Goal: Task Accomplishment & Management: Manage account settings

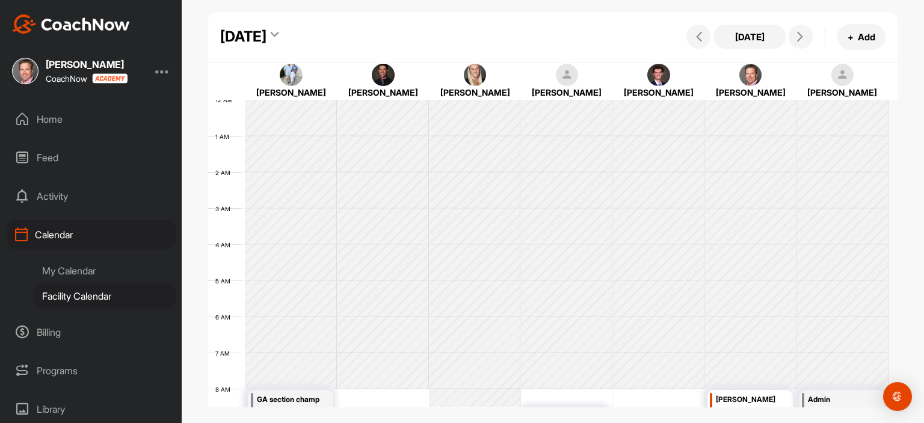
scroll to position [209, 0]
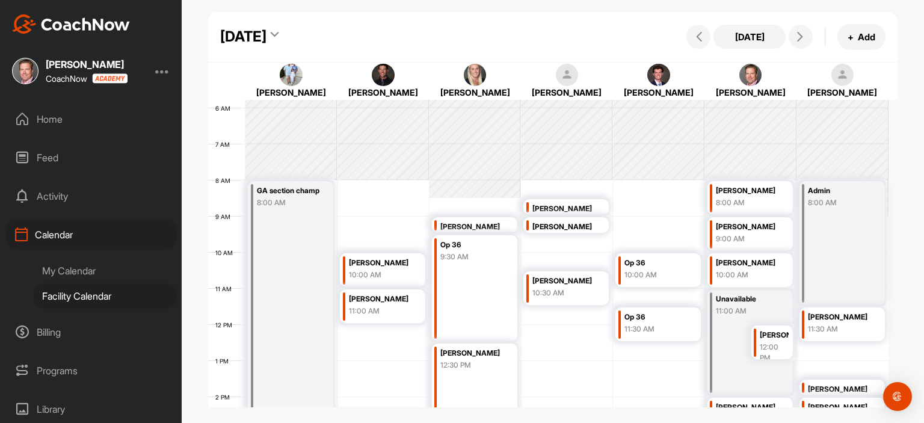
click at [267, 34] on div "[DATE]" at bounding box center [243, 37] width 46 height 22
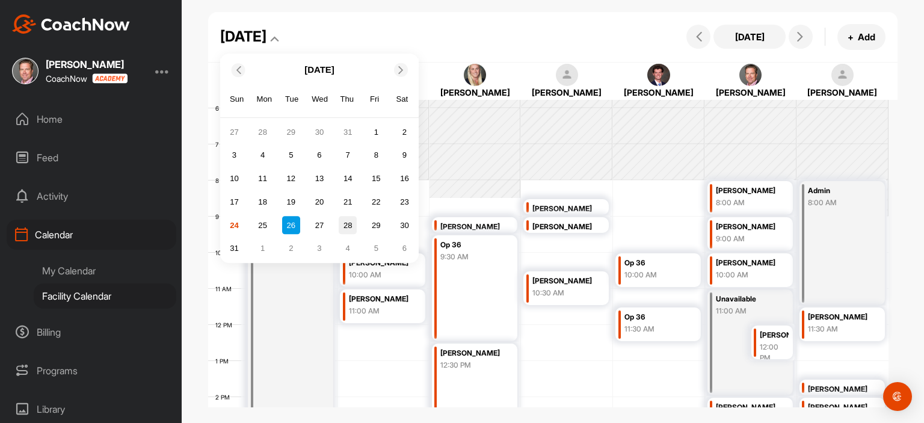
drag, startPoint x: 354, startPoint y: 228, endPoint x: 344, endPoint y: 225, distance: 10.1
click at [344, 225] on div "28" at bounding box center [348, 226] width 18 height 18
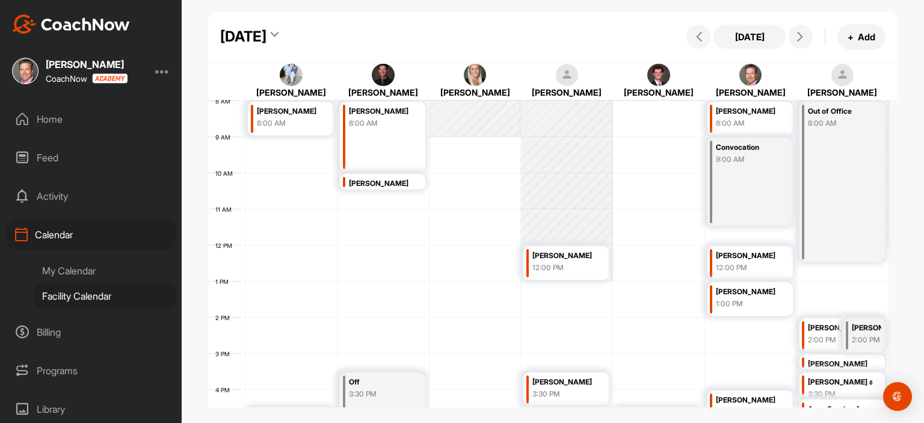
scroll to position [321, 0]
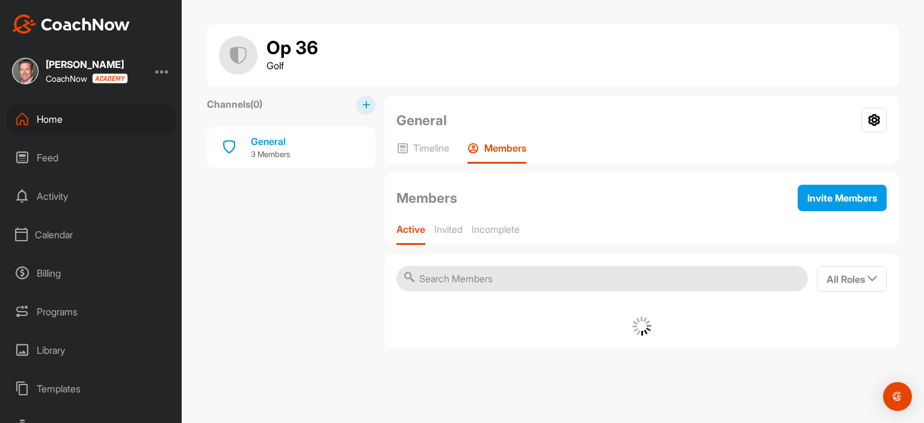
click at [65, 235] on div "Calendar" at bounding box center [92, 235] width 170 height 30
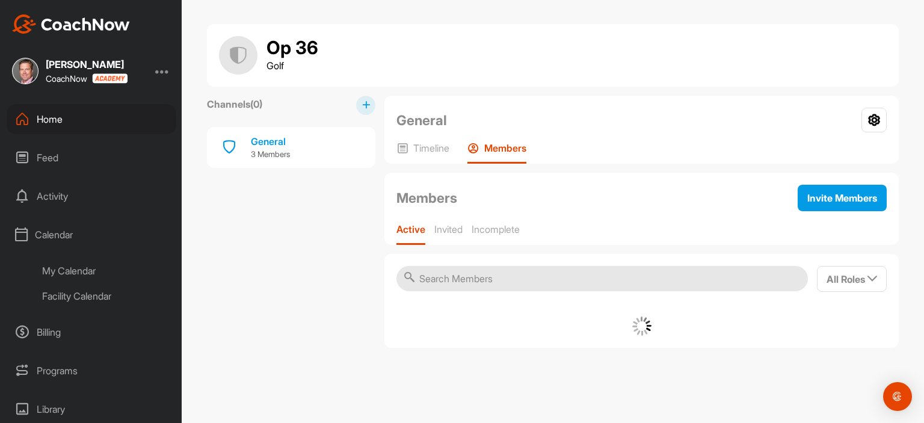
click at [85, 295] on div "Facility Calendar" at bounding box center [105, 295] width 143 height 25
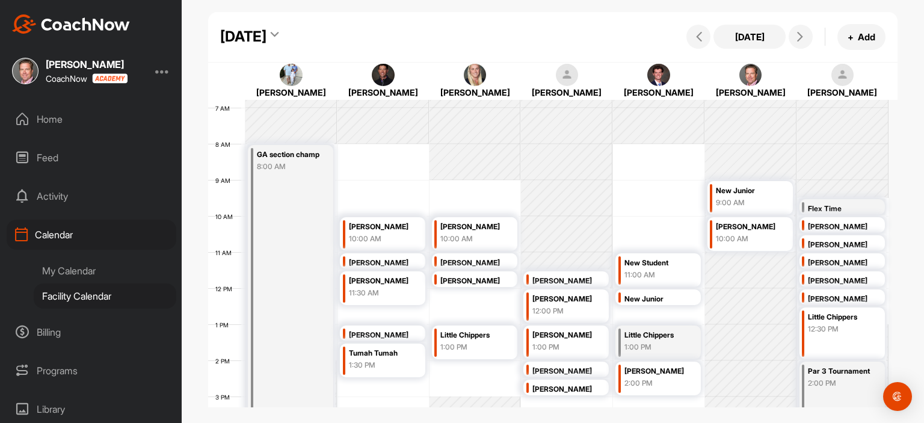
scroll to position [184, 0]
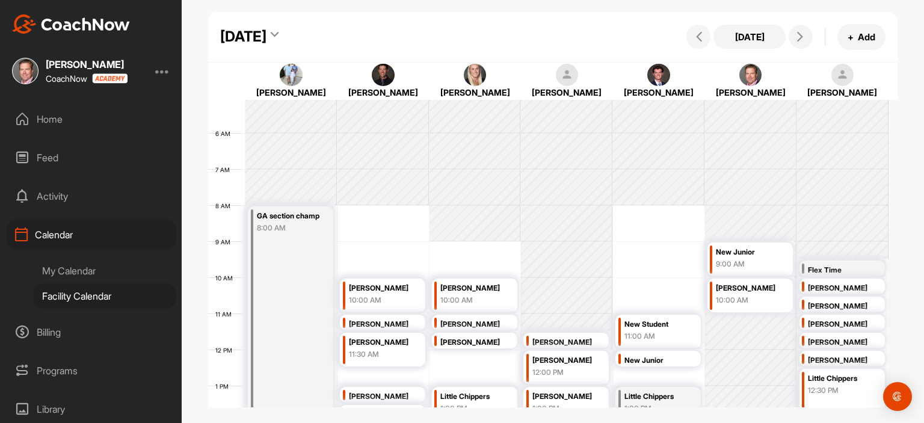
click at [767, 261] on div "9:00 AM" at bounding box center [748, 264] width 64 height 11
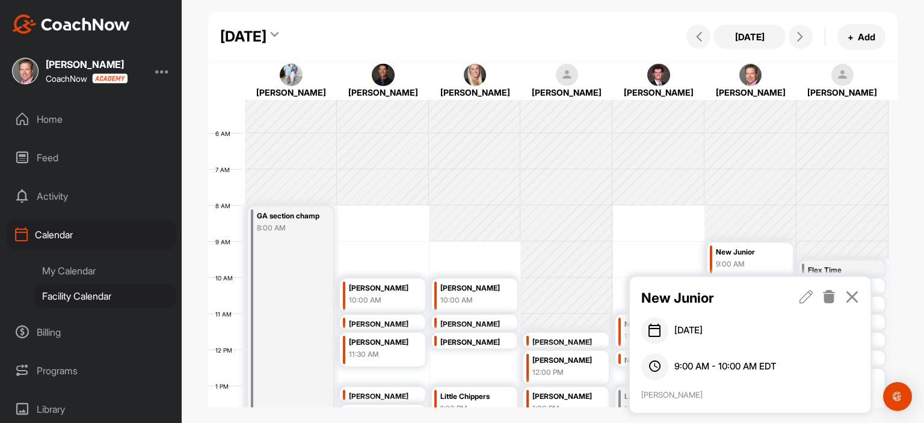
click at [830, 299] on icon at bounding box center [830, 296] width 14 height 13
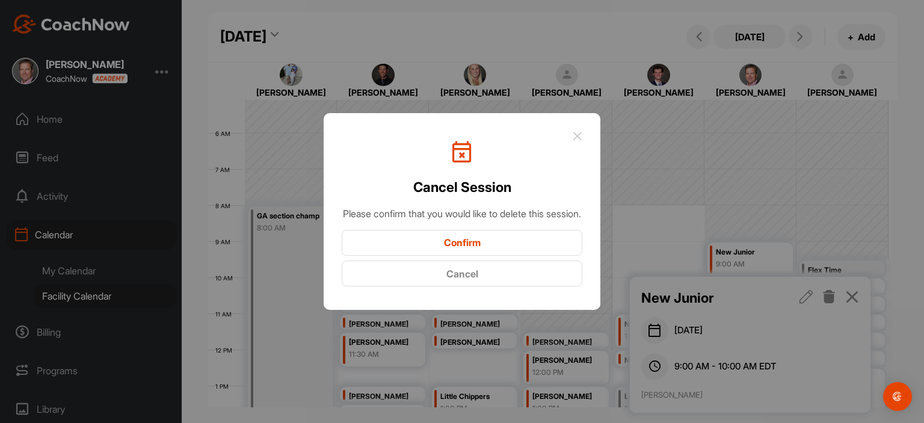
click at [500, 252] on button "Confirm" at bounding box center [462, 243] width 241 height 26
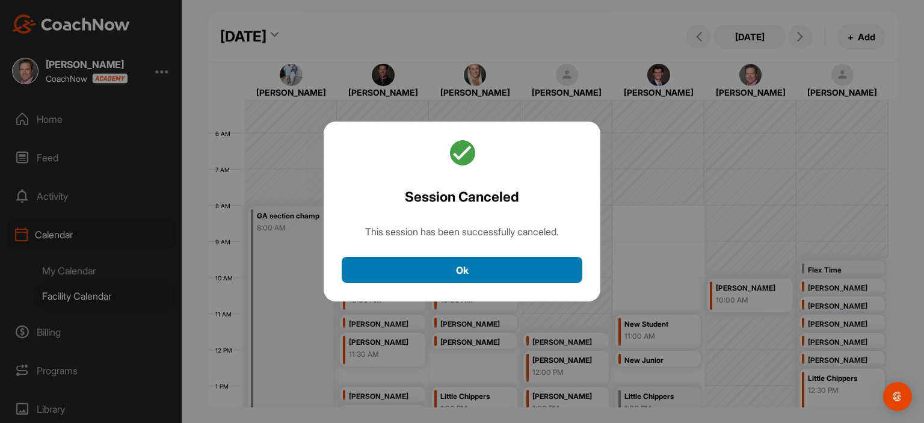
click at [489, 269] on button "Ok" at bounding box center [462, 270] width 241 height 26
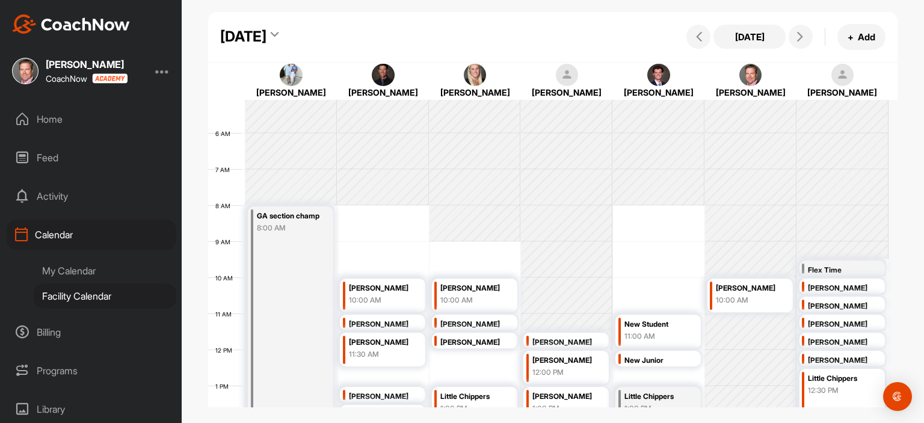
click at [52, 120] on div "Home" at bounding box center [92, 119] width 170 height 30
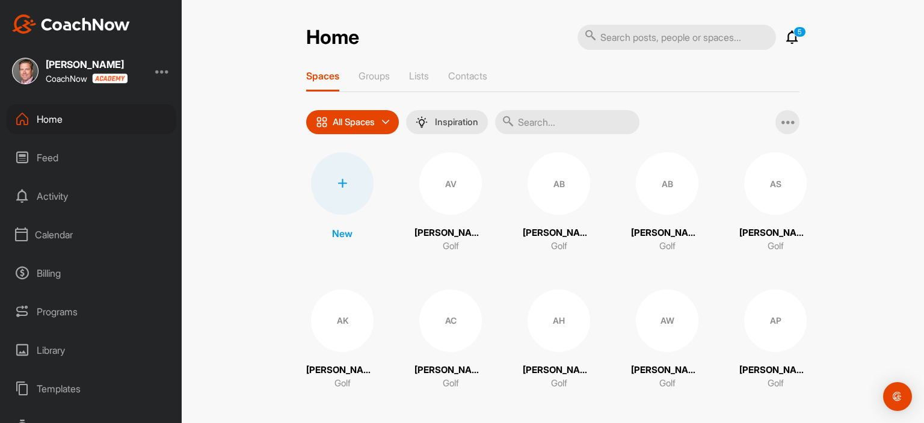
click at [348, 183] on div at bounding box center [342, 183] width 63 height 63
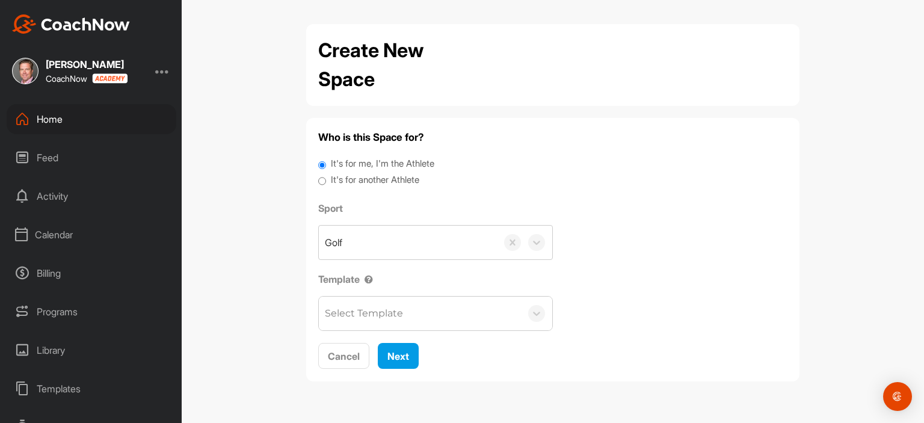
click at [324, 181] on input "It's for another Athlete" at bounding box center [322, 181] width 8 height 16
radio input "true"
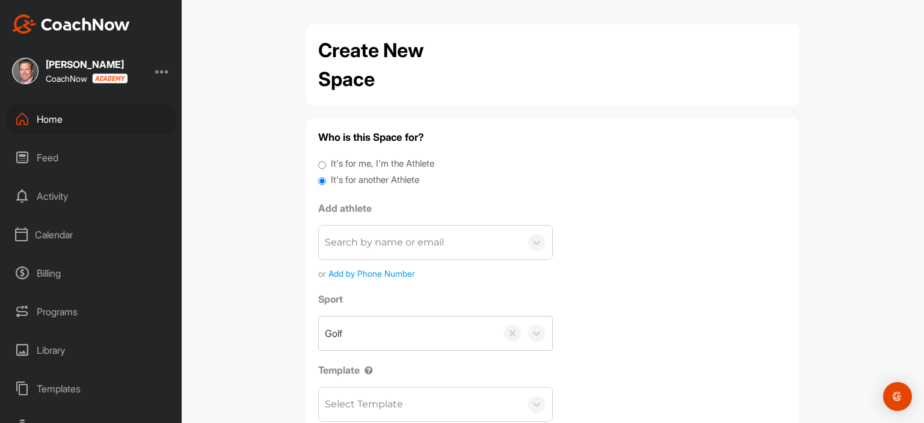
click at [349, 243] on div "Search by name or email" at bounding box center [384, 242] width 119 height 14
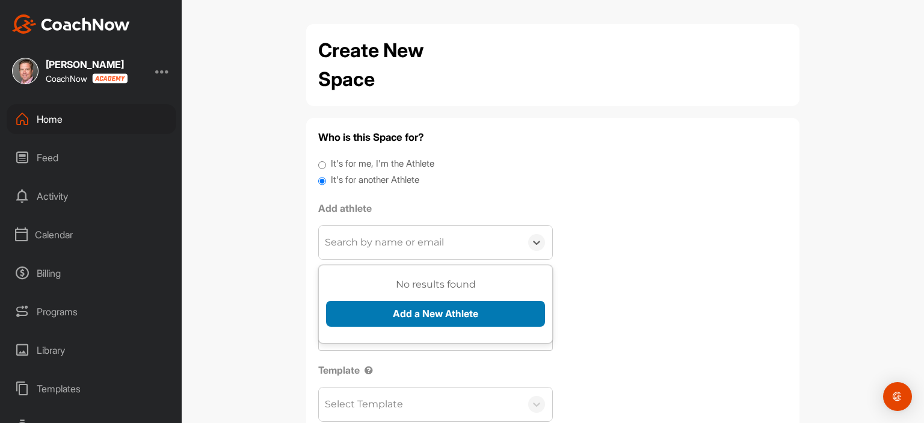
click at [443, 308] on button "Add a New Athlete" at bounding box center [435, 314] width 219 height 26
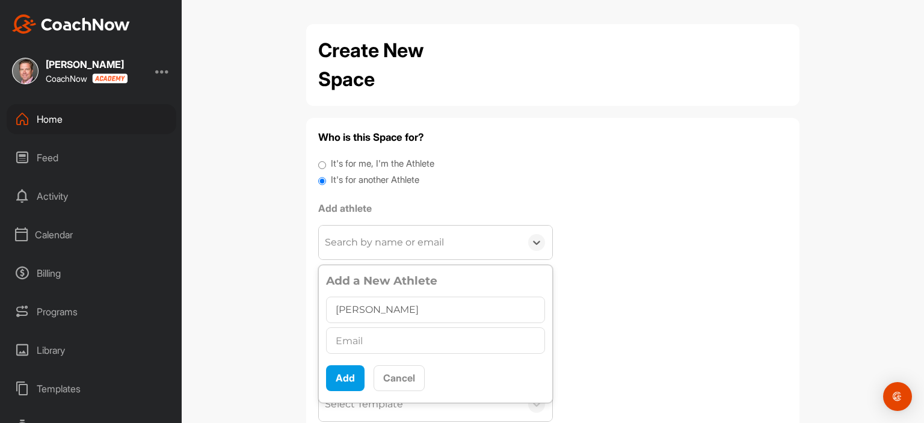
type input "[PERSON_NAME]"
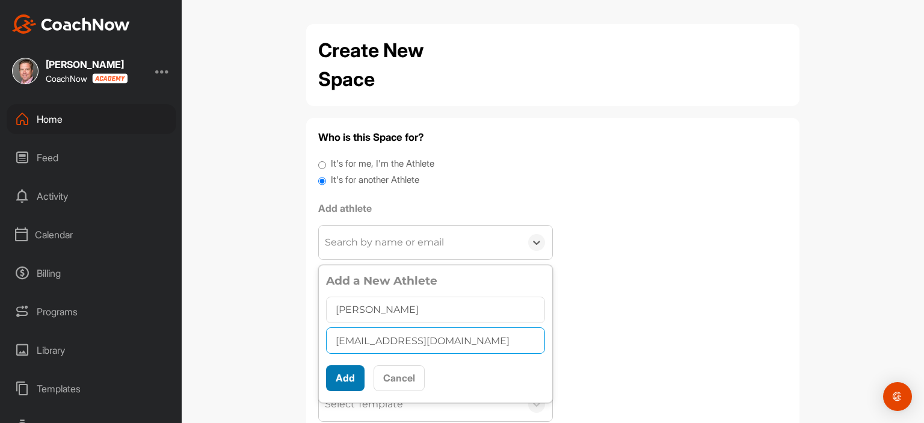
type input "[EMAIL_ADDRESS][DOMAIN_NAME]"
click at [343, 372] on button "Add" at bounding box center [345, 378] width 39 height 26
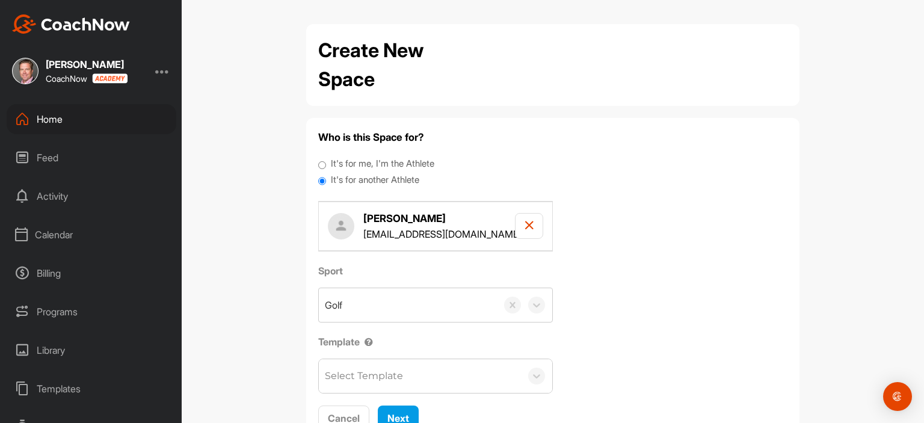
scroll to position [47, 0]
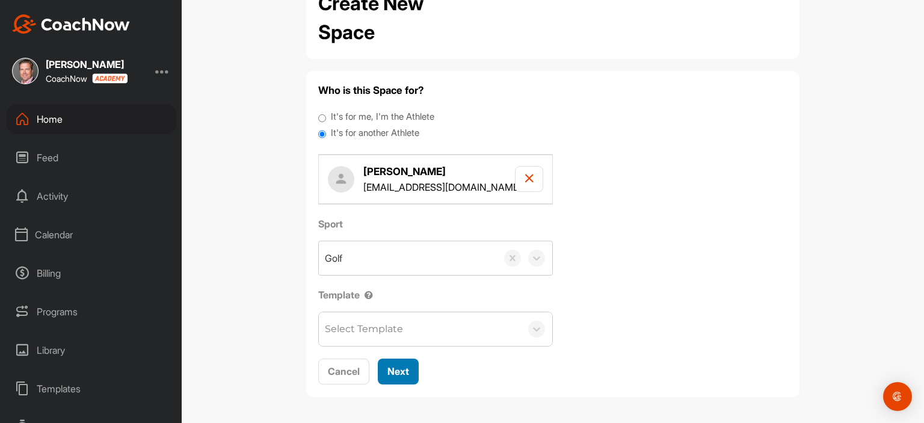
click at [398, 366] on span "Next" at bounding box center [399, 371] width 22 height 12
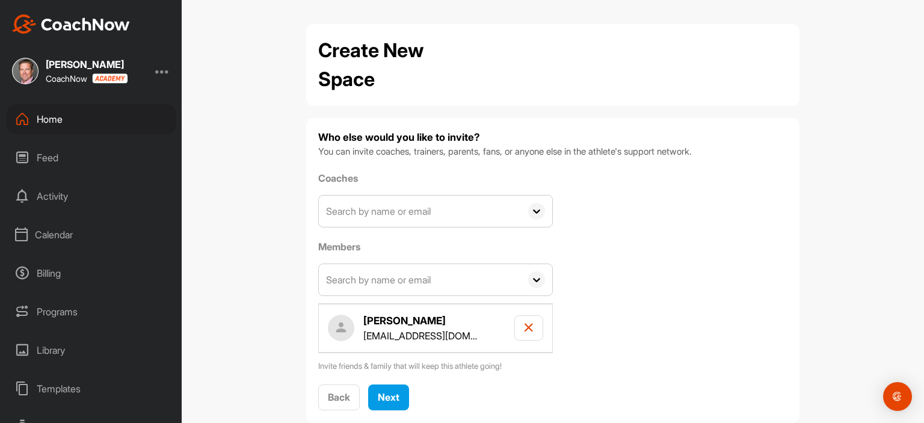
click at [470, 219] on input "text" at bounding box center [420, 211] width 202 height 31
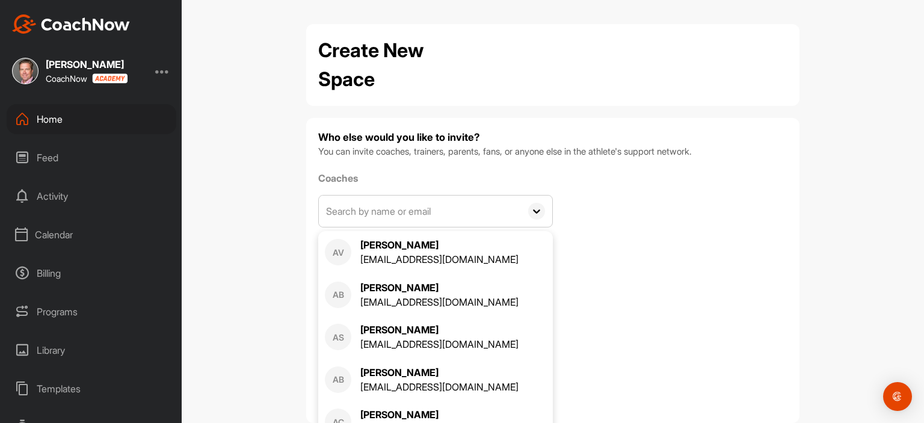
click at [465, 226] on input "text" at bounding box center [420, 211] width 202 height 31
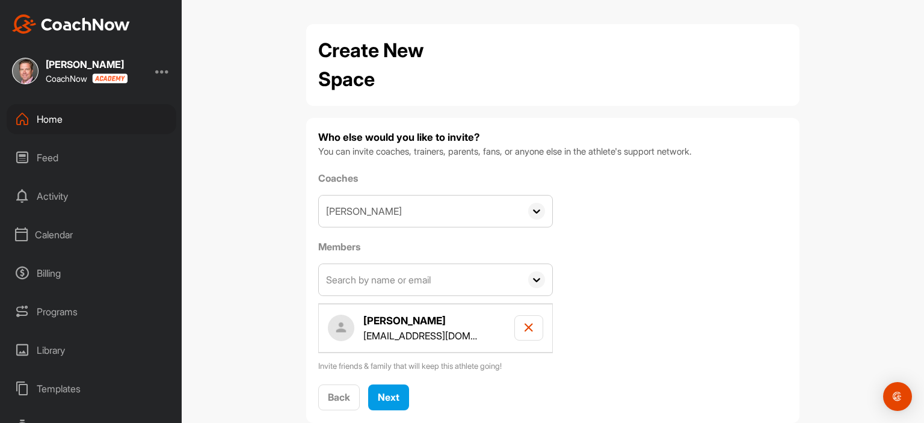
type input "[PERSON_NAME]"
click at [533, 215] on icon at bounding box center [536, 211] width 17 height 17
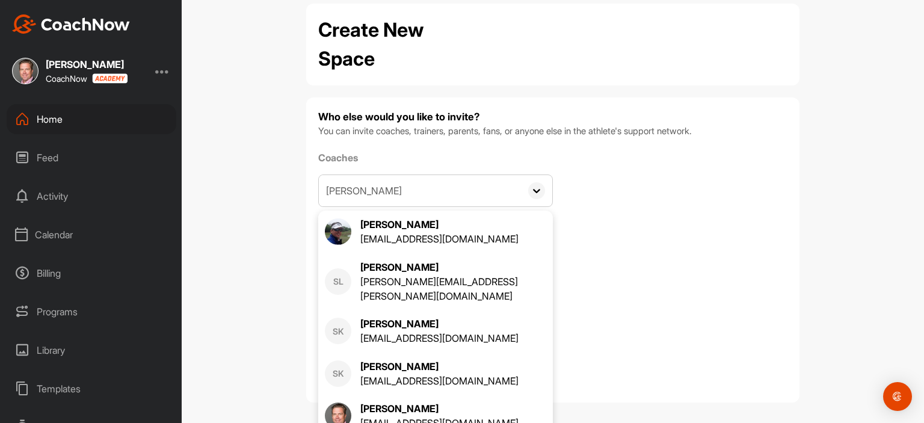
scroll to position [26, 0]
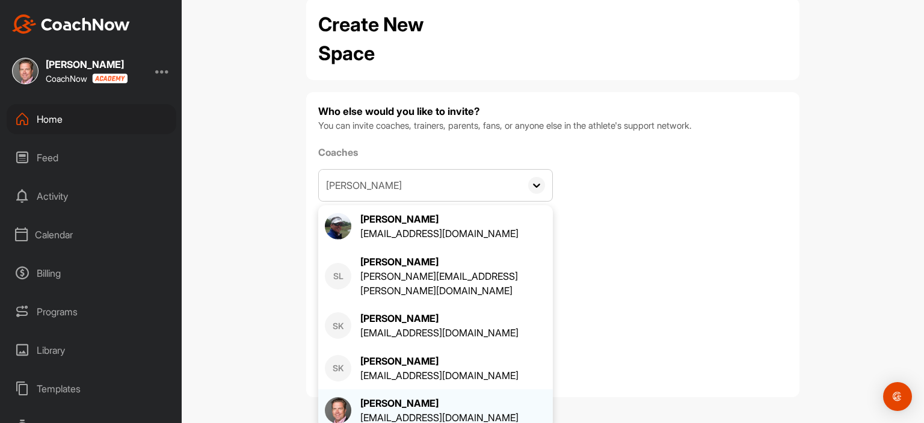
click at [426, 397] on div "[PERSON_NAME] [EMAIL_ADDRESS][DOMAIN_NAME]" at bounding box center [435, 410] width 221 height 29
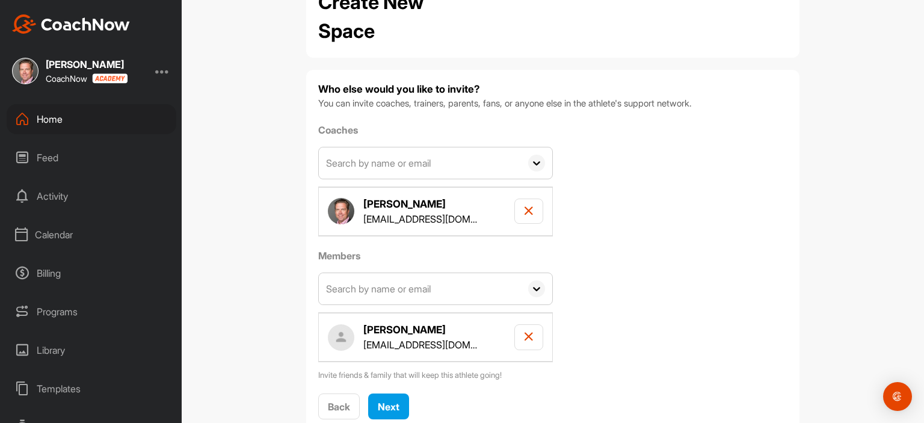
scroll to position [83, 0]
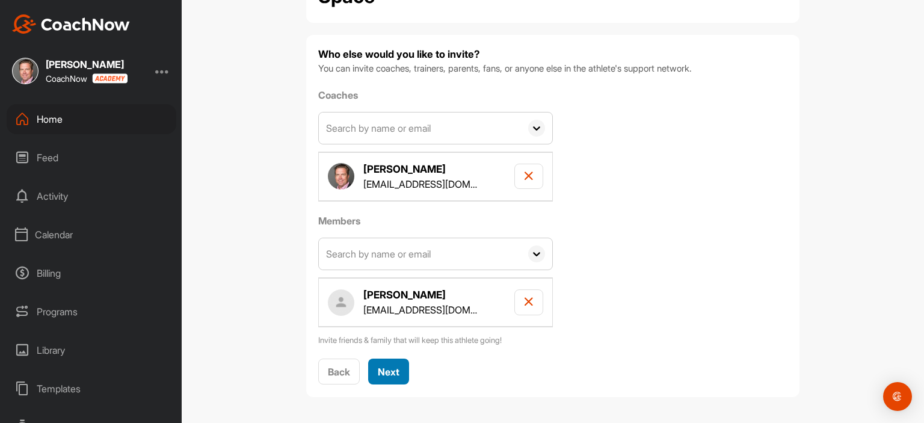
click at [386, 374] on span "Next" at bounding box center [389, 372] width 22 height 12
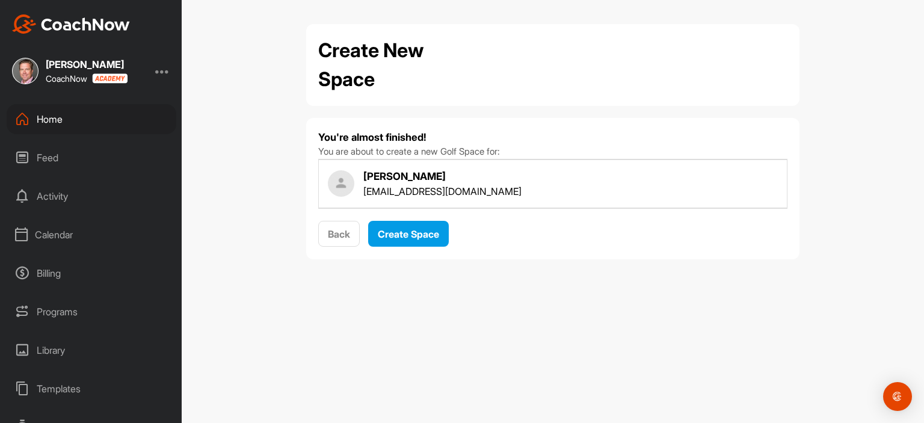
scroll to position [0, 0]
click at [431, 236] on span "Create Space" at bounding box center [408, 234] width 61 height 12
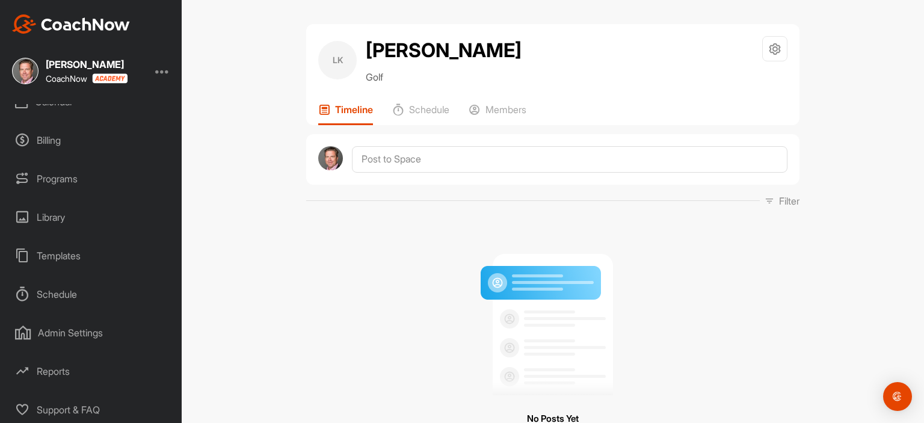
scroll to position [134, 0]
click at [98, 332] on div "Admin Settings" at bounding box center [92, 332] width 170 height 30
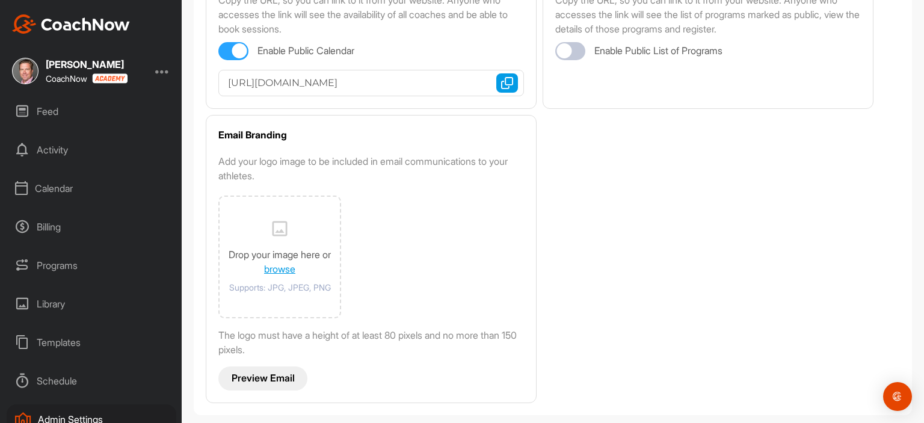
scroll to position [16, 0]
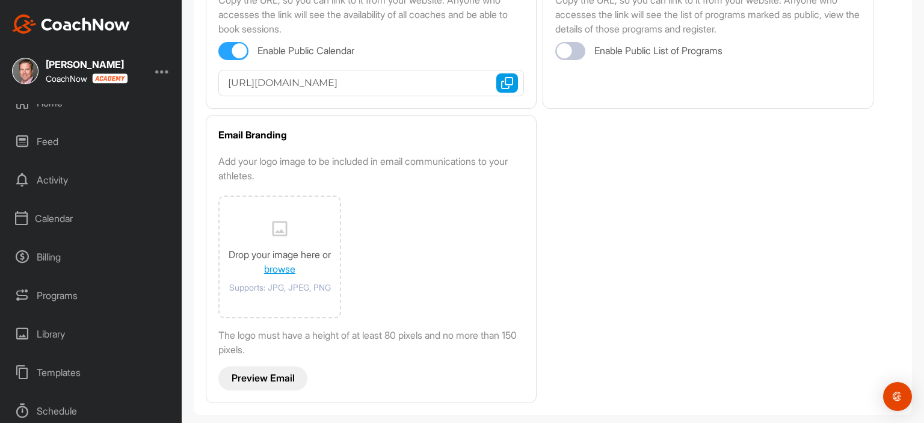
click at [104, 297] on div "Programs" at bounding box center [92, 295] width 170 height 30
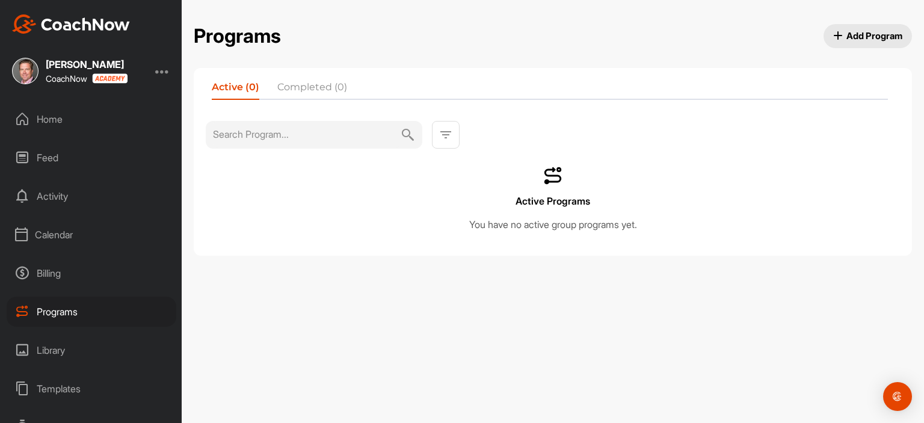
click at [96, 278] on div "Billing" at bounding box center [92, 273] width 170 height 30
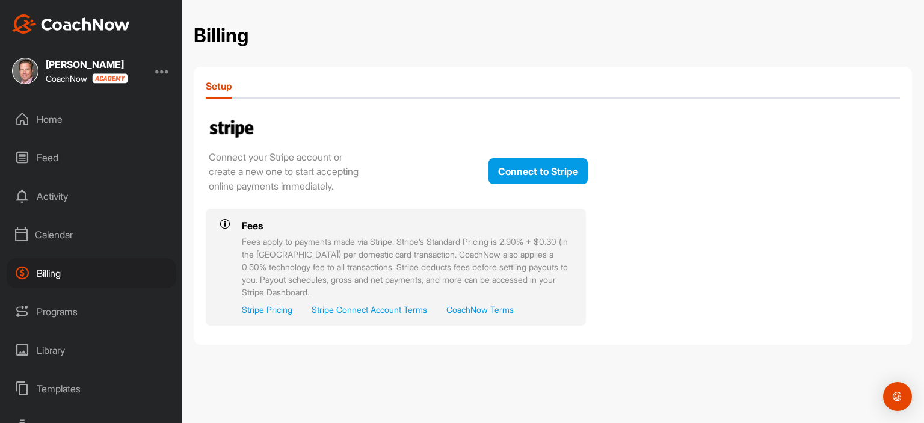
click at [64, 113] on div "Home" at bounding box center [92, 119] width 170 height 30
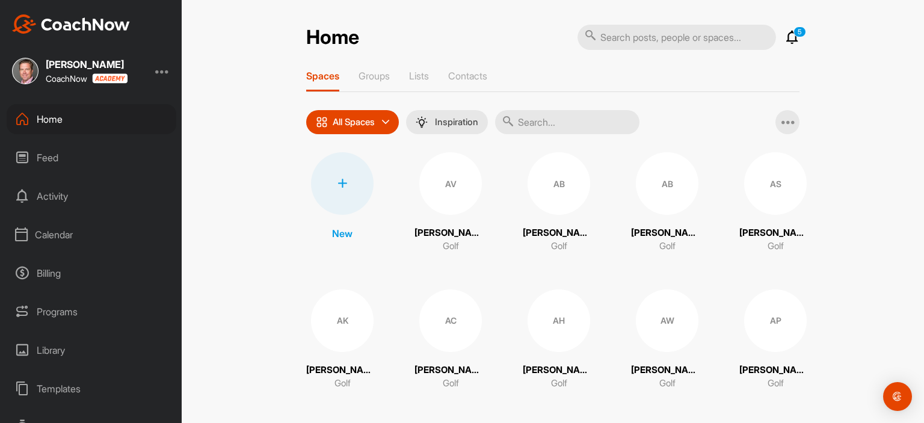
click at [70, 198] on div "Activity" at bounding box center [92, 196] width 170 height 30
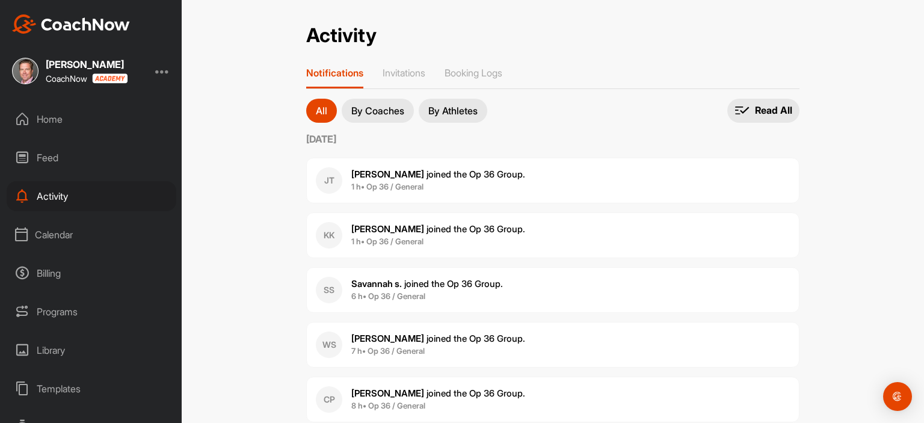
click at [49, 121] on div "Home" at bounding box center [92, 119] width 170 height 30
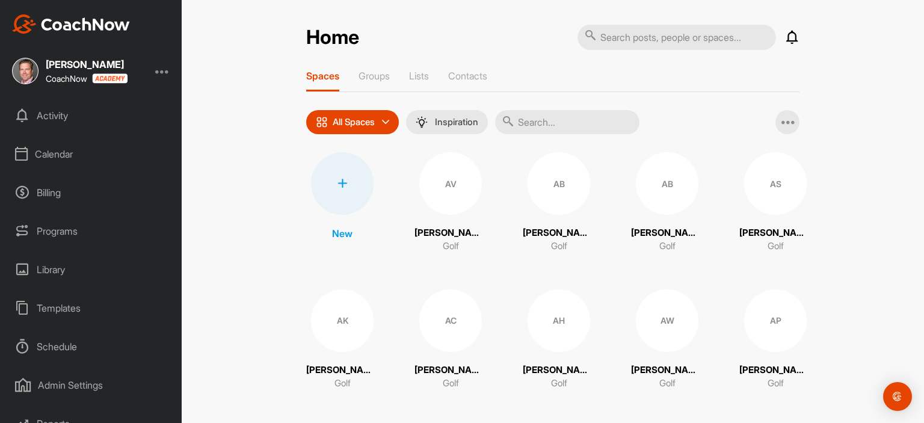
scroll to position [84, 0]
click at [82, 350] on div "Schedule" at bounding box center [92, 344] width 170 height 30
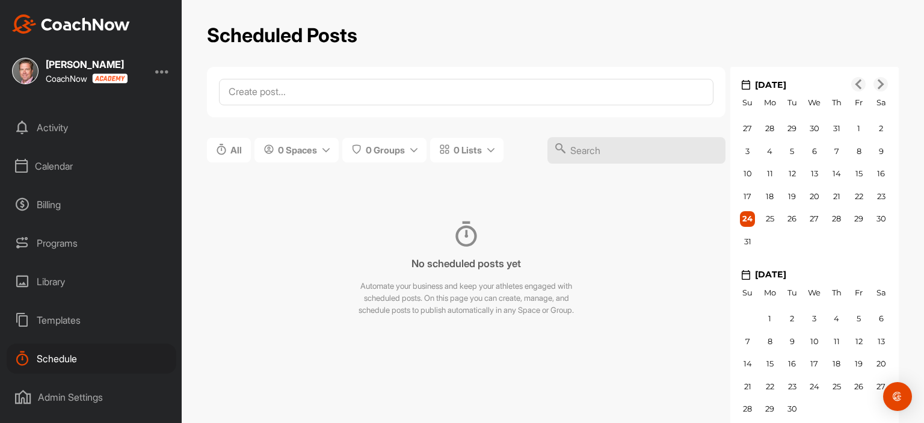
scroll to position [134, 0]
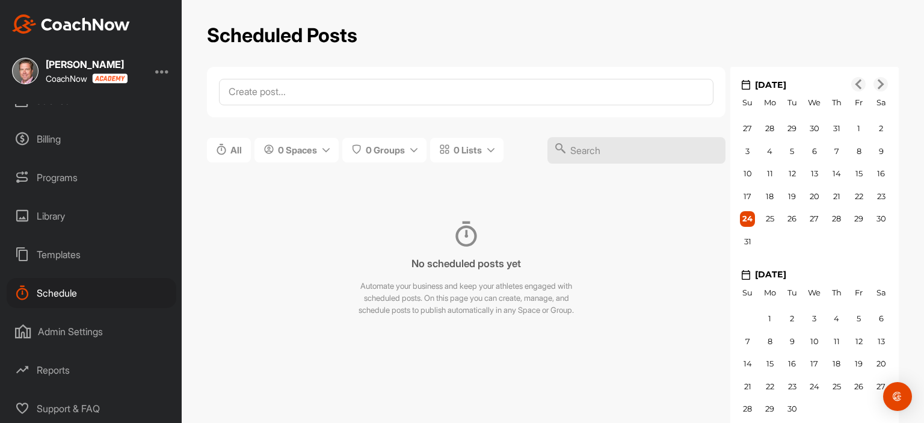
click at [114, 330] on div "Admin Settings" at bounding box center [92, 332] width 170 height 30
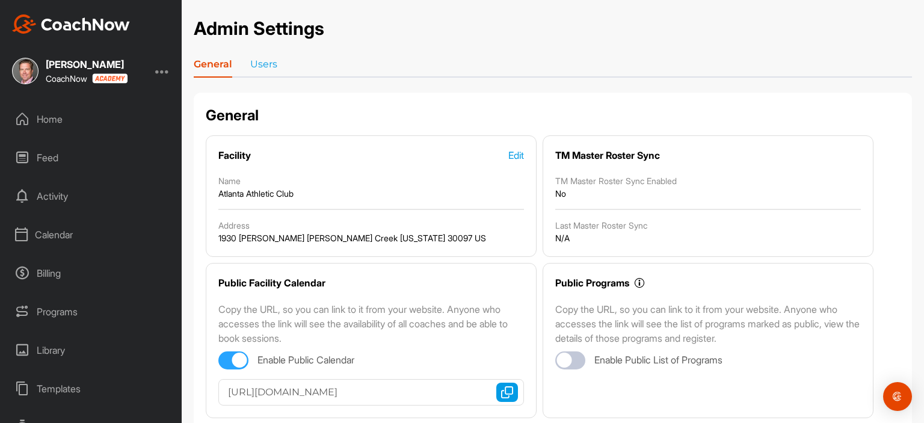
click at [76, 235] on div "Calendar" at bounding box center [92, 235] width 170 height 30
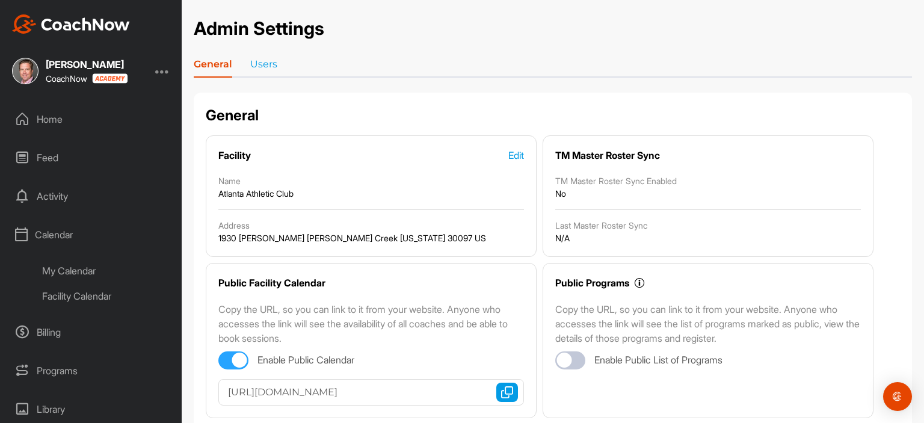
click at [85, 273] on div "My Calendar" at bounding box center [105, 270] width 143 height 25
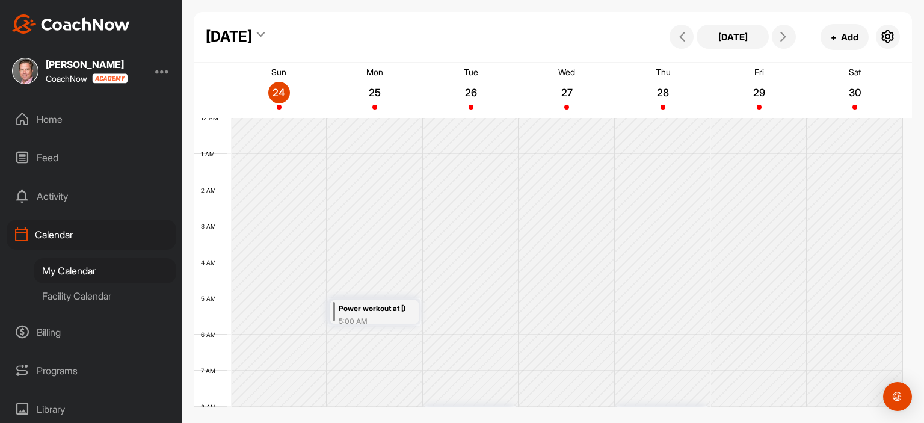
scroll to position [209, 0]
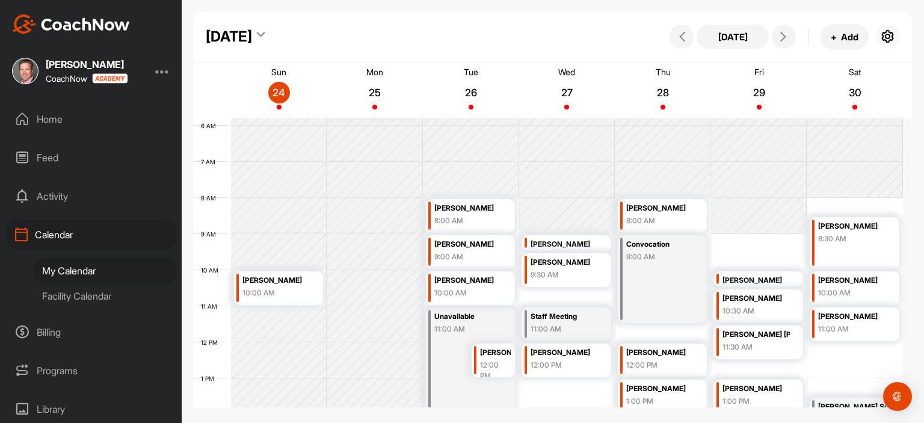
click at [891, 35] on icon "button" at bounding box center [888, 36] width 14 height 14
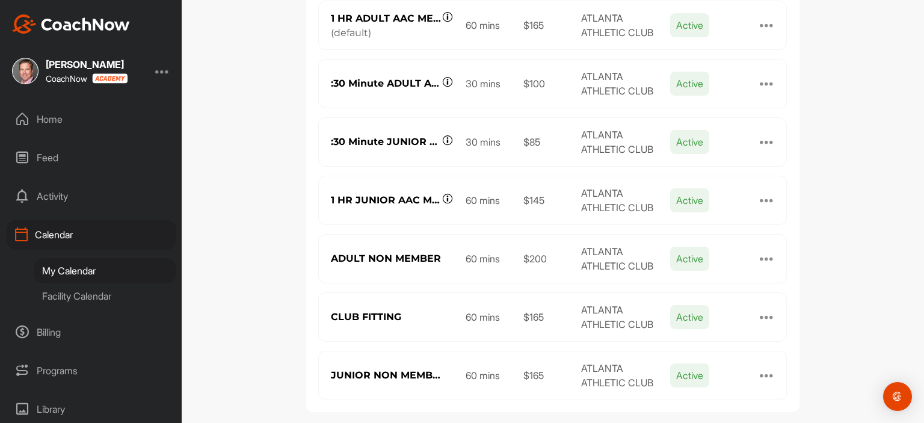
scroll to position [241, 0]
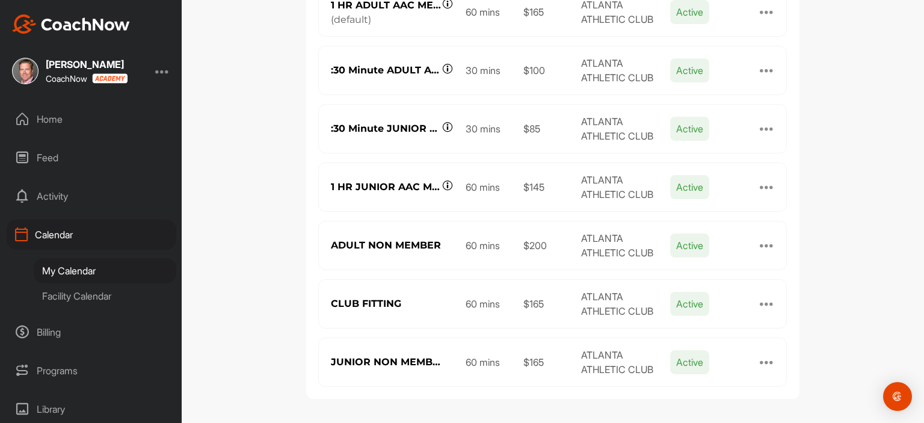
click at [762, 360] on div at bounding box center [767, 362] width 14 height 14
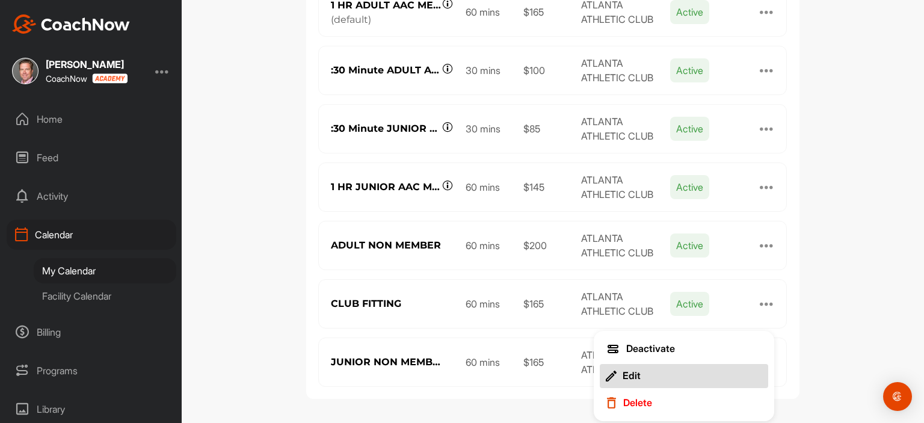
click at [653, 368] on button "Edit" at bounding box center [684, 376] width 168 height 24
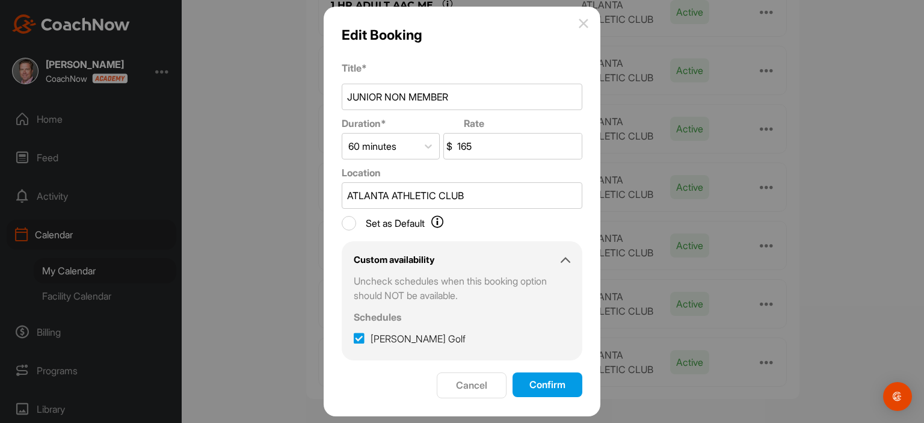
drag, startPoint x: 477, startPoint y: 144, endPoint x: 464, endPoint y: 143, distance: 12.7
click at [464, 143] on input "165" at bounding box center [518, 146] width 127 height 25
type input "180"
click at [535, 381] on button "Confirm" at bounding box center [548, 384] width 70 height 25
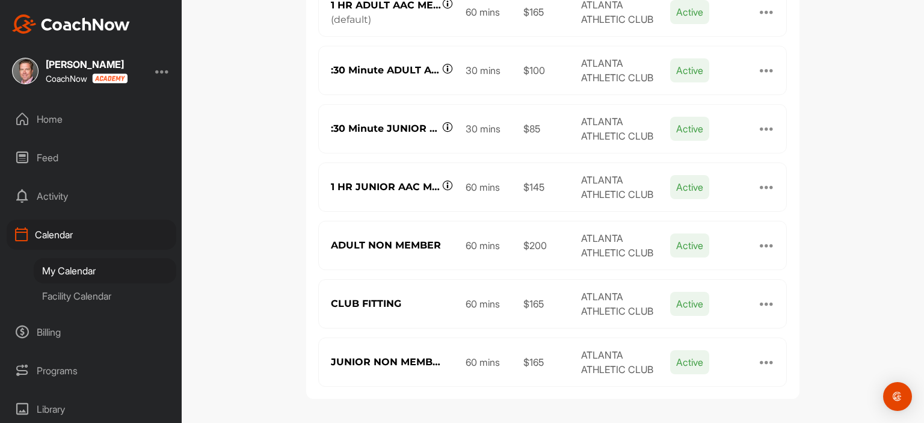
scroll to position [0, 0]
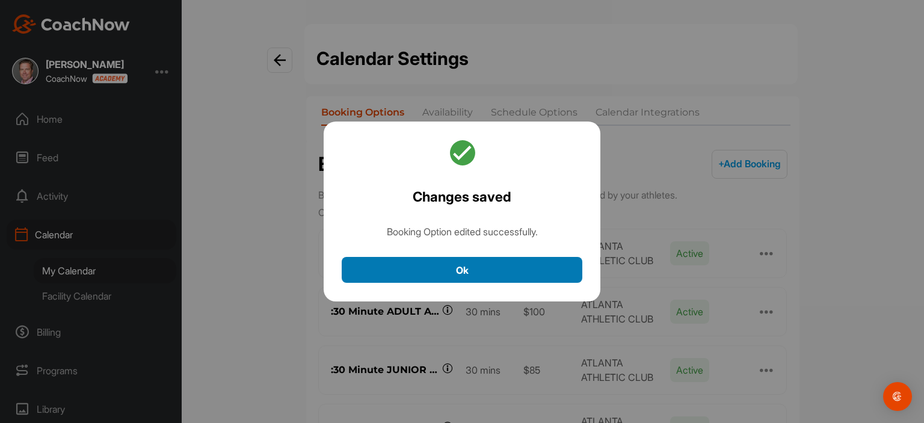
click at [510, 274] on button "Ok" at bounding box center [462, 270] width 241 height 26
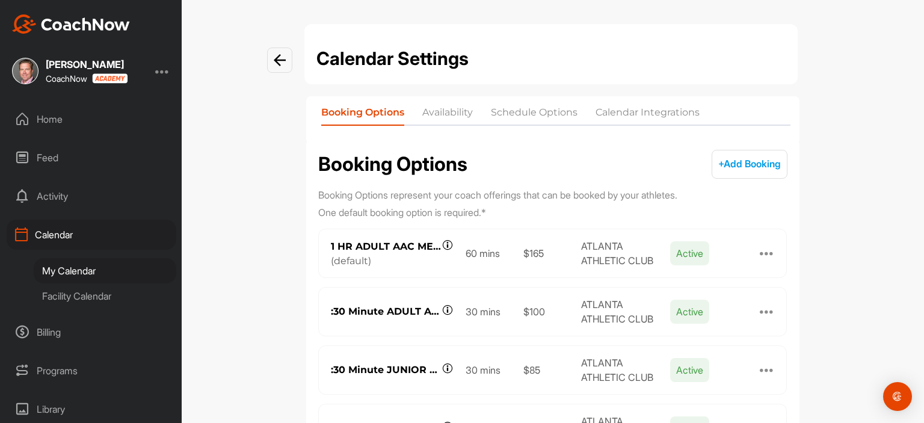
click at [83, 295] on div "Facility Calendar" at bounding box center [105, 295] width 143 height 25
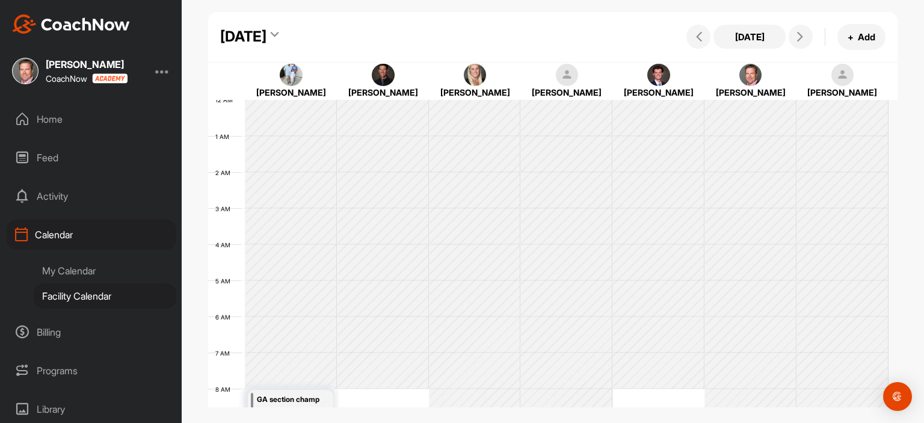
scroll to position [209, 0]
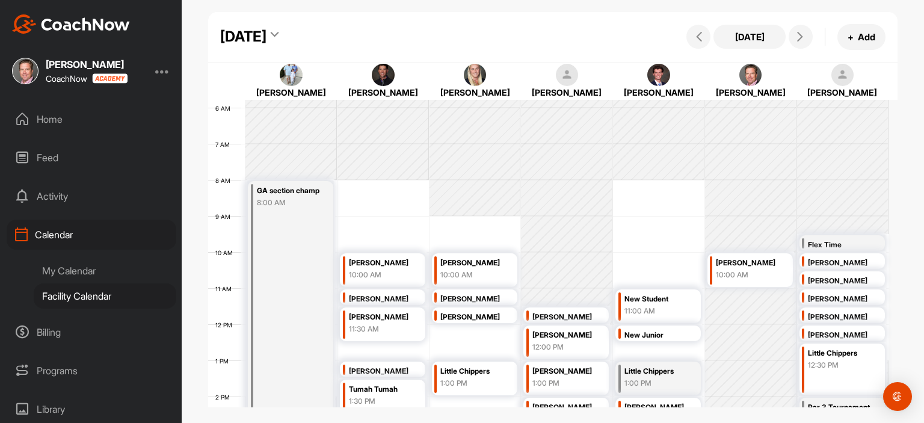
click at [87, 267] on div "My Calendar" at bounding box center [105, 270] width 143 height 25
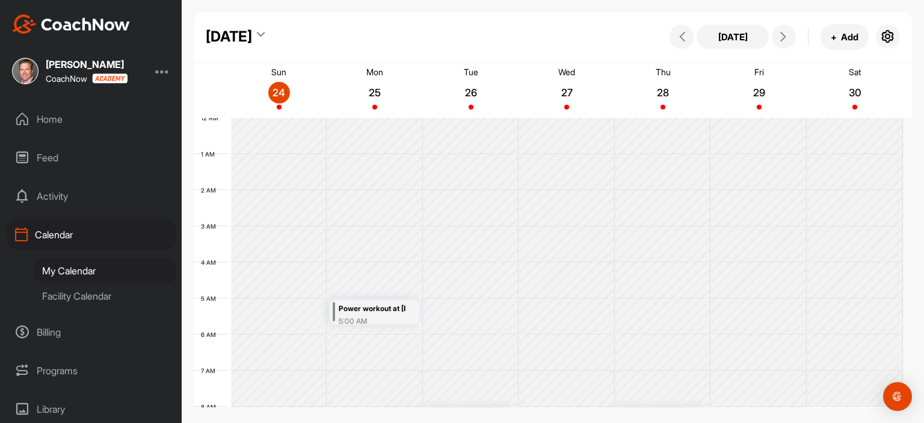
scroll to position [209, 0]
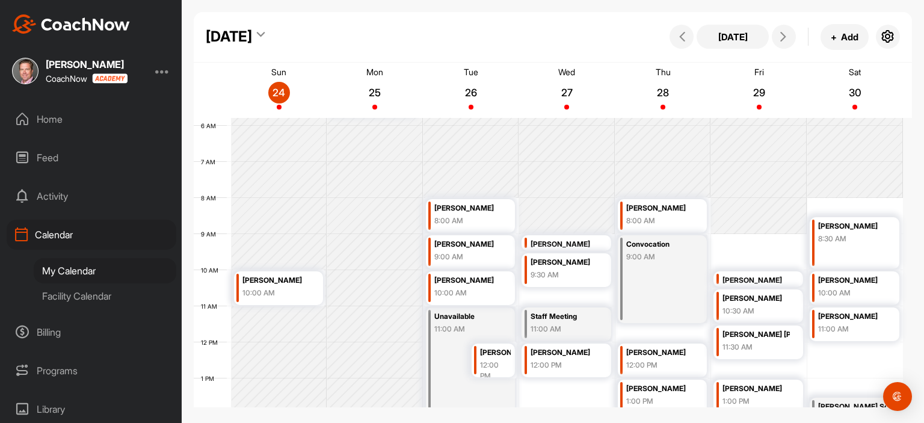
click at [726, 247] on div "12 AM 1 AM 2 AM 3 AM 4 AM 5 AM 6 AM 7 AM 8 AM 9 AM 10 AM 11 AM 12 PM 1 PM 2 PM …" at bounding box center [548, 342] width 709 height 867
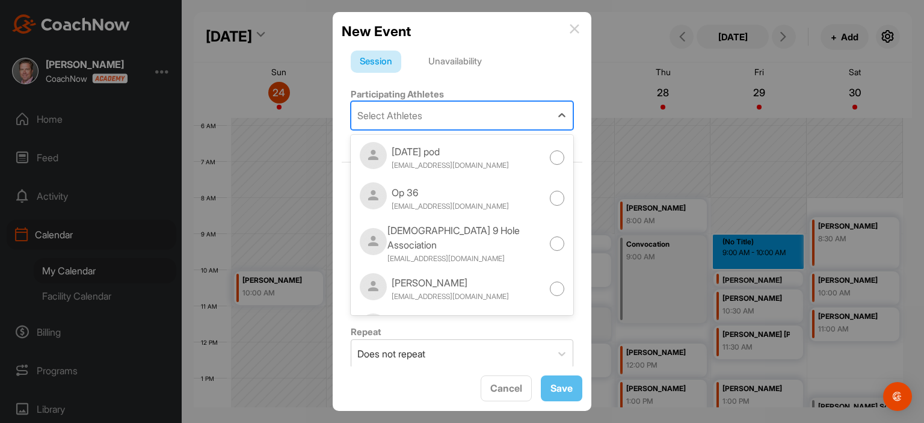
click at [467, 118] on div "Select Athletes" at bounding box center [451, 116] width 200 height 28
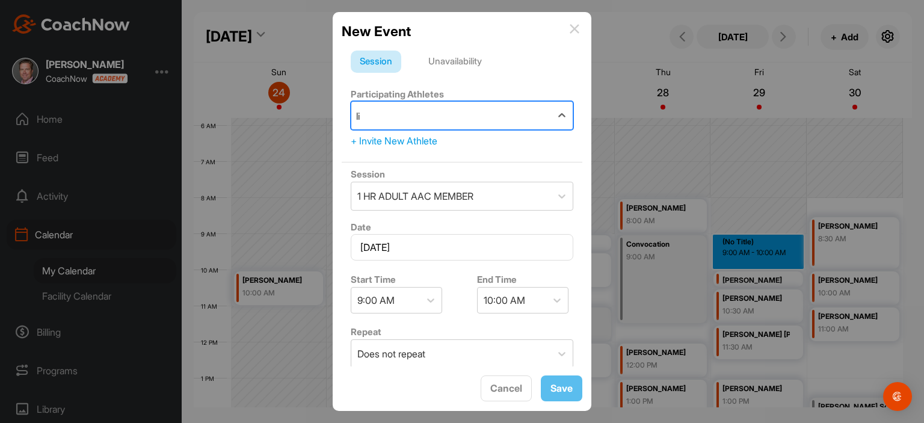
type input "liv"
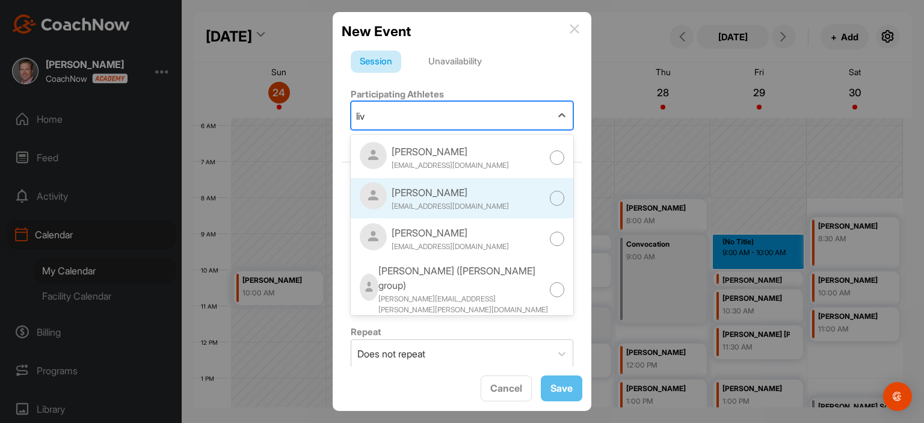
click at [517, 208] on div "[PERSON_NAME] [EMAIL_ADDRESS][DOMAIN_NAME]" at bounding box center [462, 198] width 223 height 41
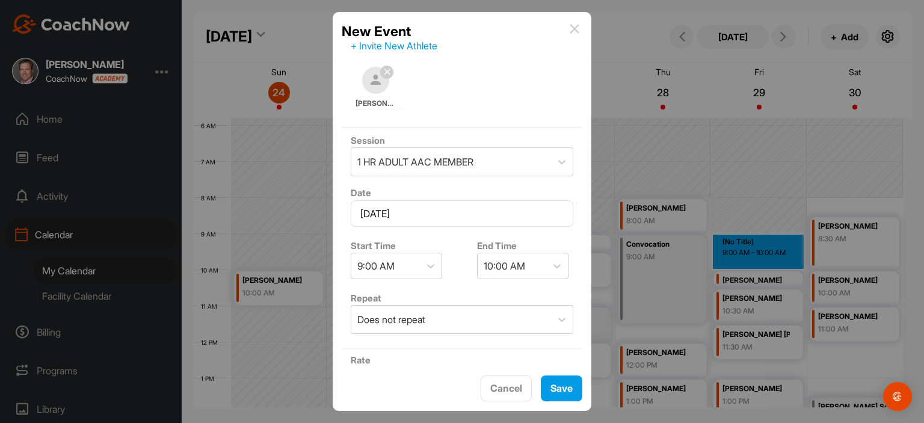
scroll to position [96, 0]
click at [556, 156] on icon at bounding box center [562, 161] width 12 height 12
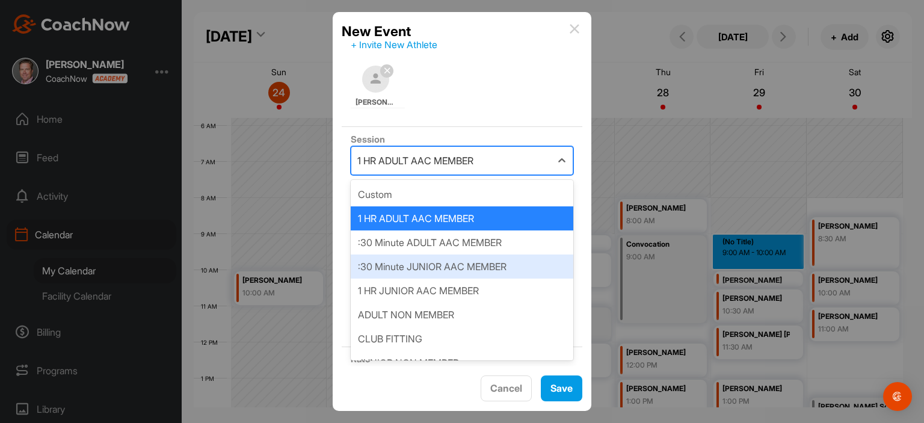
scroll to position [17, 0]
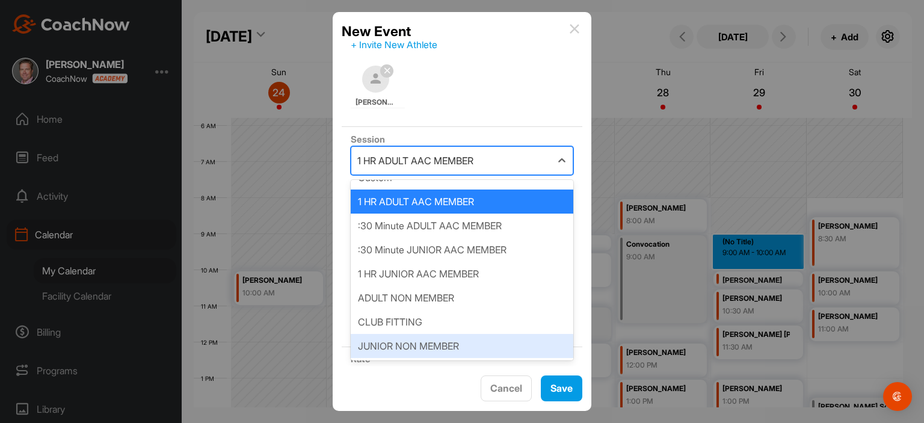
click at [458, 346] on div "JUNIOR NON MEMBER" at bounding box center [462, 346] width 223 height 24
type input "180"
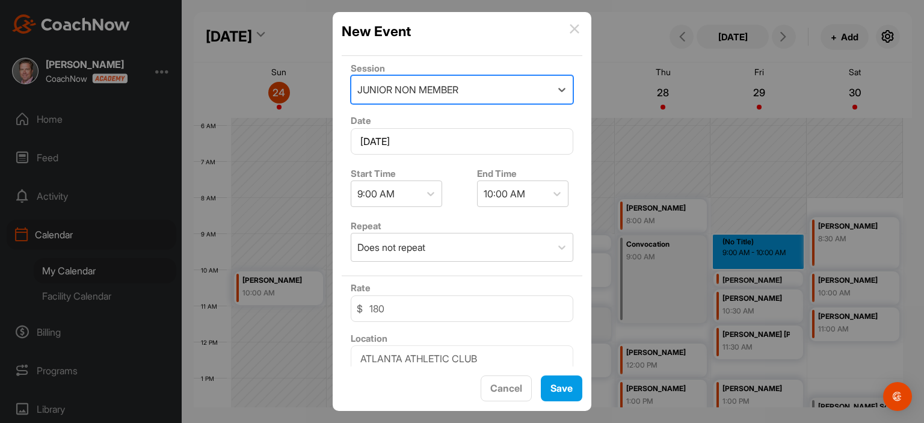
scroll to position [172, 0]
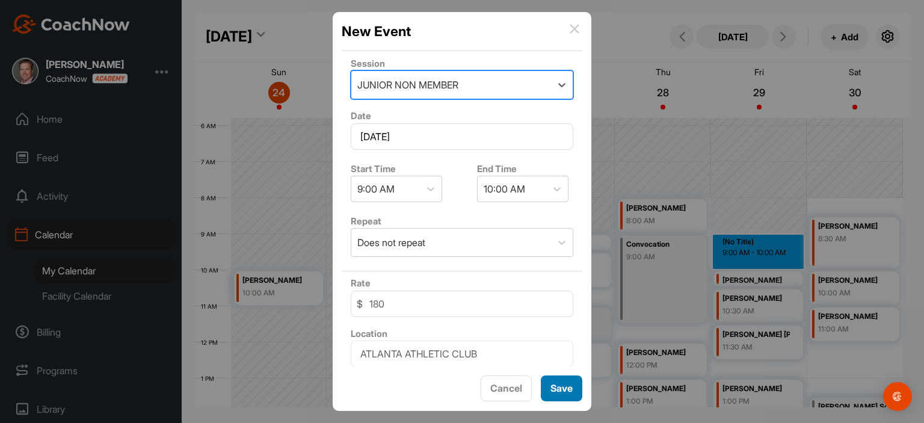
click at [564, 388] on button "Save" at bounding box center [562, 389] width 42 height 26
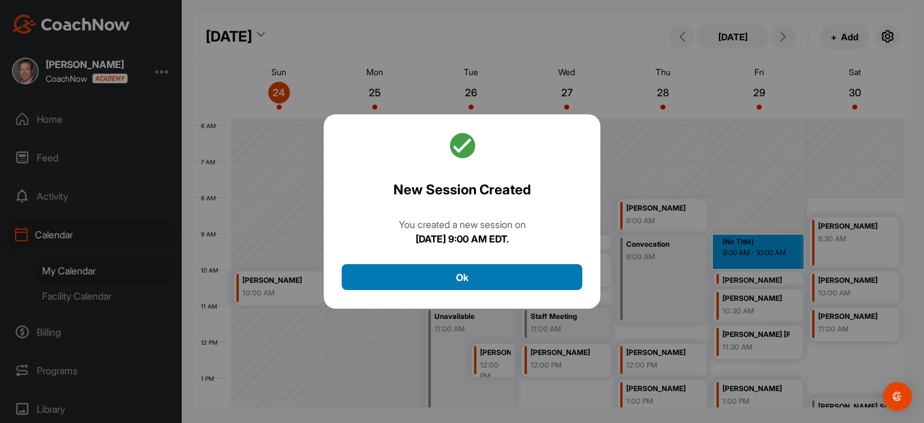
click at [527, 278] on button "Ok" at bounding box center [462, 277] width 241 height 26
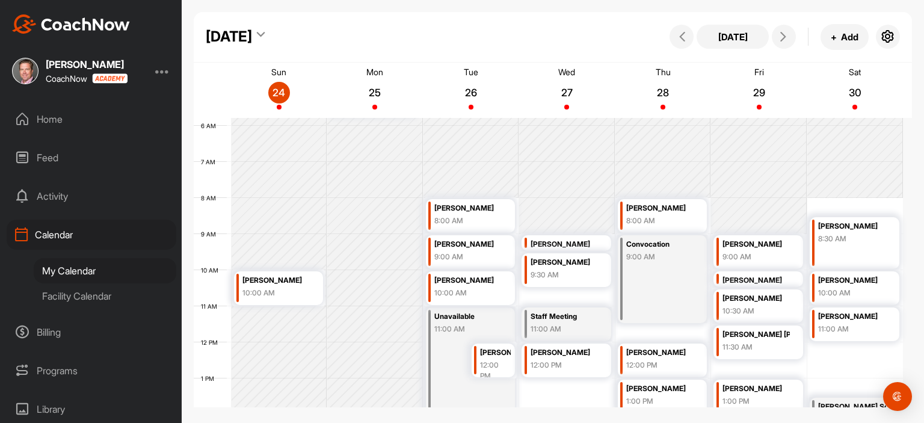
click at [737, 242] on div "[PERSON_NAME]" at bounding box center [756, 245] width 67 height 14
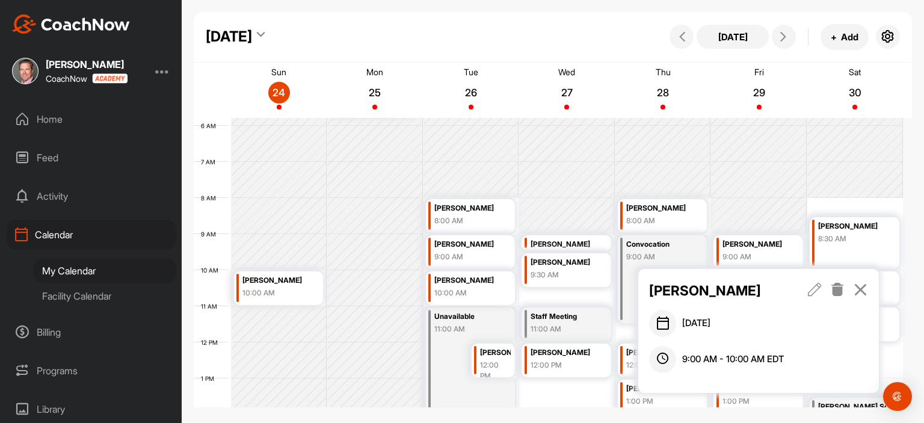
click at [817, 292] on icon at bounding box center [815, 289] width 14 height 13
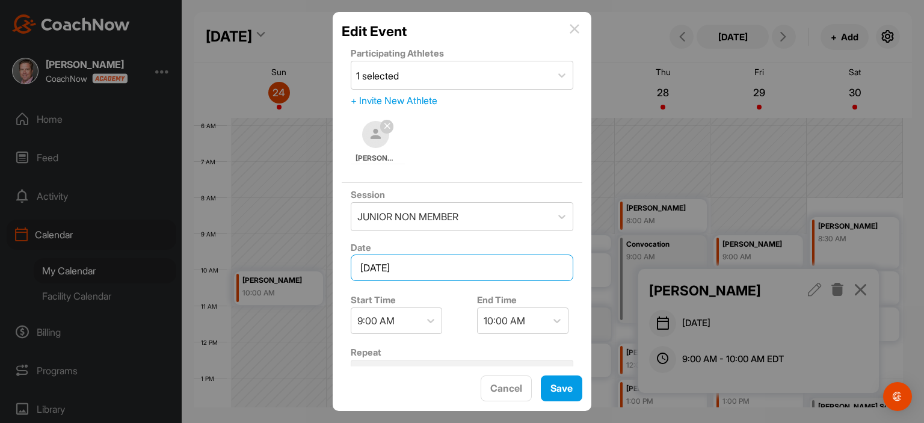
click at [543, 268] on input "[DATE]" at bounding box center [462, 268] width 223 height 26
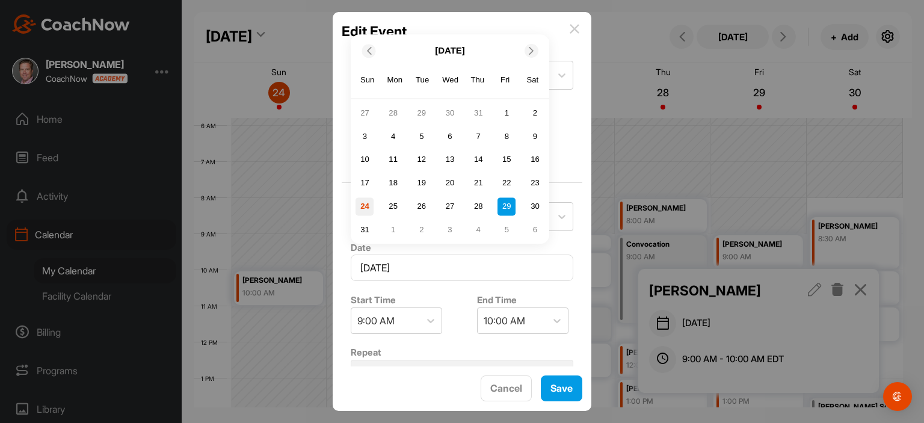
click at [367, 203] on div "24" at bounding box center [365, 206] width 18 height 18
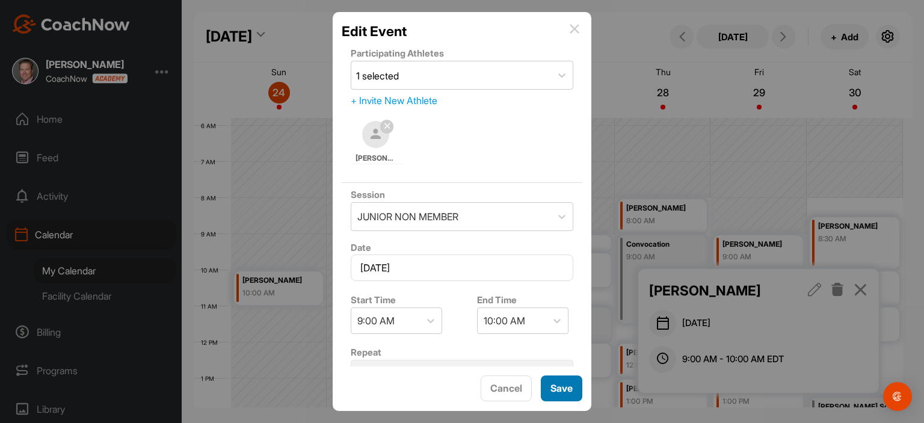
click at [561, 389] on button "Save" at bounding box center [562, 389] width 42 height 26
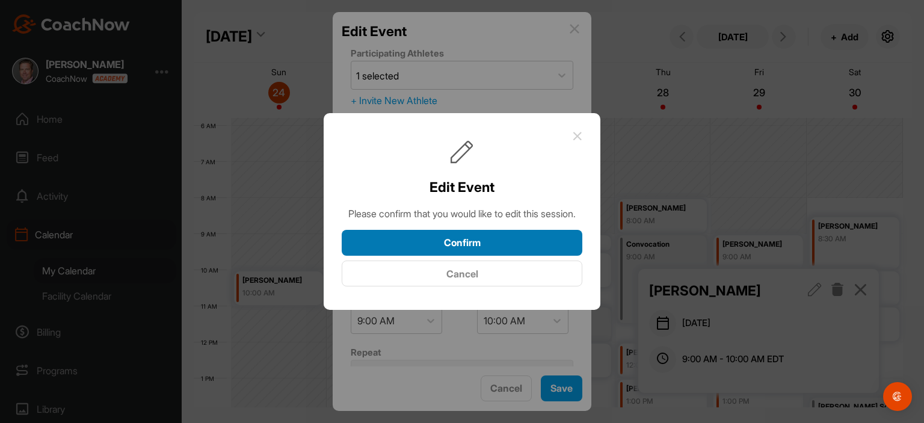
click at [508, 253] on button "Confirm" at bounding box center [462, 243] width 241 height 26
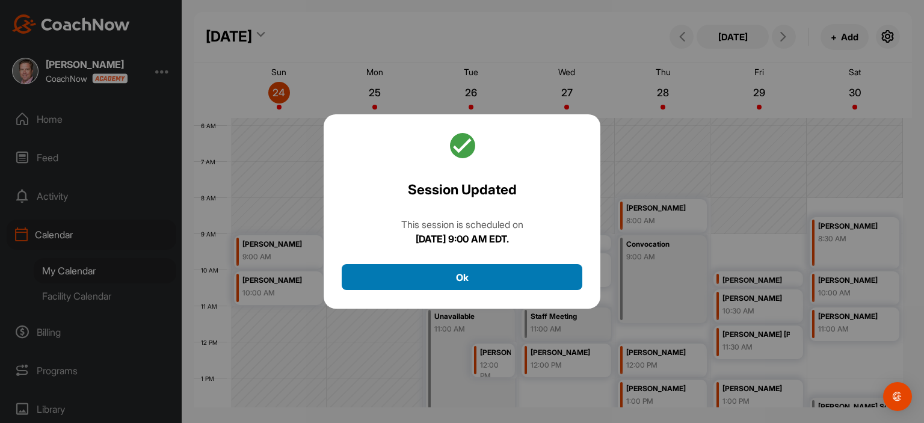
click at [504, 288] on button "Ok" at bounding box center [462, 277] width 241 height 26
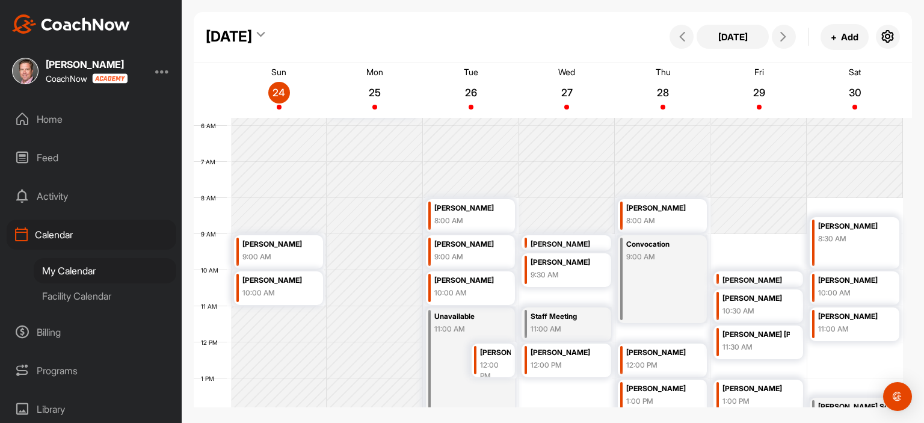
click at [466, 258] on div "9:00 AM" at bounding box center [467, 257] width 67 height 11
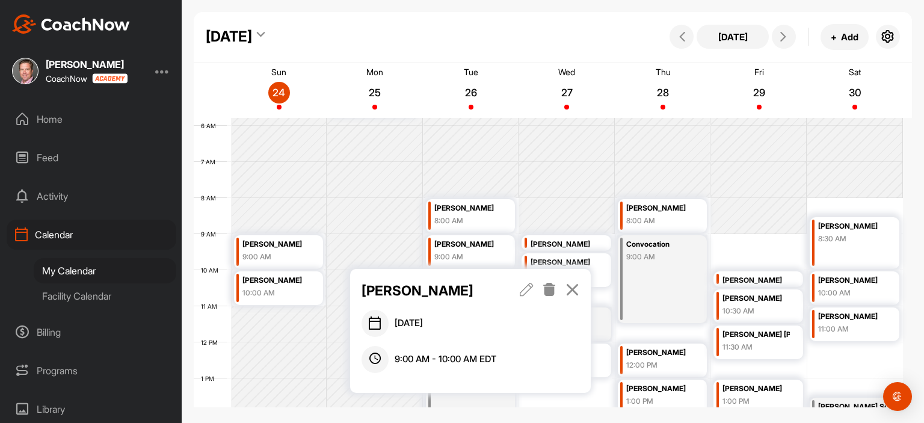
click at [528, 289] on icon at bounding box center [527, 289] width 14 height 13
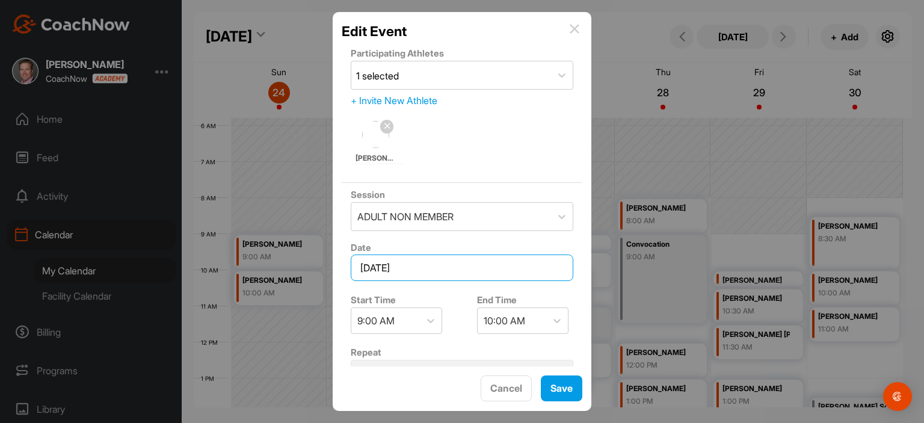
click at [477, 271] on input "[DATE]" at bounding box center [462, 268] width 223 height 26
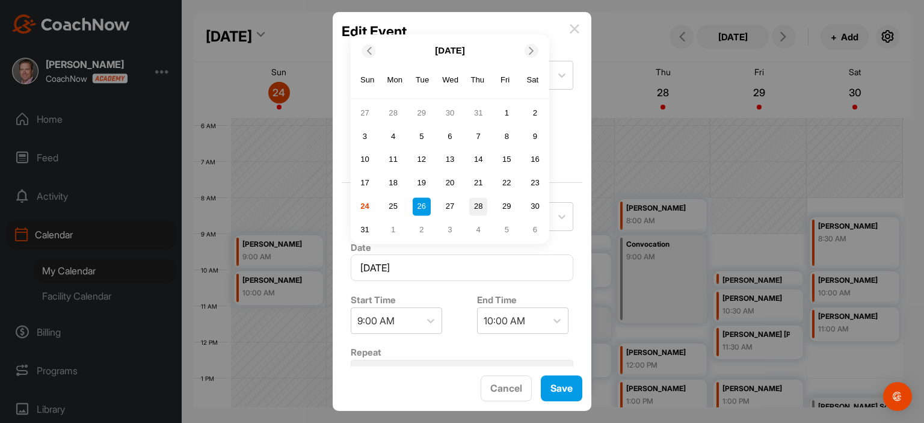
click at [483, 211] on div "28" at bounding box center [478, 206] width 18 height 18
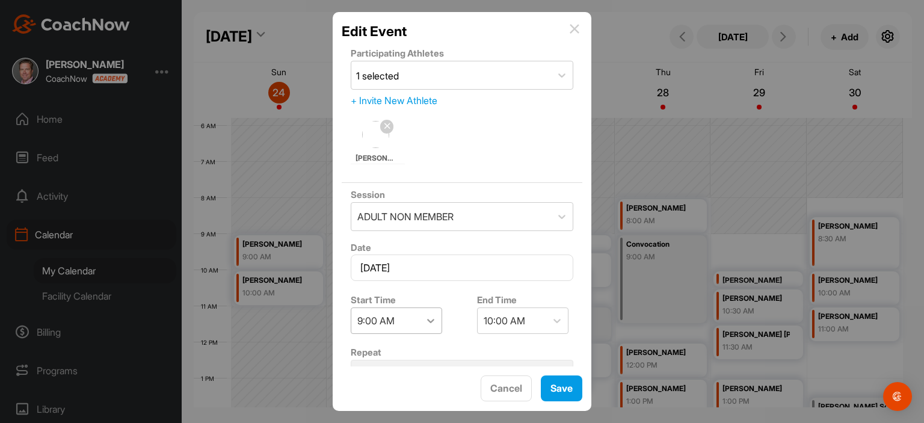
click at [431, 318] on icon at bounding box center [431, 321] width 12 height 12
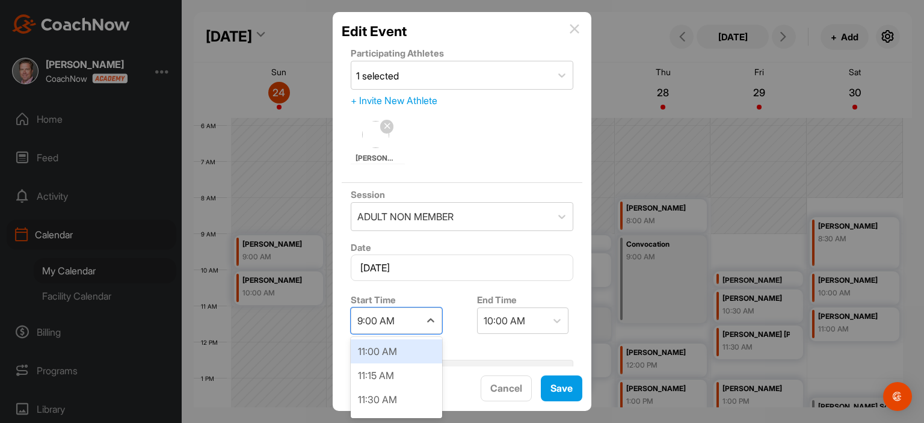
click at [413, 346] on div "11:00 AM" at bounding box center [396, 351] width 91 height 24
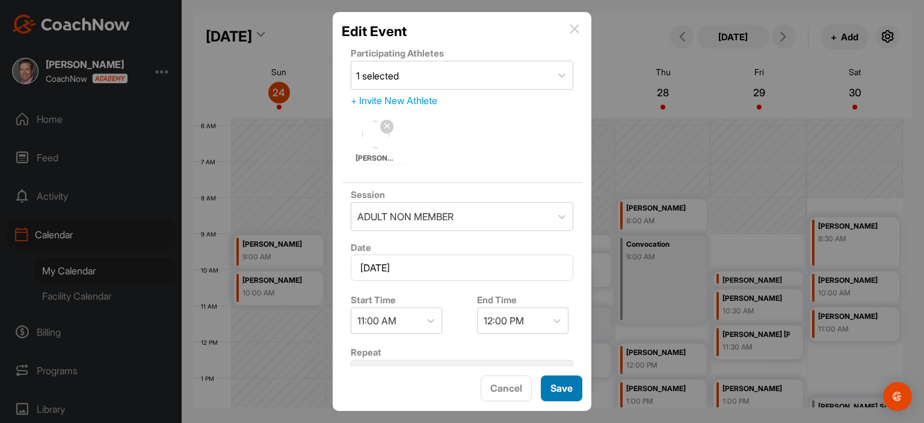
drag, startPoint x: 561, startPoint y: 389, endPoint x: 552, endPoint y: 250, distance: 139.9
click at [552, 250] on div "Edit Event Participating Athletes 1 selected + Invite New Athlete [PERSON_NAME]…" at bounding box center [462, 211] width 259 height 399
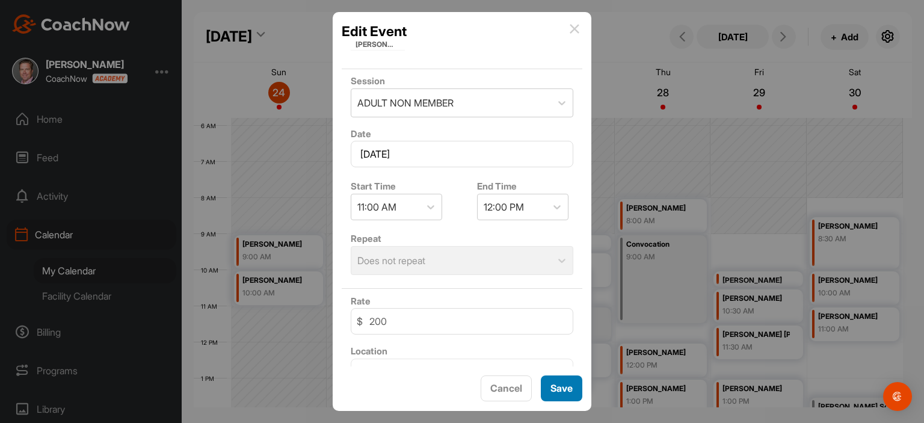
scroll to position [137, 0]
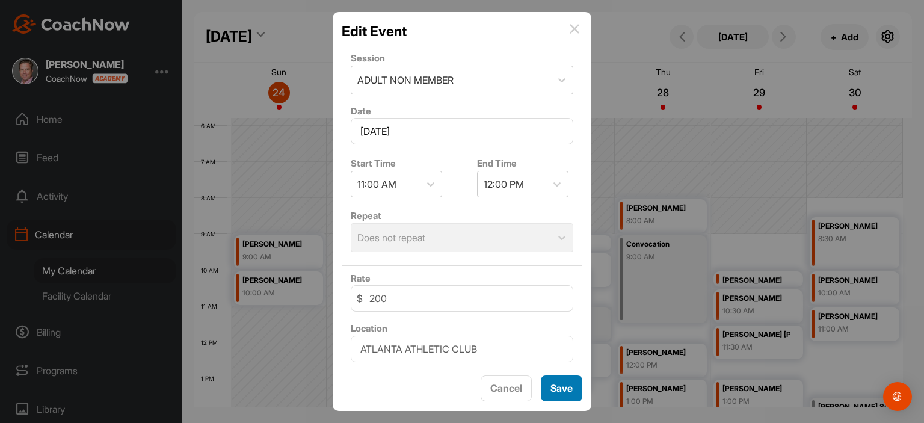
click at [570, 382] on button "Save" at bounding box center [562, 389] width 42 height 26
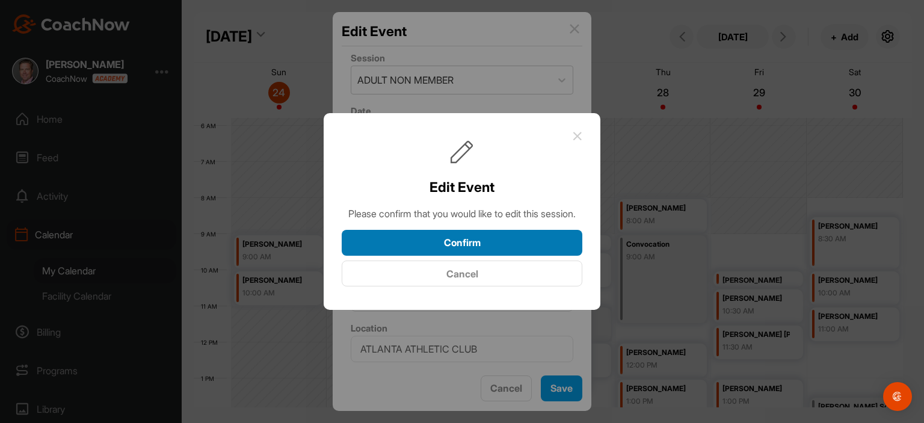
click at [524, 244] on button "Confirm" at bounding box center [462, 243] width 241 height 26
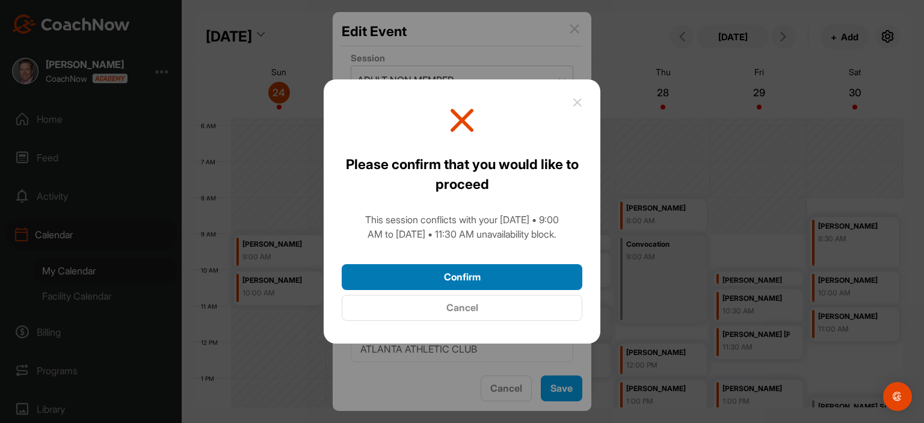
click at [518, 273] on button "Confirm" at bounding box center [462, 277] width 241 height 26
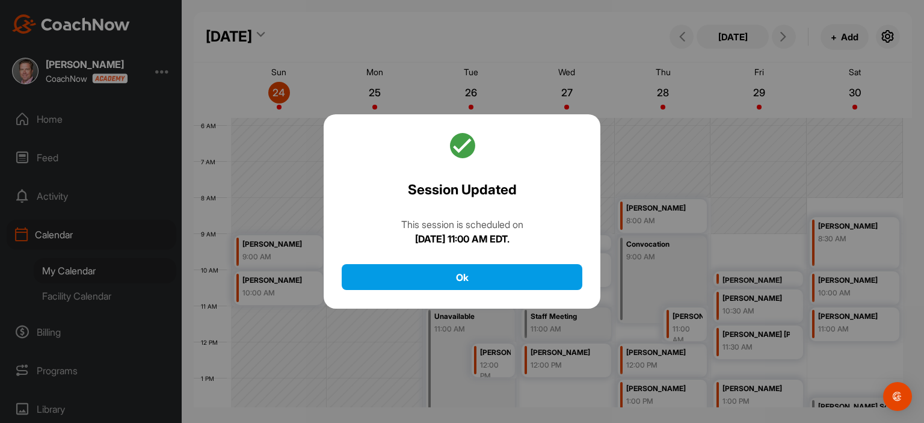
click at [672, 263] on div at bounding box center [462, 211] width 924 height 423
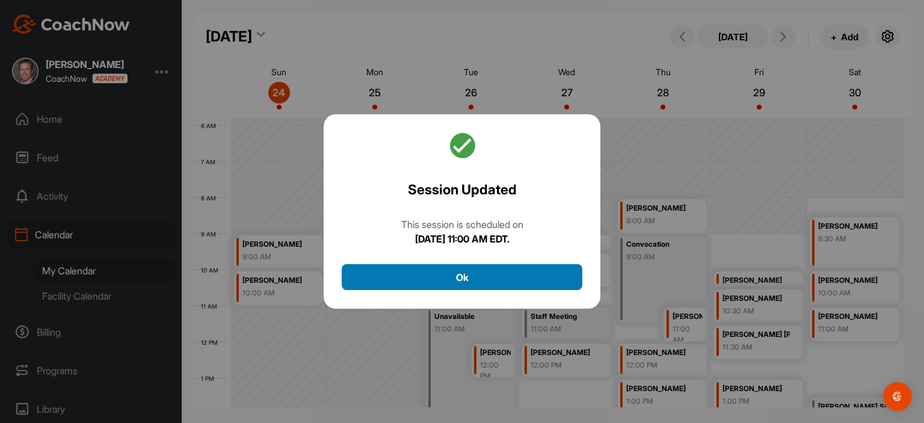
click at [544, 282] on button "Ok" at bounding box center [462, 277] width 241 height 26
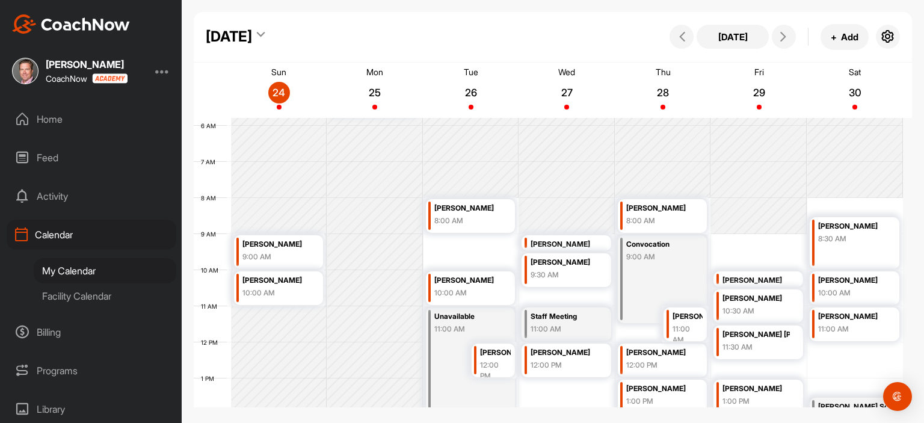
click at [665, 252] on div "9:00 AM" at bounding box center [659, 257] width 67 height 11
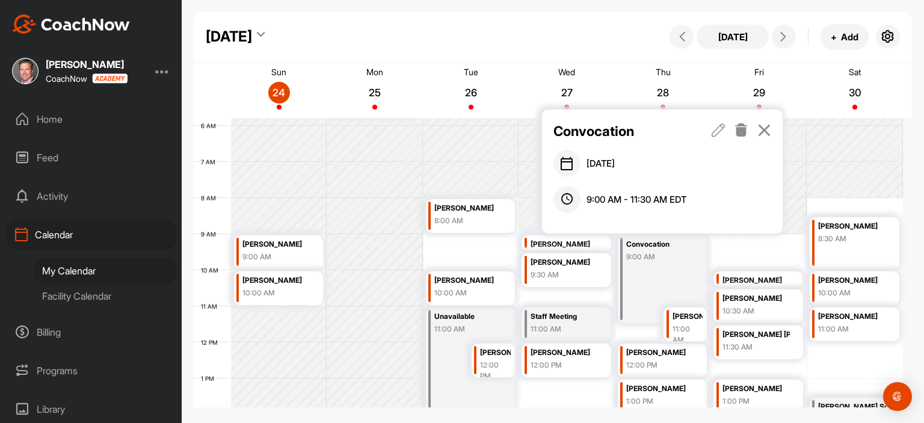
click at [720, 127] on icon at bounding box center [719, 129] width 14 height 13
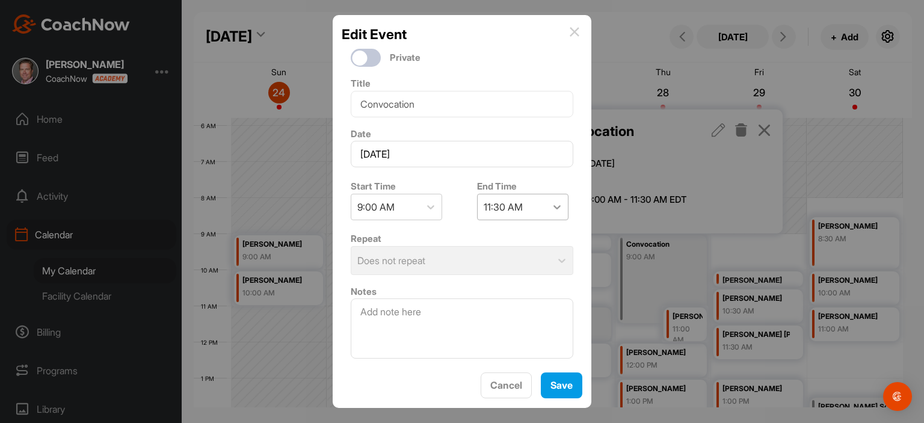
click at [554, 206] on icon at bounding box center [557, 207] width 7 height 4
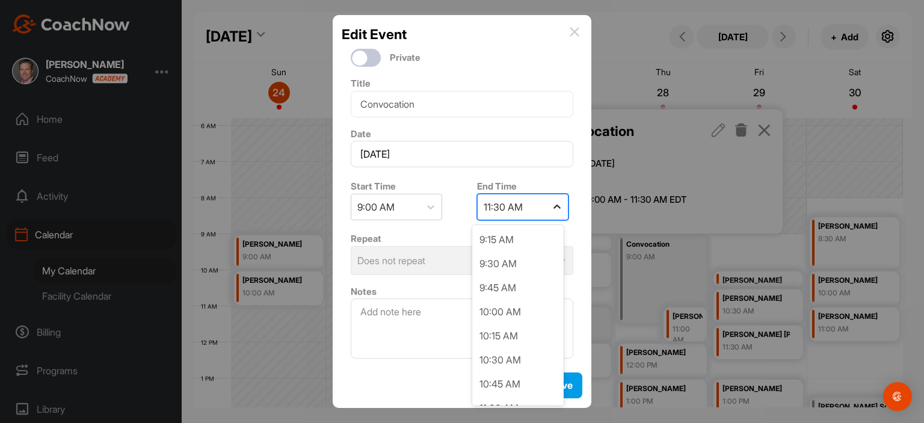
scroll to position [70, 0]
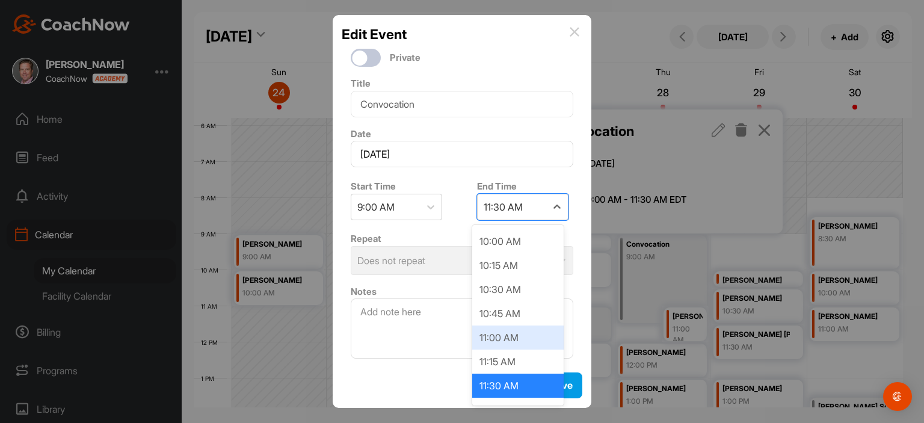
click at [508, 335] on div "11:00 AM" at bounding box center [517, 338] width 91 height 24
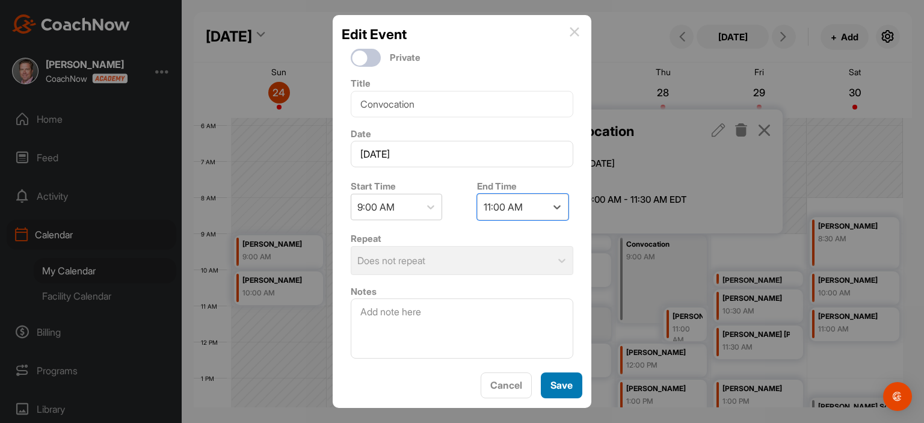
click at [549, 377] on button "Save" at bounding box center [562, 385] width 42 height 26
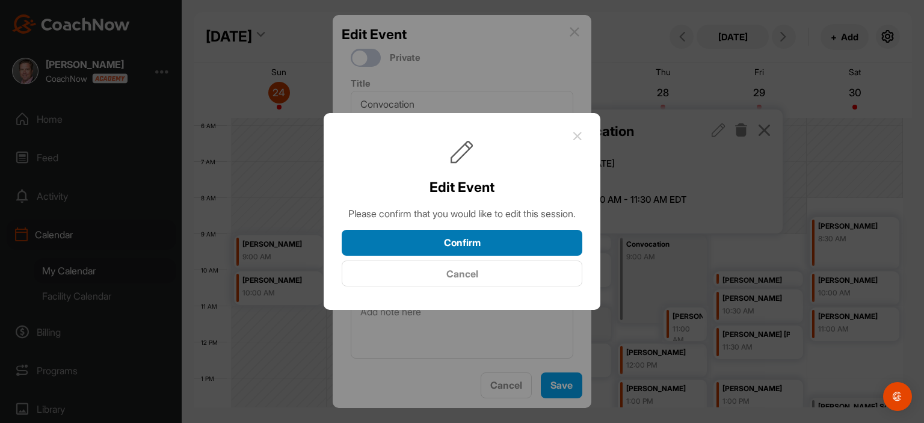
click at [513, 252] on button "Confirm" at bounding box center [462, 243] width 241 height 26
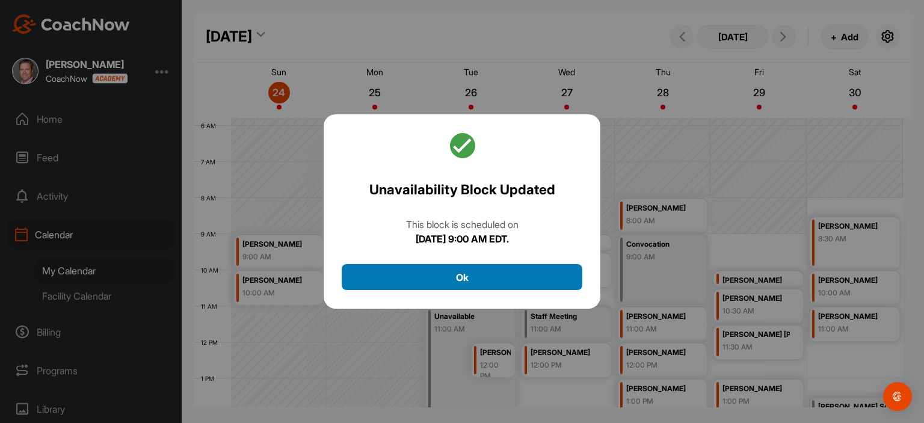
click at [554, 279] on button "Ok" at bounding box center [462, 277] width 241 height 26
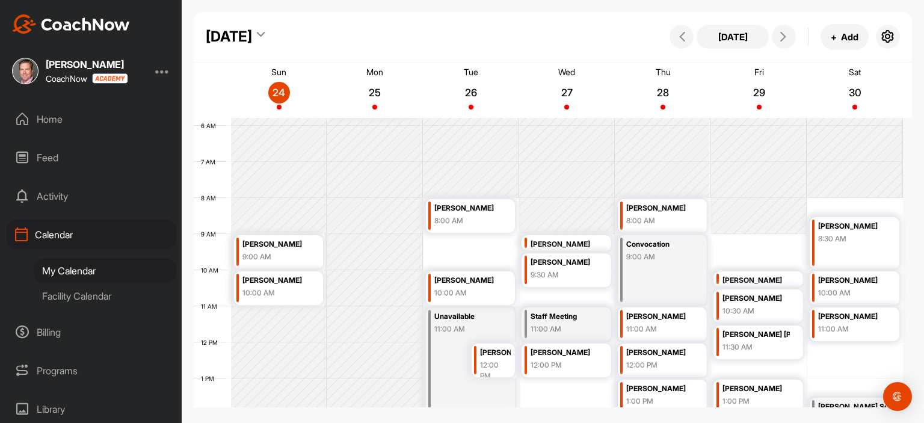
click at [100, 294] on div "Facility Calendar" at bounding box center [105, 295] width 143 height 25
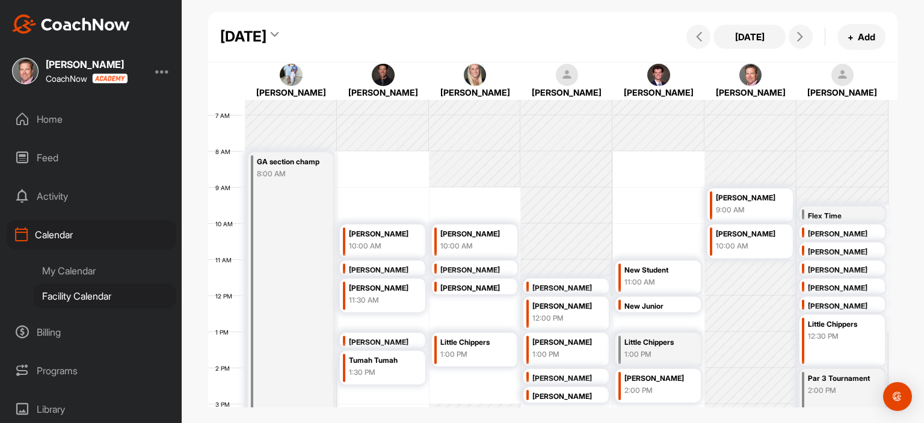
scroll to position [260, 0]
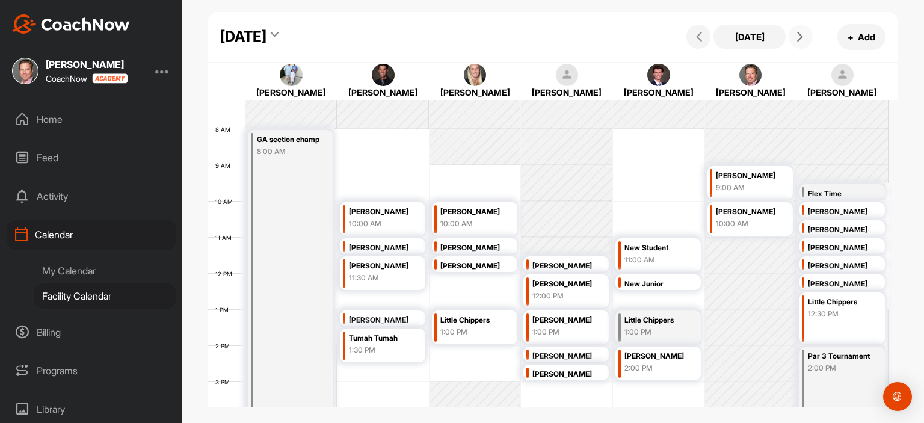
click at [796, 37] on icon at bounding box center [801, 37] width 10 height 10
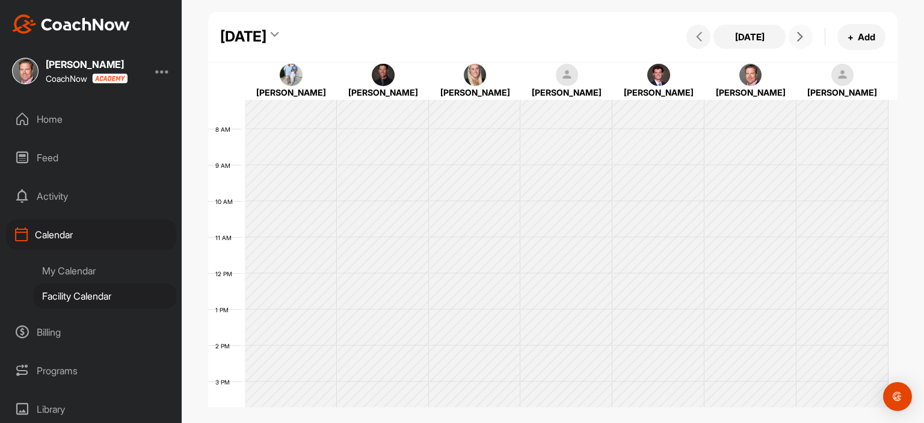
scroll to position [209, 0]
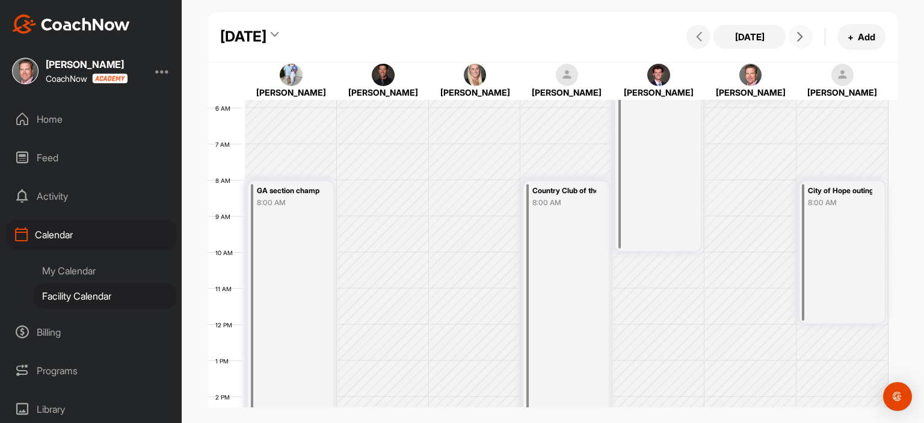
click at [799, 37] on icon at bounding box center [801, 37] width 10 height 10
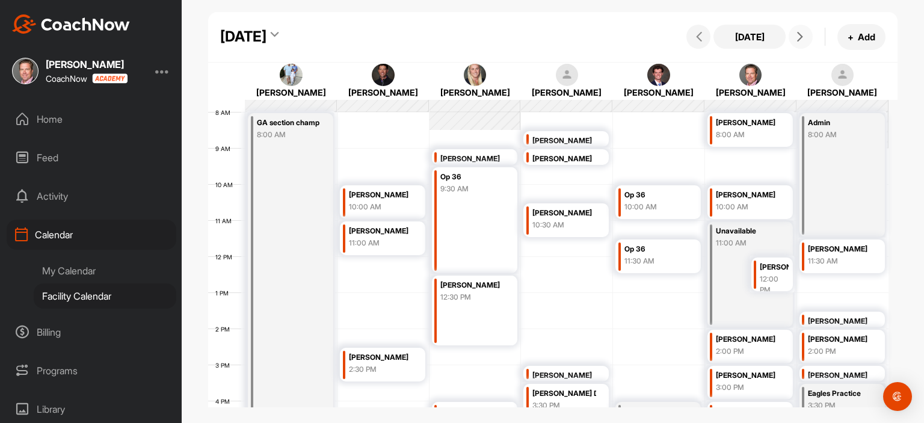
scroll to position [344, 0]
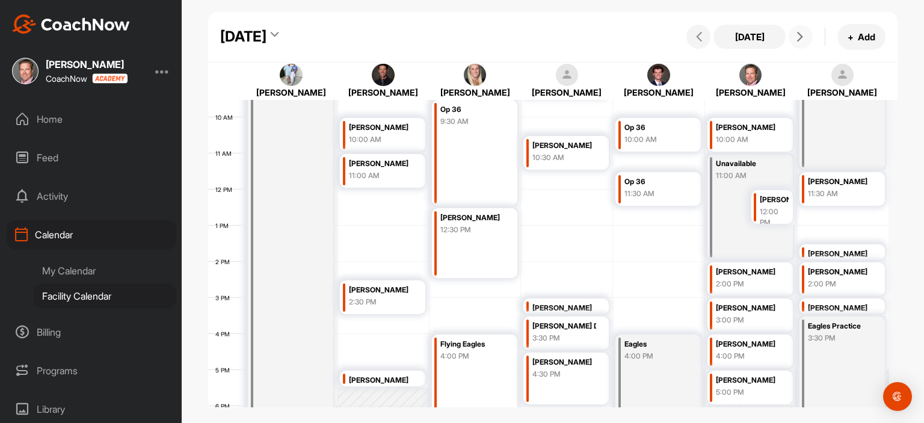
click at [803, 32] on icon at bounding box center [801, 37] width 10 height 10
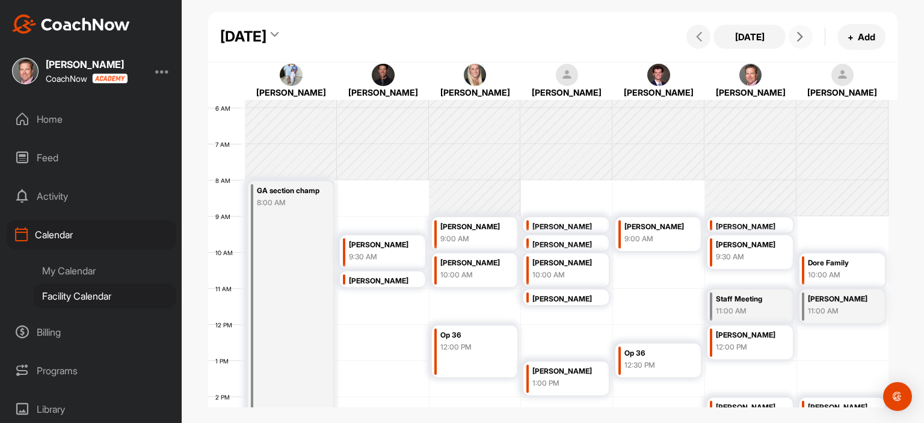
click at [804, 39] on icon at bounding box center [801, 37] width 10 height 10
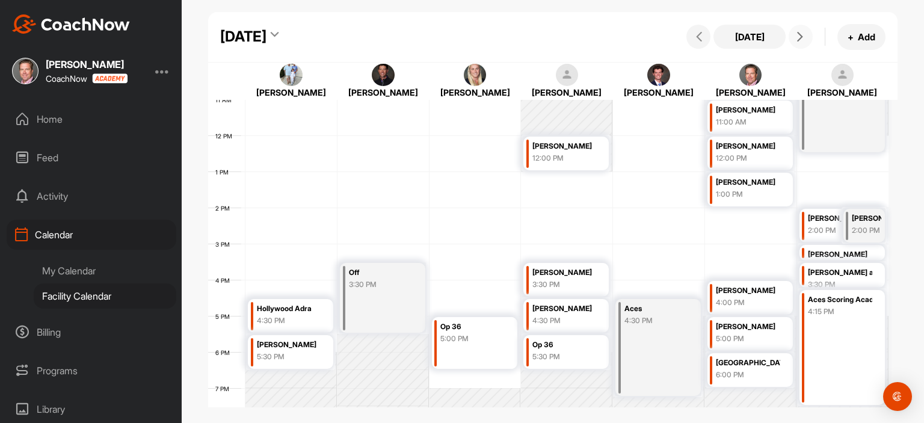
scroll to position [395, 0]
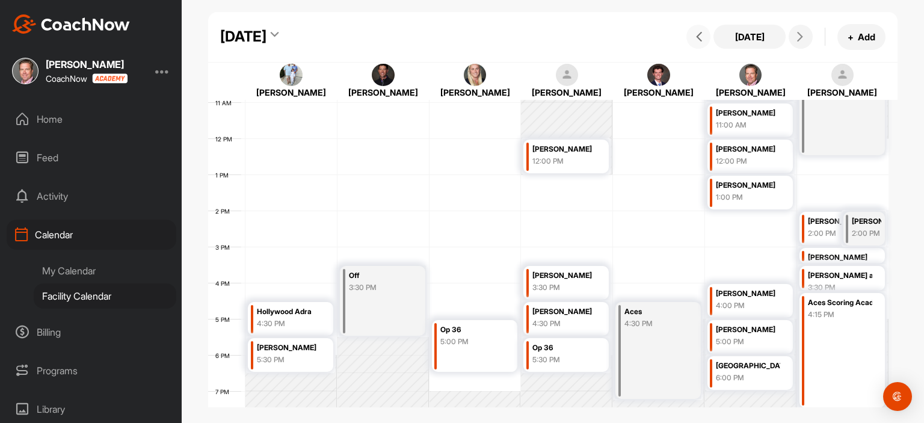
click at [698, 40] on icon at bounding box center [699, 37] width 10 height 10
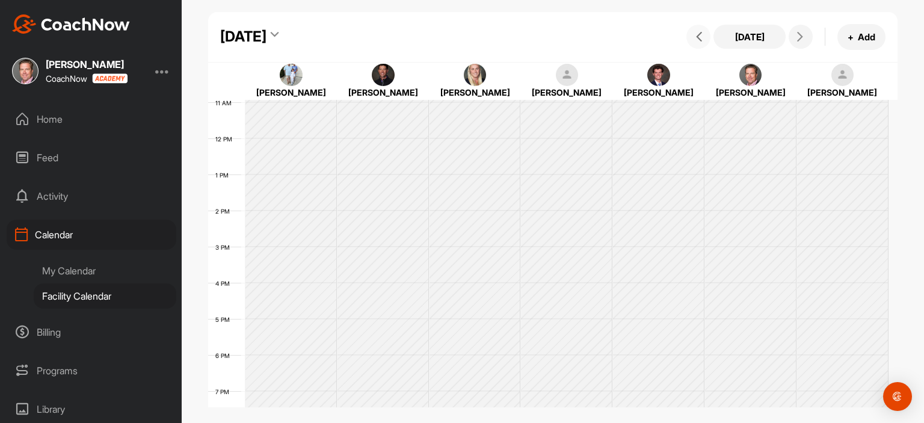
scroll to position [209, 0]
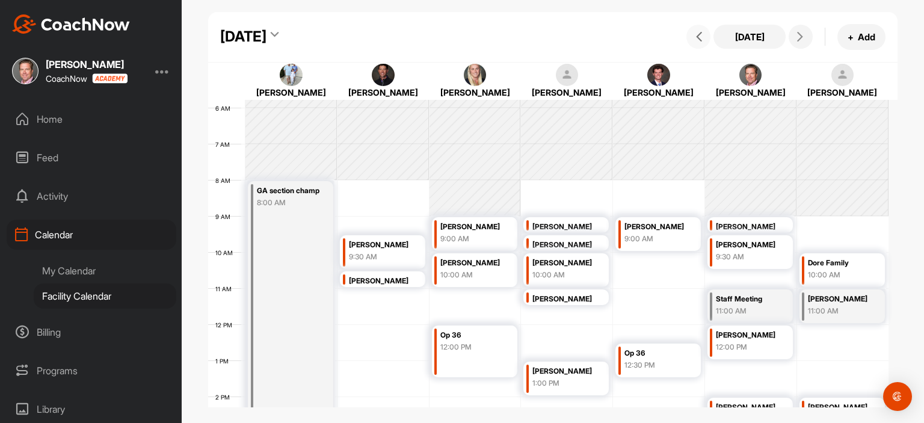
click at [700, 36] on icon at bounding box center [699, 37] width 10 height 10
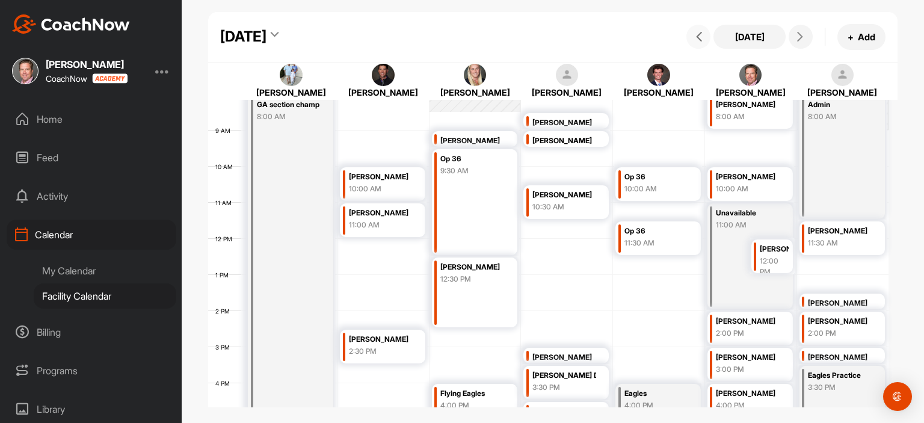
scroll to position [283, 0]
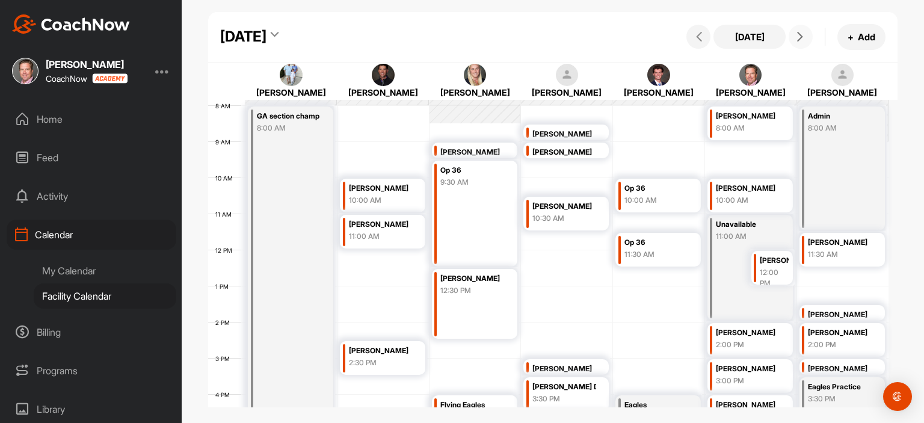
click at [799, 42] on button at bounding box center [801, 37] width 24 height 24
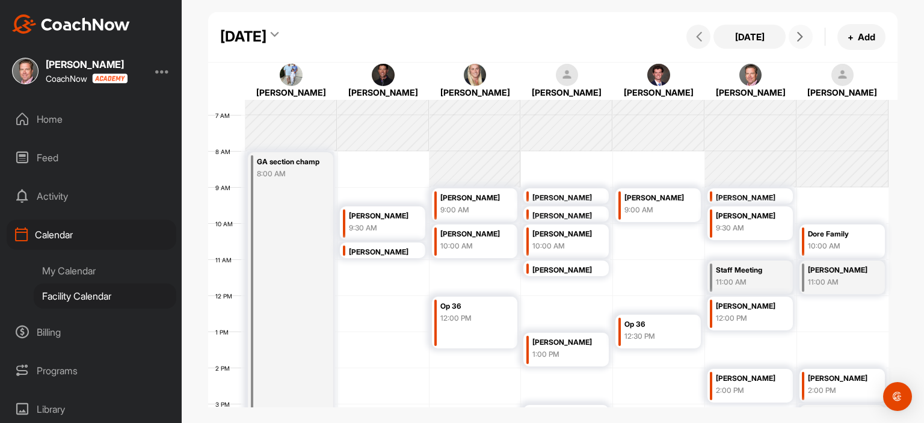
scroll to position [235, 0]
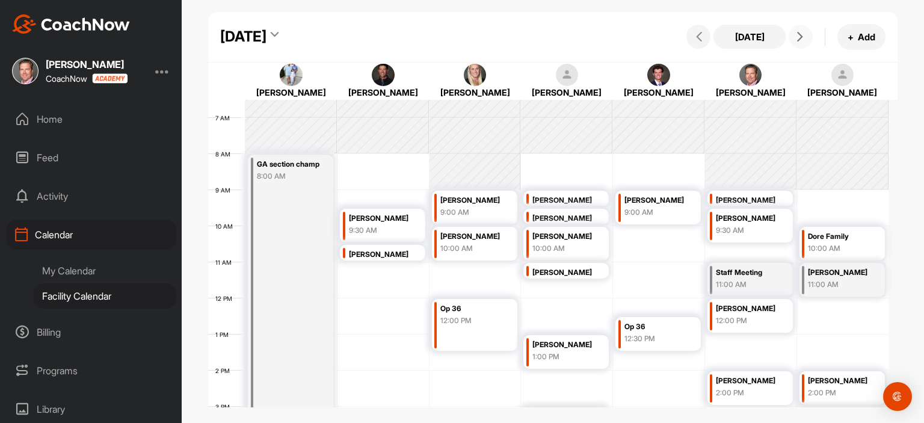
click at [752, 314] on div "[PERSON_NAME]" at bounding box center [748, 309] width 64 height 14
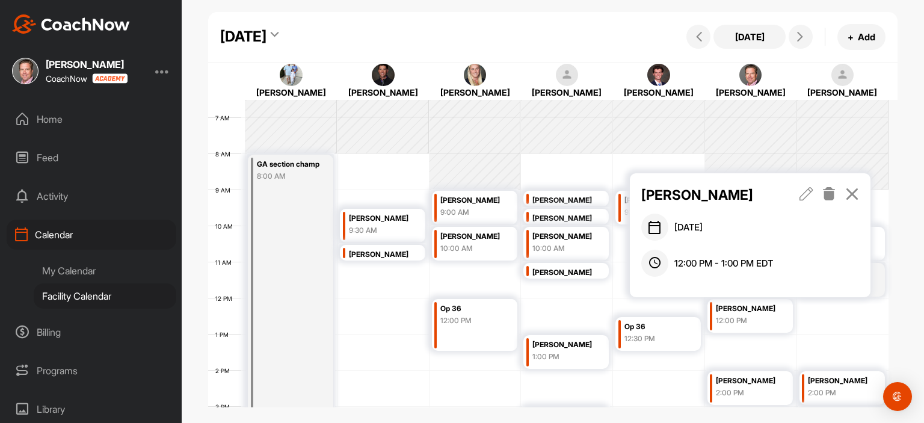
click at [809, 193] on icon at bounding box center [807, 193] width 14 height 13
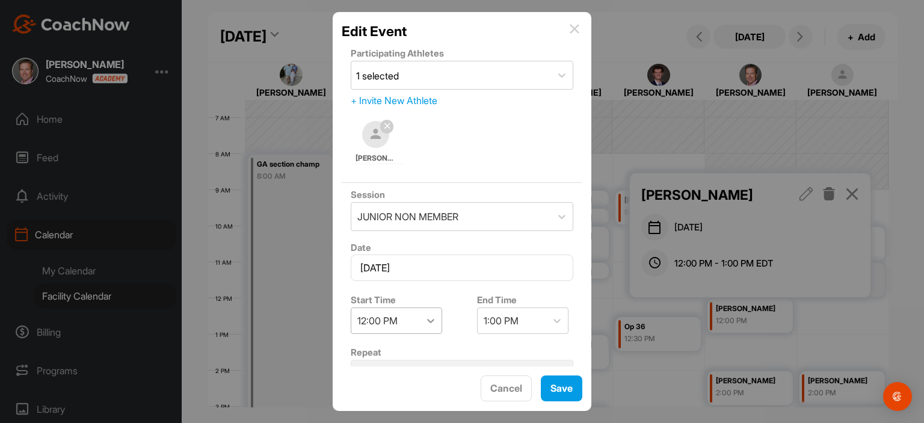
click at [434, 318] on icon at bounding box center [431, 321] width 12 height 12
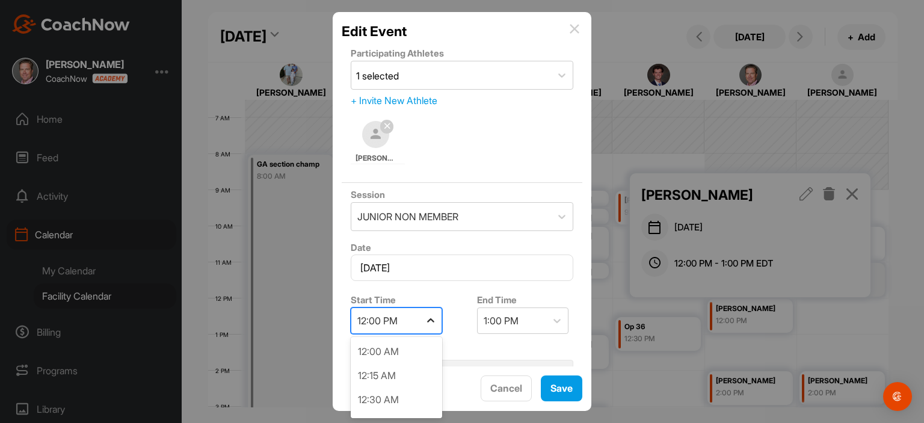
scroll to position [1009, 0]
click at [394, 350] on div "10:30 AM" at bounding box center [396, 353] width 91 height 24
click at [575, 25] on img at bounding box center [575, 29] width 10 height 10
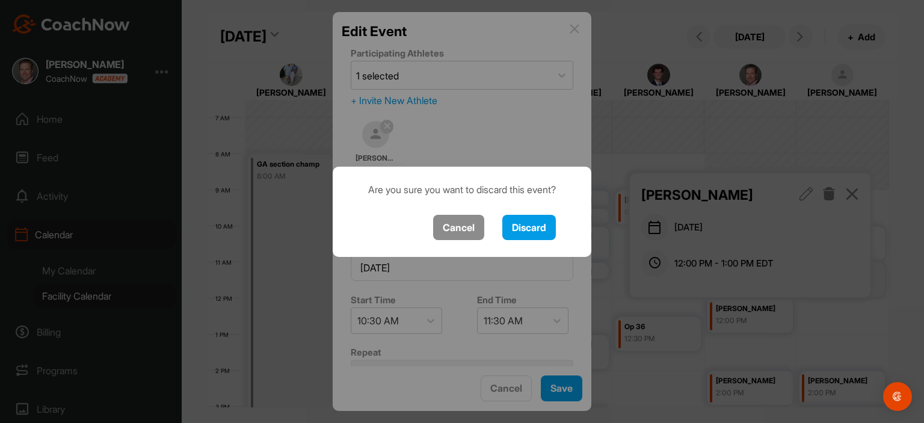
click at [563, 387] on div at bounding box center [462, 211] width 924 height 423
click at [545, 221] on button "Discard" at bounding box center [529, 228] width 54 height 26
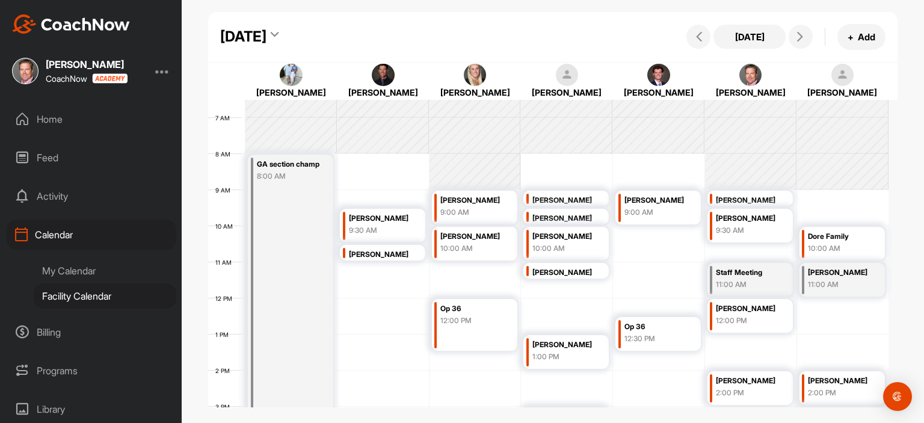
click at [732, 318] on div "12:00 PM" at bounding box center [748, 320] width 64 height 11
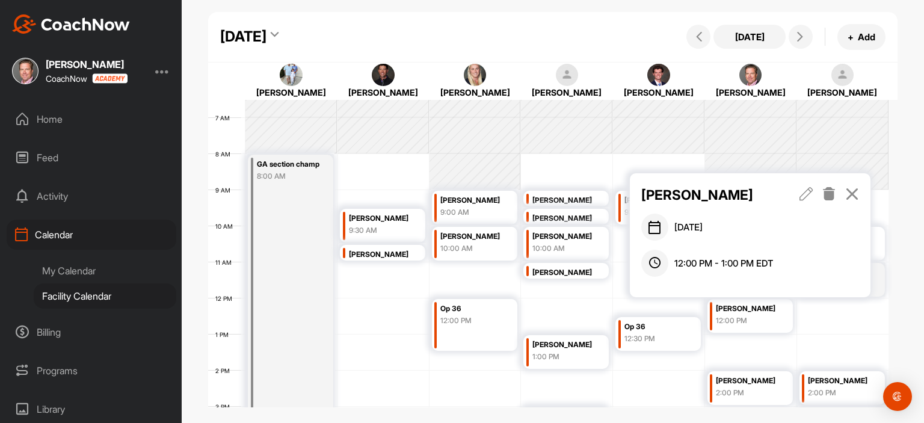
click at [805, 191] on icon at bounding box center [807, 193] width 14 height 13
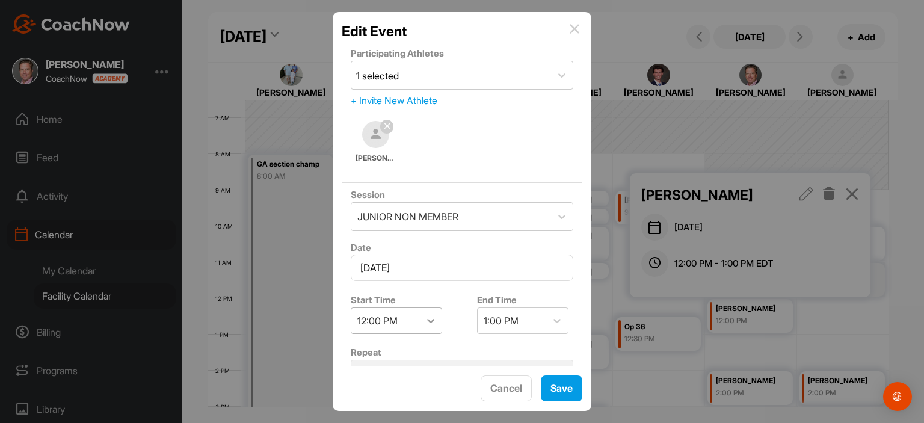
click at [432, 319] on icon at bounding box center [430, 321] width 7 height 4
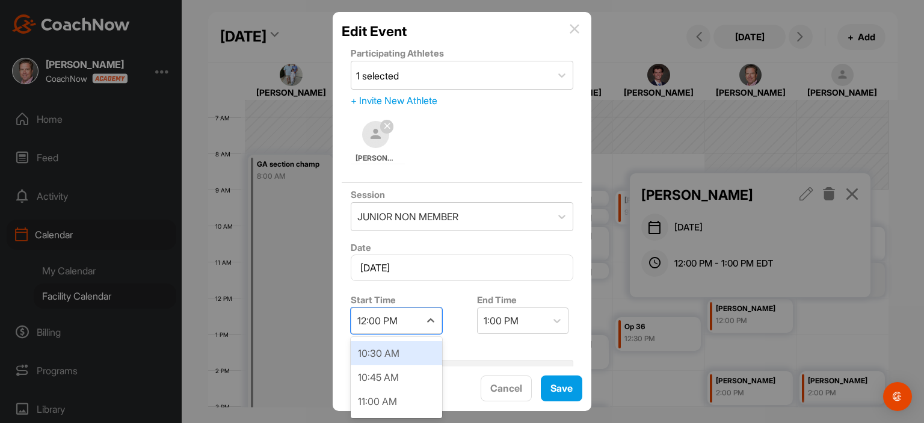
click at [422, 342] on div "10:30 AM" at bounding box center [396, 353] width 91 height 24
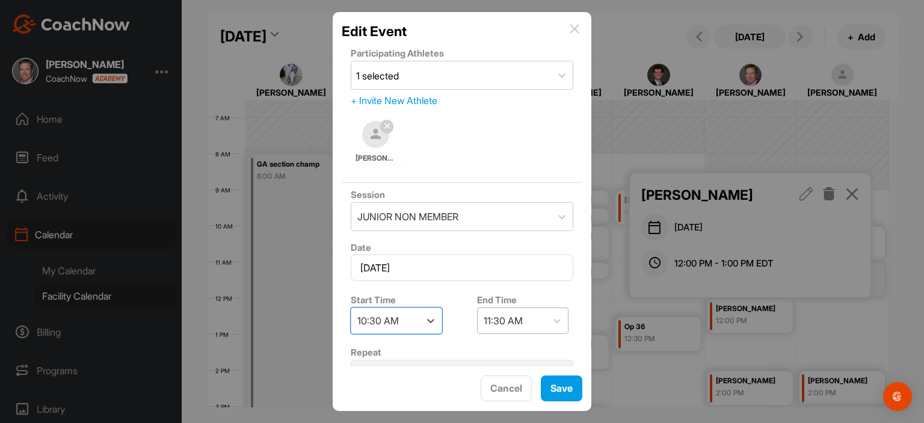
click at [527, 316] on div "11:30 AM" at bounding box center [512, 320] width 69 height 25
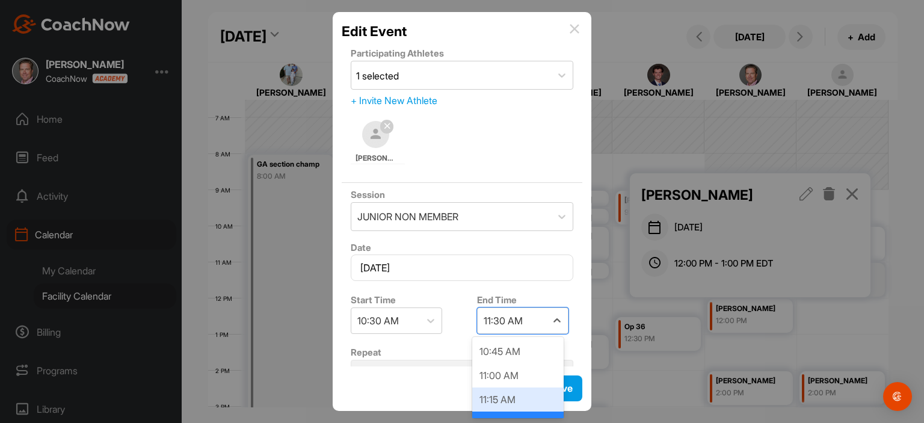
scroll to position [217, 0]
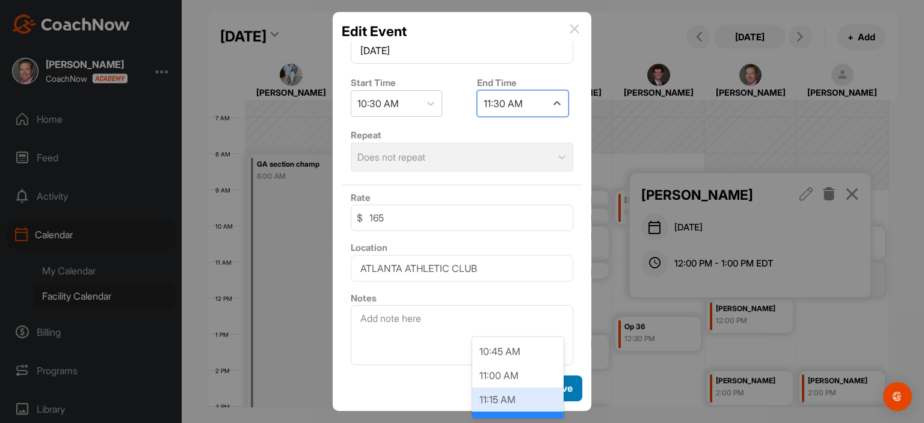
click at [572, 381] on button "Save" at bounding box center [562, 389] width 42 height 26
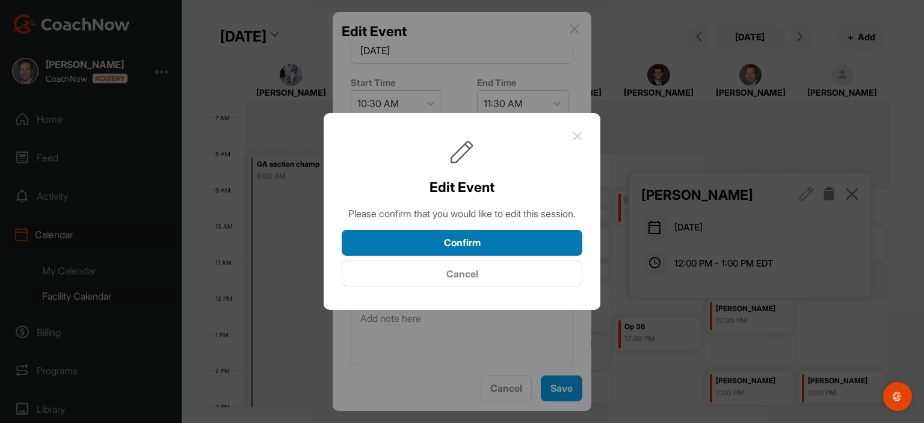
click at [536, 255] on button "Confirm" at bounding box center [462, 243] width 241 height 26
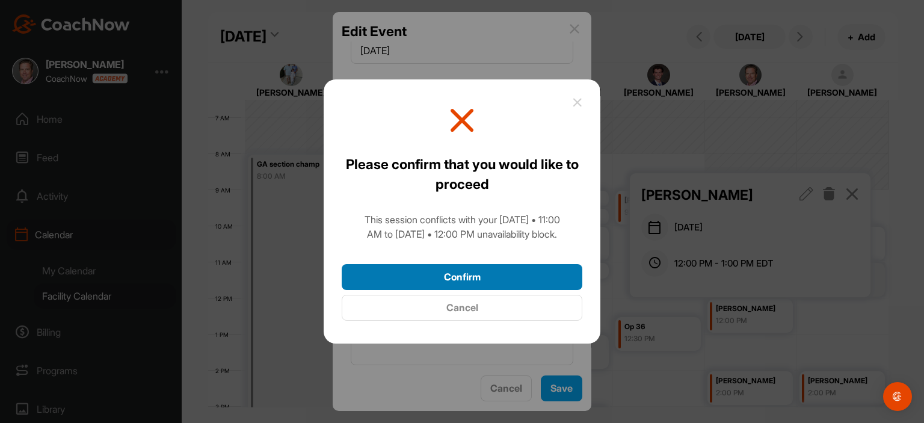
click at [503, 283] on button "Confirm" at bounding box center [462, 277] width 241 height 26
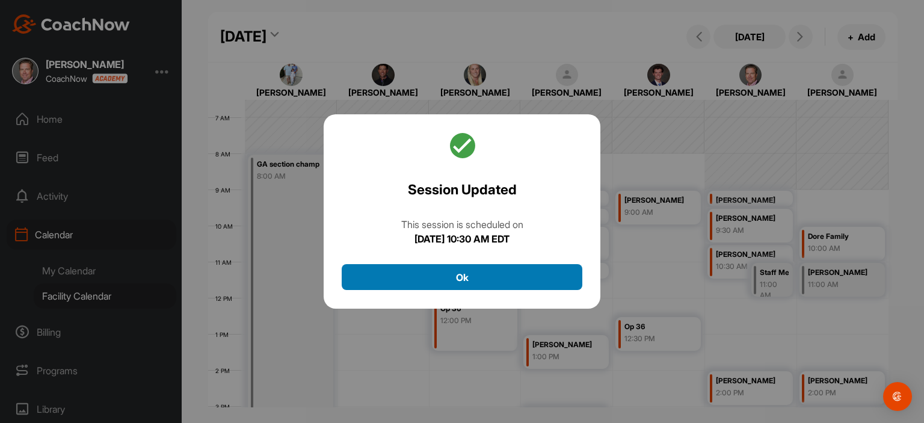
click at [487, 274] on button "Ok" at bounding box center [462, 277] width 241 height 26
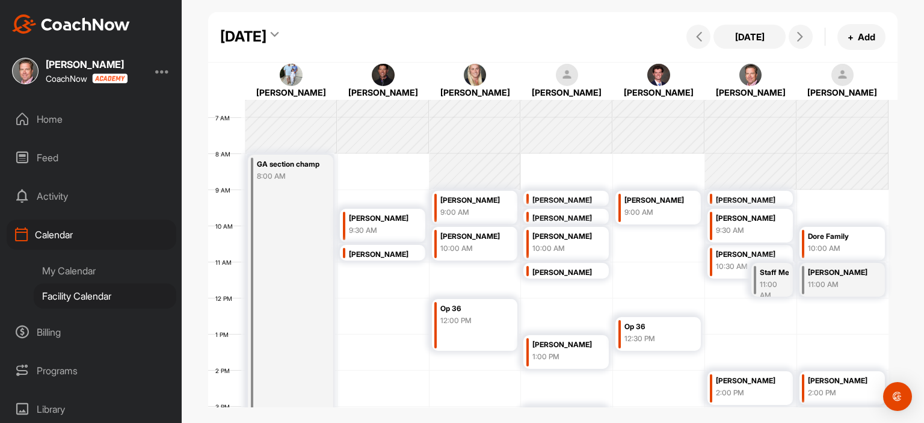
click at [764, 276] on div "Staff Meeting" at bounding box center [774, 273] width 29 height 14
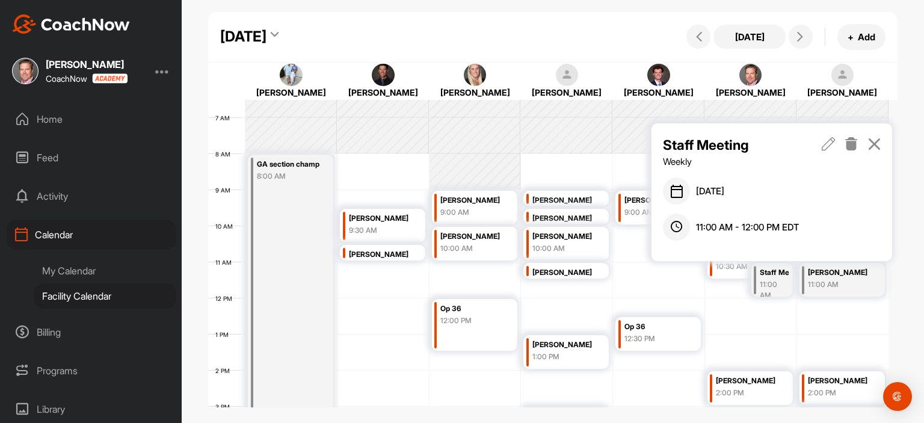
click at [856, 147] on icon at bounding box center [852, 143] width 14 height 13
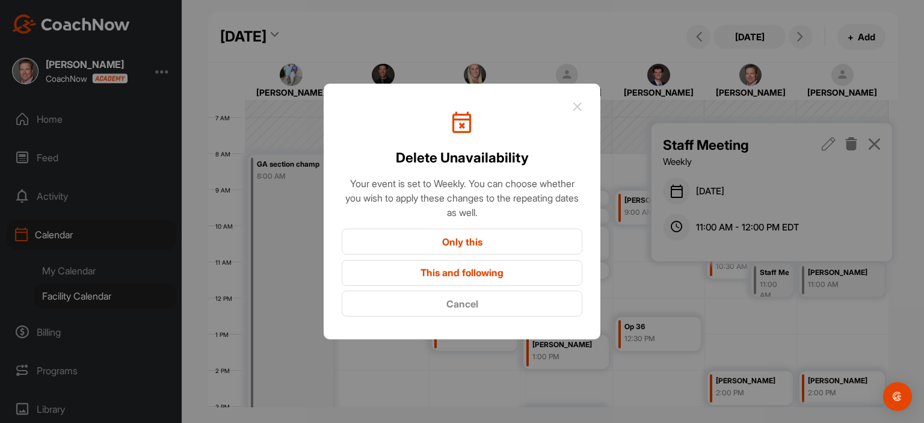
click at [522, 245] on button "Only this" at bounding box center [462, 242] width 241 height 26
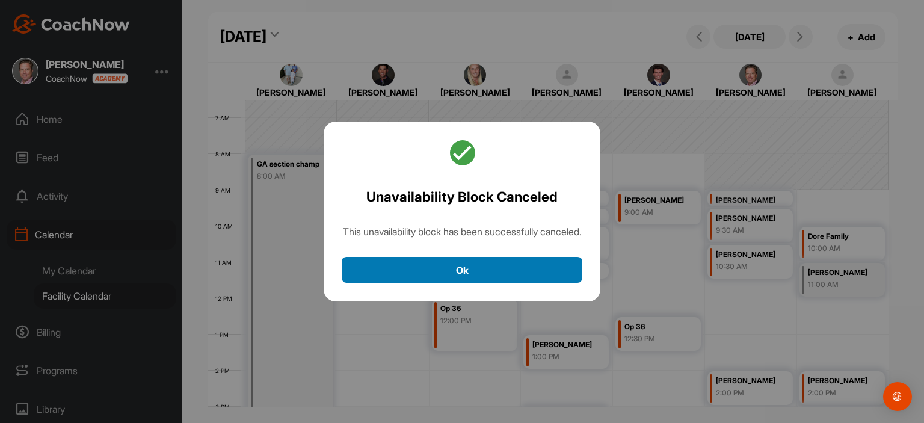
click at [510, 268] on button "Ok" at bounding box center [462, 270] width 241 height 26
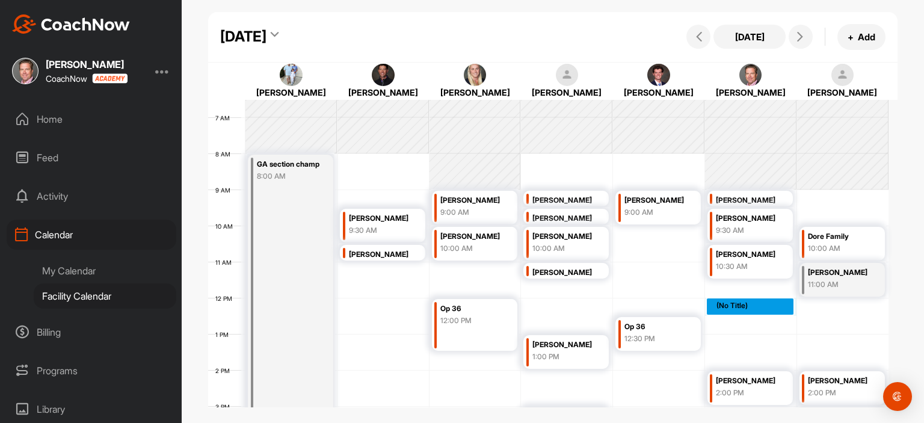
click at [721, 302] on div "12 AM 1 AM 2 AM 3 AM 4 AM 5 AM 6 AM 7 AM 8 AM 9 AM 10 AM 11 AM 12 PM 1 PM 2 PM …" at bounding box center [548, 298] width 681 height 867
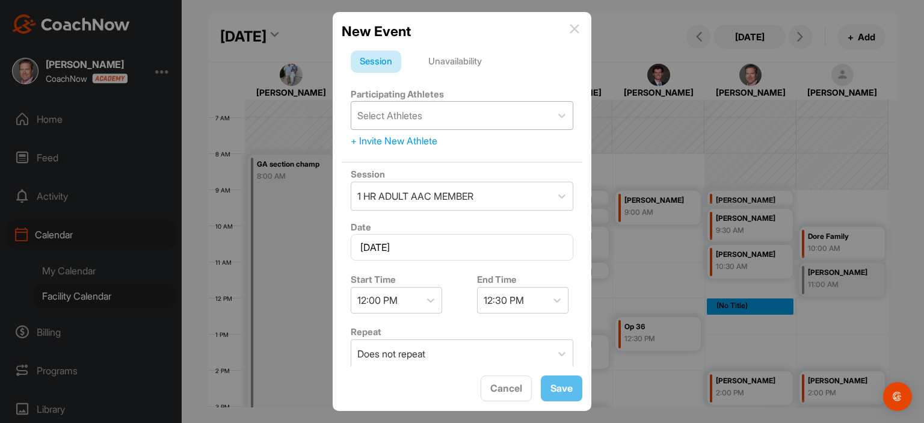
click at [385, 115] on div "Select Athletes" at bounding box center [389, 115] width 65 height 14
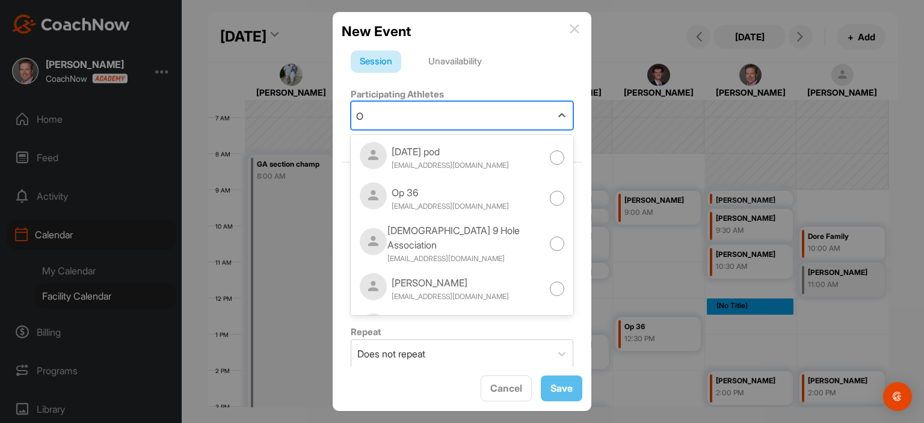
type input "Op"
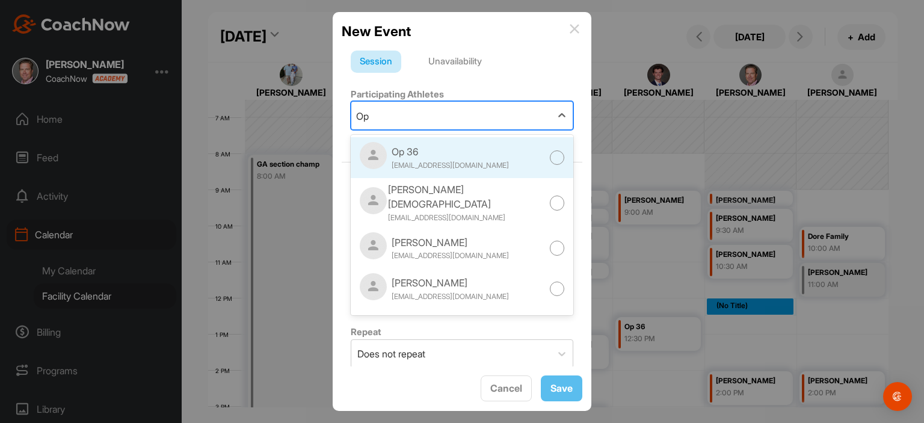
click at [397, 146] on div "Op 36" at bounding box center [450, 151] width 117 height 14
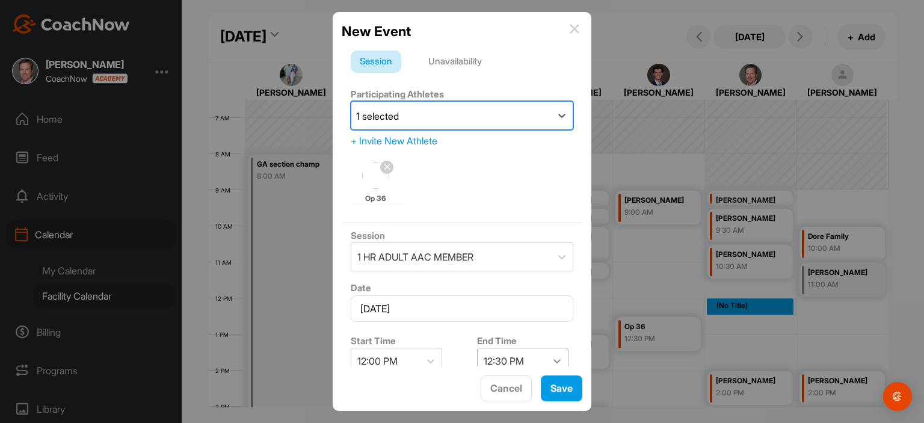
click at [550, 359] on div at bounding box center [557, 361] width 22 height 22
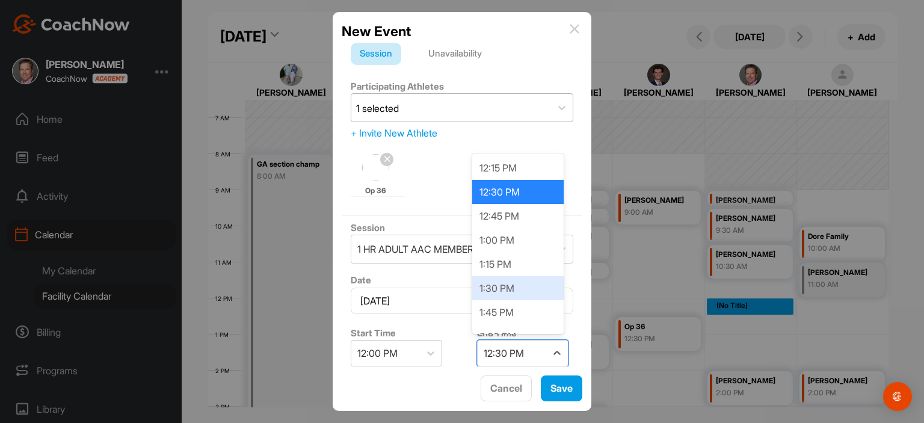
click at [522, 287] on div "1:30 PM" at bounding box center [517, 288] width 91 height 24
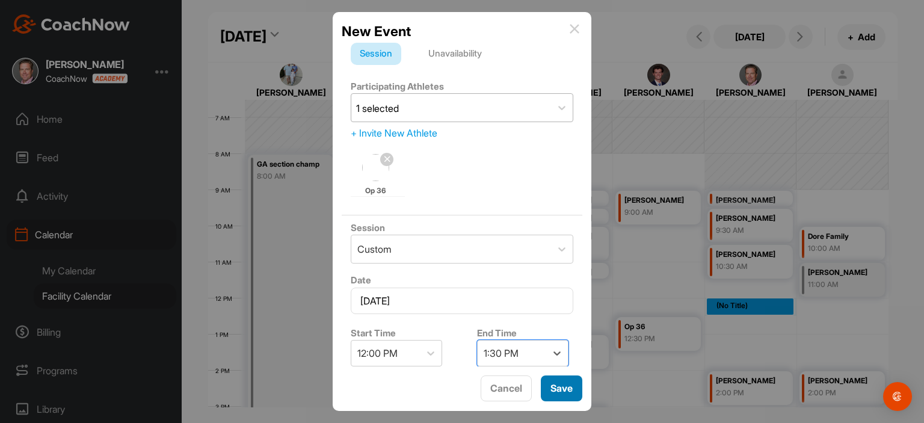
click at [562, 388] on button "Save" at bounding box center [562, 389] width 42 height 26
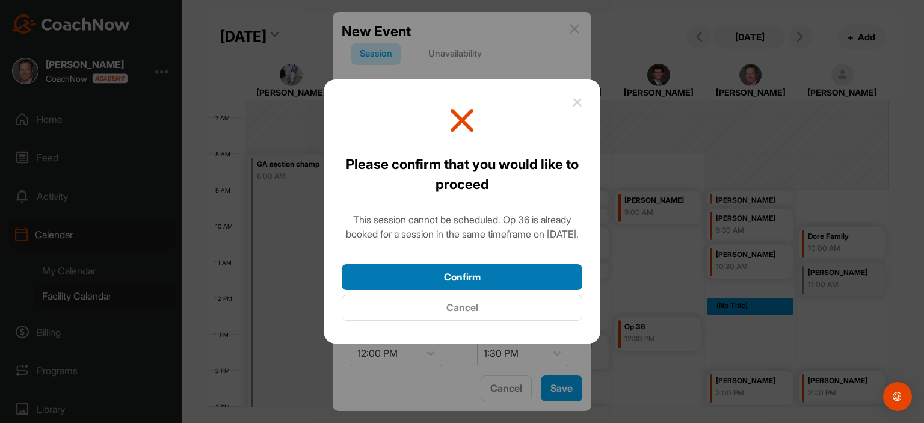
click at [534, 285] on button "Confirm" at bounding box center [462, 277] width 241 height 26
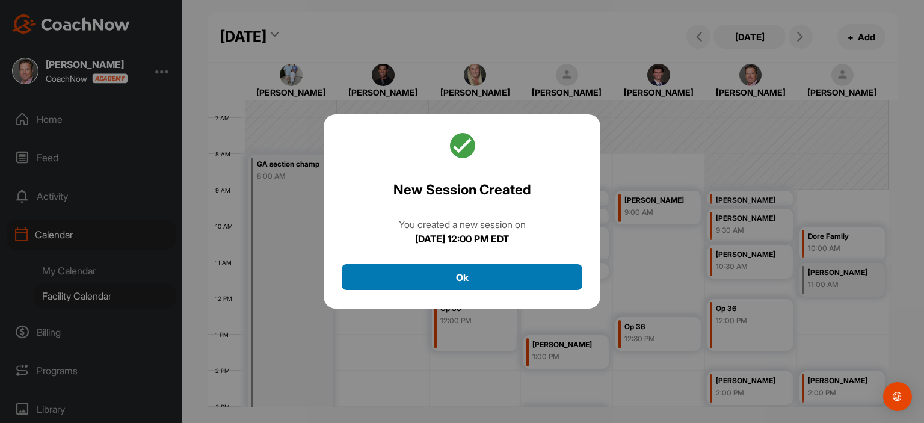
click at [530, 284] on button "Ok" at bounding box center [462, 277] width 241 height 26
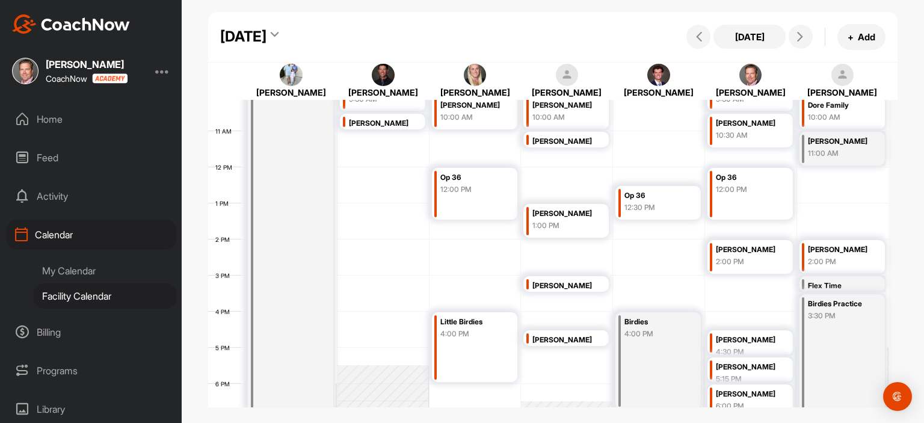
scroll to position [322, 0]
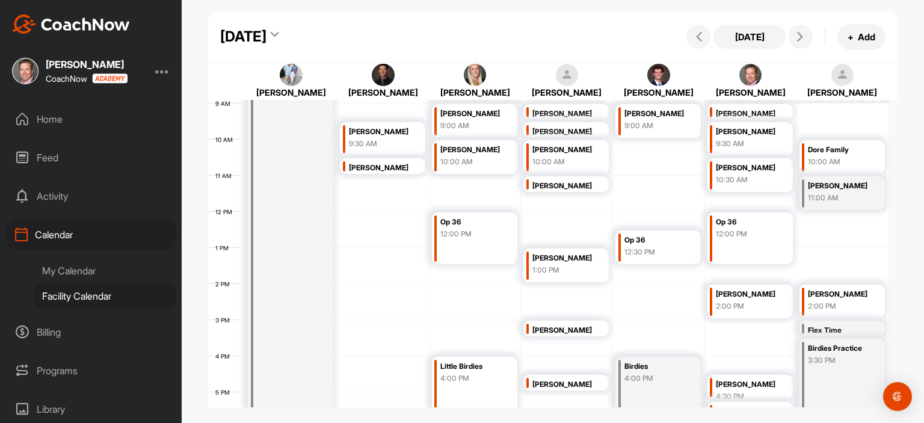
click at [499, 372] on div "Little Birdies" at bounding box center [472, 367] width 64 height 14
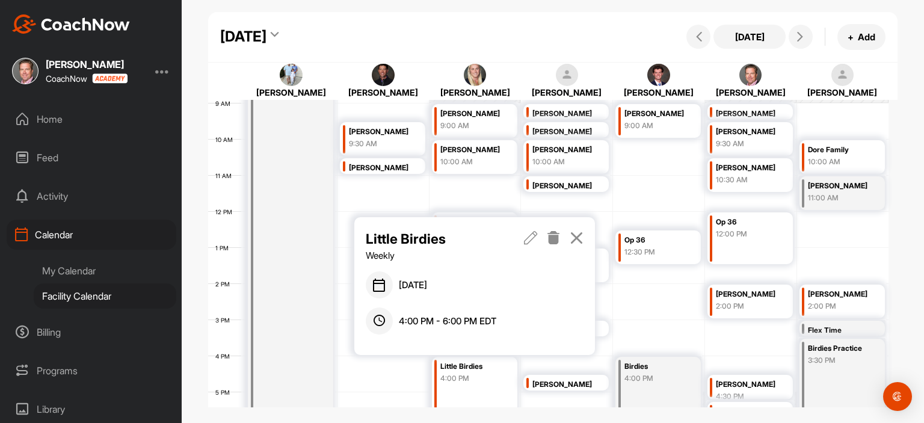
click at [579, 240] on icon at bounding box center [577, 237] width 14 height 13
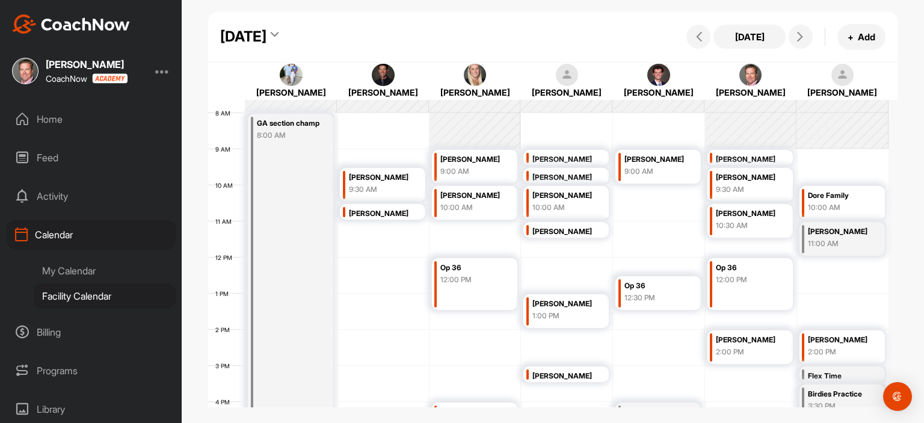
scroll to position [262, 0]
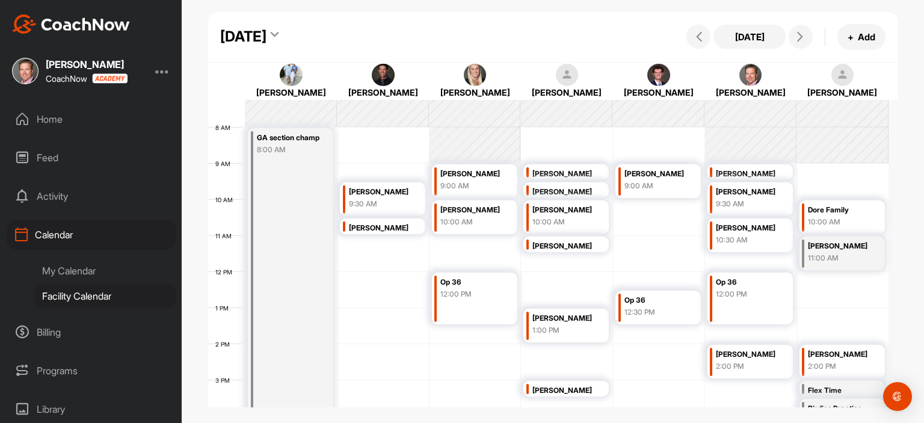
click at [743, 262] on div "12 AM 1 AM 2 AM 3 AM 4 AM 5 AM 6 AM 7 AM 8 AM 9 AM 10 AM 11 AM 12 PM 1 PM 2 PM …" at bounding box center [548, 271] width 681 height 867
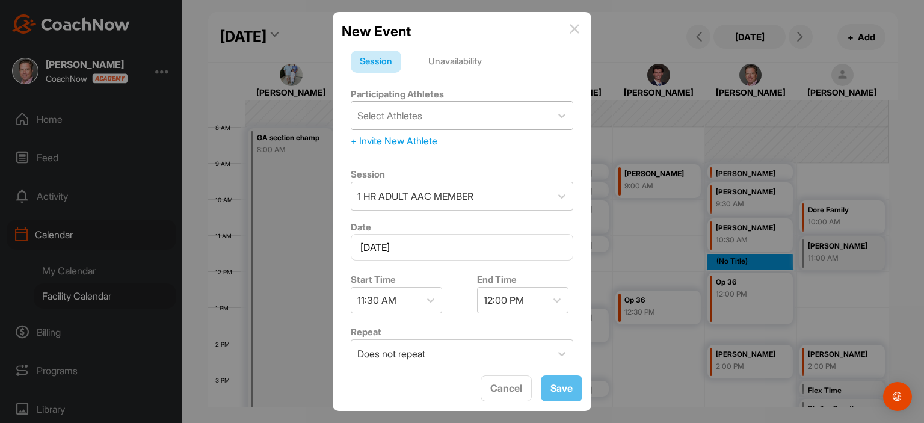
click at [434, 117] on div "Select Athletes" at bounding box center [451, 116] width 200 height 28
type input "[PERSON_NAME]"
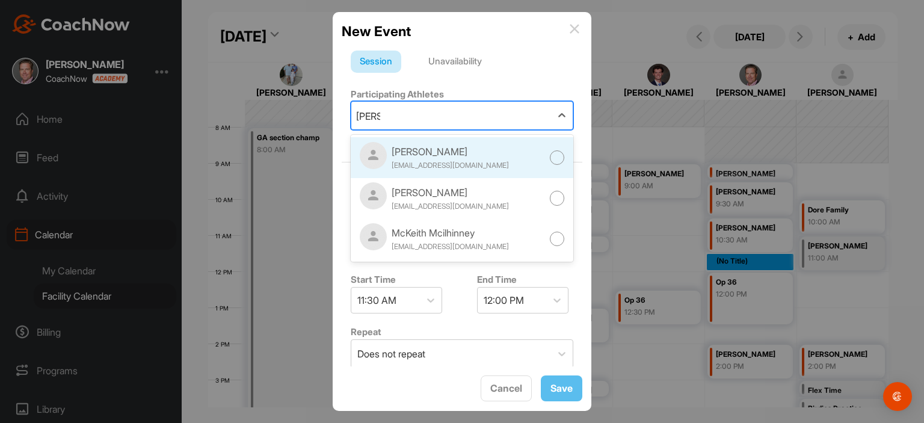
click at [550, 159] on div at bounding box center [557, 157] width 15 height 15
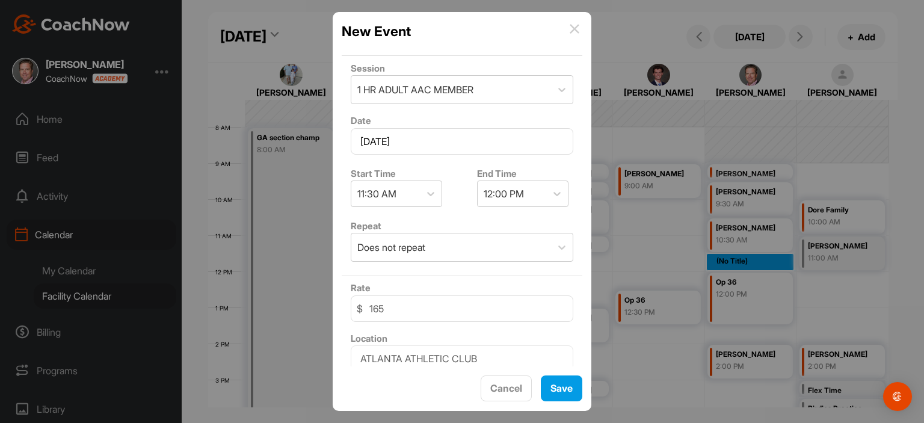
scroll to position [168, 0]
click at [521, 90] on div "1 HR ADULT AAC MEMBER" at bounding box center [451, 89] width 200 height 28
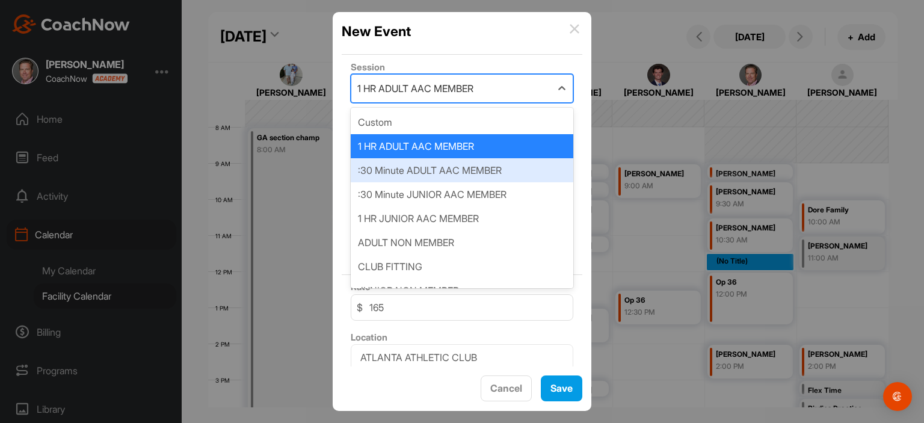
click at [457, 165] on div ":30 Minute ADULT AAC MEMBER" at bounding box center [462, 170] width 223 height 24
type input "100"
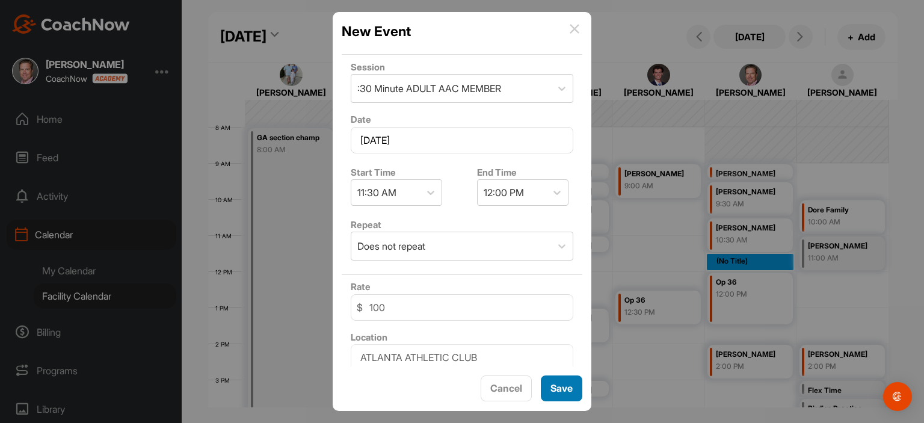
click at [563, 386] on button "Save" at bounding box center [562, 389] width 42 height 26
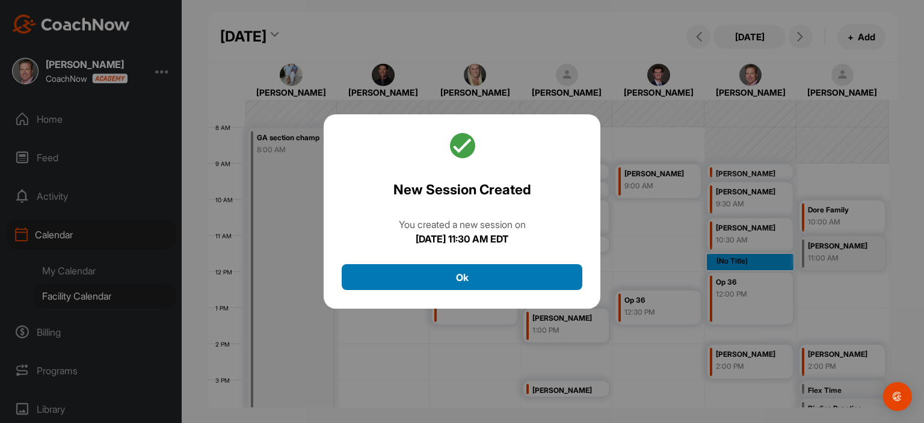
click at [546, 274] on button "Ok" at bounding box center [462, 277] width 241 height 26
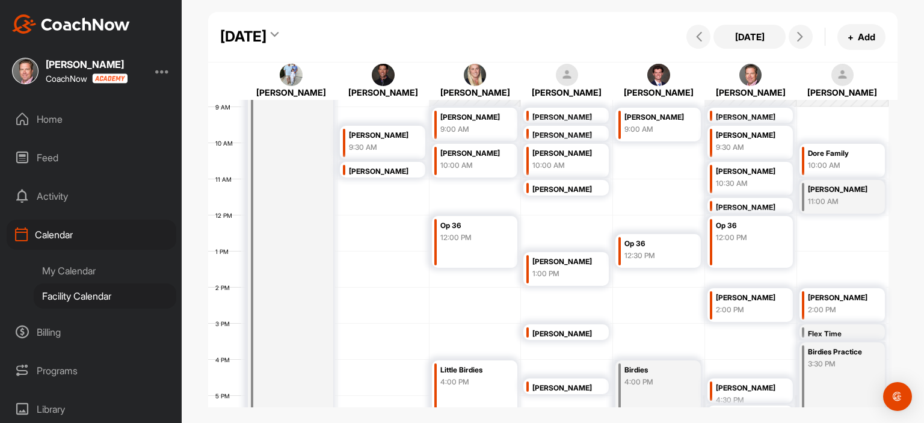
scroll to position [344, 0]
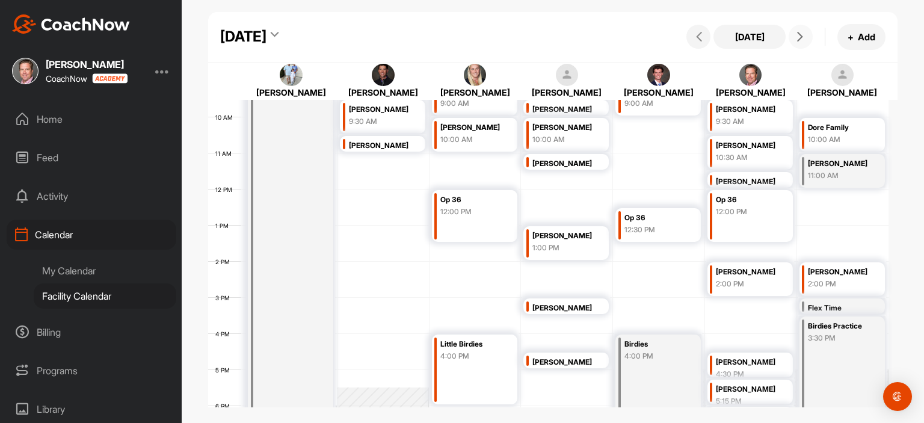
click at [799, 39] on icon at bounding box center [801, 37] width 10 height 10
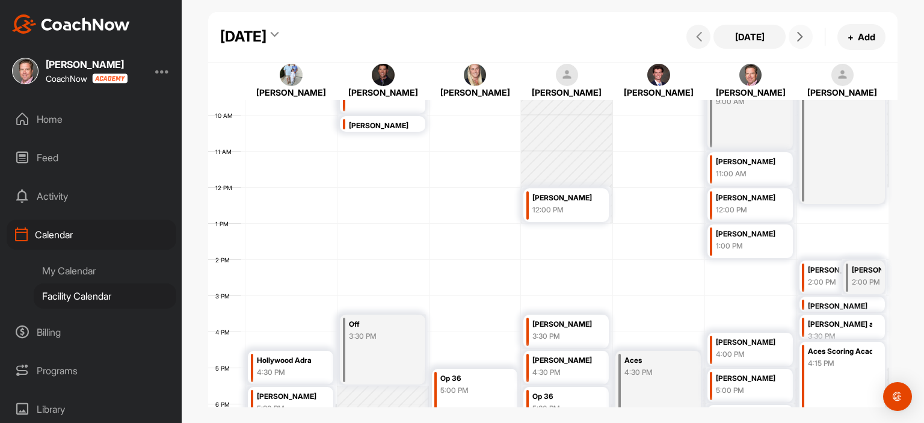
scroll to position [354, 0]
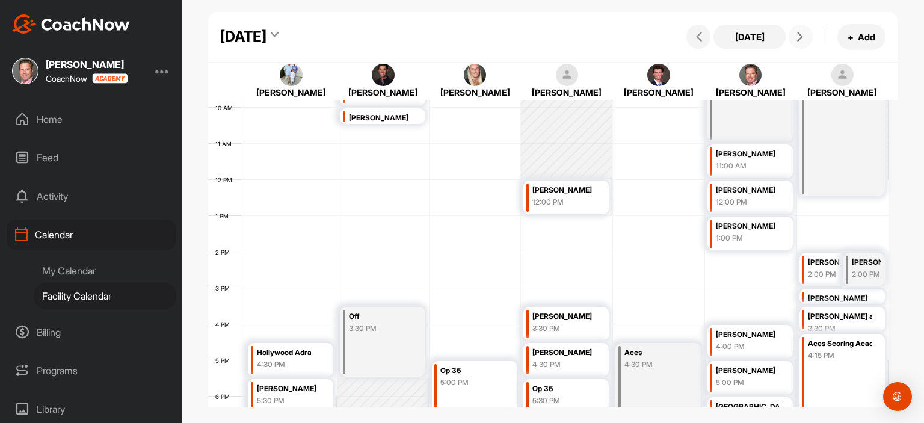
click at [803, 41] on icon at bounding box center [801, 37] width 10 height 10
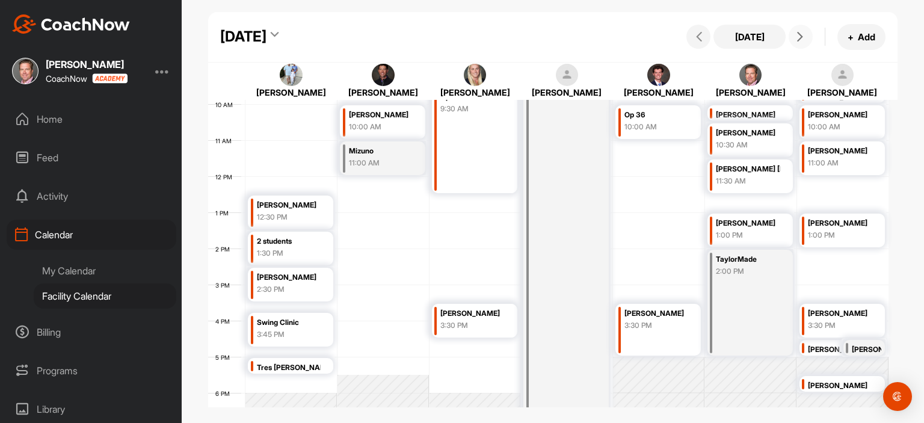
scroll to position [357, 0]
click at [735, 201] on div "12 AM 1 AM 2 AM 3 AM 4 AM 5 AM 6 AM 7 AM 8 AM 9 AM 10 AM 11 AM 12 PM 1 PM 2 PM …" at bounding box center [548, 175] width 681 height 867
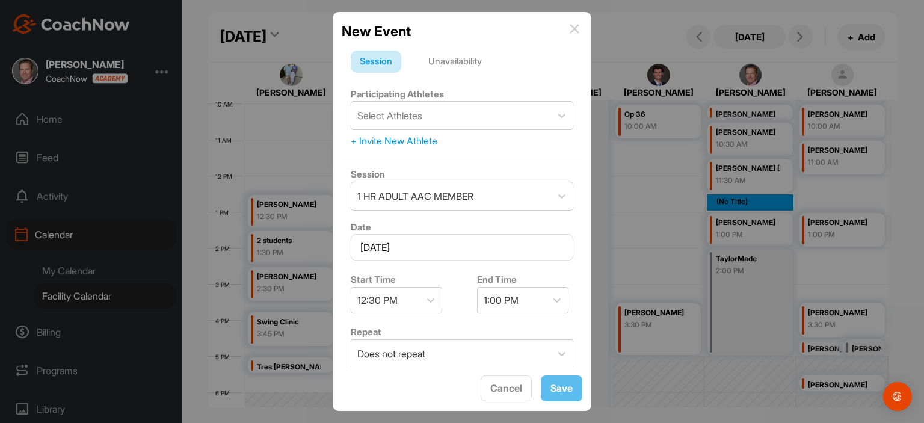
click at [468, 66] on div "Unavailability" at bounding box center [455, 62] width 72 height 23
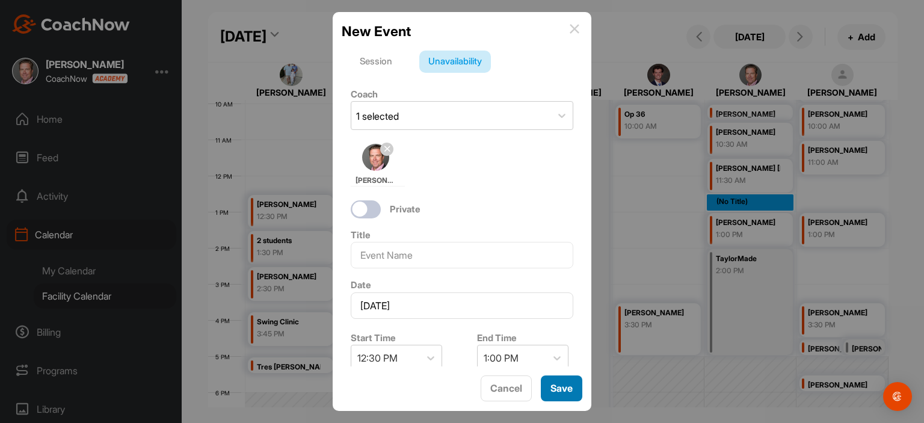
click at [573, 387] on button "Save" at bounding box center [562, 389] width 42 height 26
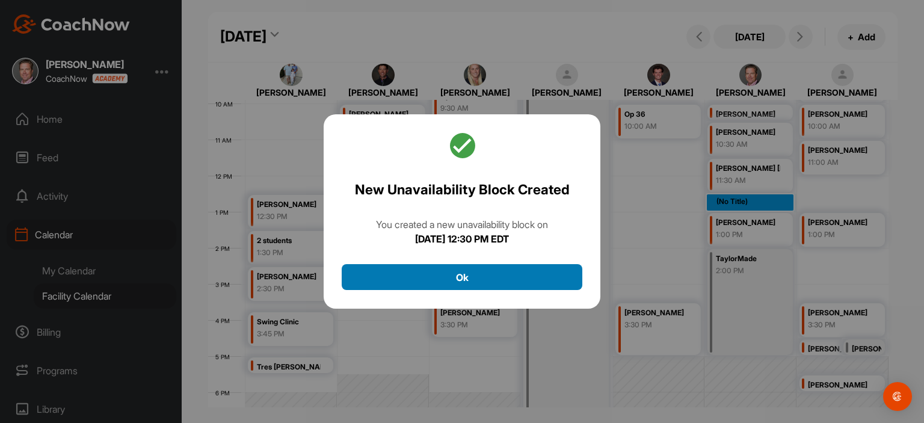
click at [539, 279] on button "Ok" at bounding box center [462, 277] width 241 height 26
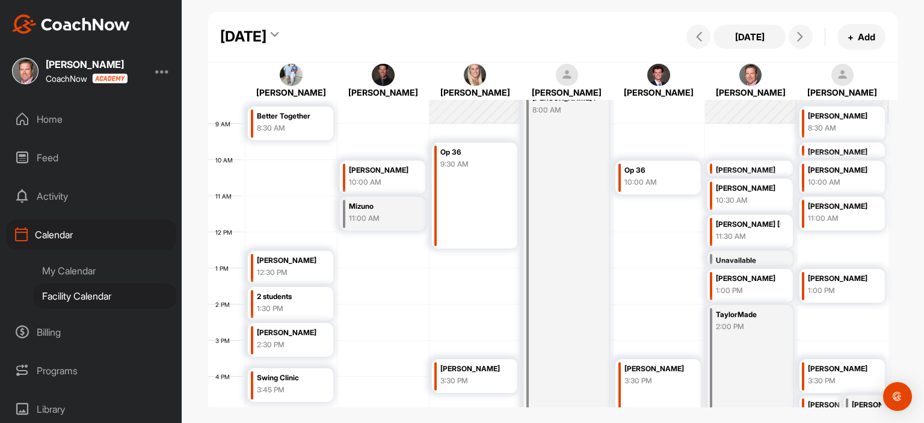
scroll to position [259, 0]
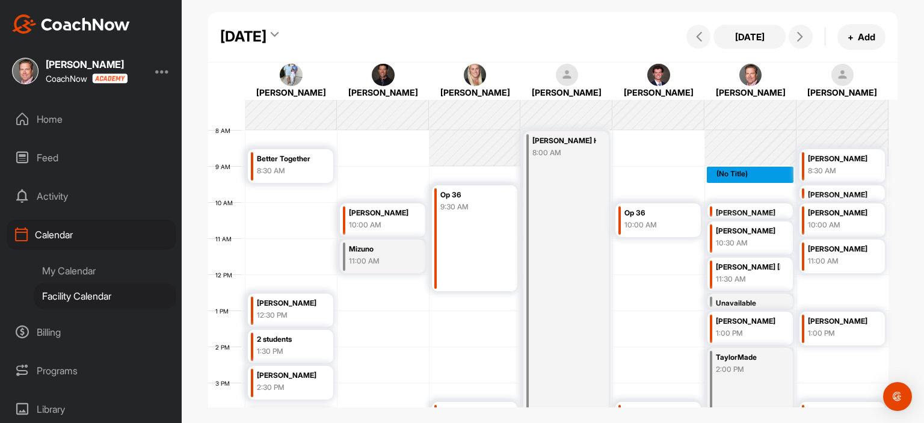
click at [740, 174] on div "12 AM 1 AM 2 AM 3 AM 4 AM 5 AM 6 AM 7 AM 8 AM 9 AM 10 AM 11 AM 12 PM 1 PM 2 PM …" at bounding box center [548, 274] width 681 height 867
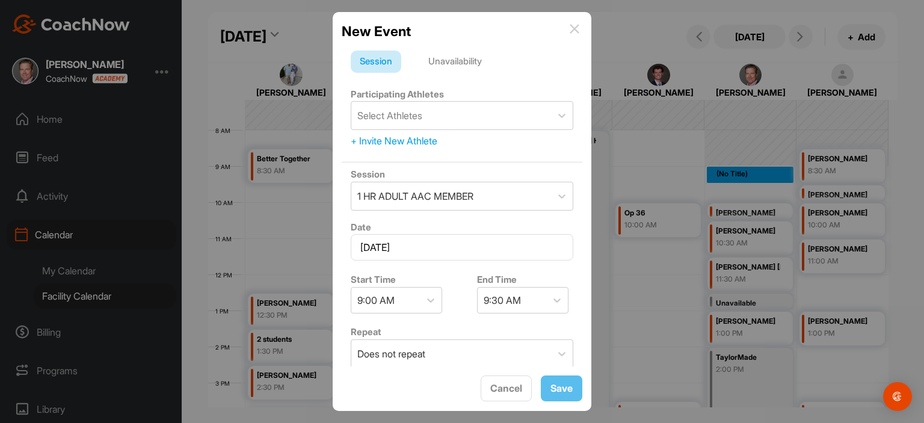
drag, startPoint x: 740, startPoint y: 176, endPoint x: 744, endPoint y: 197, distance: 22.1
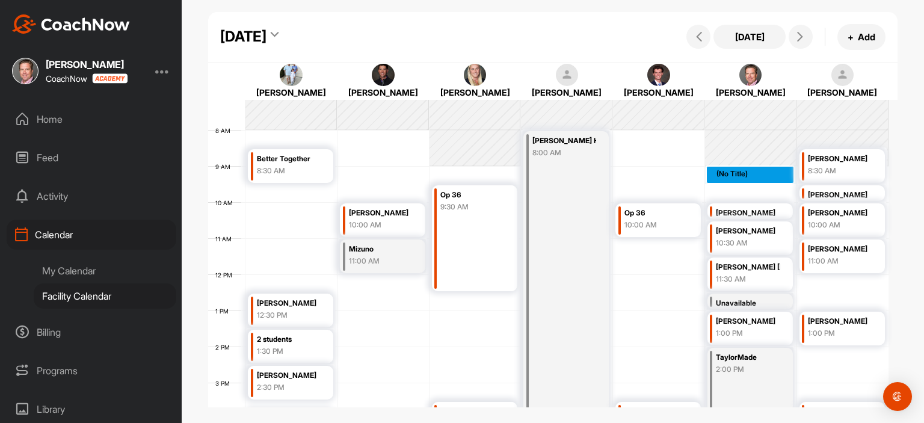
click at [734, 176] on div "12 AM 1 AM 2 AM 3 AM 4 AM 5 AM 6 AM 7 AM 8 AM 9 AM 10 AM 11 AM 12 PM 1 PM 2 PM …" at bounding box center [548, 274] width 681 height 867
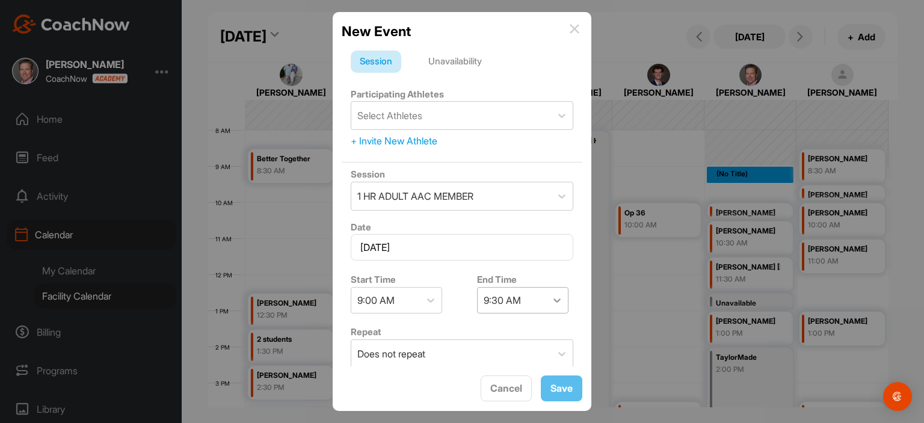
click at [551, 298] on icon at bounding box center [557, 300] width 12 height 12
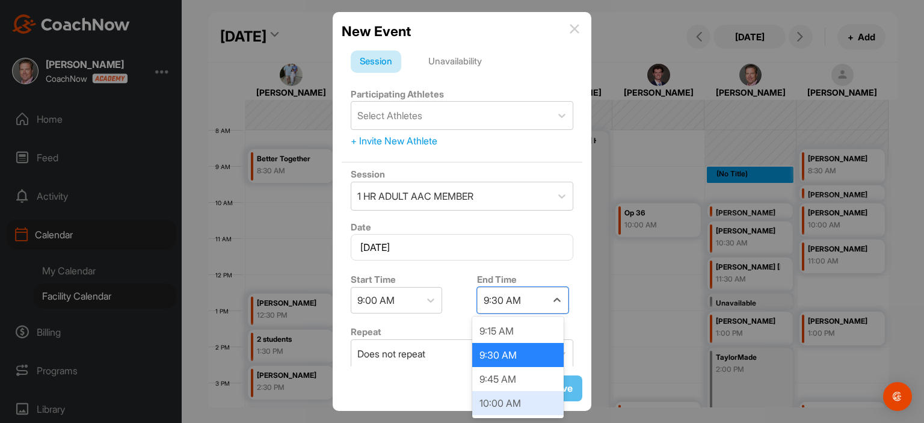
click at [515, 409] on div "10:00 AM" at bounding box center [517, 403] width 91 height 24
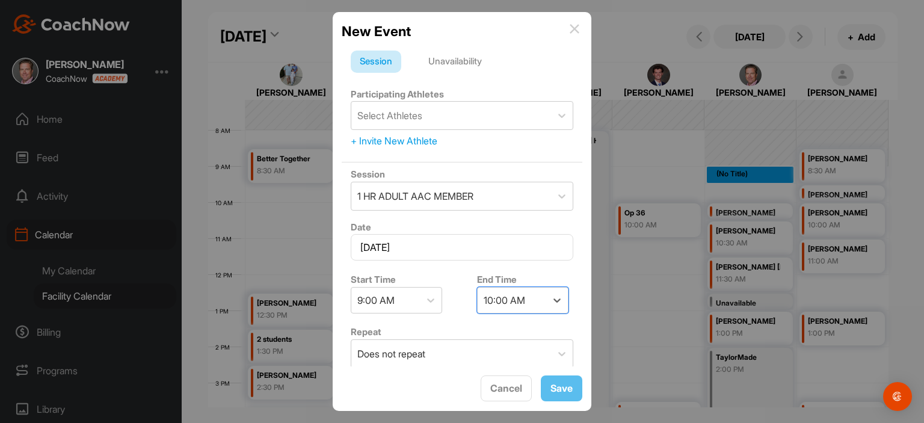
click at [465, 64] on div "Unavailability" at bounding box center [455, 62] width 72 height 23
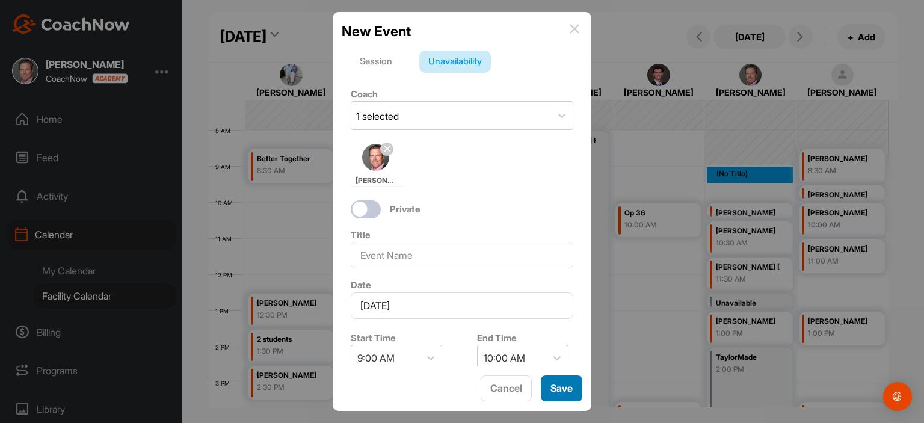
click at [558, 397] on button "Save" at bounding box center [562, 389] width 42 height 26
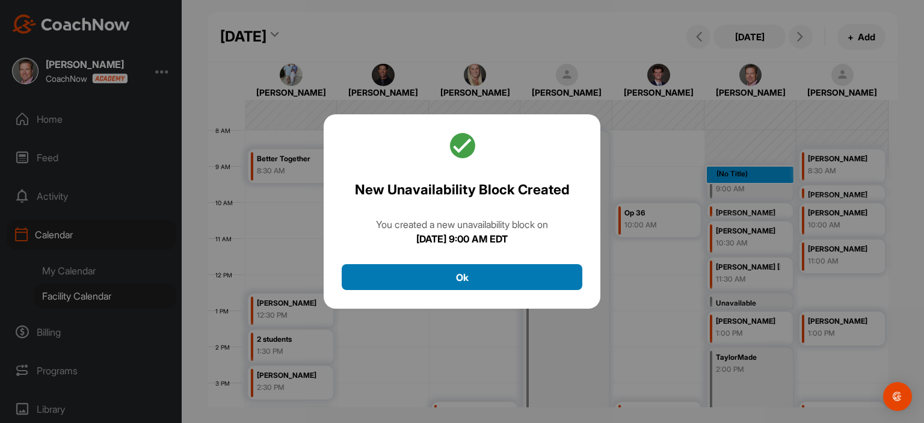
click at [495, 282] on button "Ok" at bounding box center [462, 277] width 241 height 26
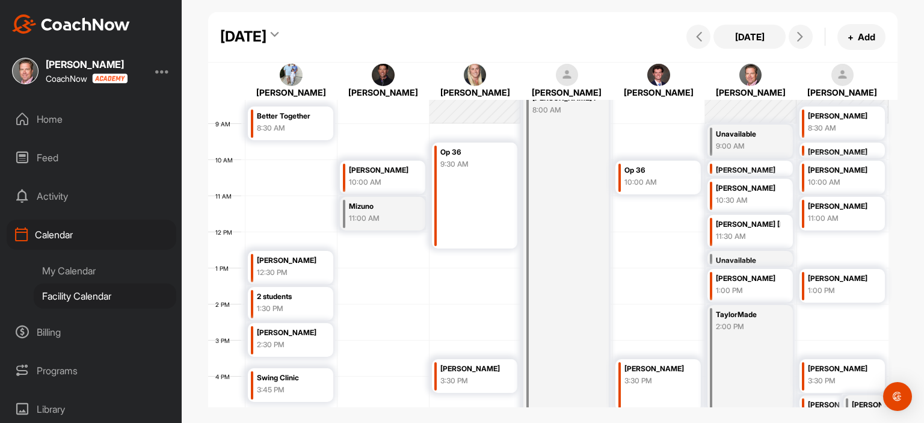
scroll to position [227, 0]
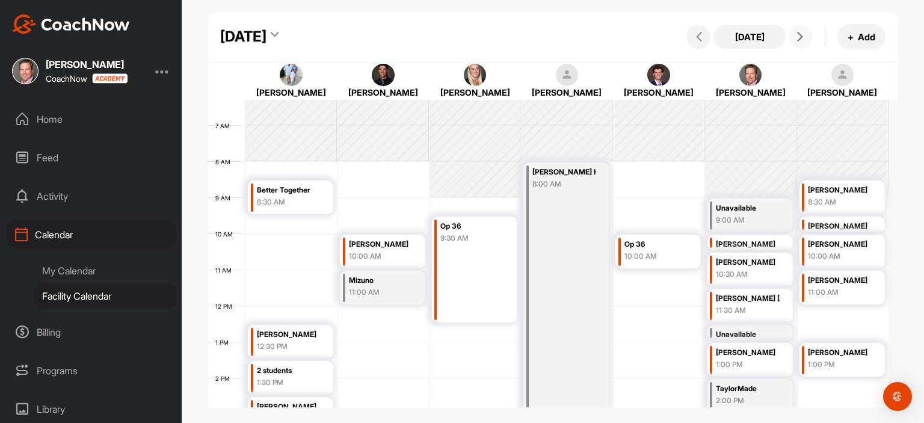
click at [800, 39] on icon at bounding box center [801, 37] width 10 height 10
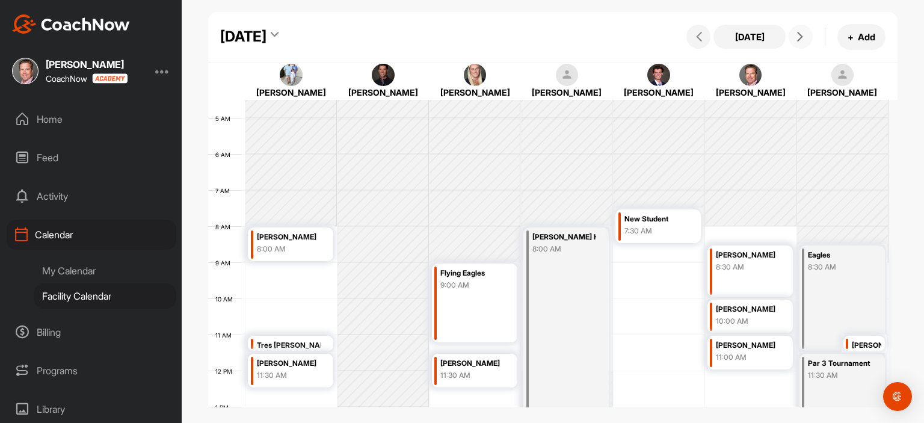
scroll to position [155, 0]
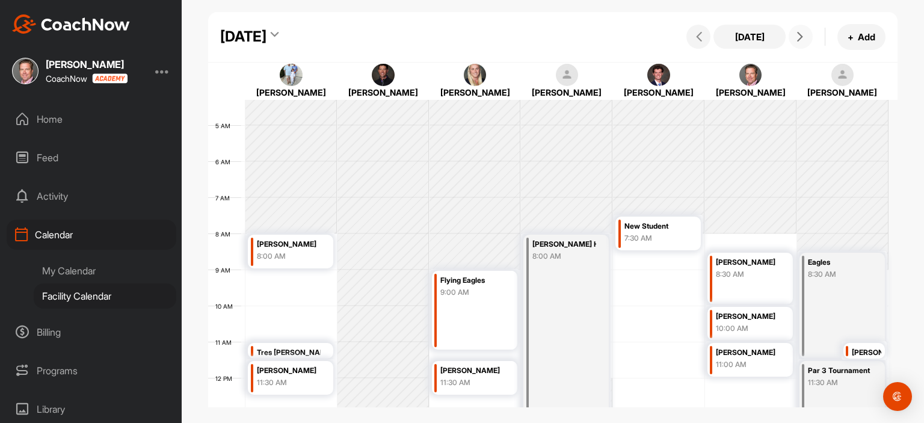
click at [800, 36] on icon at bounding box center [801, 37] width 10 height 10
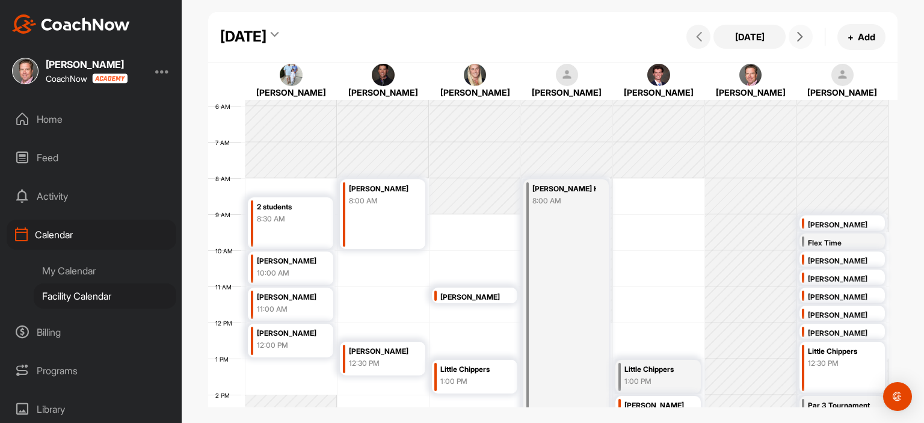
scroll to position [195, 0]
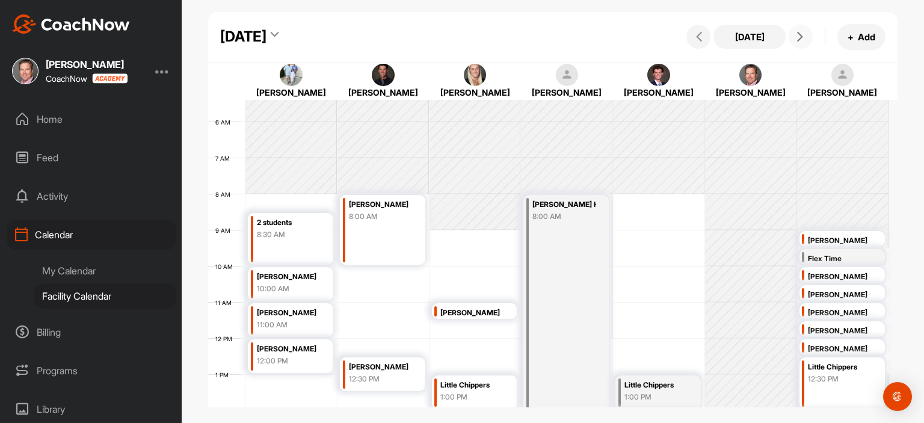
click at [806, 40] on span at bounding box center [801, 37] width 14 height 10
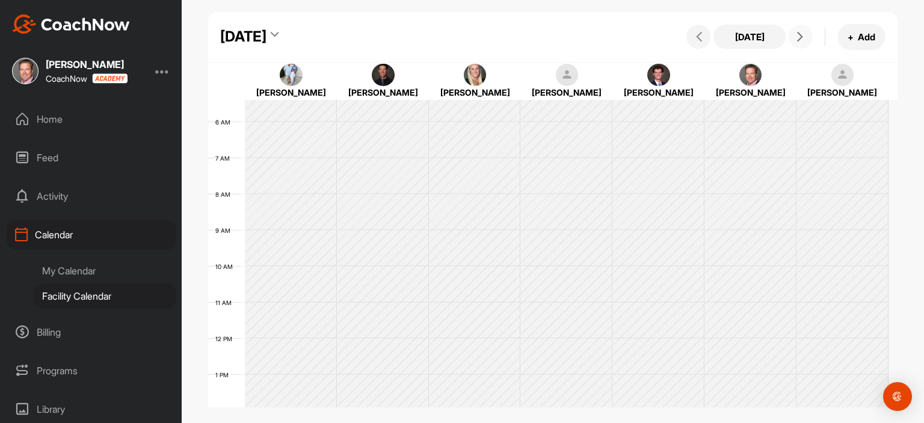
scroll to position [209, 0]
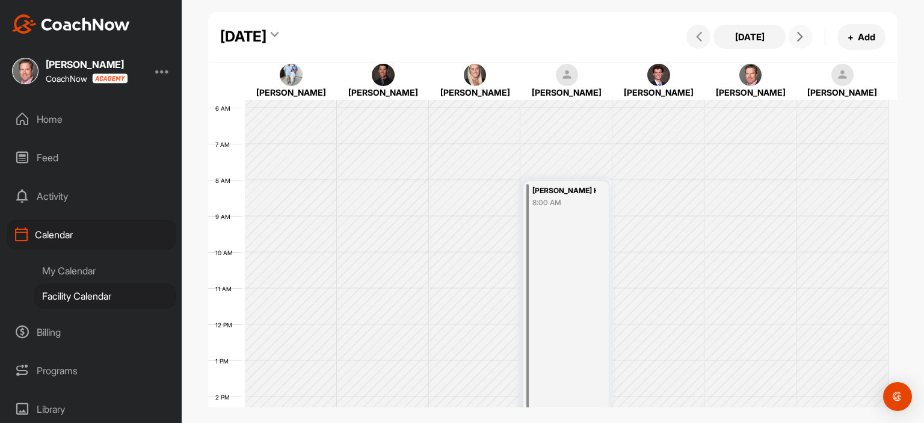
click at [806, 40] on span at bounding box center [801, 37] width 14 height 10
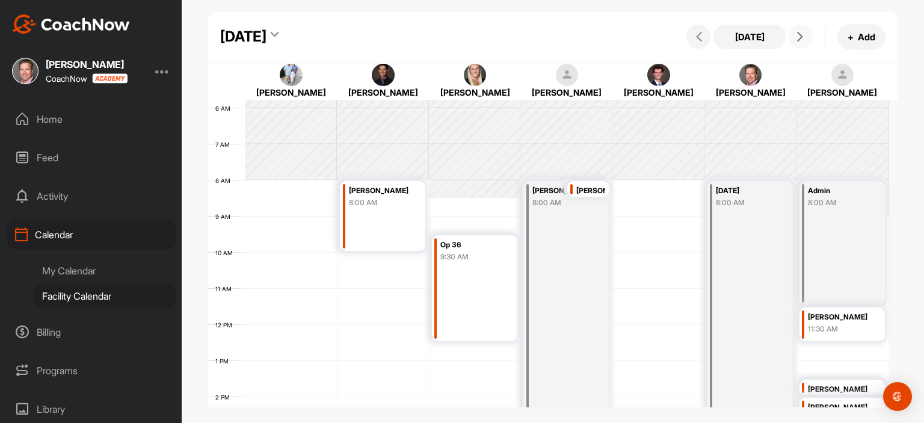
click at [803, 33] on icon at bounding box center [801, 37] width 10 height 10
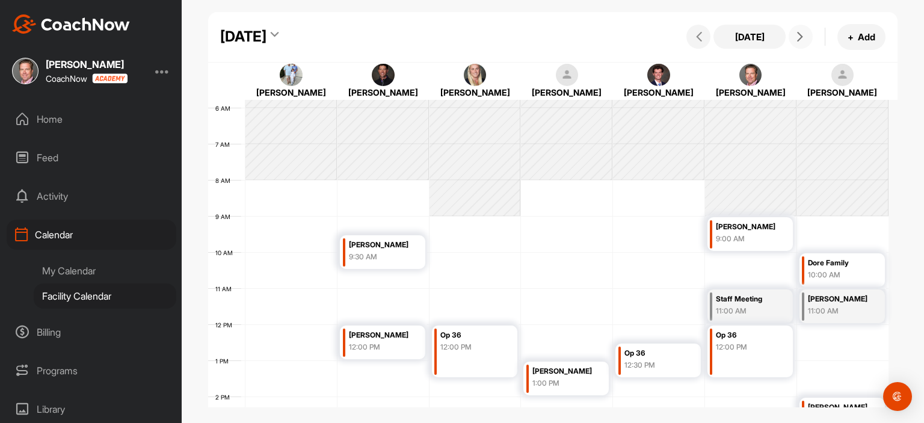
click at [738, 339] on div "Op 36" at bounding box center [748, 336] width 64 height 14
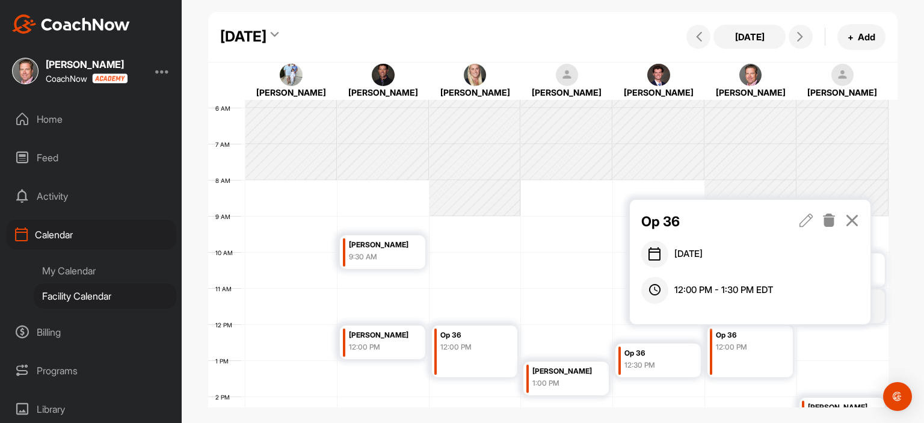
click at [808, 220] on icon at bounding box center [807, 220] width 14 height 13
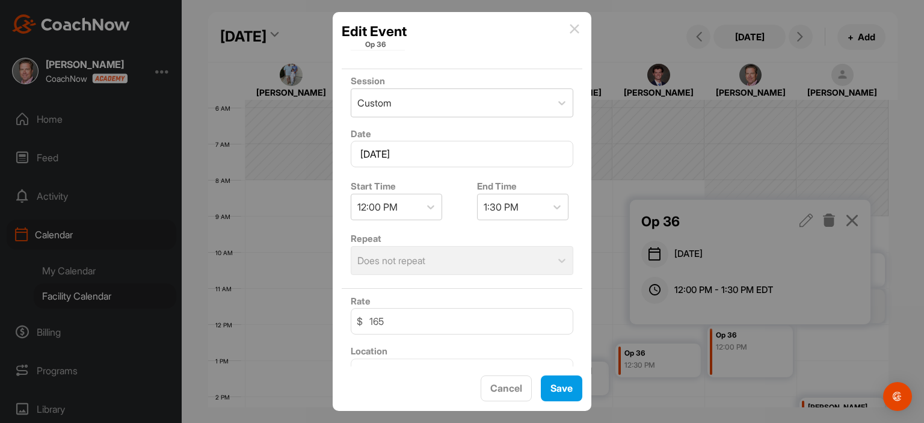
scroll to position [116, 0]
click at [537, 255] on div "Repeat Does not repeat" at bounding box center [462, 251] width 241 height 53
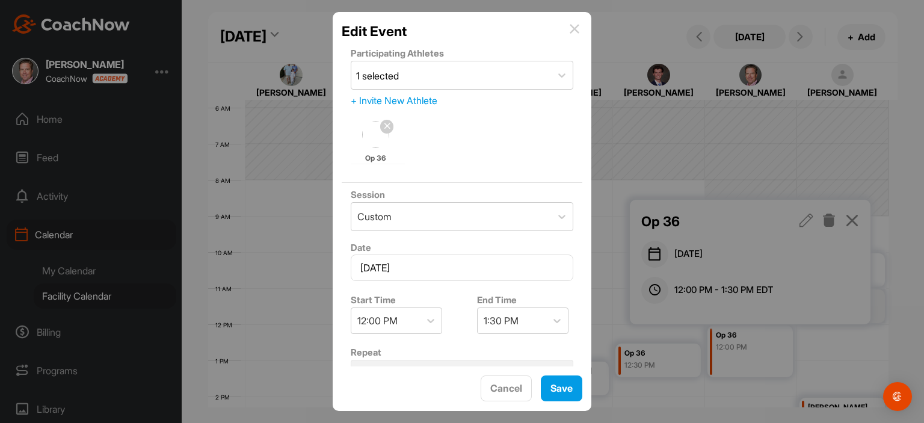
scroll to position [49, 0]
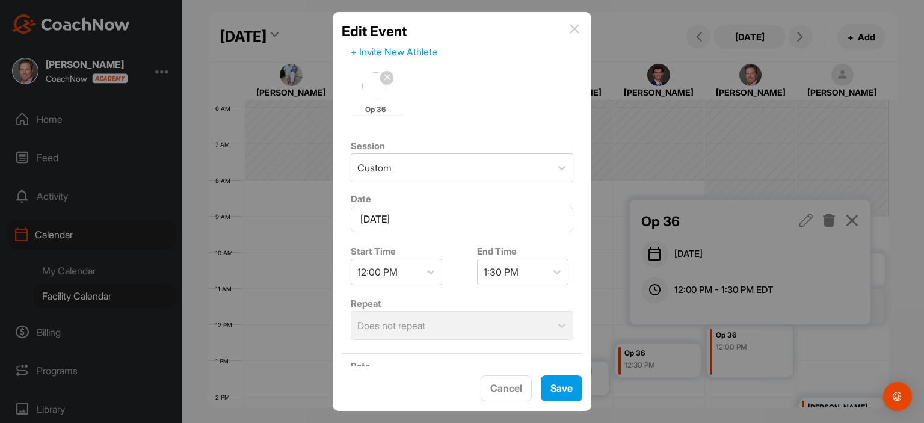
click at [419, 323] on div "Repeat Does not repeat" at bounding box center [462, 318] width 241 height 53
click at [471, 165] on div "Custom" at bounding box center [451, 168] width 200 height 28
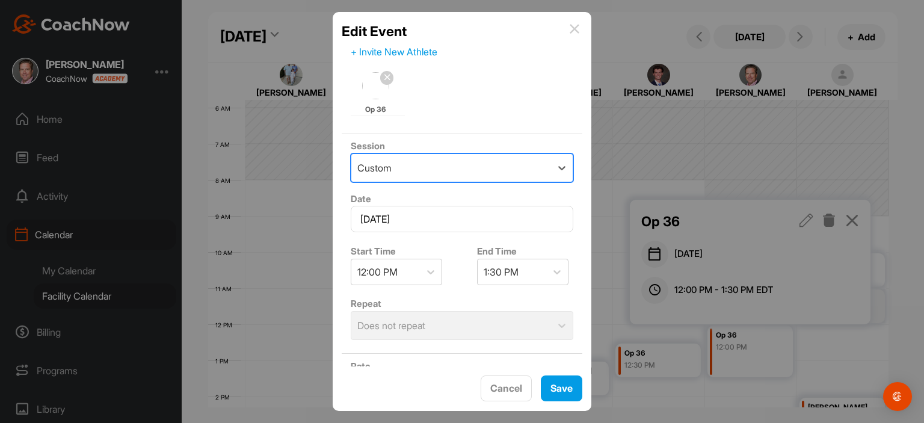
click at [471, 165] on div "Custom" at bounding box center [451, 168] width 200 height 28
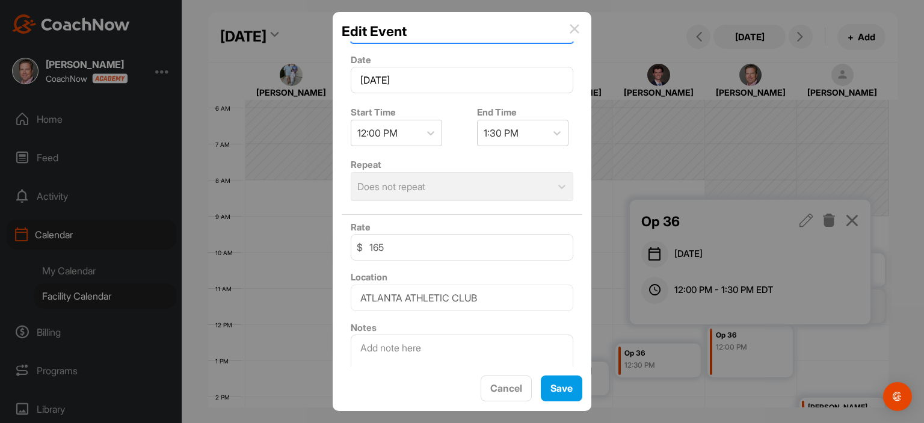
scroll to position [217, 0]
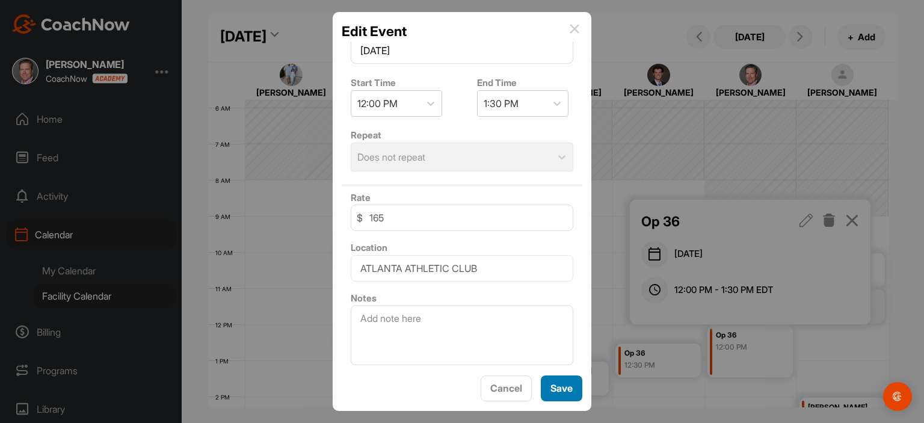
click at [570, 399] on button "Save" at bounding box center [562, 389] width 42 height 26
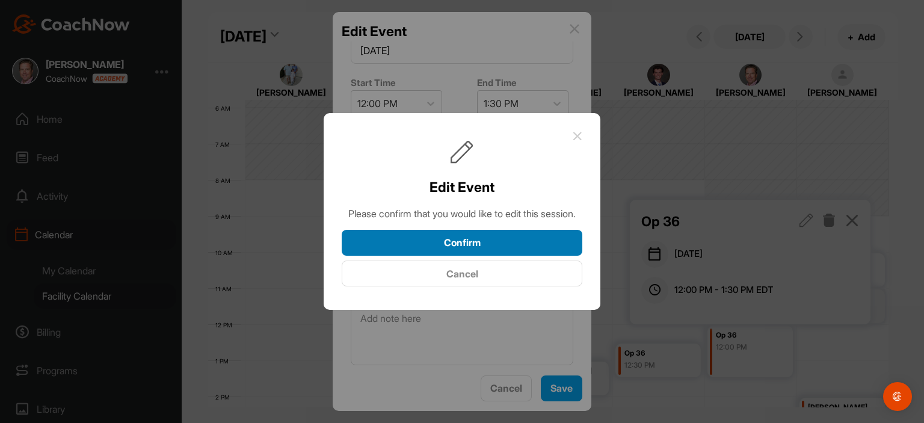
click at [533, 251] on button "Confirm" at bounding box center [462, 243] width 241 height 26
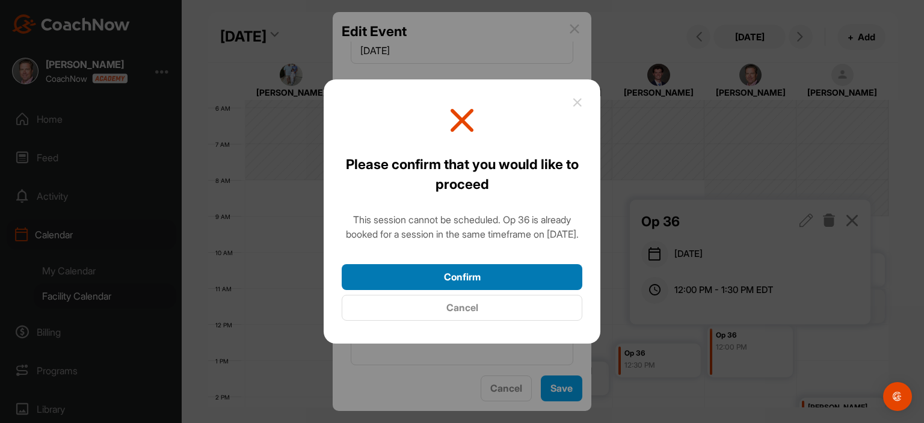
click at [533, 283] on button "Confirm" at bounding box center [462, 277] width 241 height 26
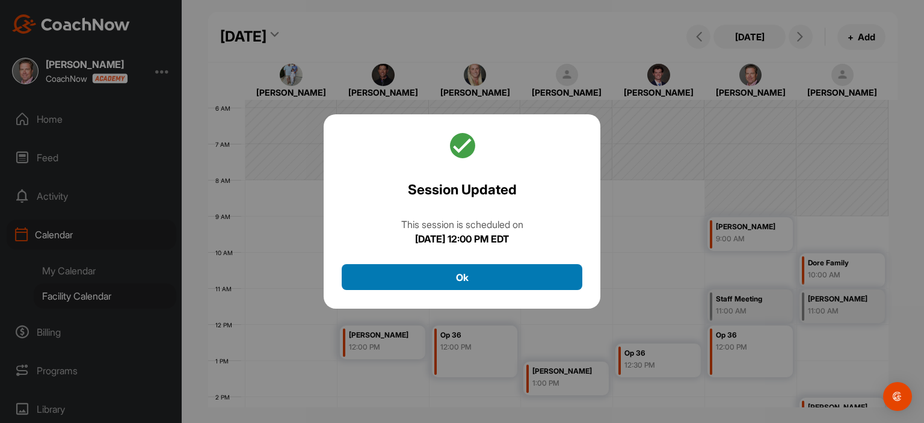
click at [534, 283] on button "Ok" at bounding box center [462, 277] width 241 height 26
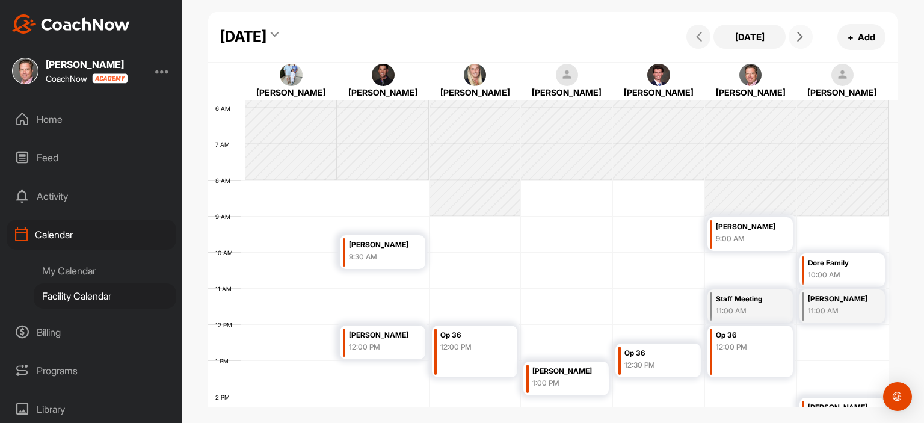
click at [804, 38] on icon at bounding box center [801, 37] width 10 height 10
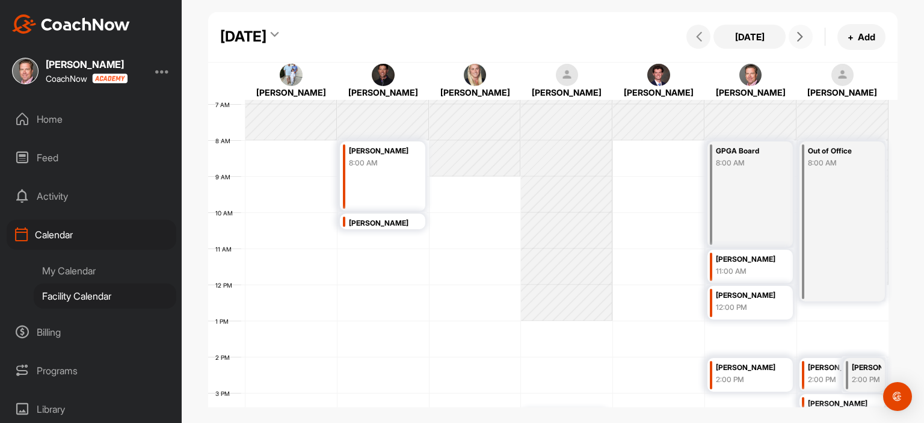
scroll to position [249, 0]
click at [800, 37] on icon at bounding box center [801, 37] width 10 height 10
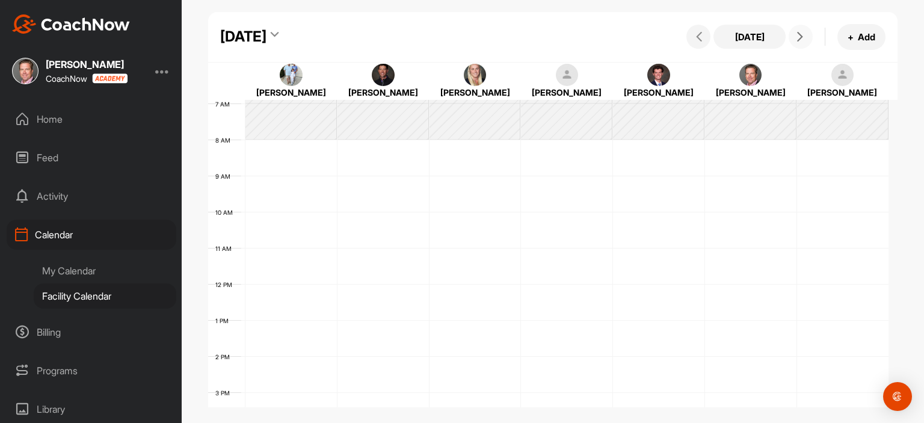
scroll to position [209, 0]
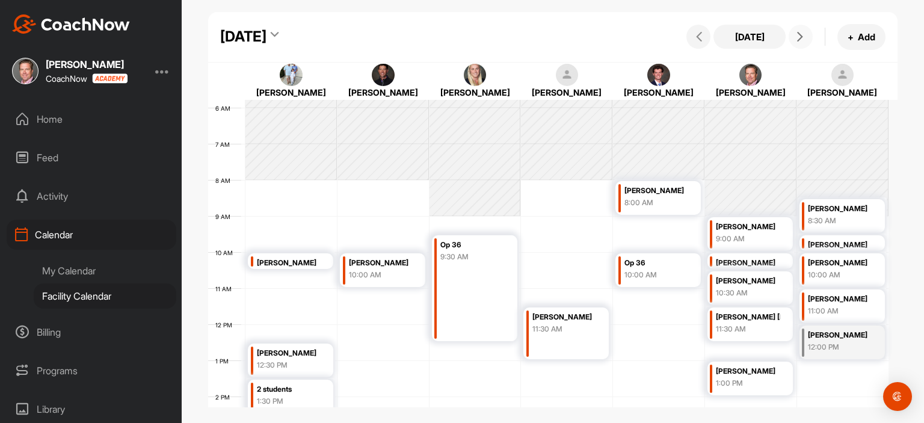
drag, startPoint x: 888, startPoint y: 261, endPoint x: 912, endPoint y: 265, distance: 24.4
click at [912, 265] on div "[DATE] [DATE] + Add [PERSON_NAME] Unis [PERSON_NAME] [PERSON_NAME] [PERSON_NAME…" at bounding box center [553, 183] width 743 height 366
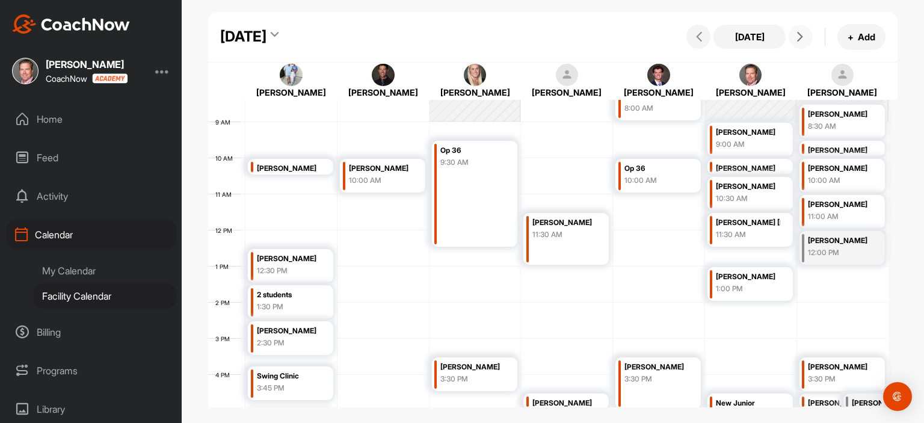
scroll to position [338, 0]
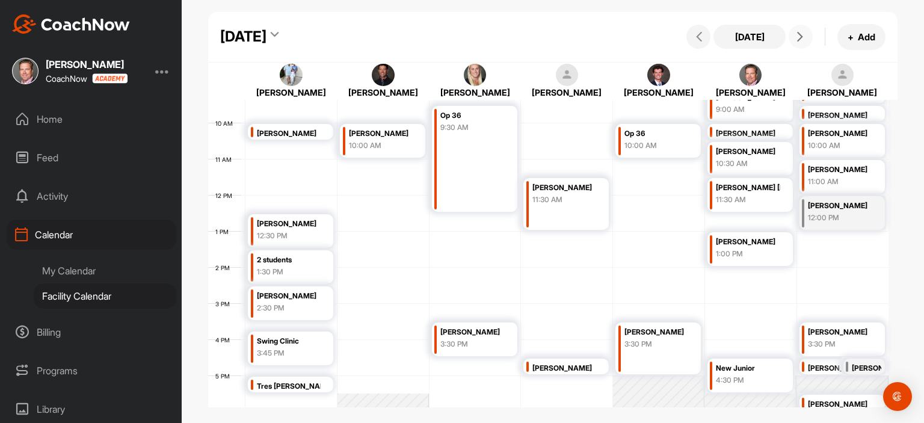
click at [762, 377] on div "4:30 PM" at bounding box center [748, 380] width 64 height 11
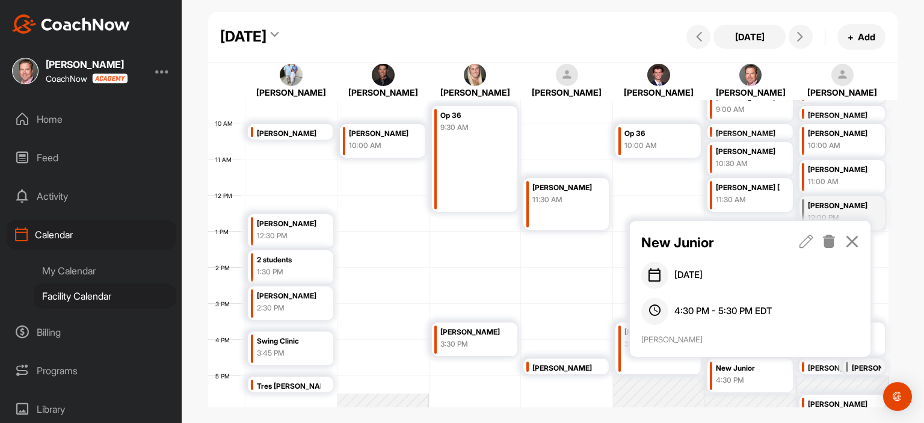
click at [853, 237] on icon at bounding box center [852, 241] width 14 height 13
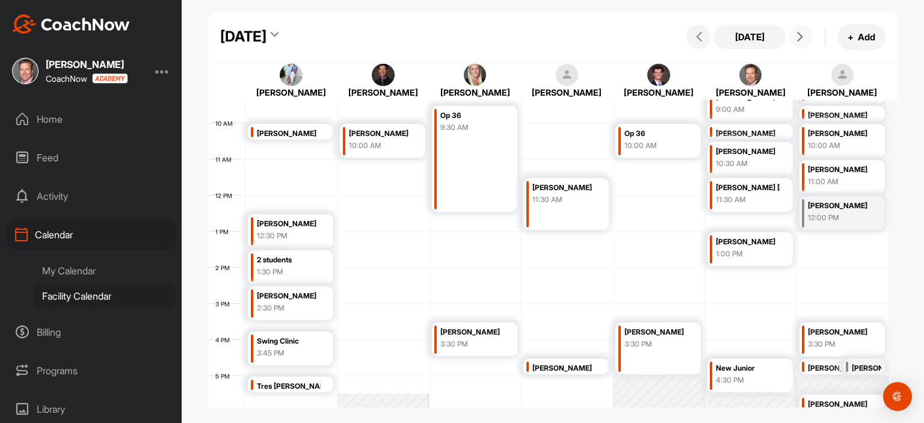
click at [800, 34] on icon at bounding box center [801, 37] width 10 height 10
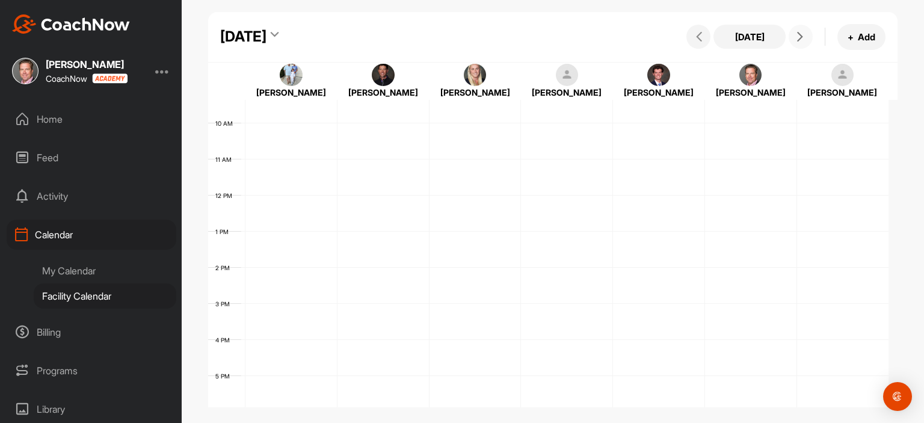
scroll to position [208, 0]
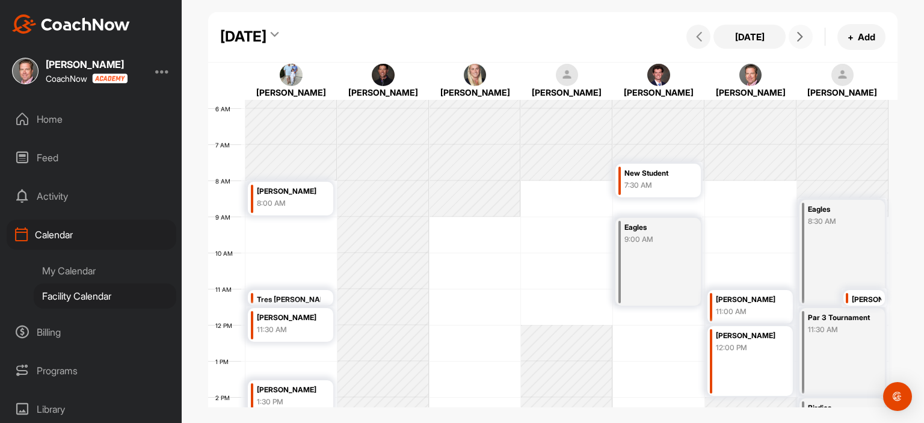
click at [678, 180] on div "7:30 AM" at bounding box center [657, 185] width 64 height 11
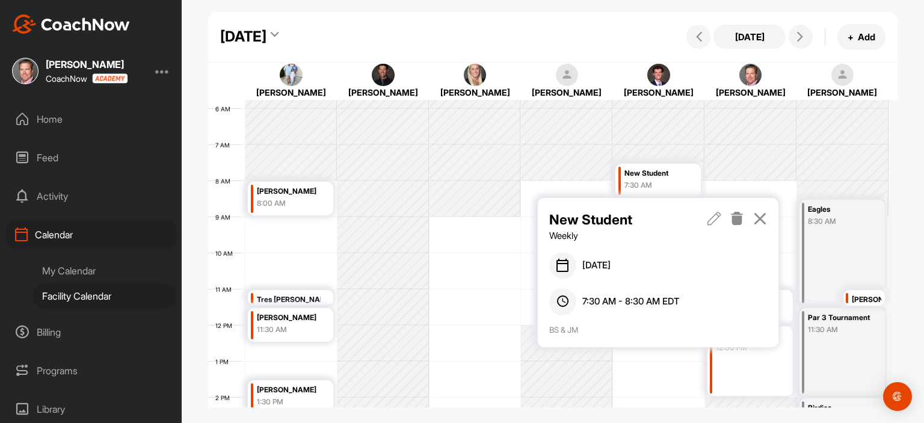
click at [762, 216] on icon at bounding box center [760, 218] width 14 height 13
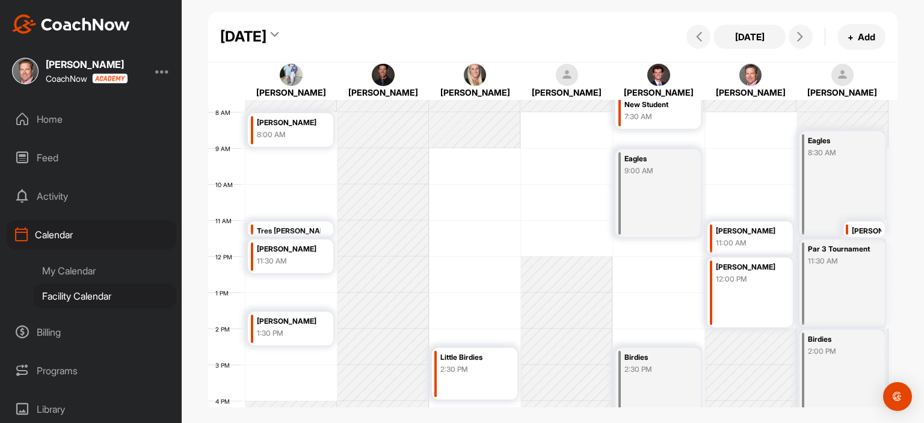
scroll to position [278, 0]
click at [797, 41] on icon at bounding box center [801, 37] width 10 height 10
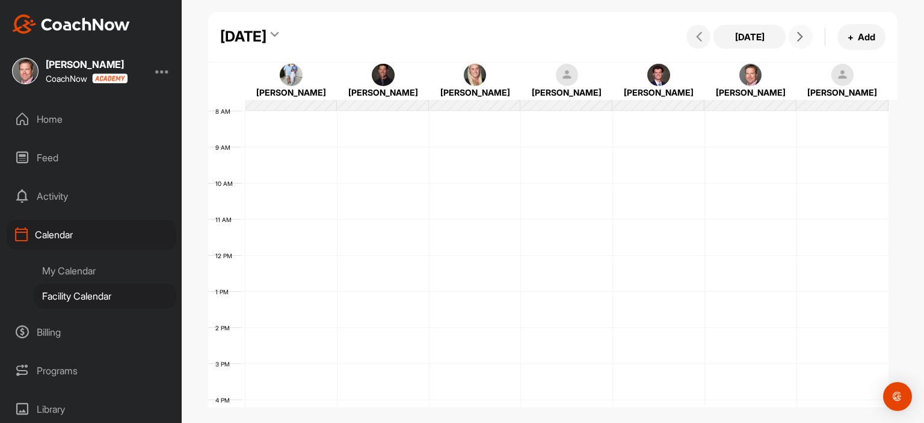
scroll to position [208, 0]
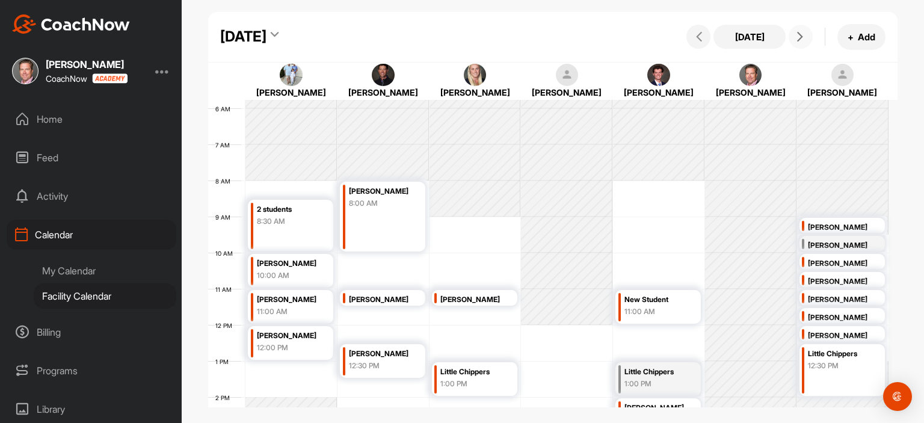
click at [797, 41] on icon at bounding box center [801, 37] width 10 height 10
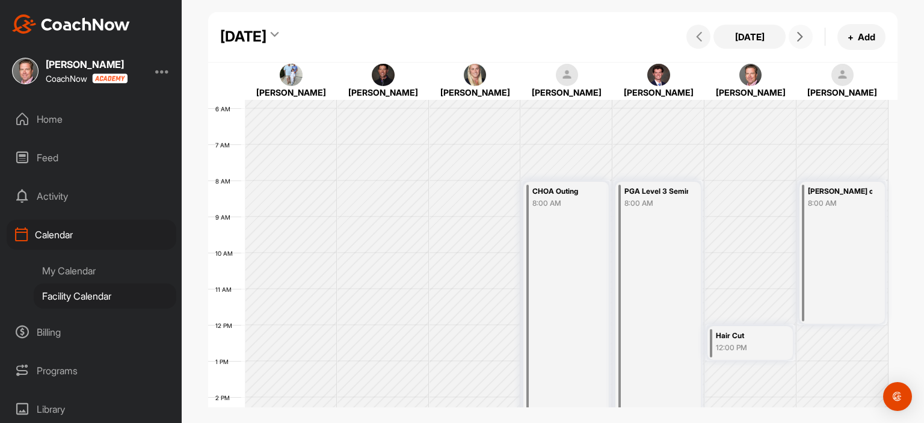
click at [797, 41] on icon at bounding box center [801, 37] width 10 height 10
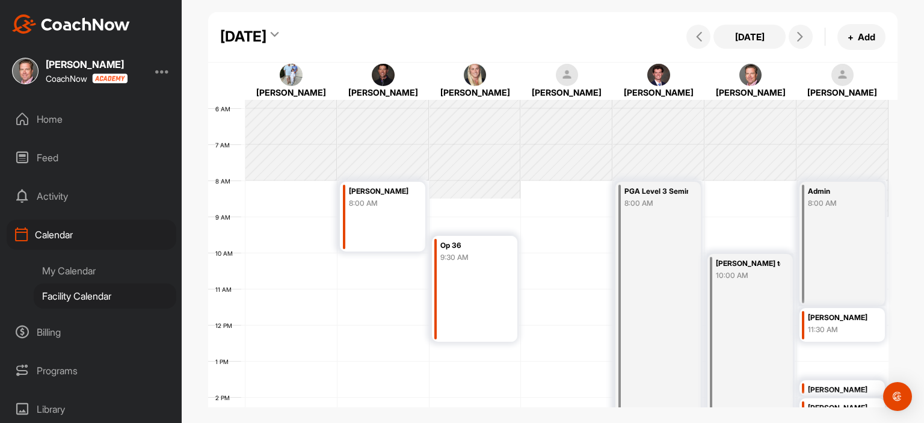
click at [785, 46] on div "[DATE] + Add" at bounding box center [785, 37] width 202 height 26
click at [803, 35] on icon at bounding box center [801, 37] width 10 height 10
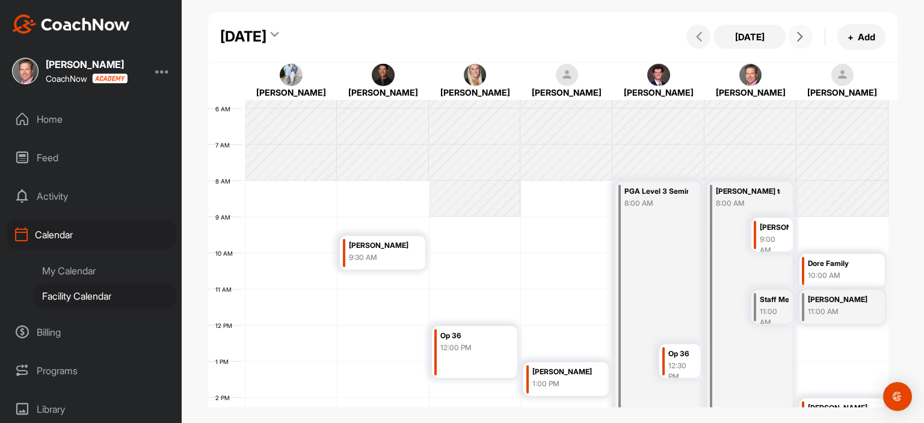
click at [736, 203] on div "8:00 AM" at bounding box center [748, 203] width 64 height 11
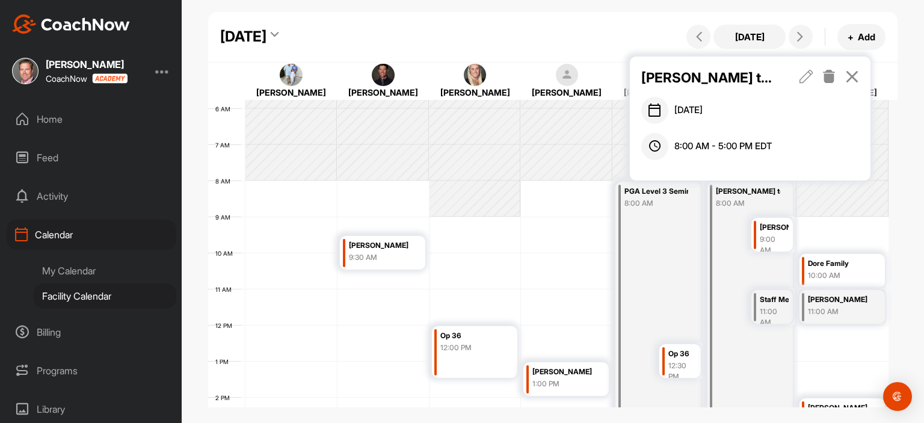
click at [835, 75] on icon at bounding box center [830, 76] width 14 height 13
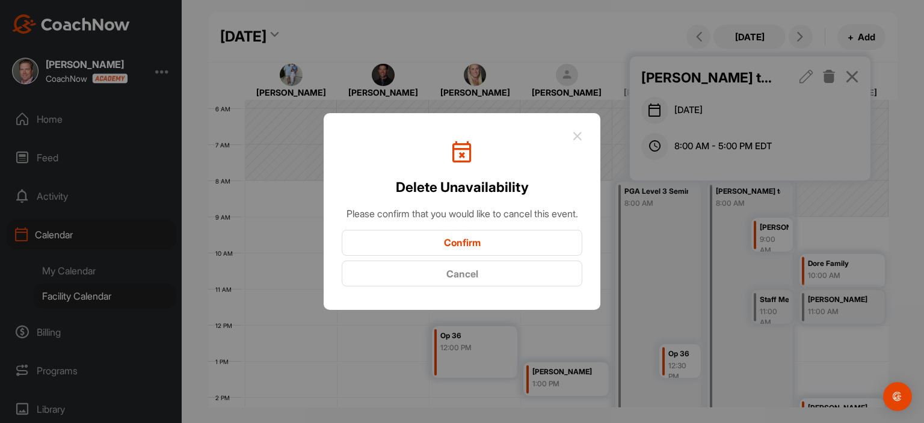
click at [492, 245] on button "Confirm" at bounding box center [462, 243] width 241 height 26
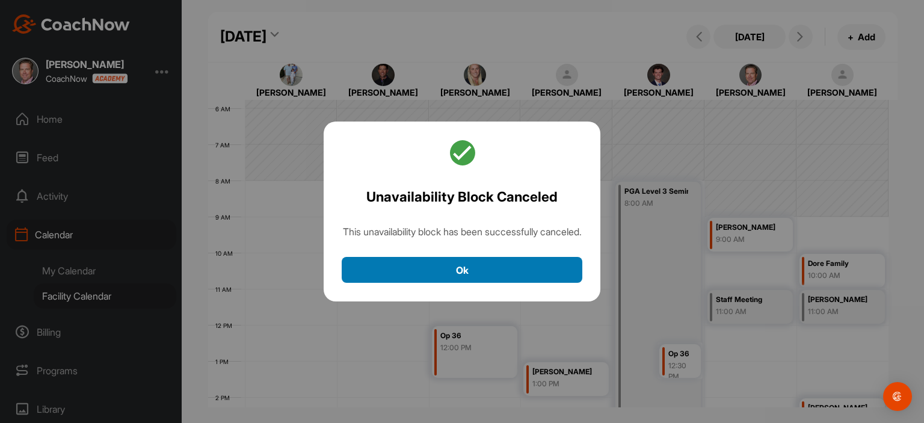
click at [539, 283] on button "Ok" at bounding box center [462, 270] width 241 height 26
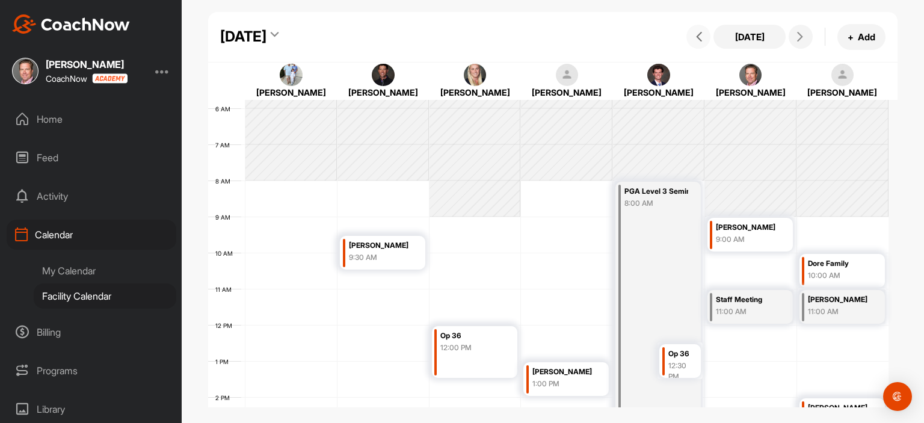
click at [693, 39] on span at bounding box center [698, 37] width 14 height 10
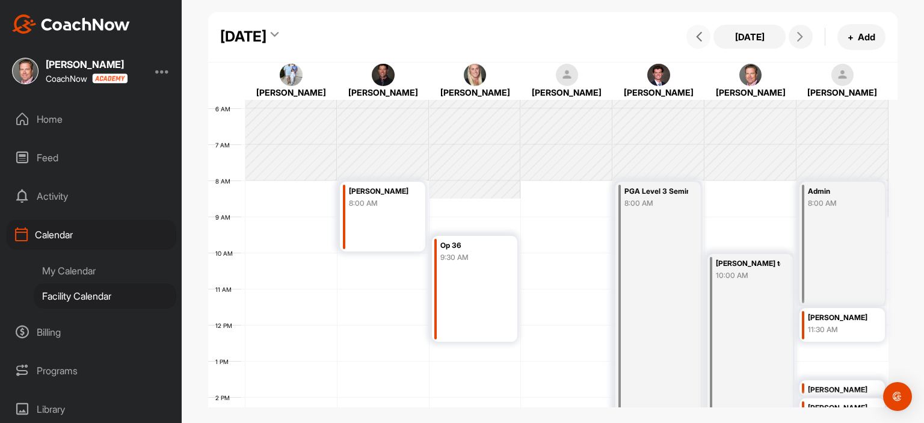
click at [774, 285] on div "[PERSON_NAME] top 10:00 AM" at bounding box center [750, 379] width 85 height 250
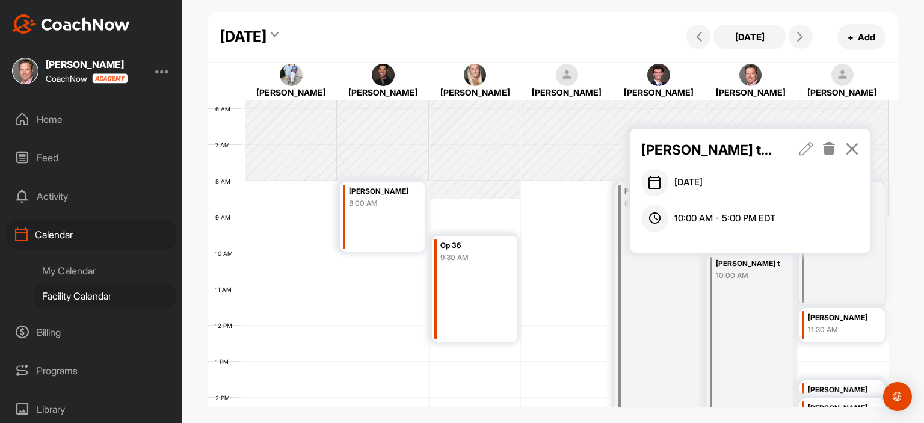
click at [805, 147] on icon at bounding box center [807, 148] width 14 height 13
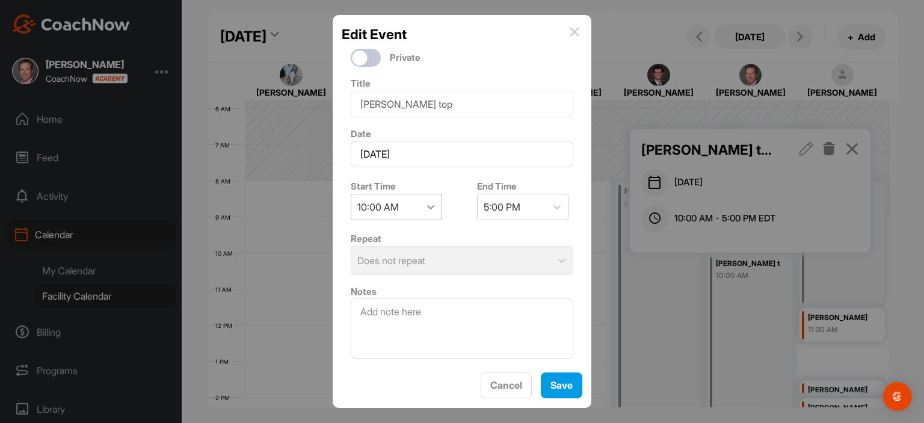
click at [432, 206] on icon at bounding box center [431, 207] width 12 height 12
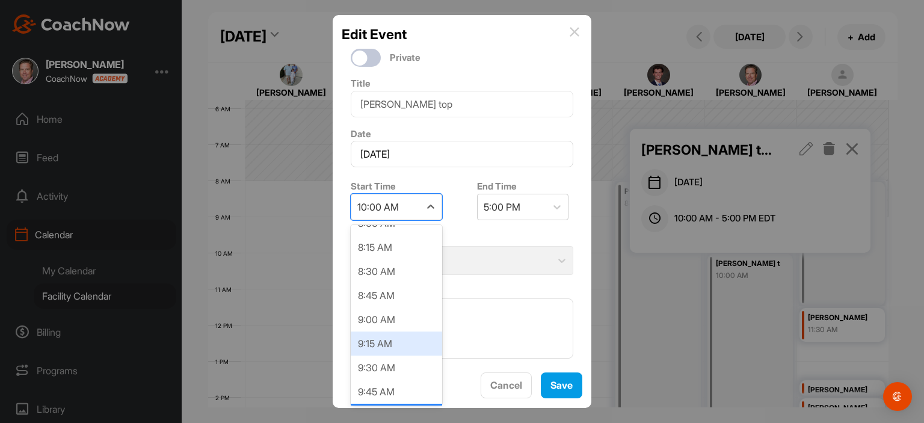
scroll to position [717, 0]
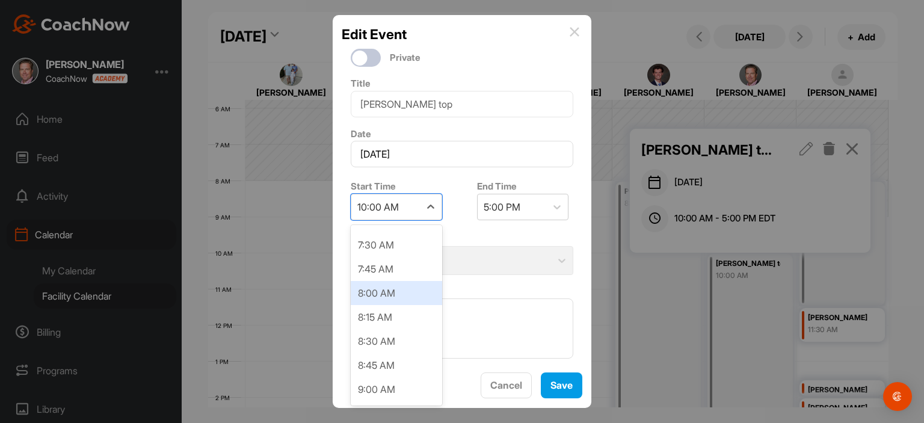
click at [404, 292] on div "8:00 AM" at bounding box center [396, 293] width 91 height 24
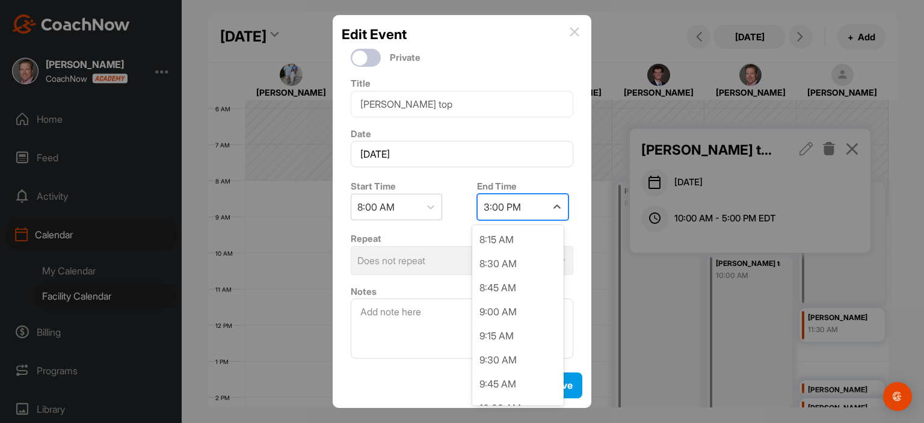
click at [537, 209] on div "3:00 PM" at bounding box center [512, 206] width 69 height 25
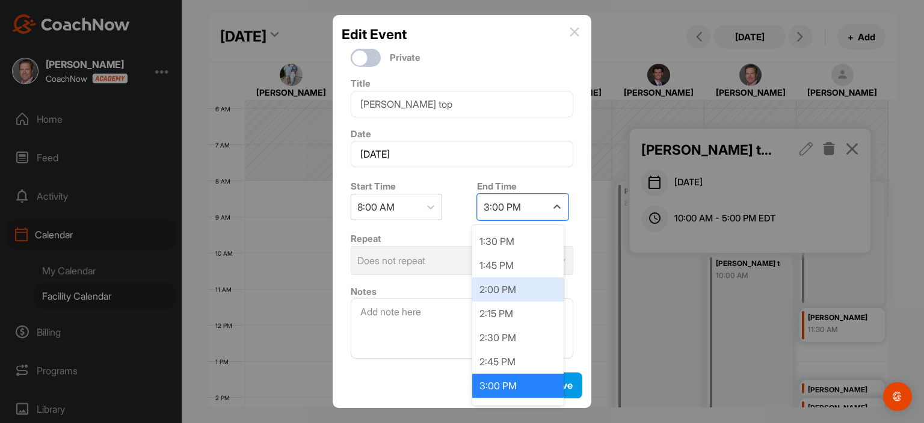
click at [528, 285] on div "2:00 PM" at bounding box center [517, 289] width 91 height 24
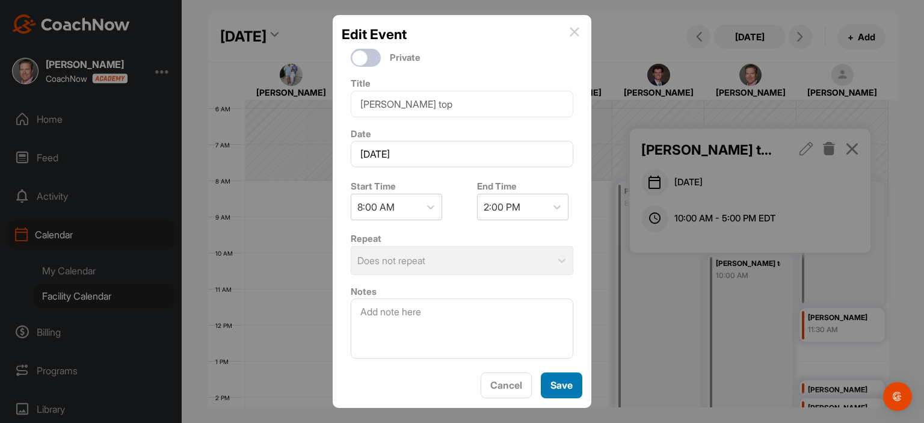
click at [568, 383] on button "Save" at bounding box center [562, 385] width 42 height 26
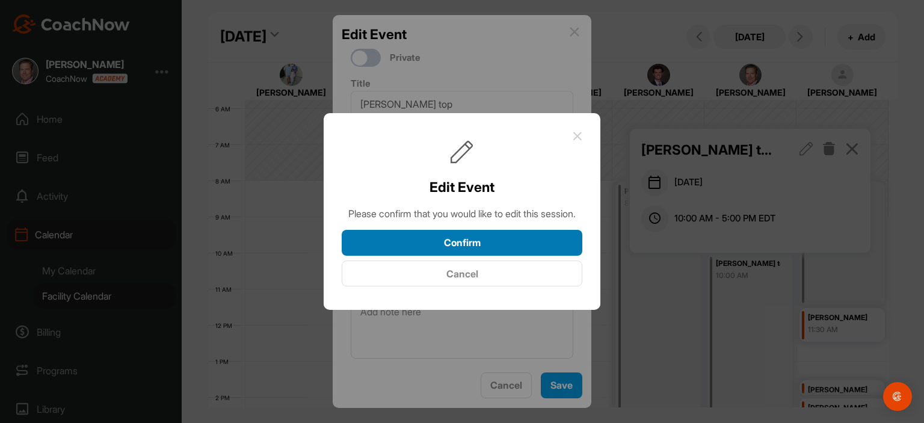
click at [519, 249] on button "Confirm" at bounding box center [462, 243] width 241 height 26
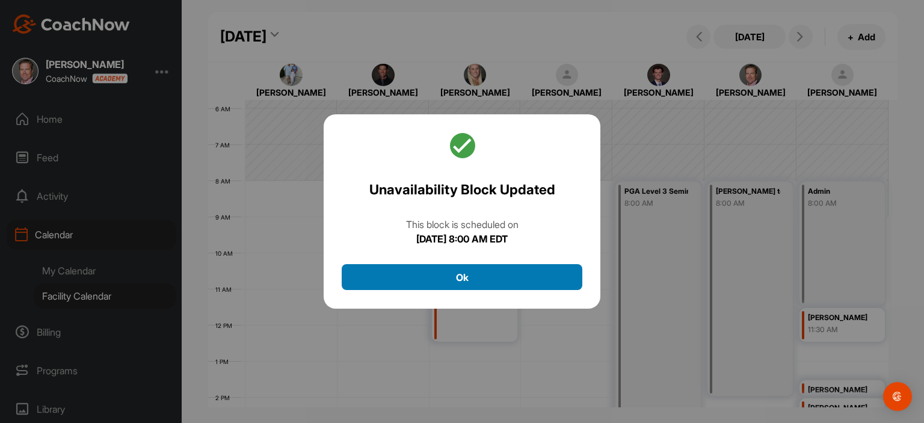
click at [536, 274] on button "Ok" at bounding box center [462, 277] width 241 height 26
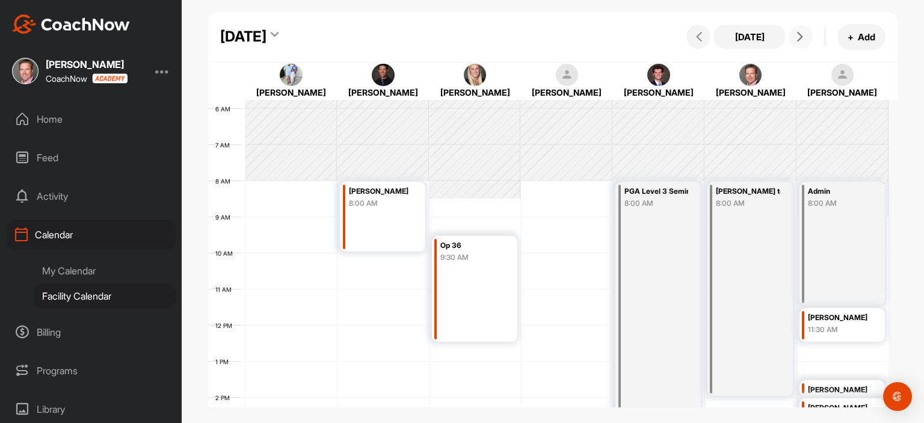
click at [802, 38] on icon at bounding box center [801, 37] width 10 height 10
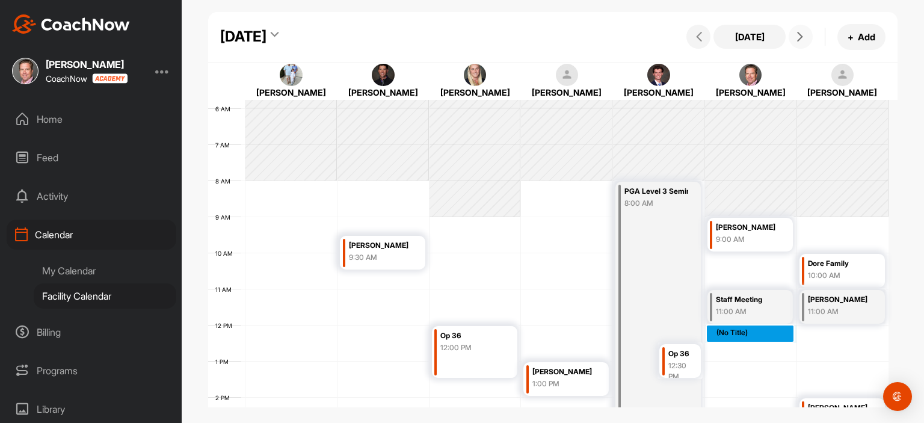
click at [726, 335] on div "12 AM 1 AM 2 AM 3 AM 4 AM 5 AM 6 AM 7 AM 8 AM 9 AM 10 AM 11 AM 12 PM 1 PM 2 PM …" at bounding box center [548, 325] width 681 height 867
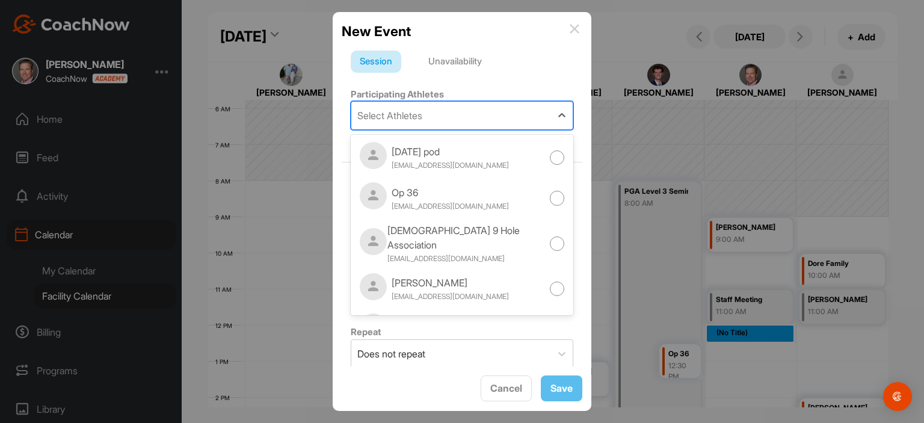
click at [392, 110] on div "Select Athletes" at bounding box center [389, 115] width 65 height 14
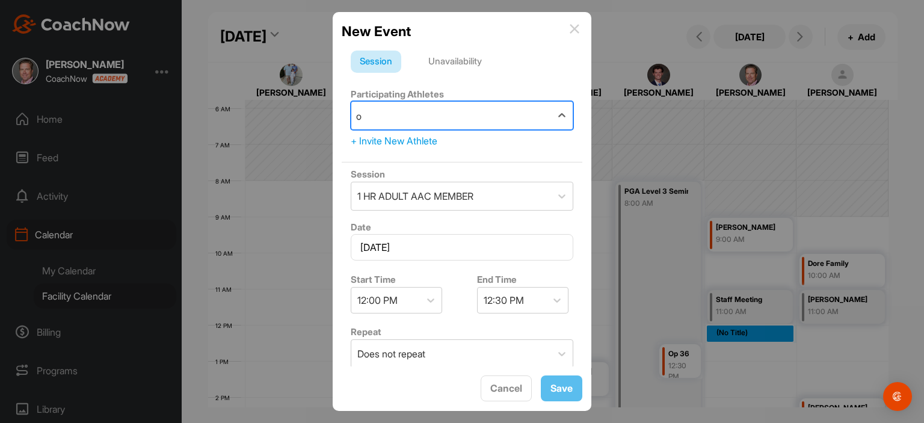
type input "op"
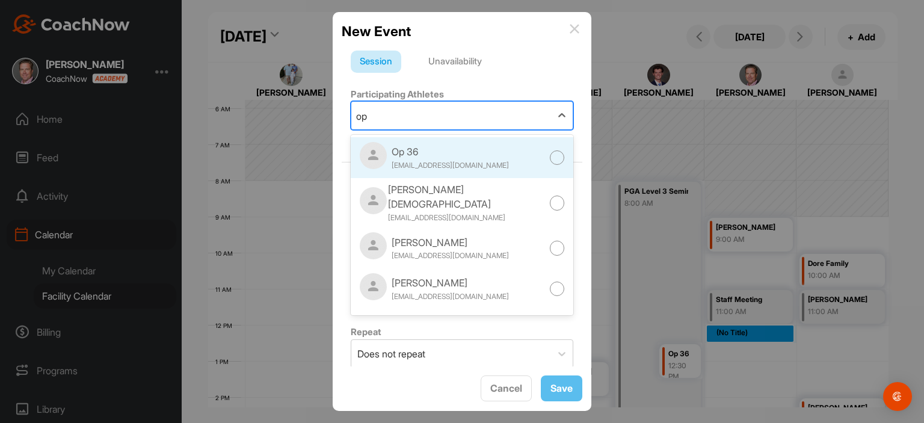
click at [405, 155] on div "Op 36" at bounding box center [450, 151] width 117 height 14
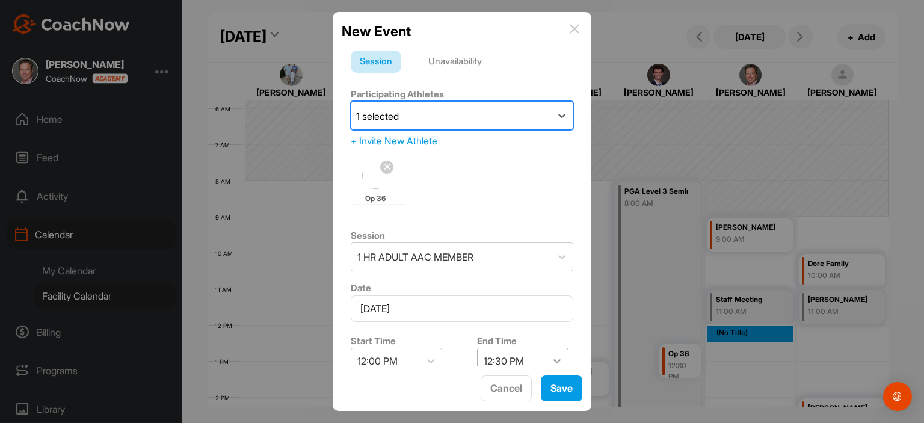
click at [557, 356] on div at bounding box center [557, 361] width 22 height 22
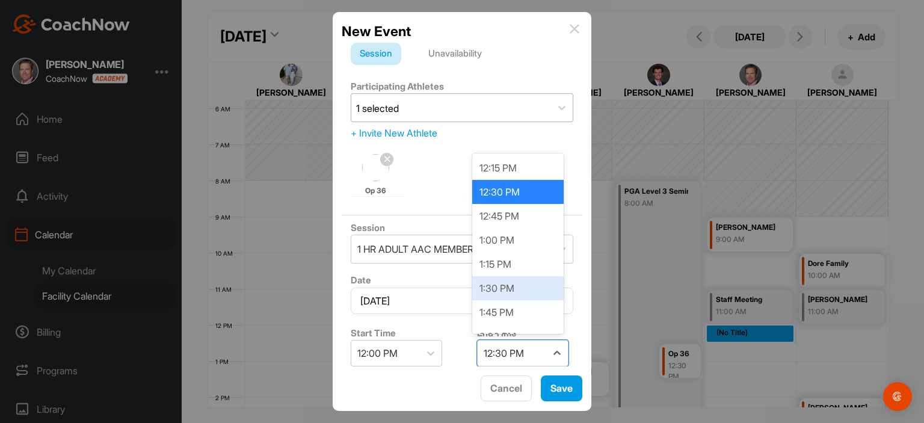
click at [540, 297] on div "1:30 PM" at bounding box center [517, 288] width 91 height 24
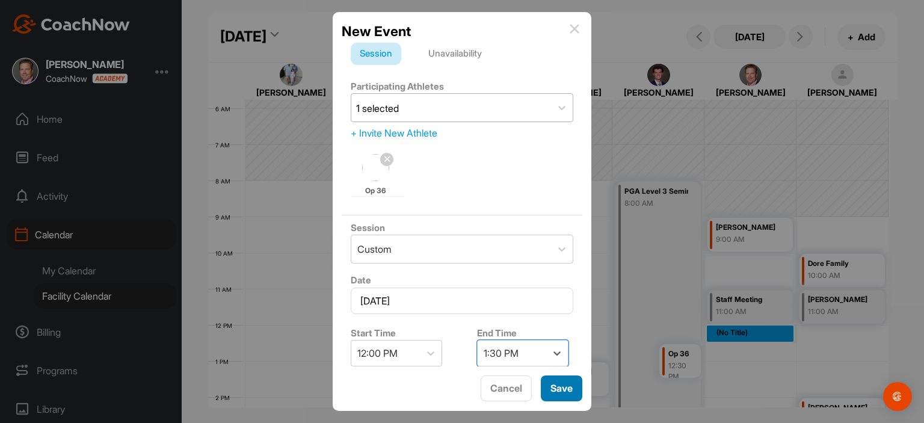
click at [568, 389] on button "Save" at bounding box center [562, 389] width 42 height 26
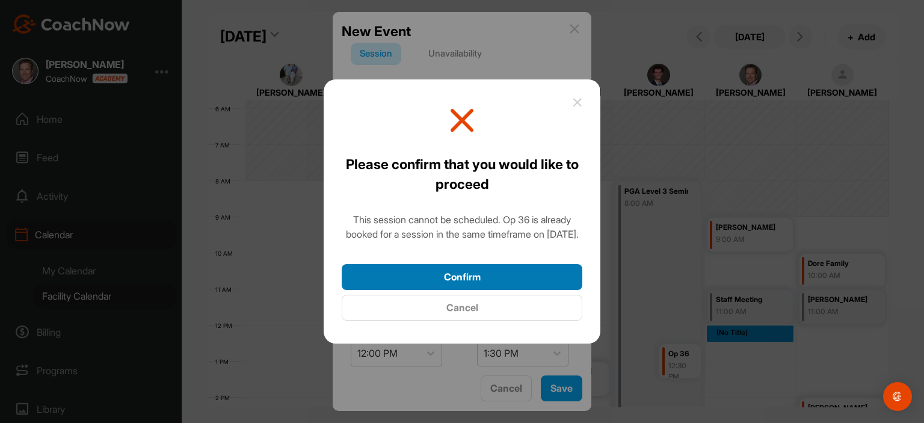
click at [517, 289] on button "Confirm" at bounding box center [462, 277] width 241 height 26
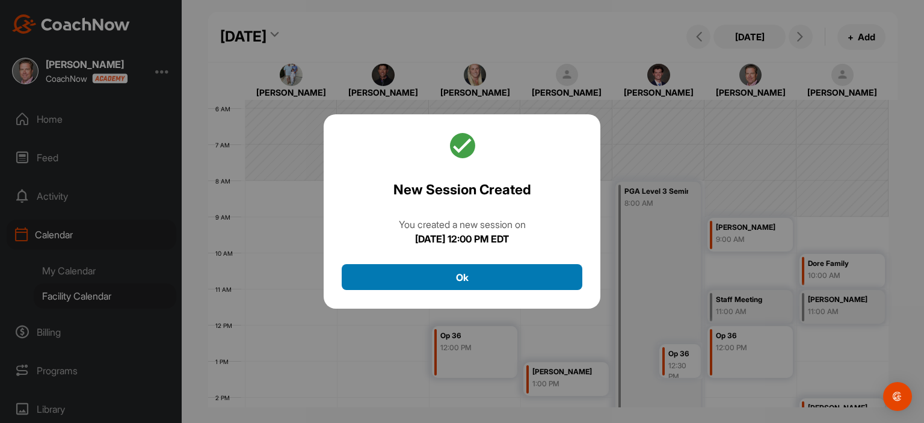
click at [513, 282] on button "Ok" at bounding box center [462, 277] width 241 height 26
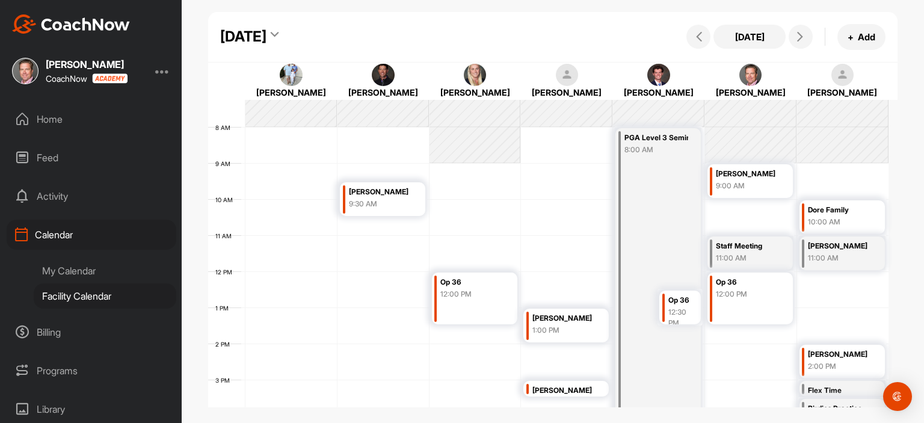
scroll to position [214, 0]
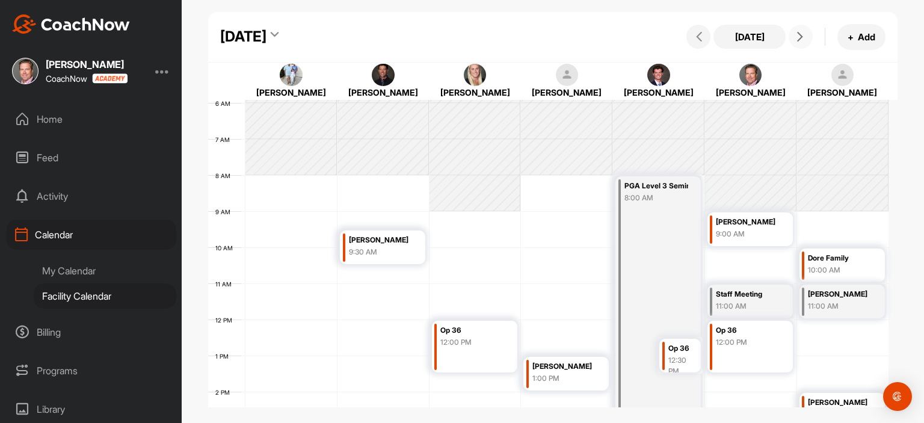
click at [806, 37] on span at bounding box center [801, 37] width 14 height 10
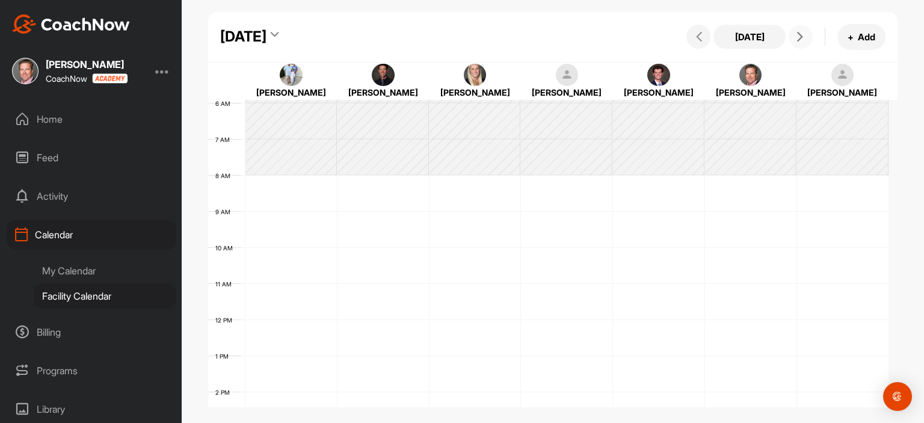
scroll to position [208, 0]
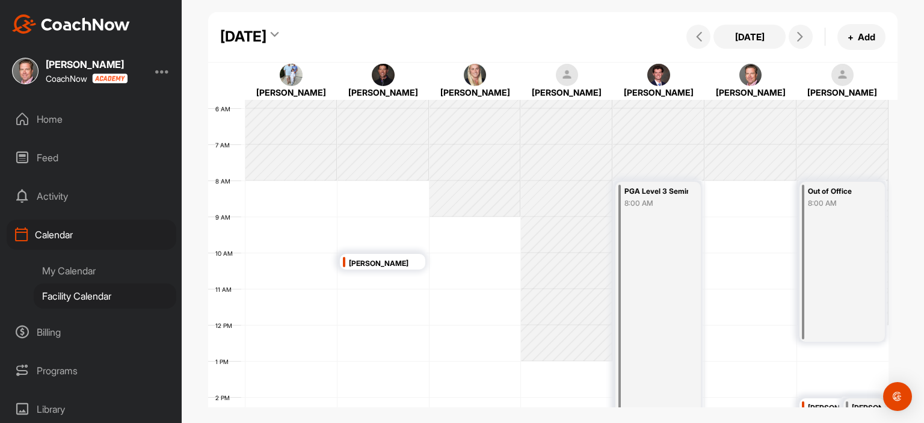
click at [267, 33] on div "[DATE]" at bounding box center [243, 37] width 46 height 22
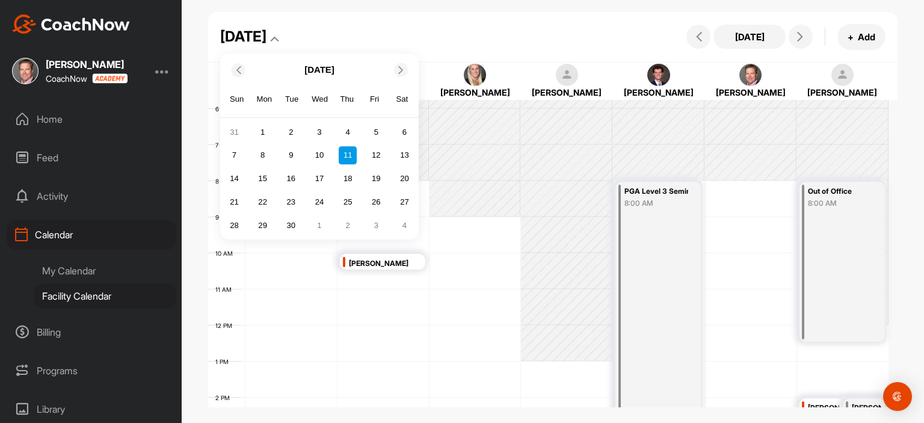
click at [238, 69] on icon at bounding box center [238, 70] width 8 height 8
click at [292, 225] on div "26" at bounding box center [291, 226] width 18 height 18
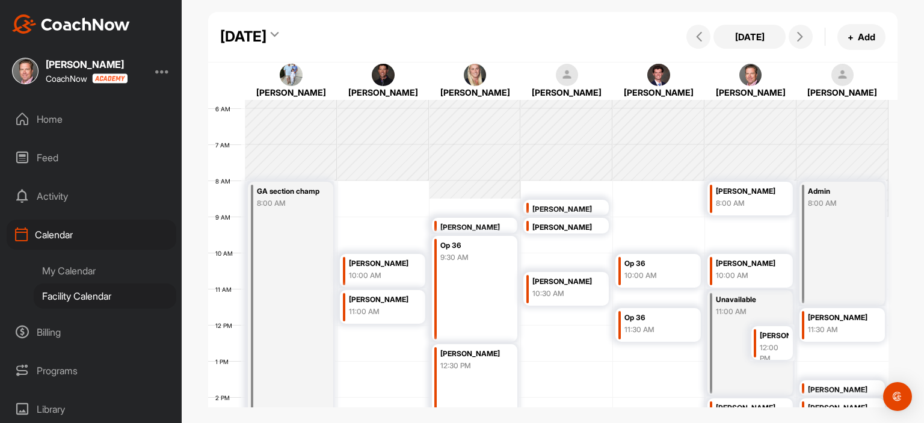
click at [728, 270] on div "10:00 AM" at bounding box center [748, 275] width 64 height 11
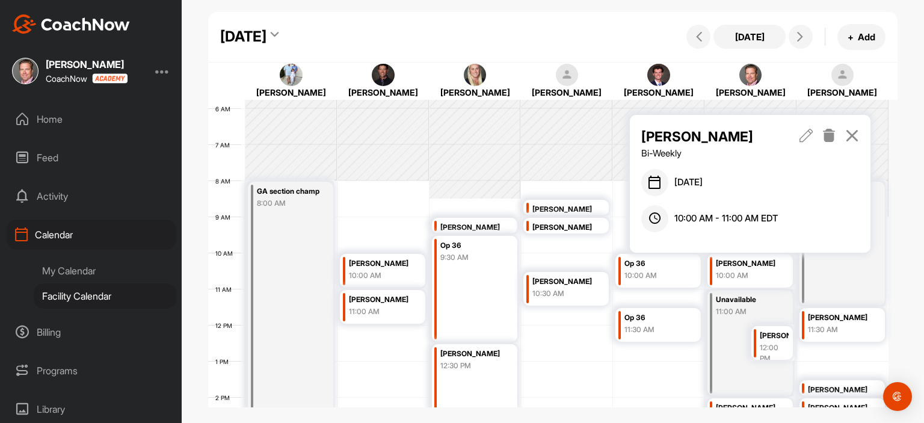
click at [805, 135] on icon at bounding box center [807, 135] width 14 height 13
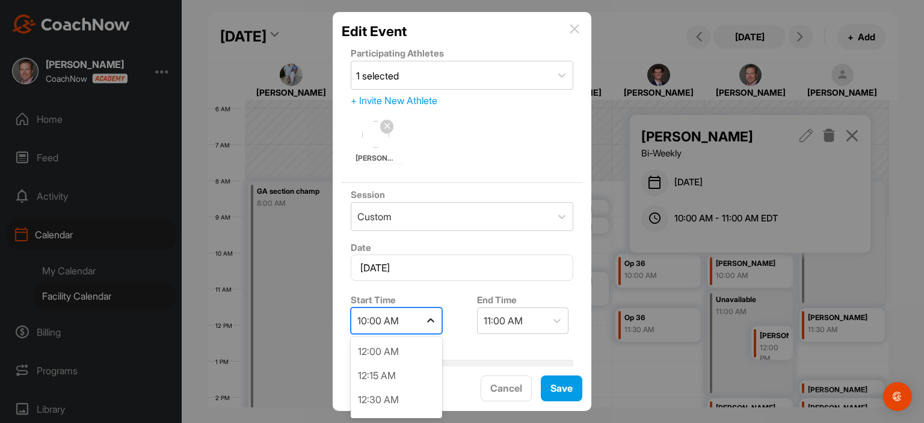
click at [439, 323] on div at bounding box center [431, 321] width 22 height 22
click at [409, 377] on div "1:00 PM" at bounding box center [396, 380] width 91 height 24
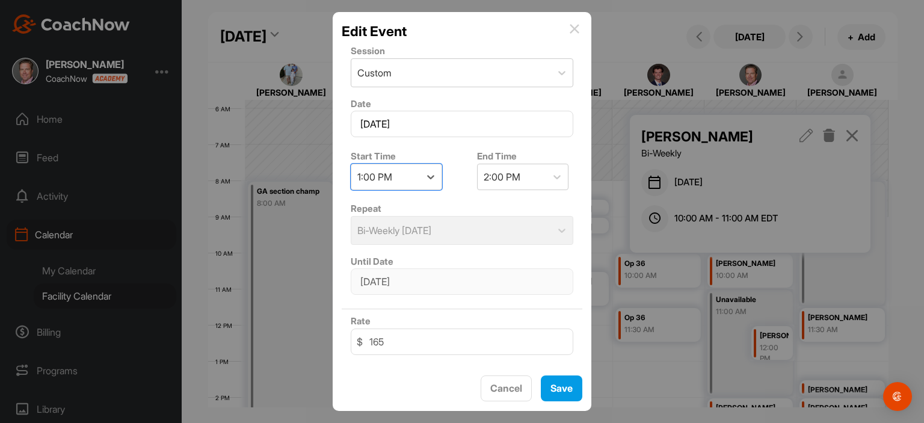
scroll to position [153, 0]
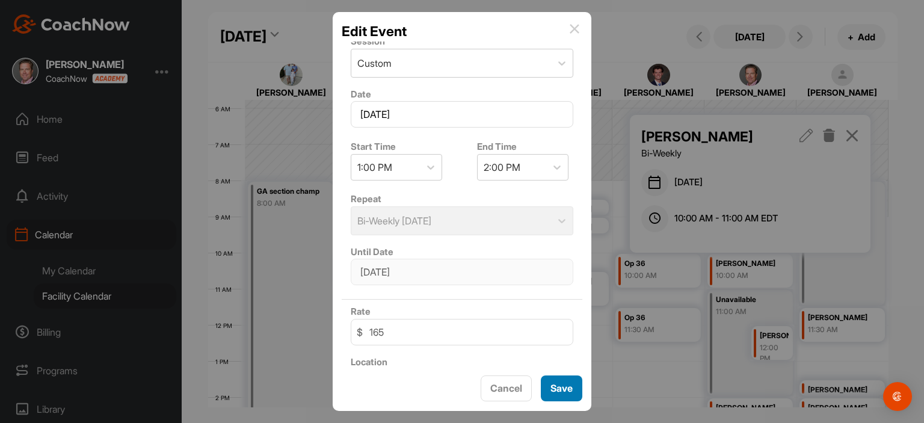
click at [572, 391] on button "Save" at bounding box center [562, 389] width 42 height 26
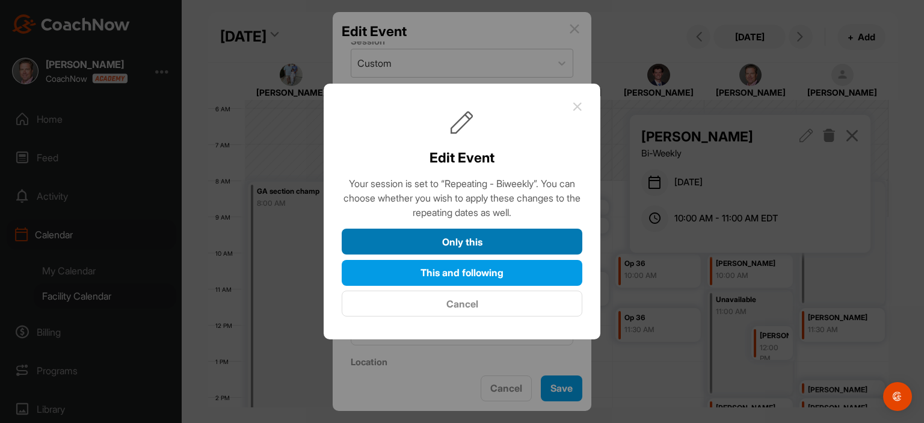
click at [525, 241] on button "Only this" at bounding box center [462, 242] width 241 height 26
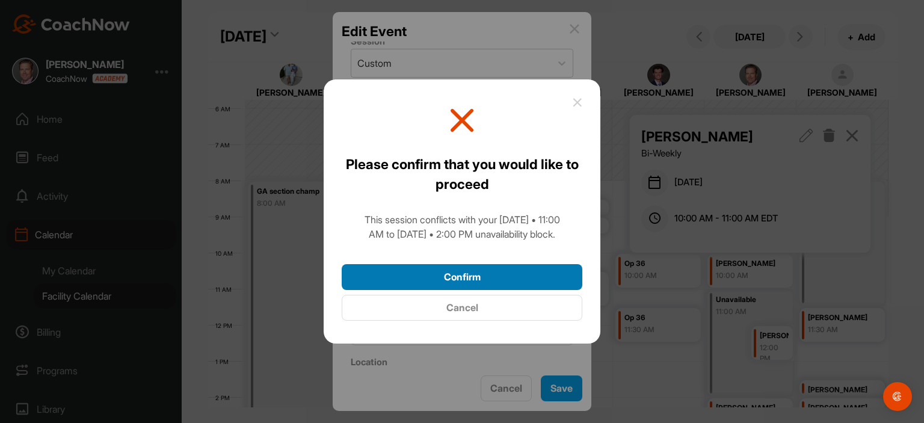
click at [525, 277] on button "Confirm" at bounding box center [462, 277] width 241 height 26
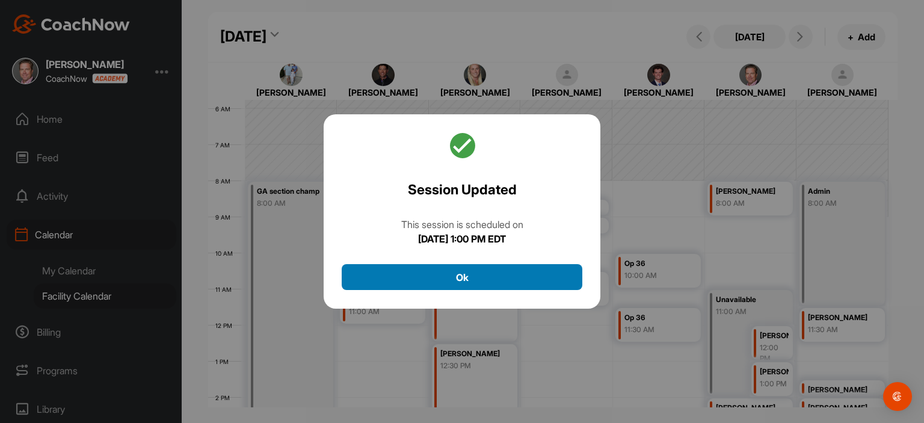
click at [551, 279] on button "Ok" at bounding box center [462, 277] width 241 height 26
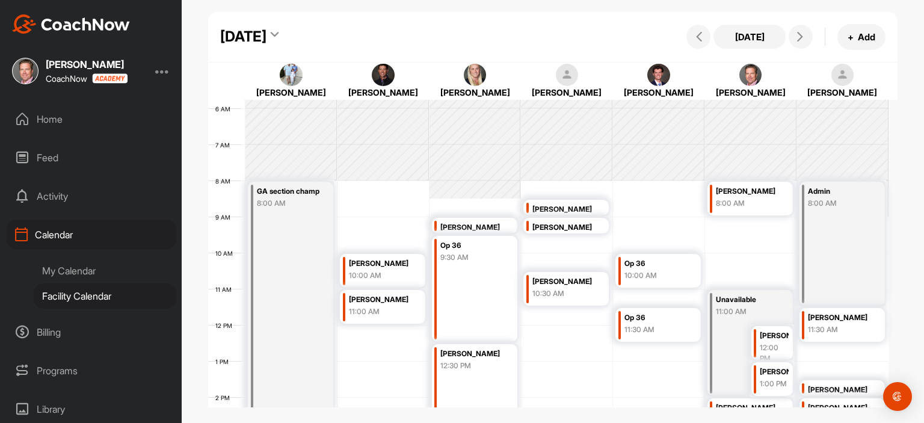
click at [714, 235] on div "12 AM 1 AM 2 AM 3 AM 4 AM 5 AM 6 AM 7 AM 8 AM 9 AM 10 AM 11 AM 12 PM 1 PM 2 PM …" at bounding box center [548, 325] width 681 height 867
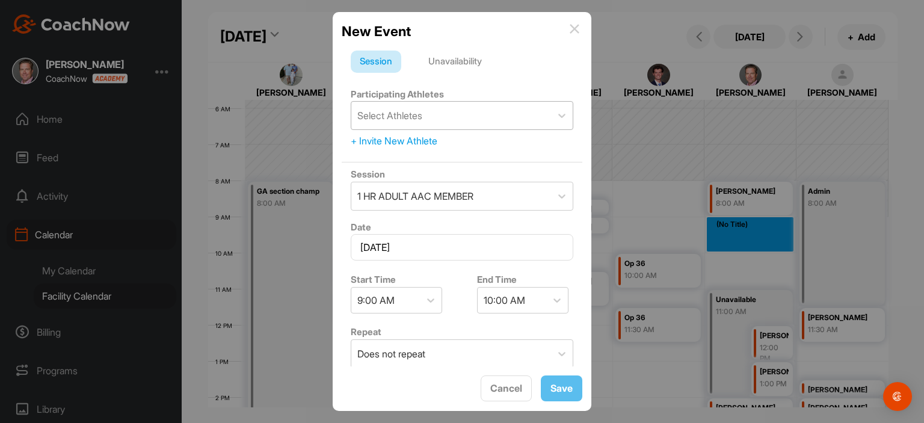
click at [442, 116] on div "Select Athletes" at bounding box center [451, 116] width 200 height 28
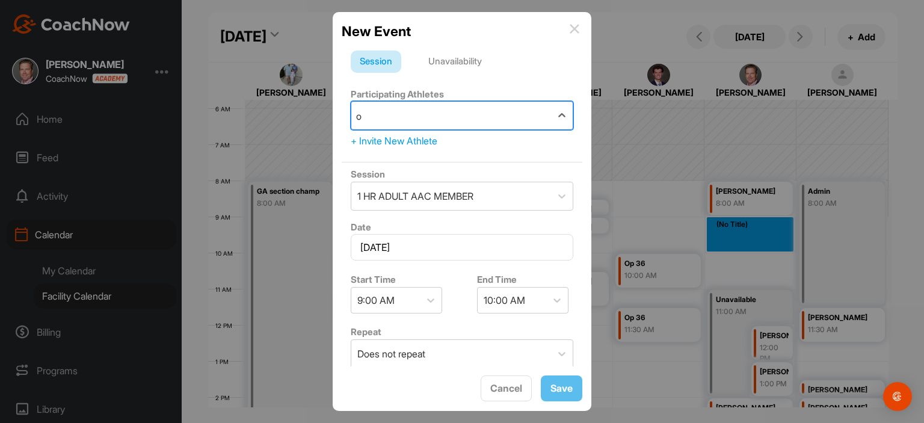
type input "op"
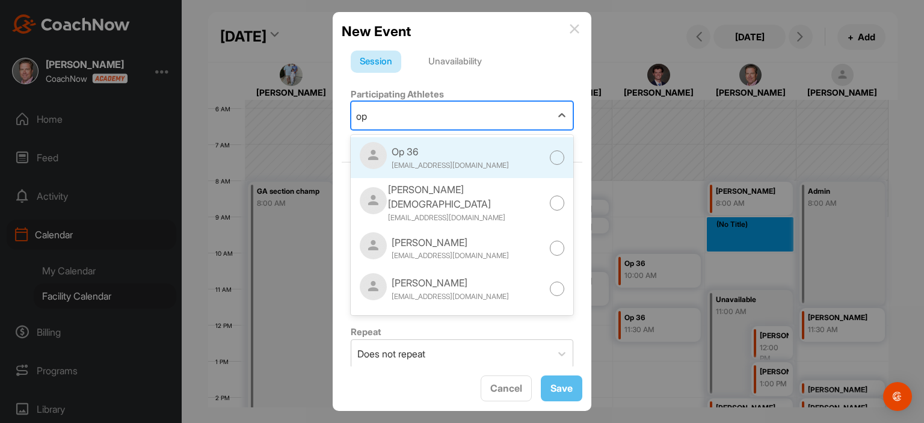
click at [550, 159] on div at bounding box center [557, 157] width 15 height 15
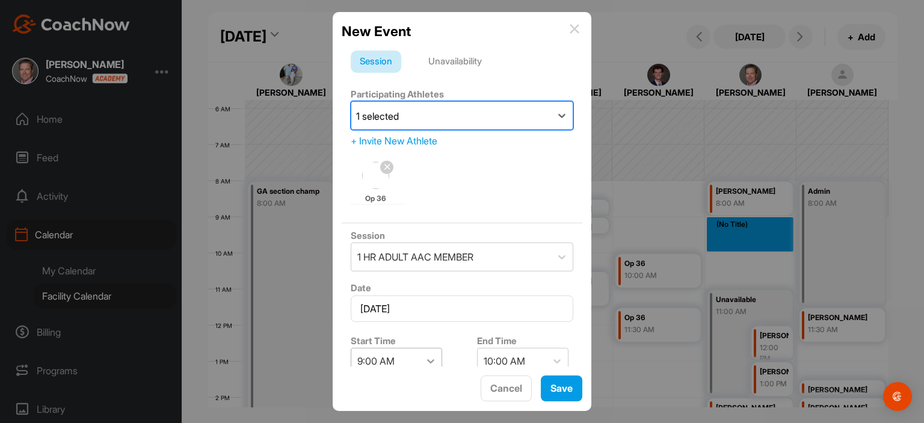
click at [430, 358] on div at bounding box center [431, 361] width 22 height 22
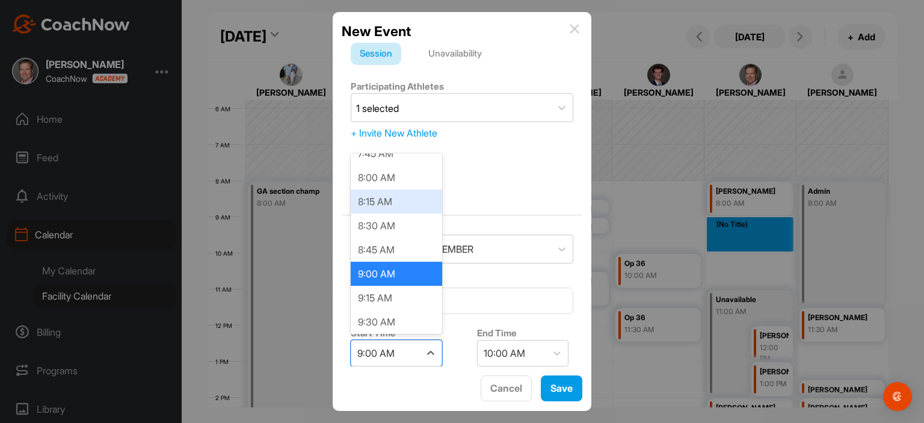
scroll to position [785, 0]
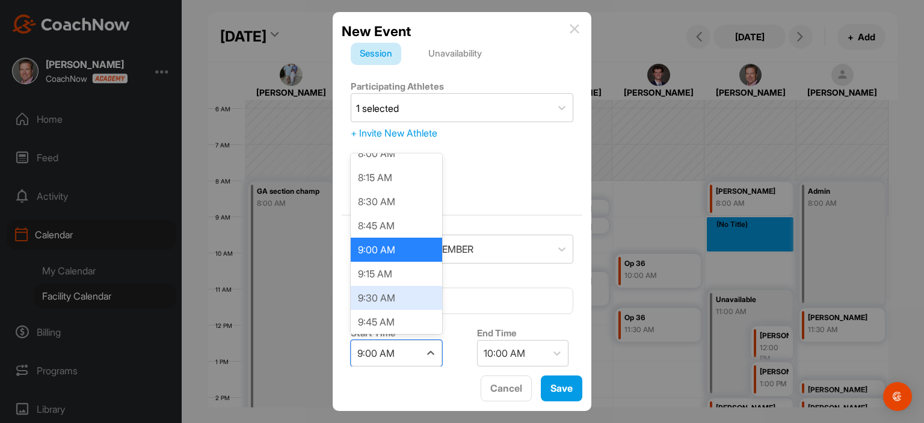
click at [391, 291] on div "9:30 AM" at bounding box center [396, 298] width 91 height 24
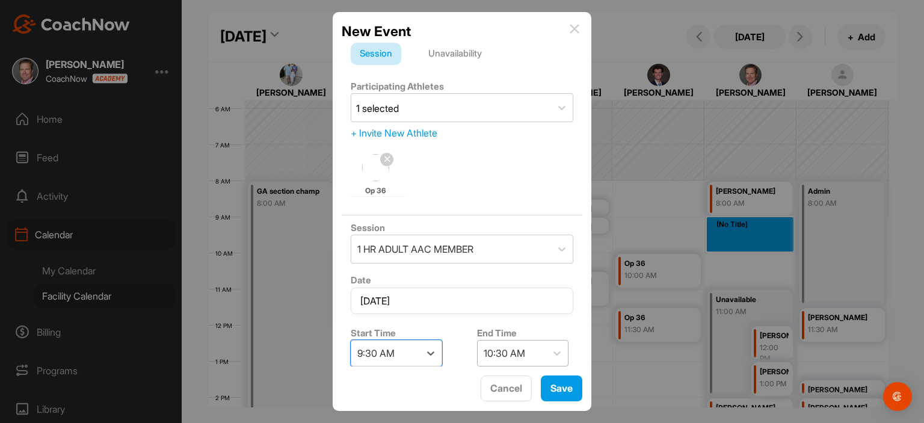
click at [518, 355] on div "10:30 AM" at bounding box center [505, 353] width 42 height 14
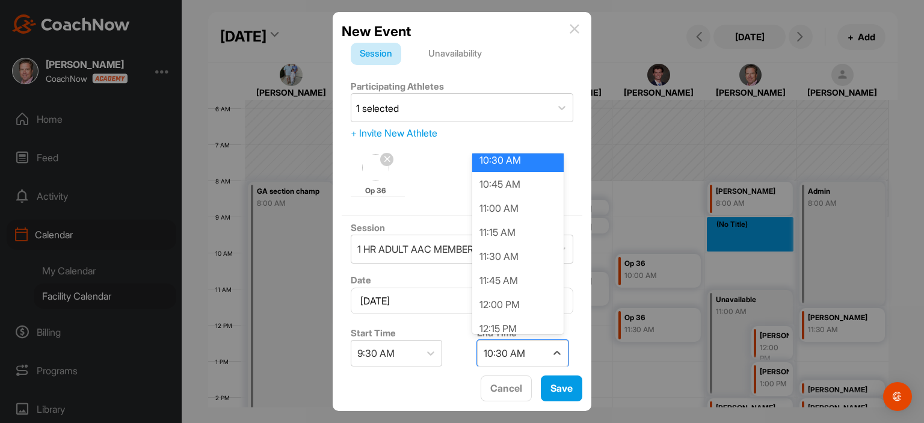
scroll to position [101, 0]
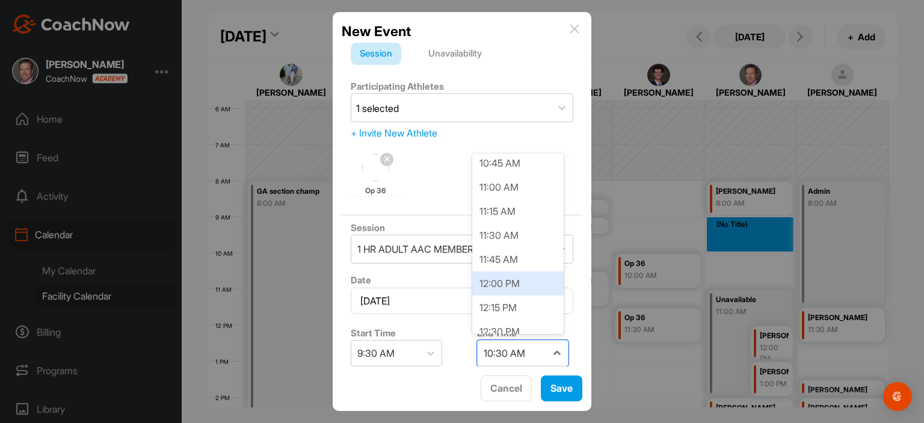
click at [515, 278] on div "12:00 PM" at bounding box center [517, 283] width 91 height 24
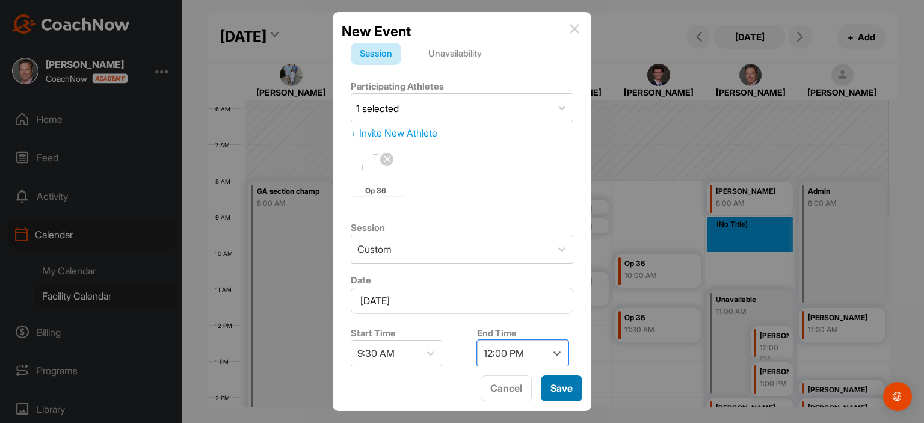
click at [557, 392] on button "Save" at bounding box center [562, 389] width 42 height 26
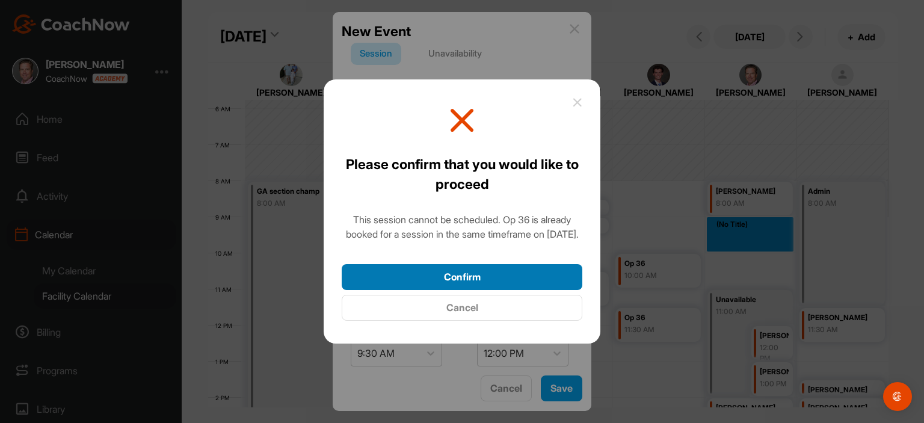
click at [532, 285] on button "Confirm" at bounding box center [462, 277] width 241 height 26
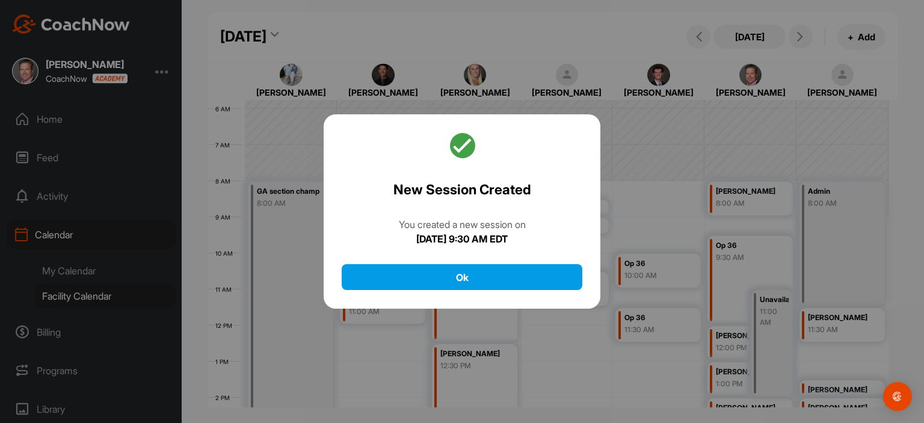
click at [773, 307] on div at bounding box center [462, 211] width 924 height 423
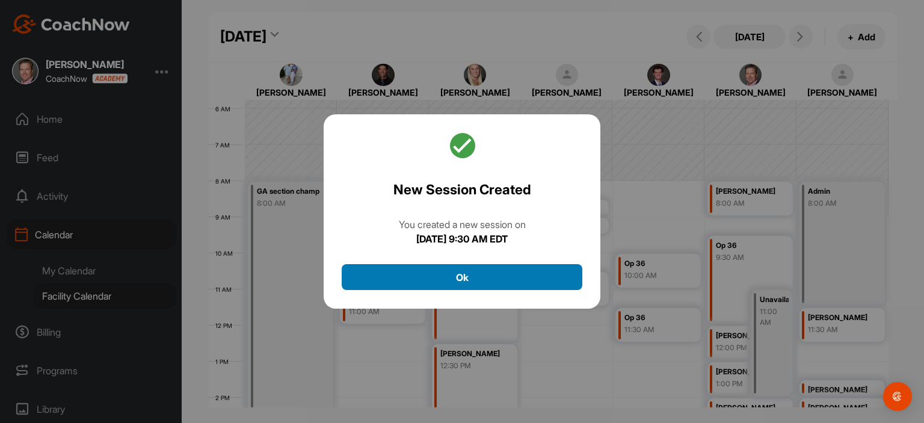
click at [565, 279] on button "Ok" at bounding box center [462, 277] width 241 height 26
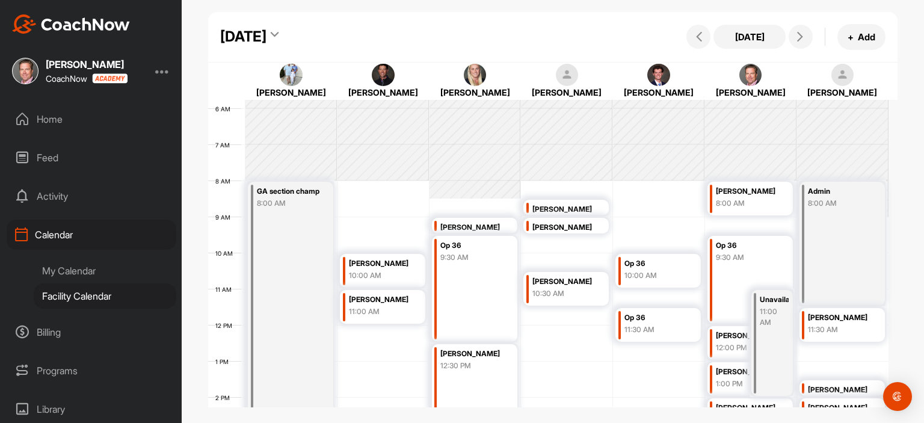
click at [774, 341] on div "Unavailable 11:00 AM" at bounding box center [773, 343] width 42 height 106
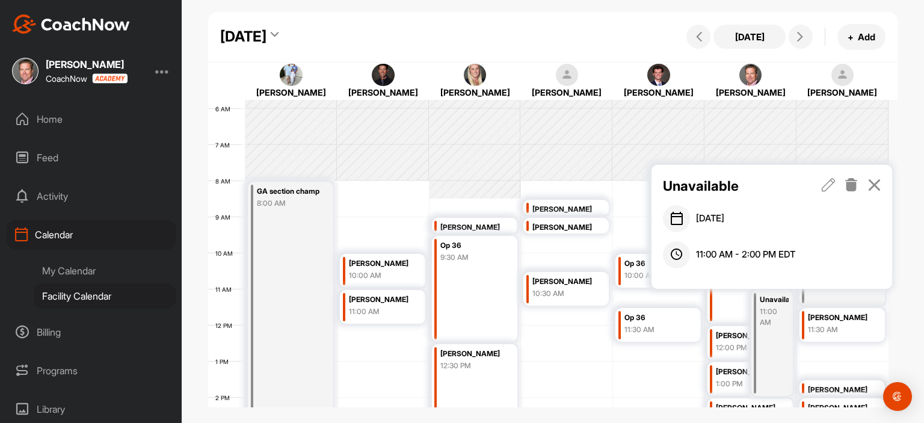
click at [855, 187] on icon at bounding box center [852, 184] width 14 height 13
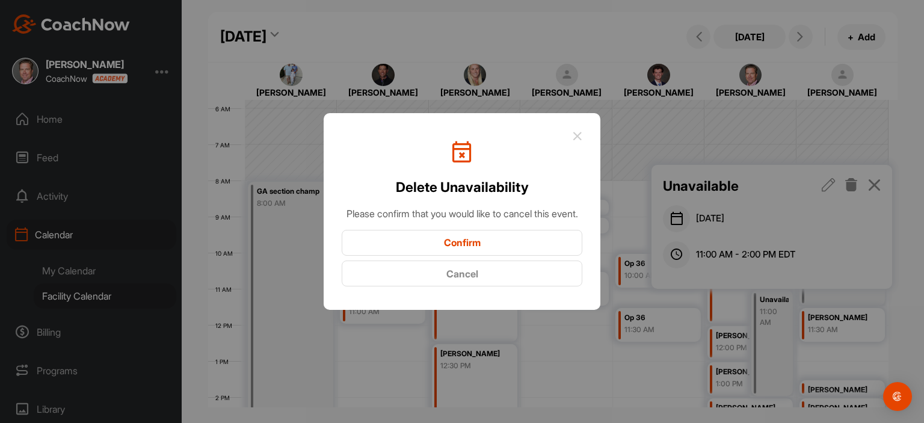
click at [496, 247] on button "Confirm" at bounding box center [462, 243] width 241 height 26
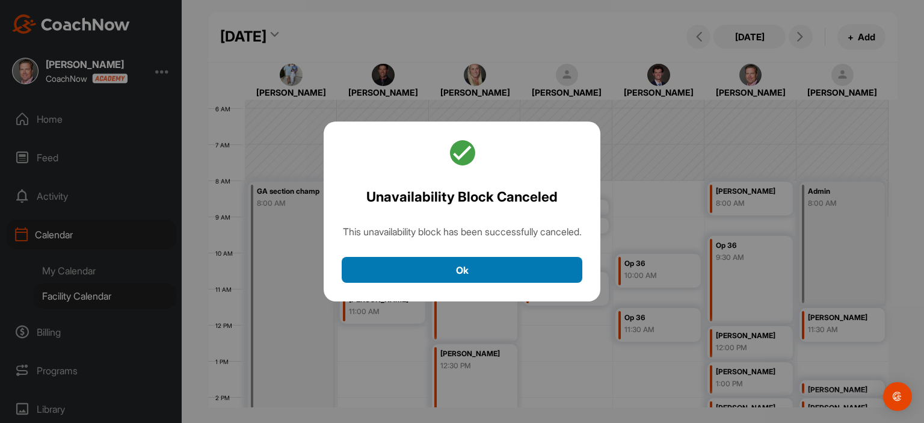
click at [555, 280] on button "Ok" at bounding box center [462, 270] width 241 height 26
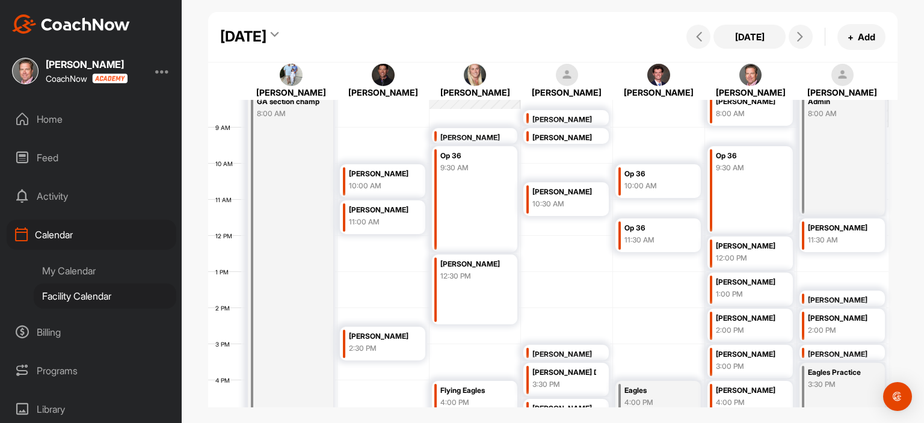
scroll to position [289, 0]
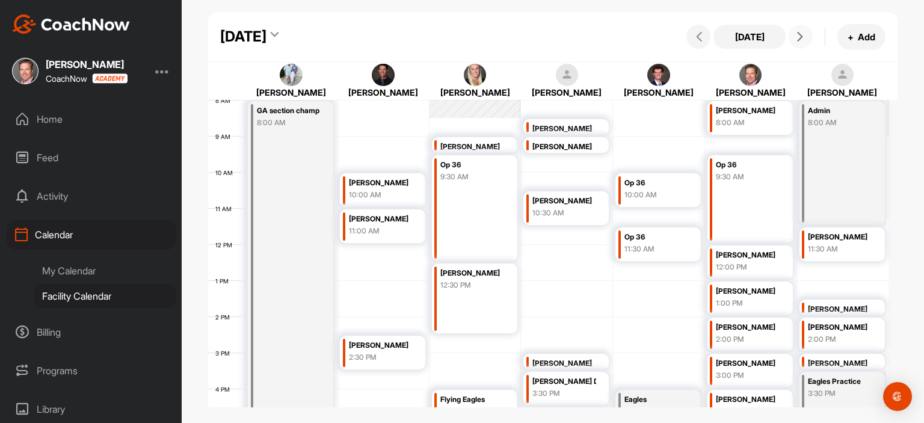
click at [802, 43] on button at bounding box center [801, 37] width 24 height 24
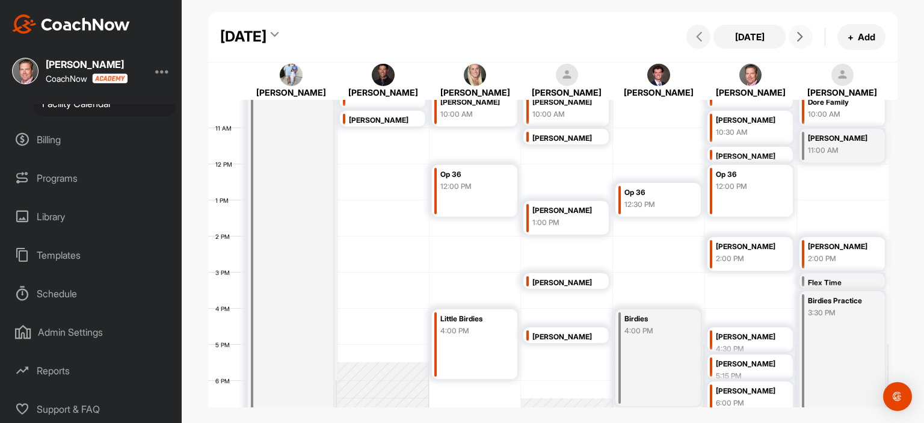
scroll to position [193, 0]
click at [62, 363] on div "Reports" at bounding box center [92, 370] width 170 height 30
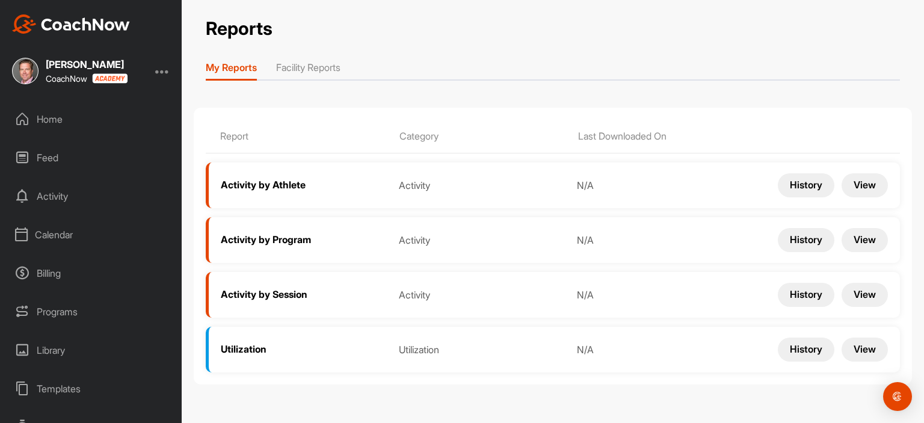
click at [862, 346] on button "View" at bounding box center [865, 350] width 46 height 24
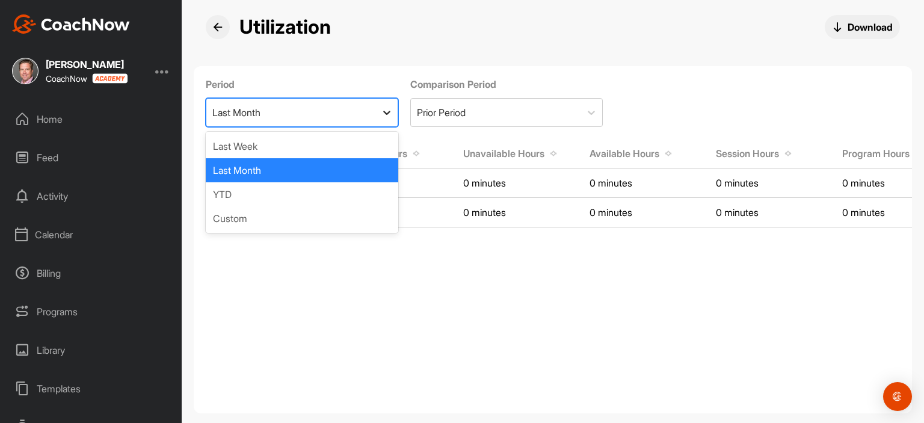
click at [388, 111] on icon at bounding box center [387, 113] width 12 height 12
click at [332, 146] on div "Last Week" at bounding box center [302, 146] width 193 height 24
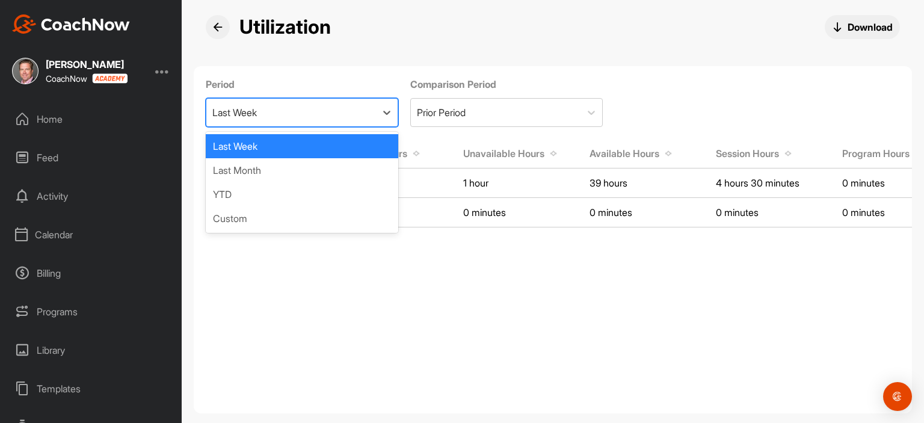
click at [374, 108] on div "Last Week" at bounding box center [291, 113] width 170 height 28
click at [314, 174] on div "Last Month" at bounding box center [302, 170] width 193 height 24
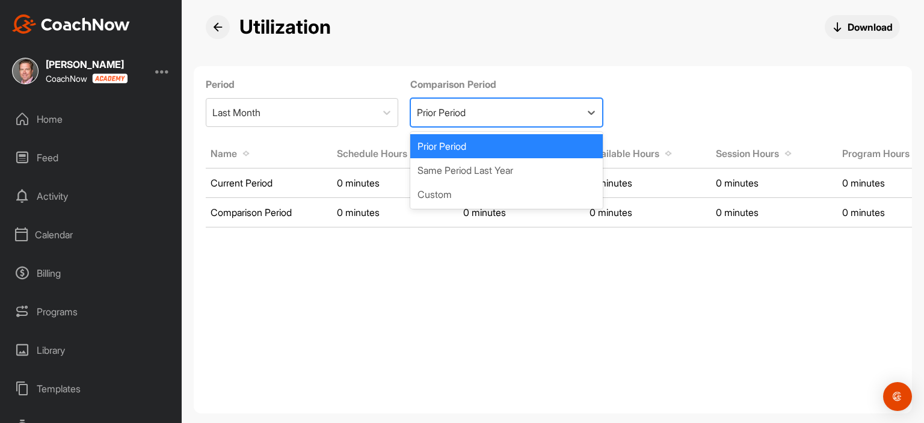
click at [466, 111] on div "Prior Period" at bounding box center [441, 113] width 49 height 13
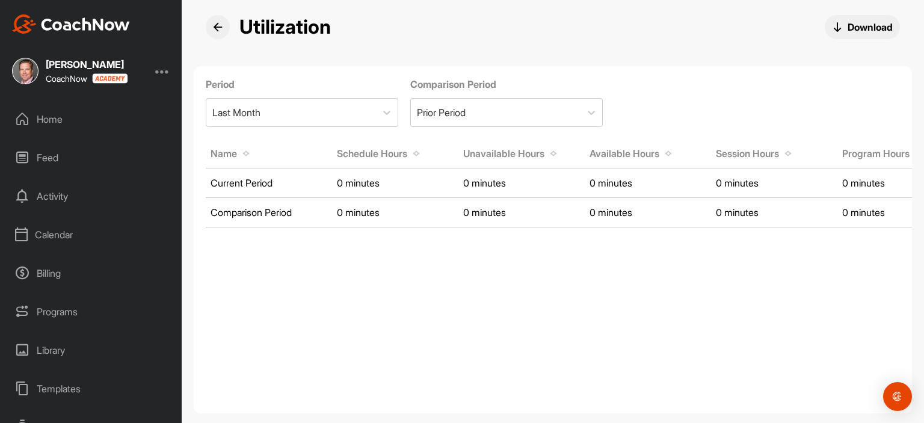
click at [222, 29] on icon at bounding box center [218, 27] width 10 height 10
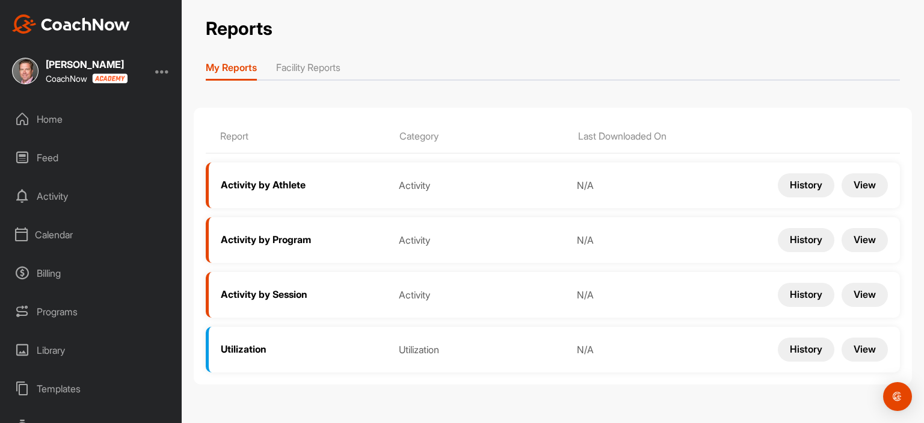
click at [73, 236] on div "Calendar" at bounding box center [92, 235] width 170 height 30
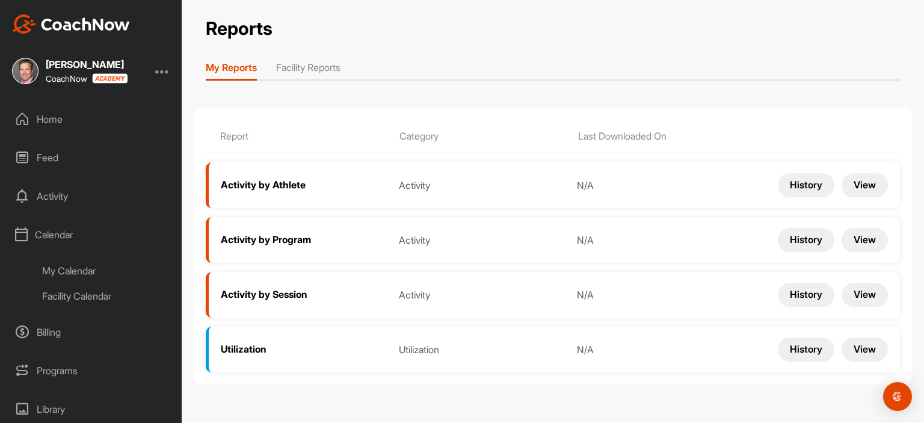
click at [88, 298] on div "Facility Calendar" at bounding box center [105, 295] width 143 height 25
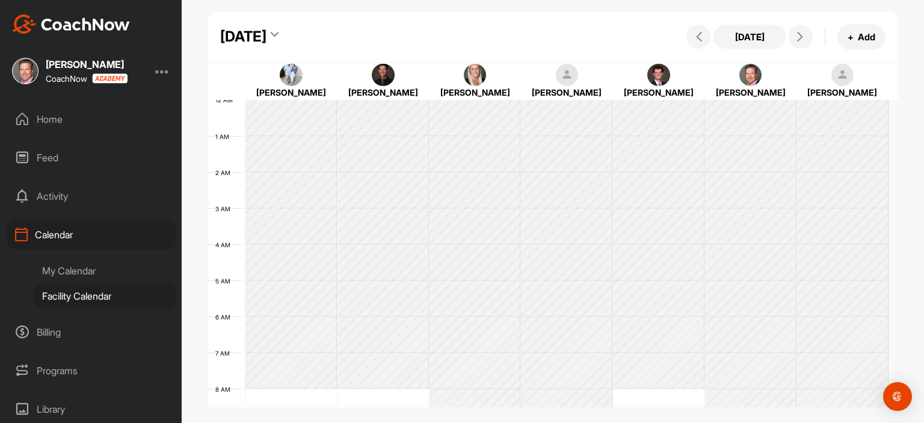
scroll to position [209, 0]
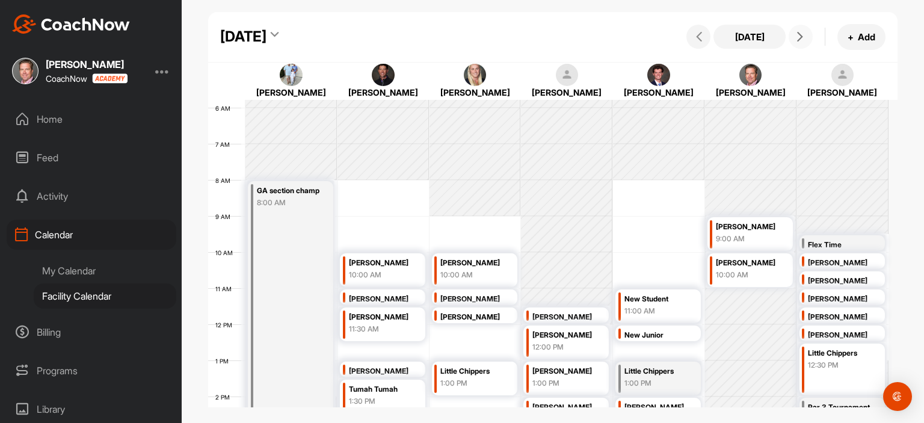
click at [806, 37] on span at bounding box center [801, 37] width 14 height 10
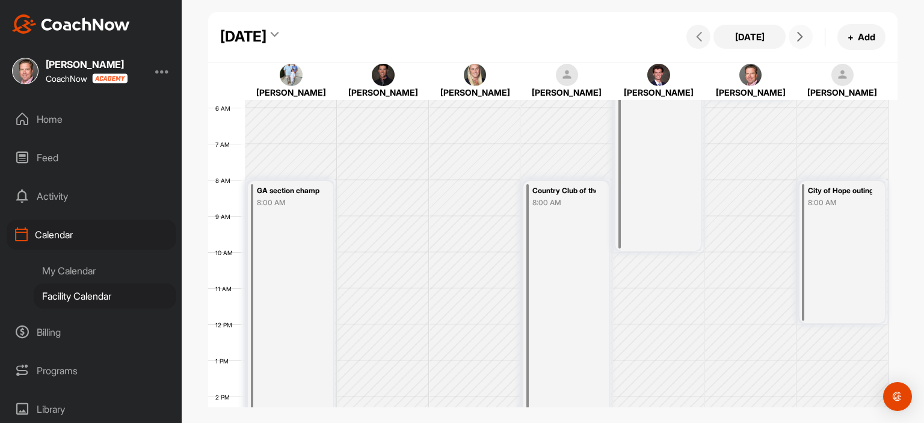
click at [799, 36] on icon at bounding box center [801, 37] width 10 height 10
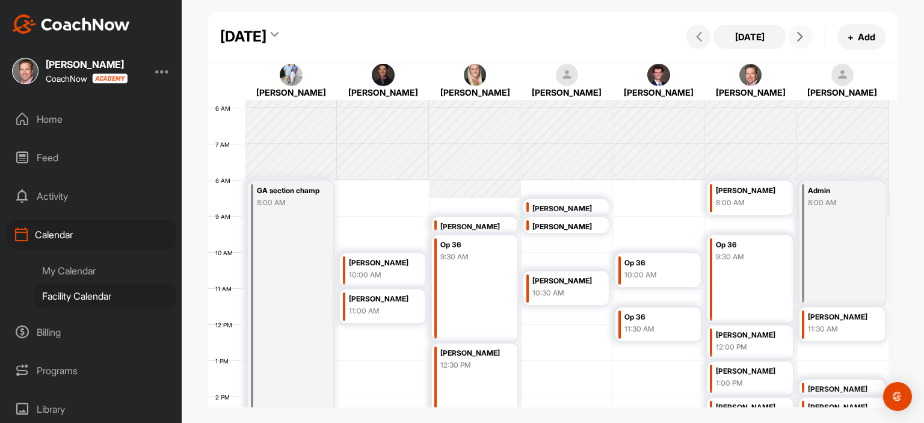
click at [750, 255] on div "9:30 AM" at bounding box center [748, 257] width 64 height 11
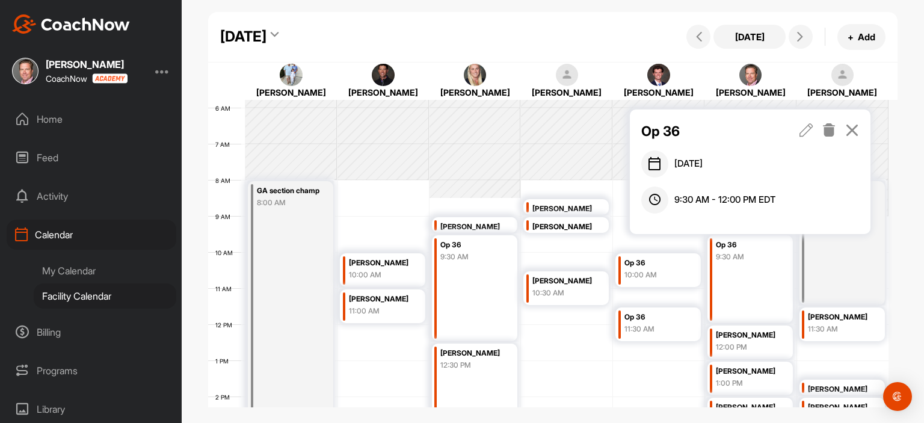
click at [811, 128] on icon at bounding box center [807, 129] width 14 height 13
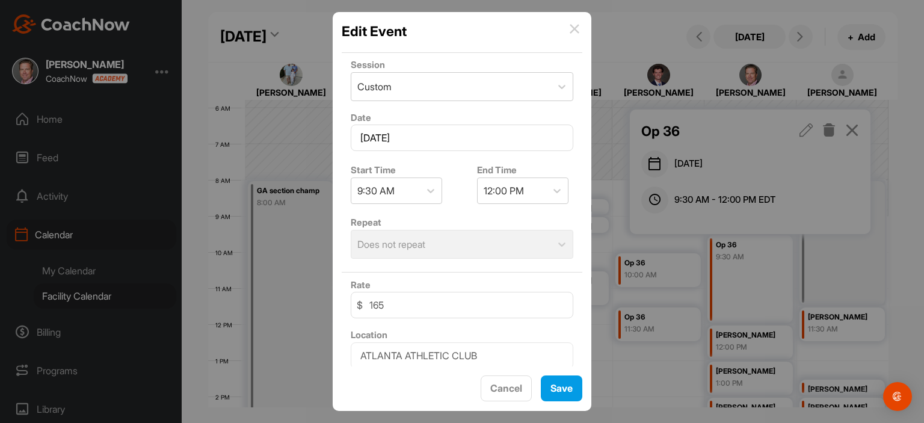
scroll to position [129, 0]
click at [485, 244] on div "Repeat Does not repeat" at bounding box center [462, 238] width 241 height 53
click at [576, 27] on img at bounding box center [575, 29] width 10 height 10
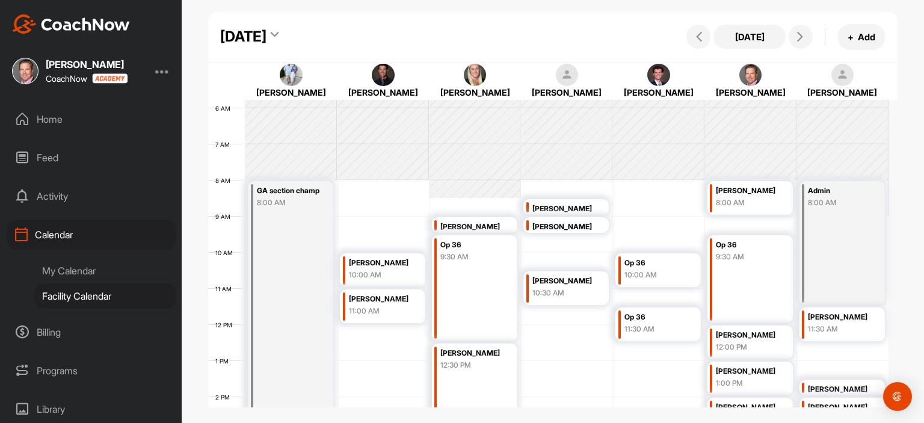
click at [267, 40] on div "[DATE]" at bounding box center [243, 37] width 46 height 22
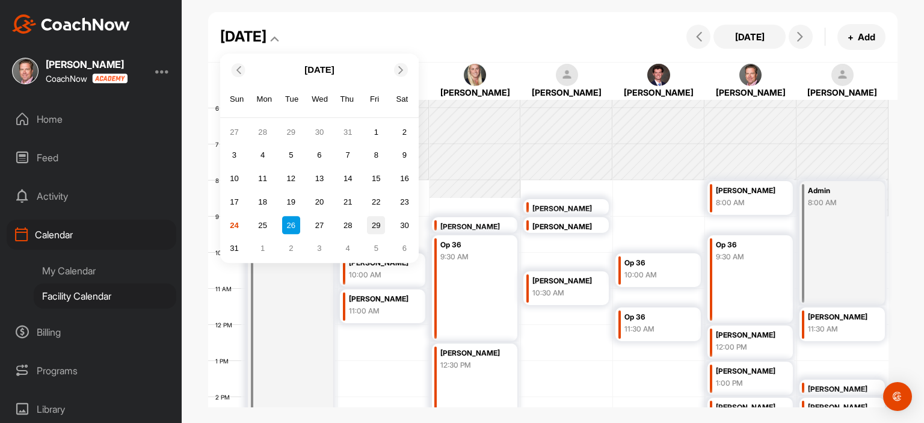
click at [377, 225] on div "29" at bounding box center [376, 226] width 18 height 18
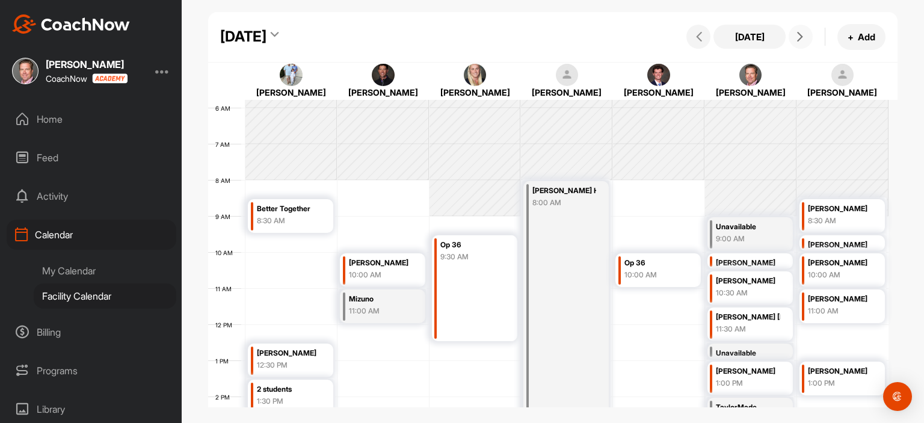
click at [797, 41] on icon at bounding box center [801, 37] width 10 height 10
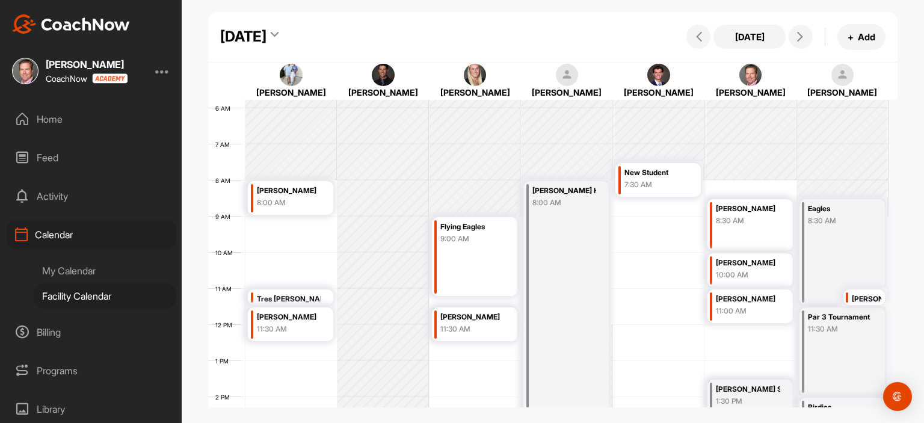
click at [267, 34] on div "[DATE]" at bounding box center [243, 37] width 46 height 22
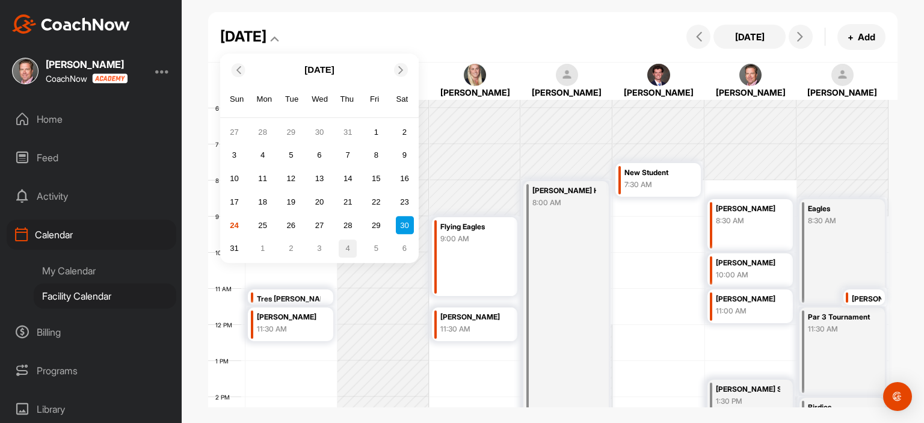
click at [345, 241] on div "4" at bounding box center [348, 249] width 18 height 18
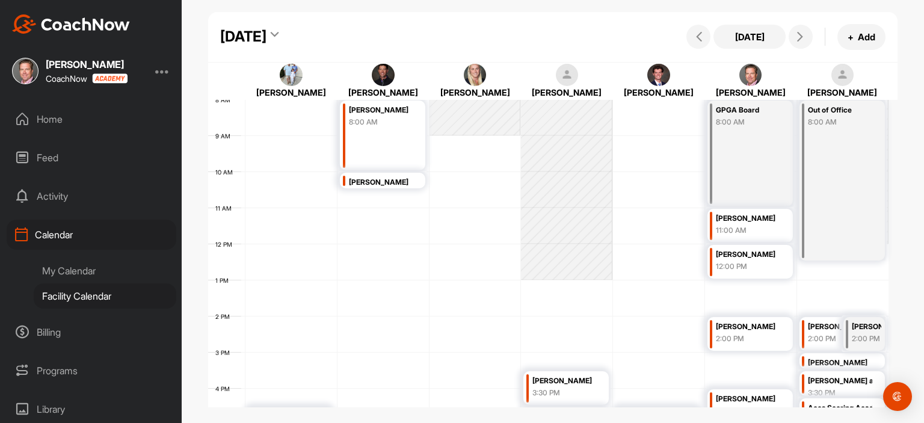
scroll to position [302, 0]
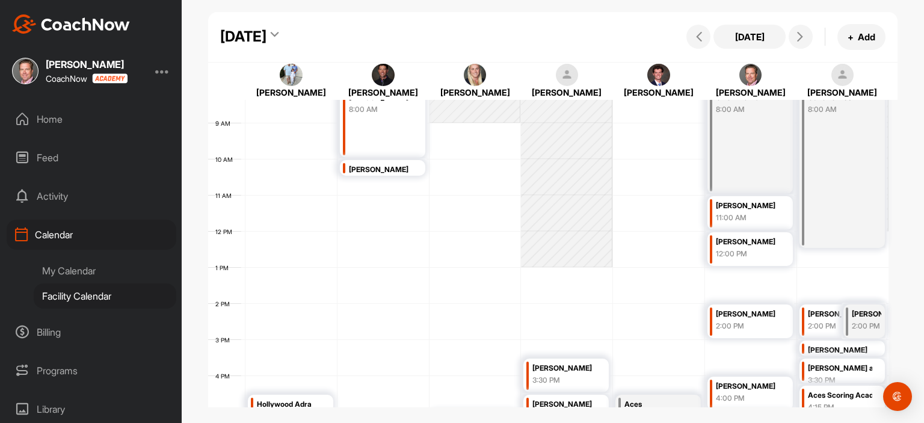
click at [267, 39] on div "[DATE]" at bounding box center [243, 37] width 46 height 22
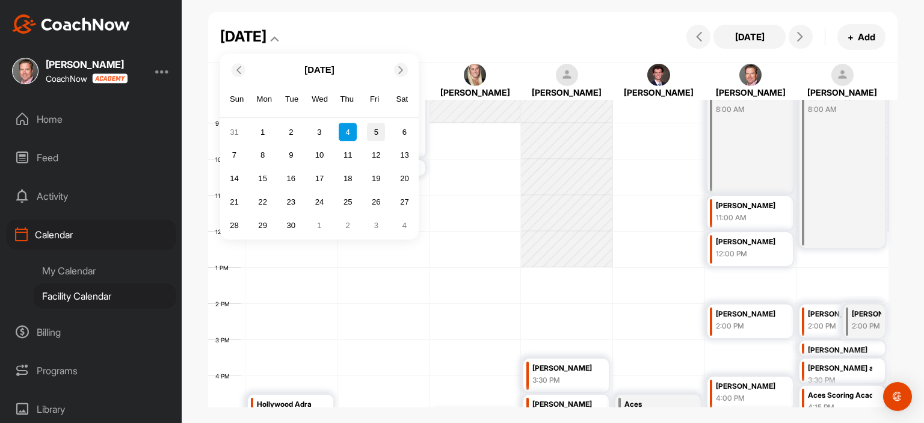
click at [374, 131] on div "5" at bounding box center [376, 132] width 18 height 18
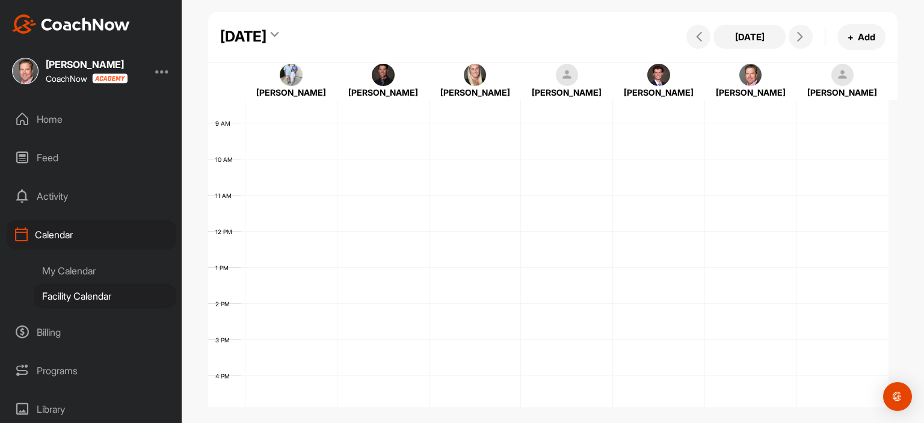
scroll to position [209, 0]
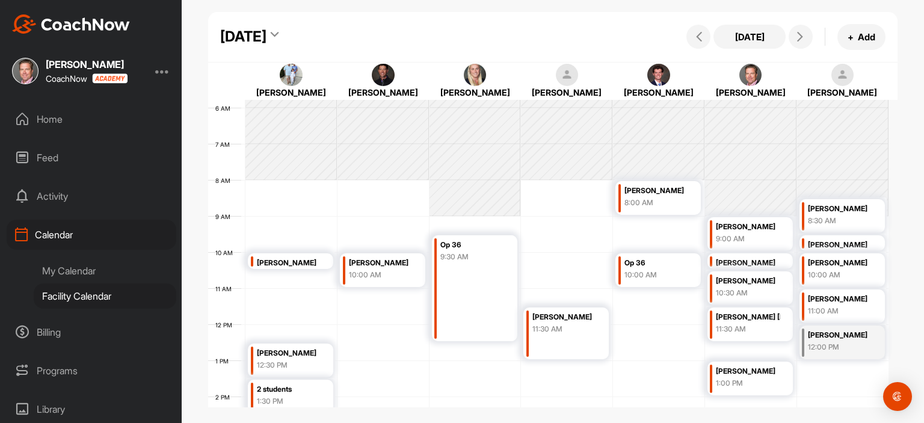
click at [61, 119] on div "Home" at bounding box center [92, 119] width 170 height 30
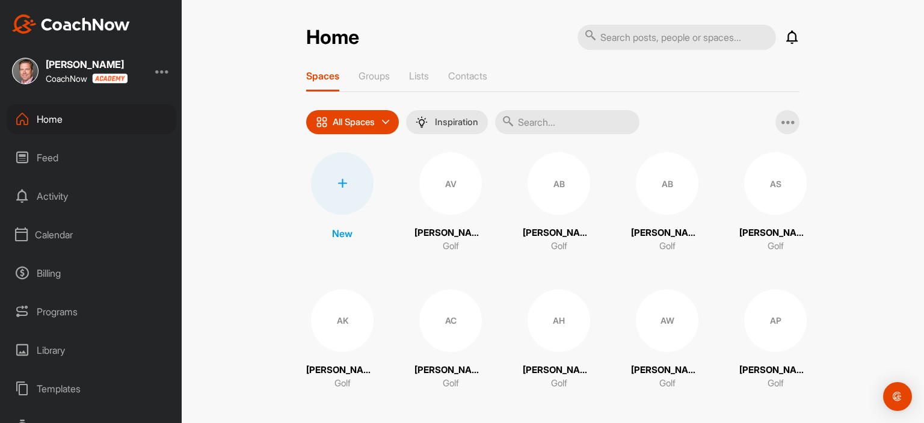
click at [465, 176] on div "AV" at bounding box center [450, 183] width 63 height 63
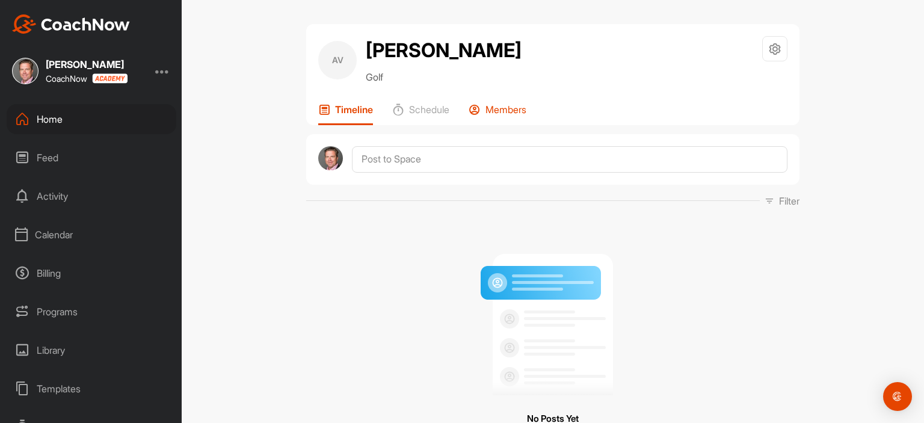
click at [522, 105] on p "Members" at bounding box center [506, 110] width 41 height 12
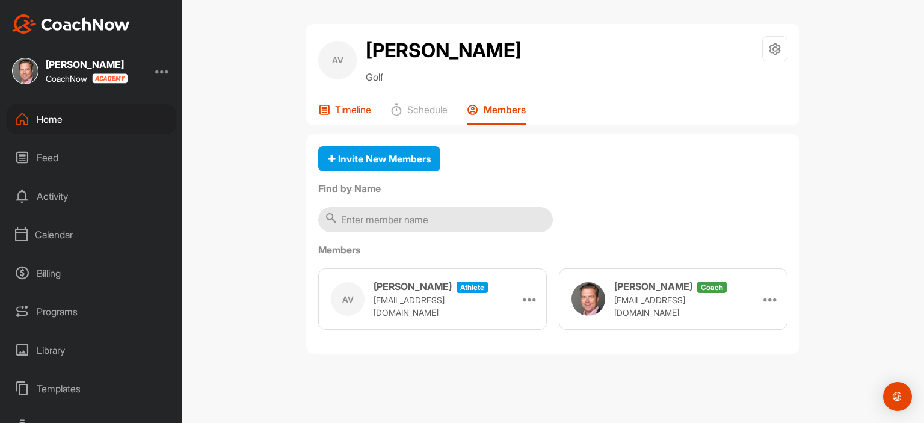
click at [363, 110] on p "Timeline" at bounding box center [353, 110] width 36 height 12
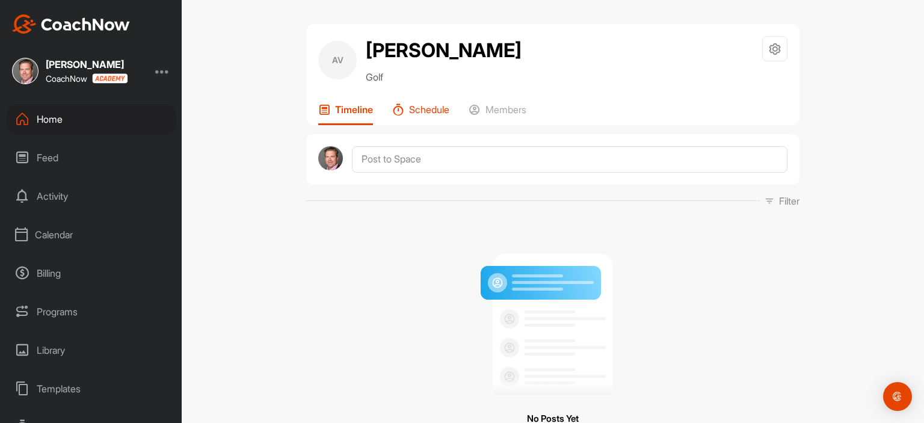
click at [419, 108] on p "Schedule" at bounding box center [429, 110] width 40 height 12
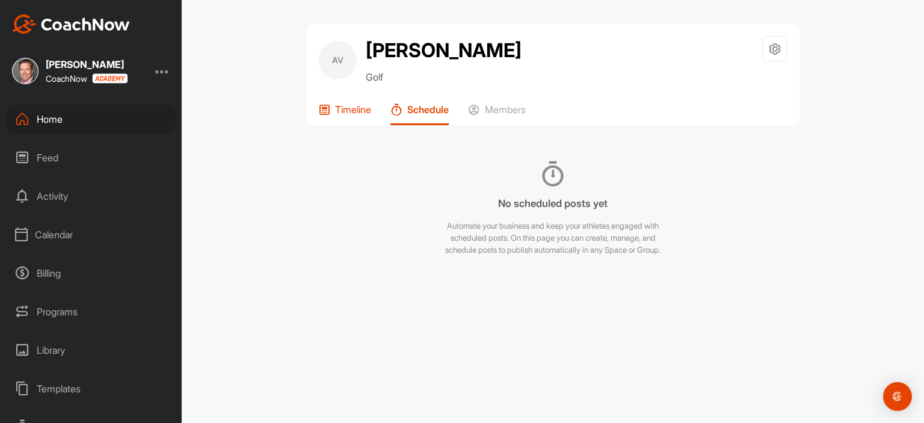
click at [371, 108] on p "Timeline" at bounding box center [353, 110] width 36 height 12
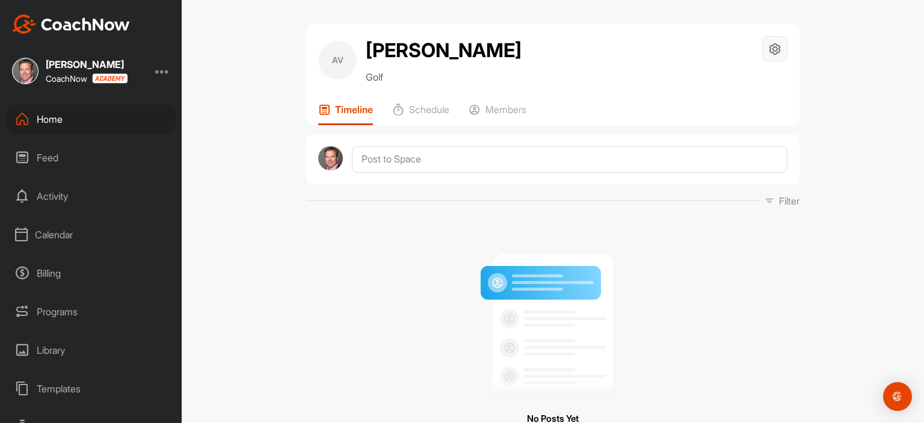
click at [776, 50] on icon at bounding box center [775, 49] width 14 height 14
click at [730, 90] on li "Space Settings" at bounding box center [739, 83] width 98 height 39
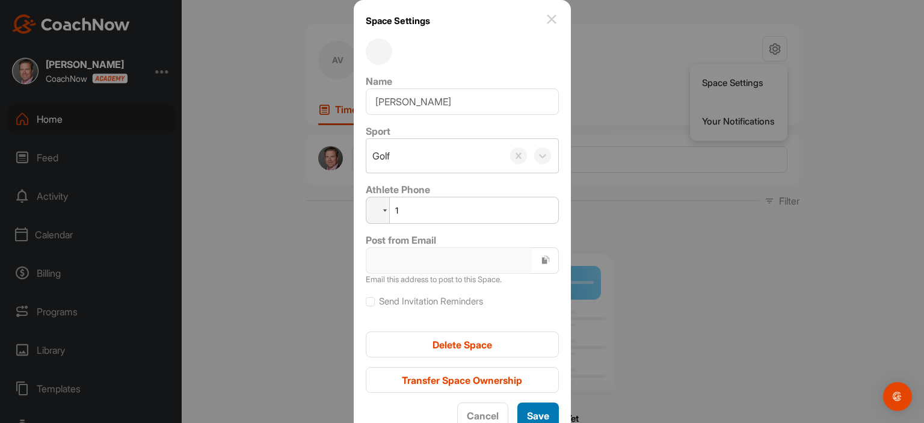
click at [531, 417] on span "Save" at bounding box center [538, 416] width 22 height 12
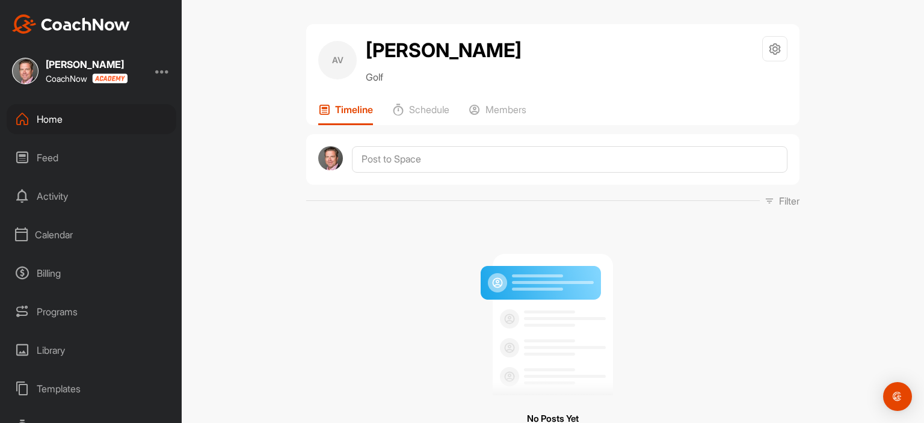
click at [65, 199] on div "Activity" at bounding box center [92, 196] width 170 height 30
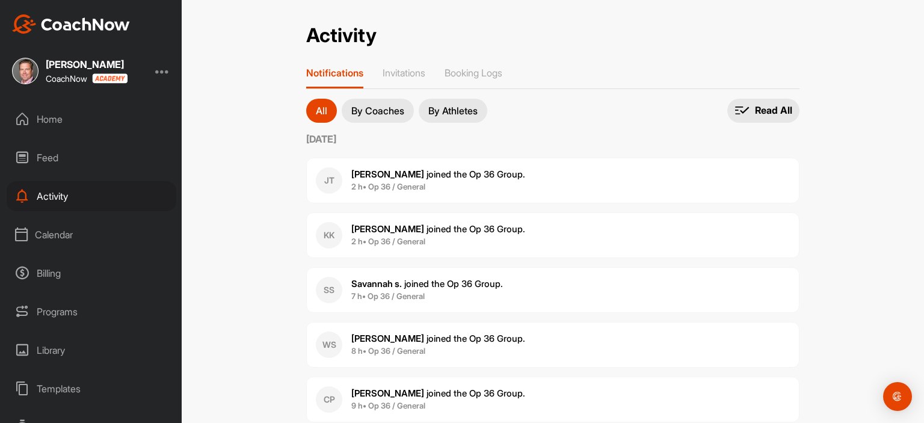
click at [379, 102] on button "By Coaches" at bounding box center [378, 111] width 72 height 24
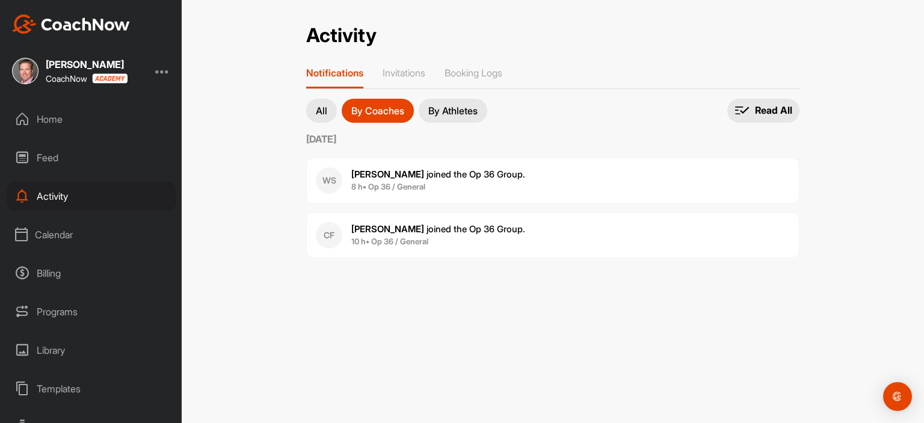
click at [52, 118] on div "Home" at bounding box center [92, 119] width 170 height 30
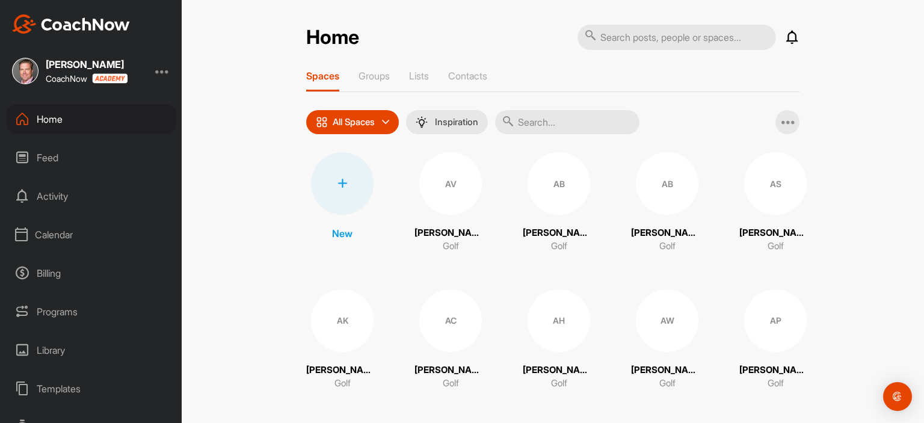
click at [554, 125] on input "text" at bounding box center [567, 122] width 144 height 24
click at [553, 125] on input "text" at bounding box center [567, 122] width 144 height 24
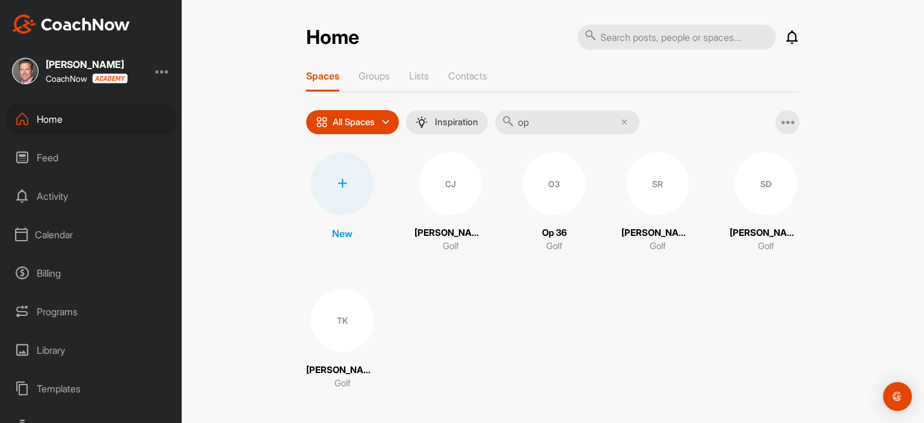
type input "op"
click at [559, 186] on div "O3" at bounding box center [554, 183] width 63 height 63
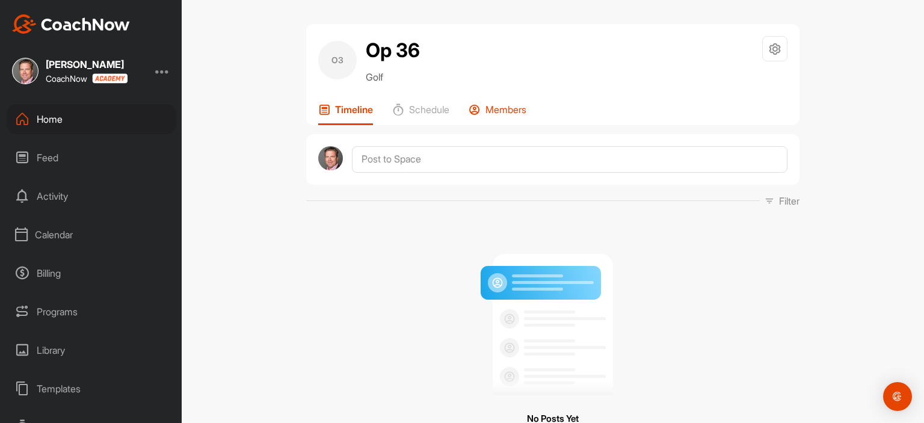
click at [510, 111] on p "Members" at bounding box center [506, 110] width 41 height 12
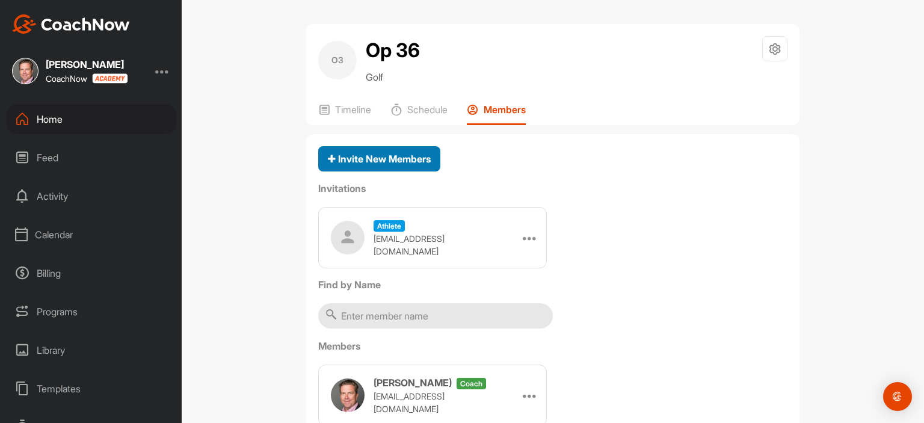
click at [398, 156] on span "Invite New Members" at bounding box center [379, 159] width 103 height 12
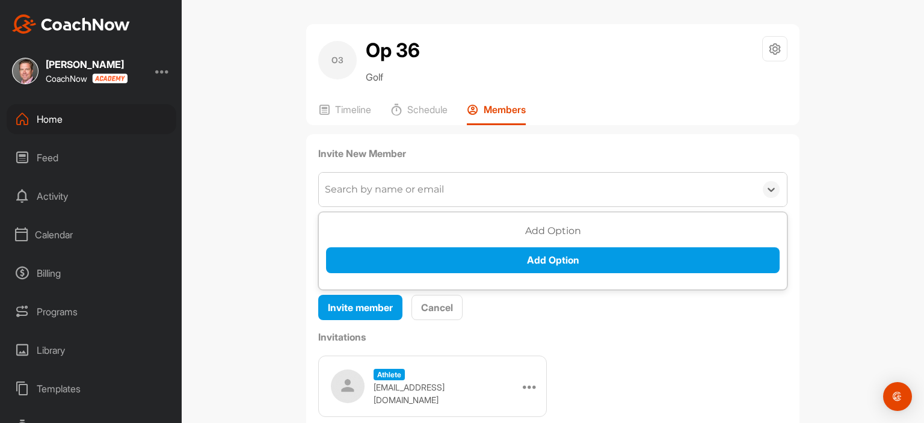
click at [363, 187] on div "Search by name or email" at bounding box center [384, 189] width 119 height 14
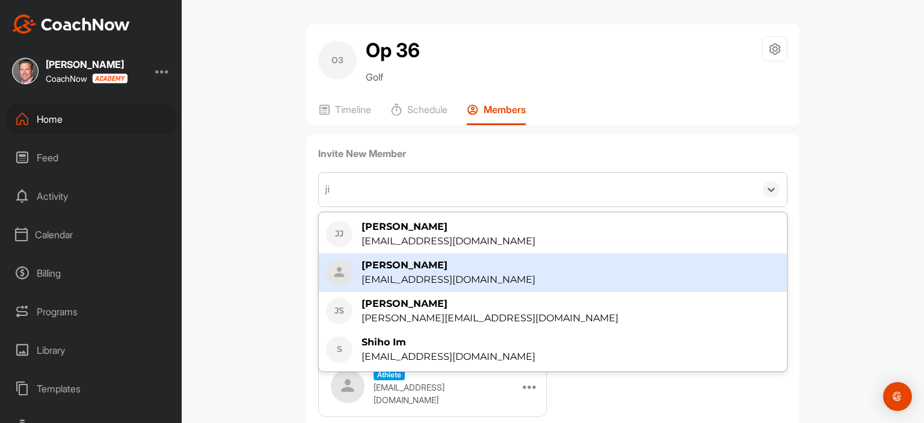
type input "j"
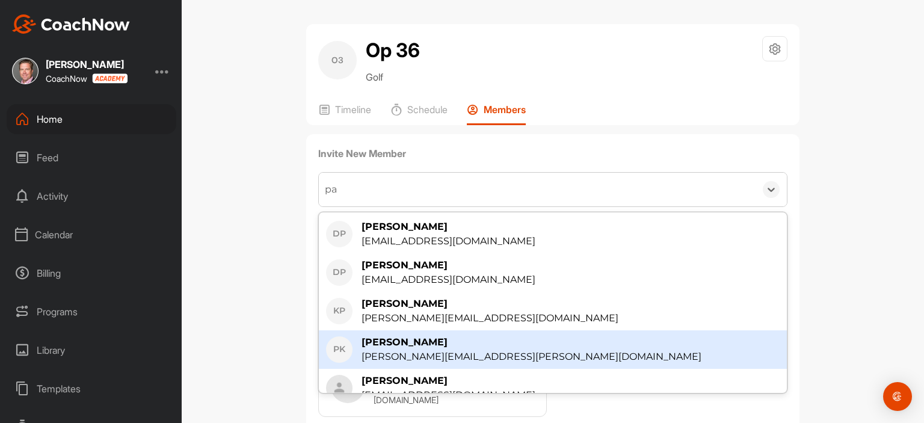
type input "p"
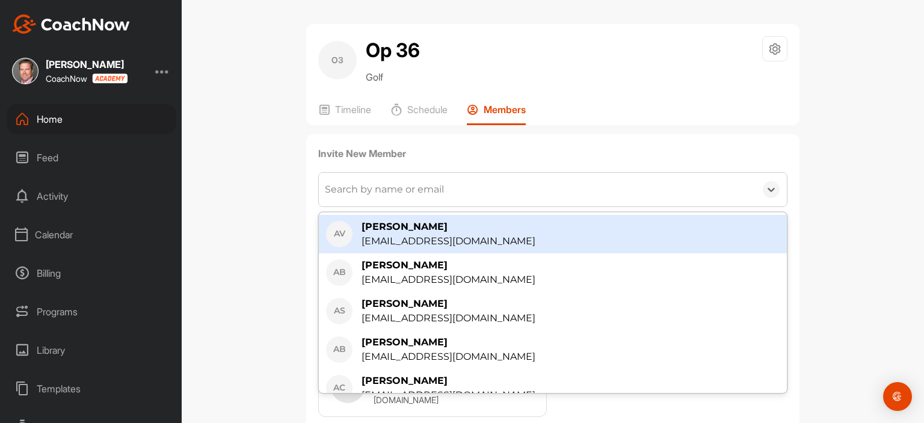
click at [515, 148] on label "Invite New Member" at bounding box center [552, 153] width 469 height 14
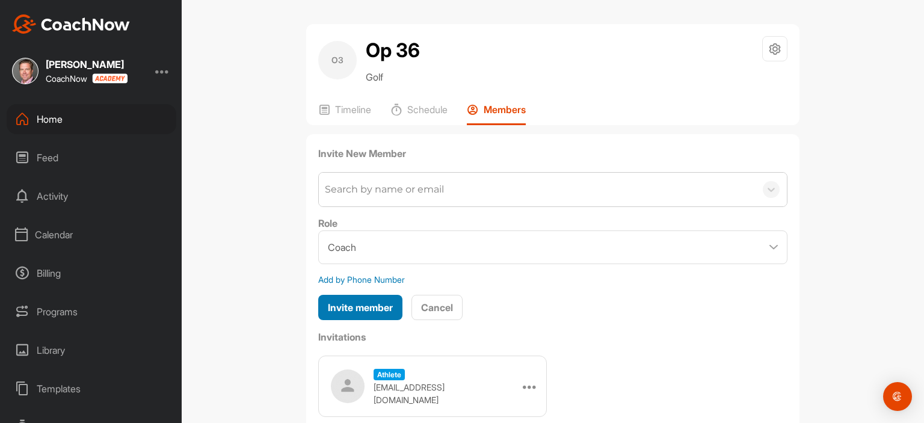
click at [370, 302] on span "Invite member" at bounding box center [360, 307] width 65 height 12
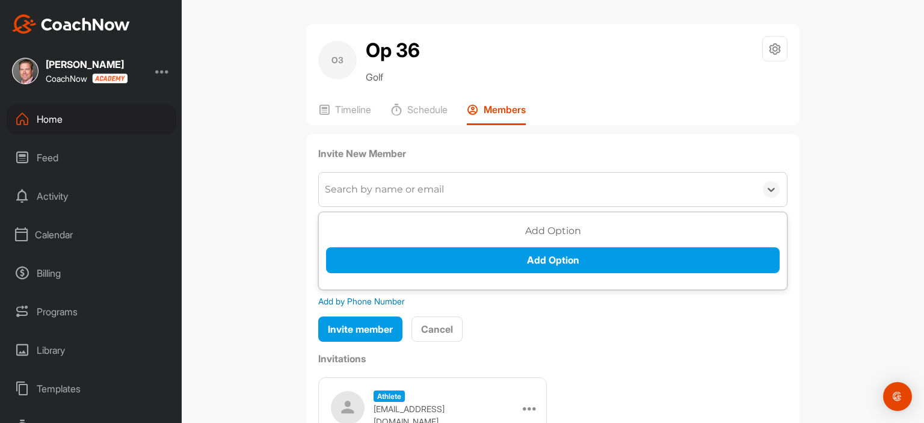
click at [370, 196] on div "Search by name or email" at bounding box center [537, 190] width 437 height 34
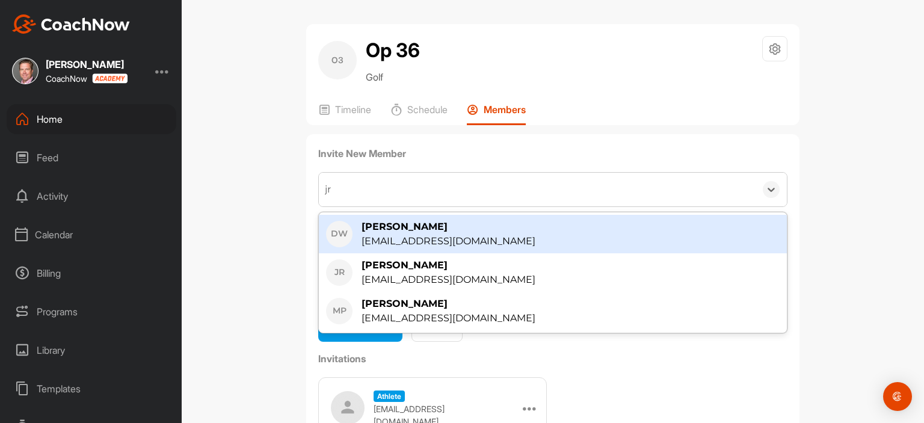
type input "j"
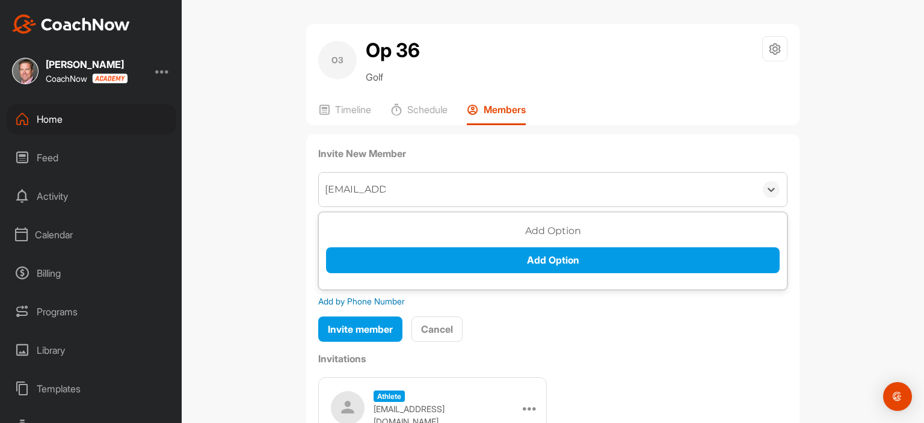
type input "[EMAIL_ADDRESS][DOMAIN_NAME]"
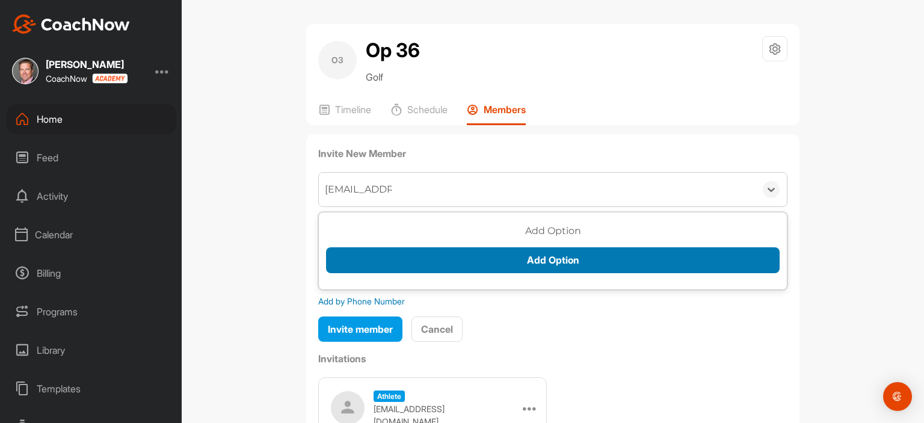
click at [559, 263] on button "Add Option" at bounding box center [553, 260] width 454 height 26
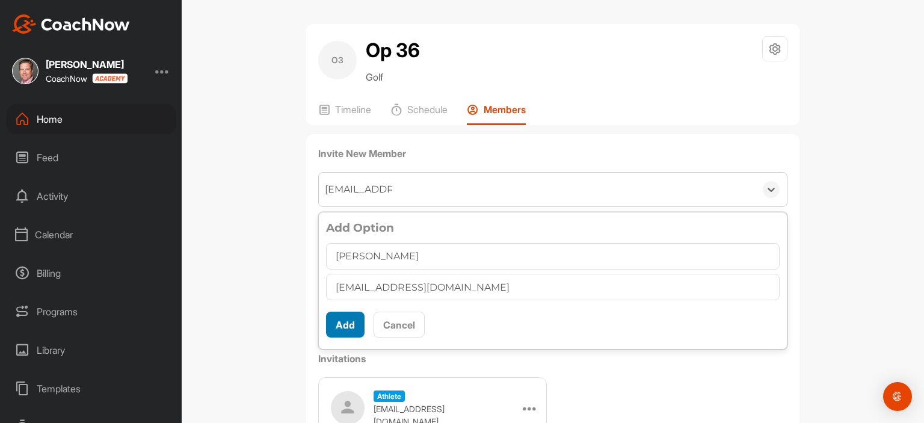
type input "[PERSON_NAME]"
click at [342, 328] on button "Add" at bounding box center [345, 325] width 39 height 26
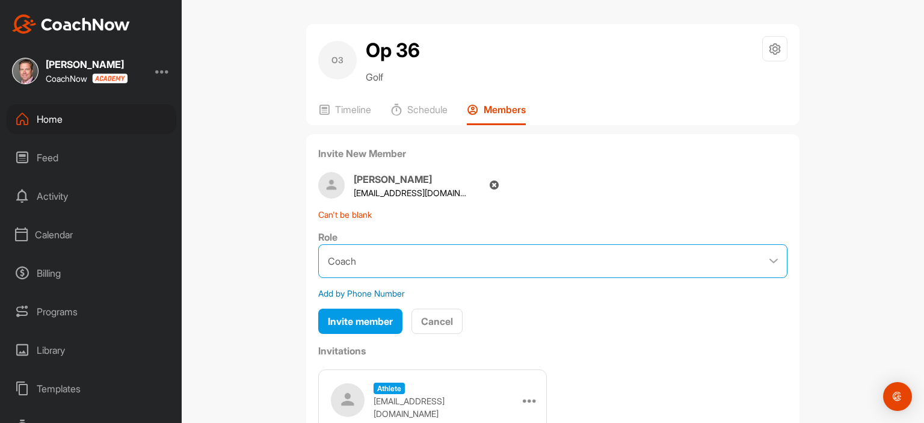
click at [410, 261] on select "Coach Member" at bounding box center [552, 261] width 469 height 34
click at [318, 244] on select "Coach Member" at bounding box center [552, 261] width 469 height 34
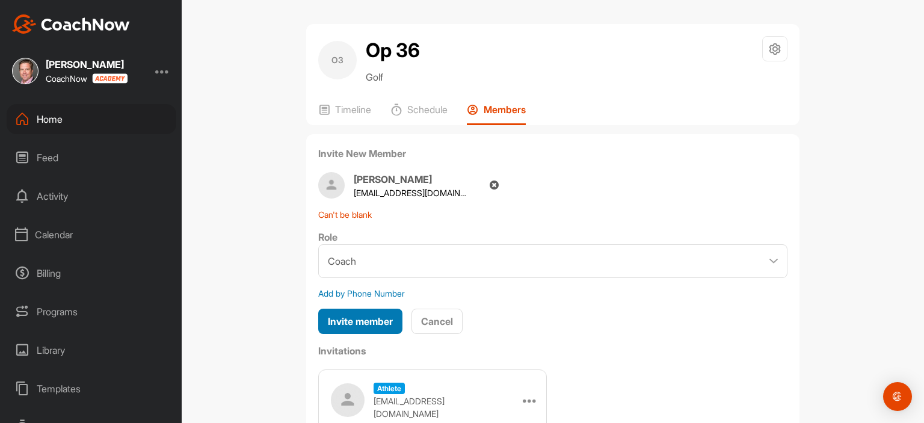
click at [374, 320] on span "Invite member" at bounding box center [360, 321] width 65 height 12
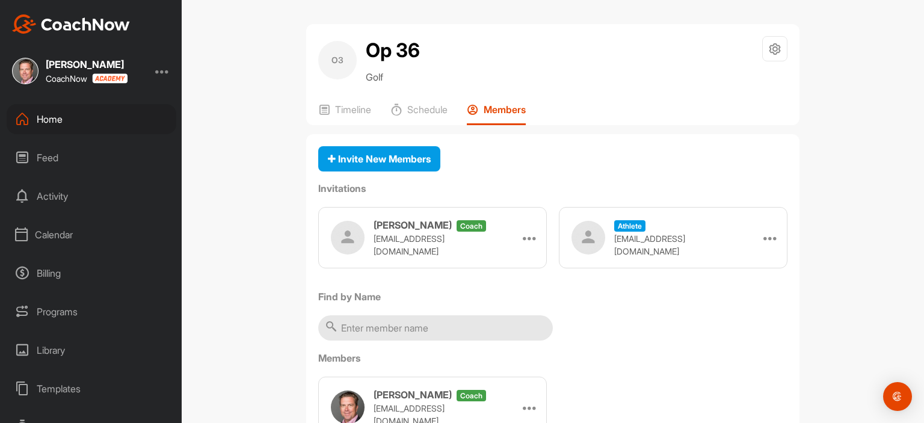
click at [362, 327] on input "text" at bounding box center [435, 327] width 235 height 25
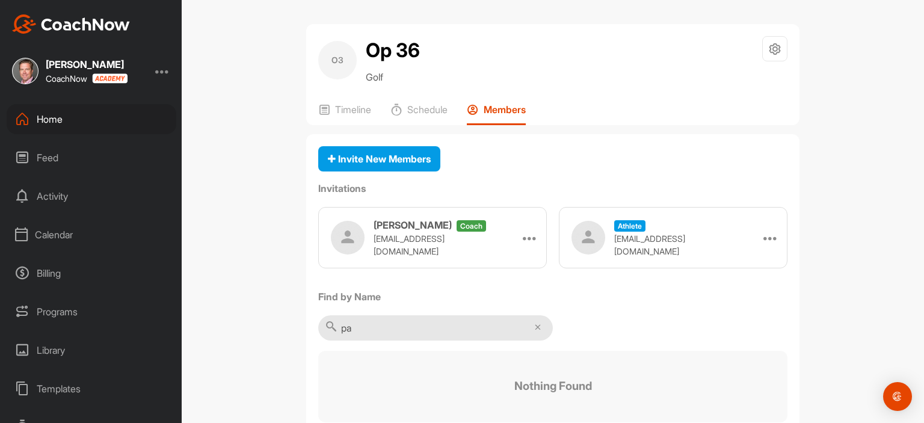
type input "p"
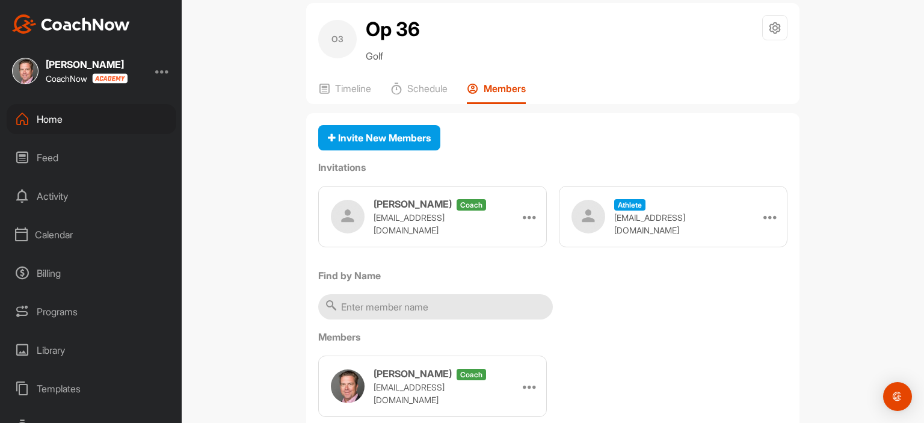
scroll to position [54, 0]
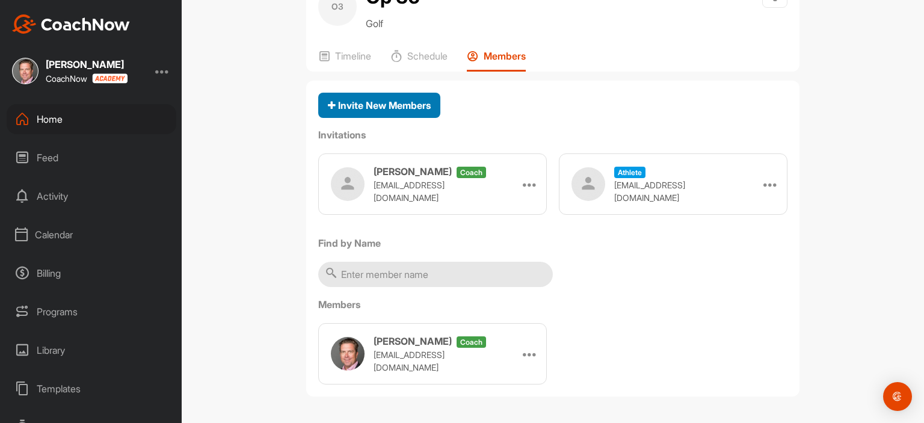
click at [366, 104] on span "Invite New Members" at bounding box center [379, 105] width 103 height 12
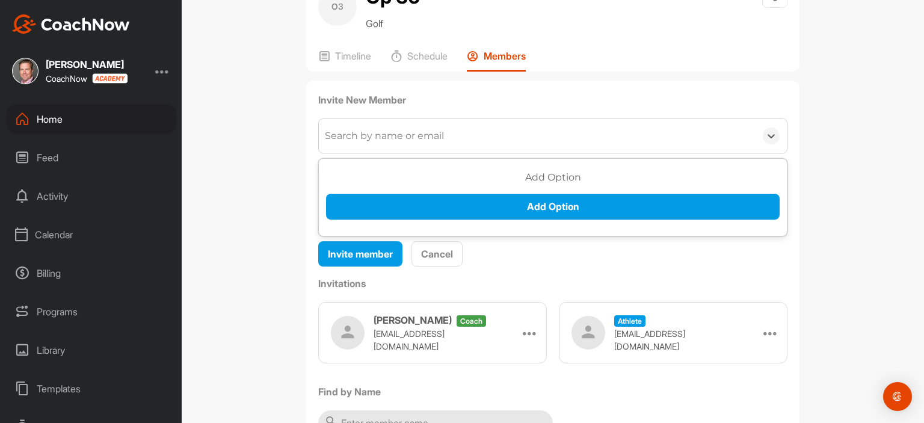
click at [343, 140] on div "Search by name or email" at bounding box center [384, 136] width 119 height 14
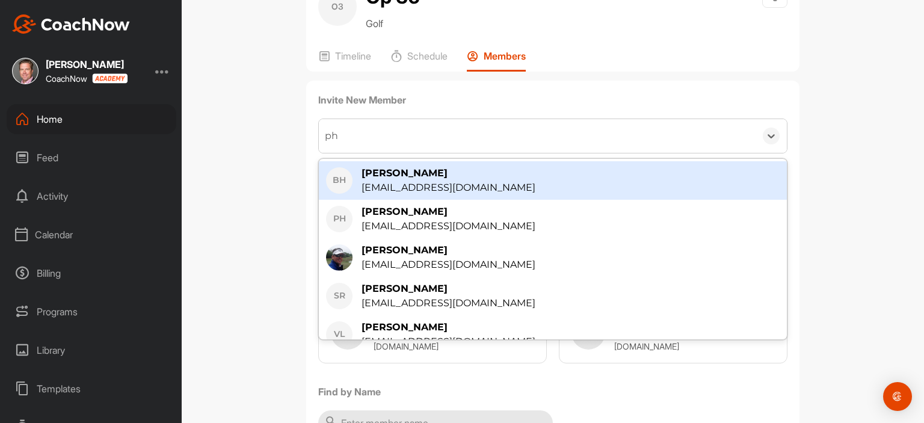
type input "p"
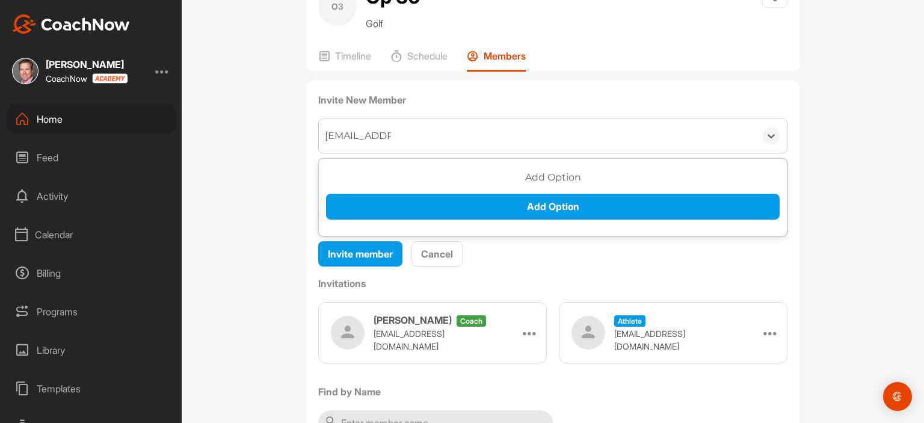
type input "[EMAIL_ADDRESS][DOMAIN_NAME]"
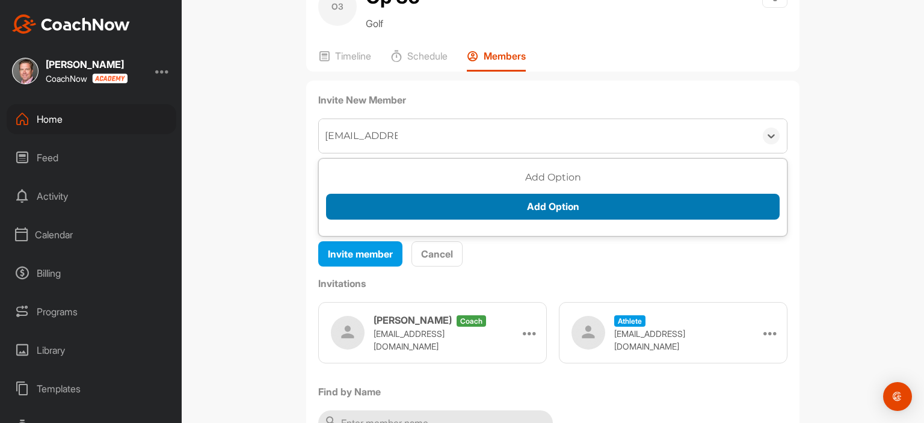
click at [516, 203] on button "Add Option" at bounding box center [553, 207] width 454 height 26
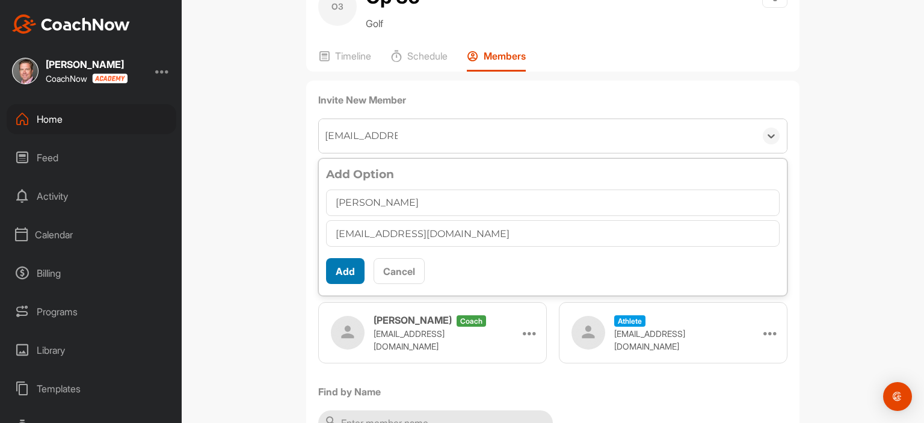
type input "[PERSON_NAME]"
click at [342, 265] on button "Add" at bounding box center [345, 271] width 39 height 26
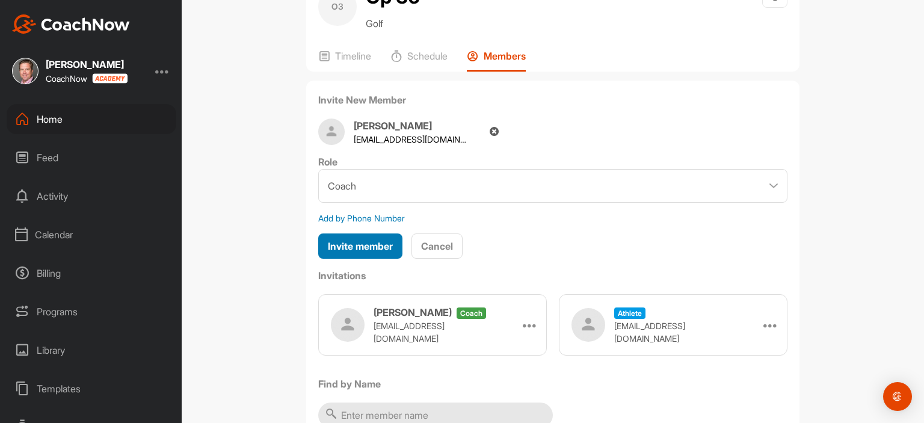
click at [350, 248] on span "Invite member" at bounding box center [360, 246] width 65 height 12
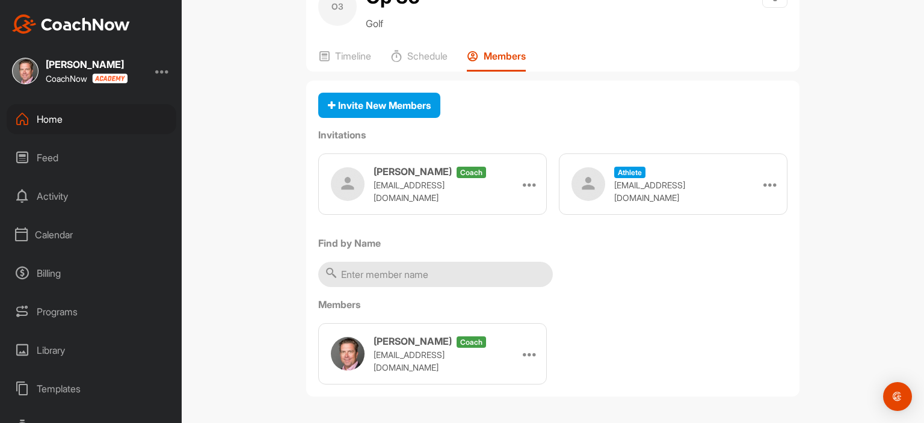
scroll to position [0, 0]
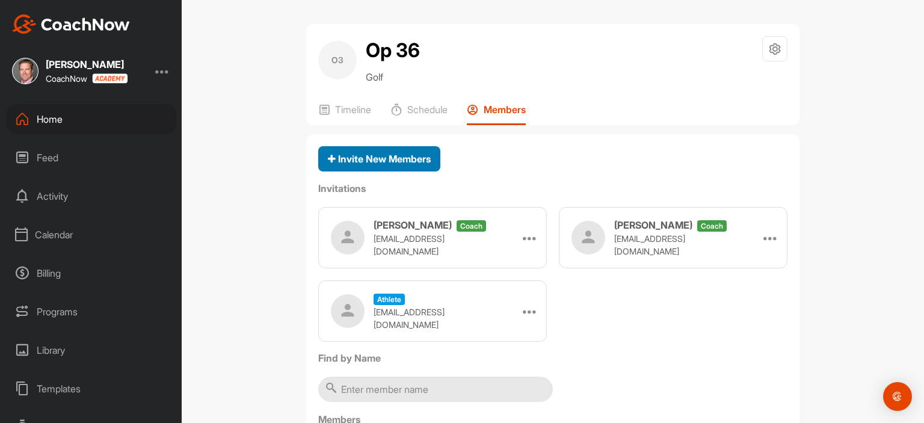
click at [415, 158] on span "Invite New Members" at bounding box center [379, 159] width 103 height 12
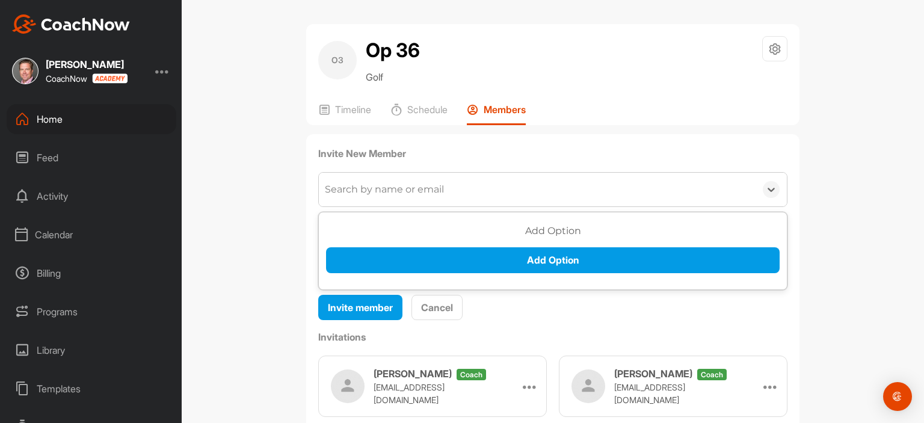
click at [331, 194] on div "Search by name or email" at bounding box center [384, 189] width 119 height 14
type input "[EMAIL_ADDRESS][DOMAIN_NAME]"
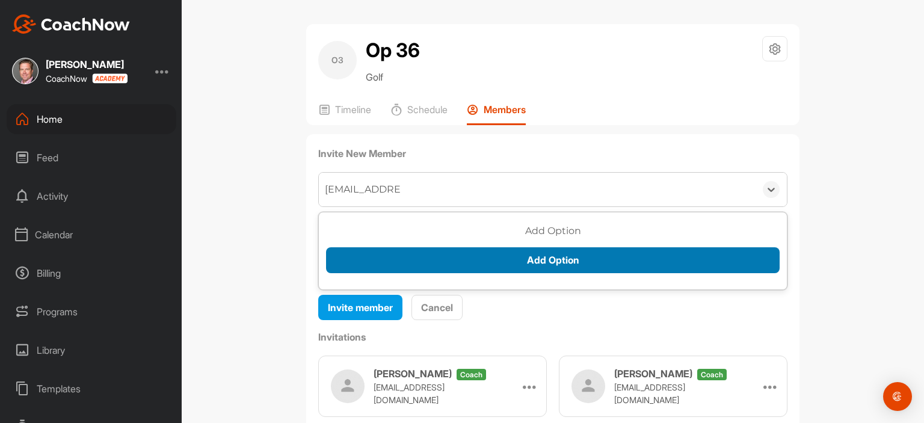
click at [538, 264] on button "Add Option" at bounding box center [553, 260] width 454 height 26
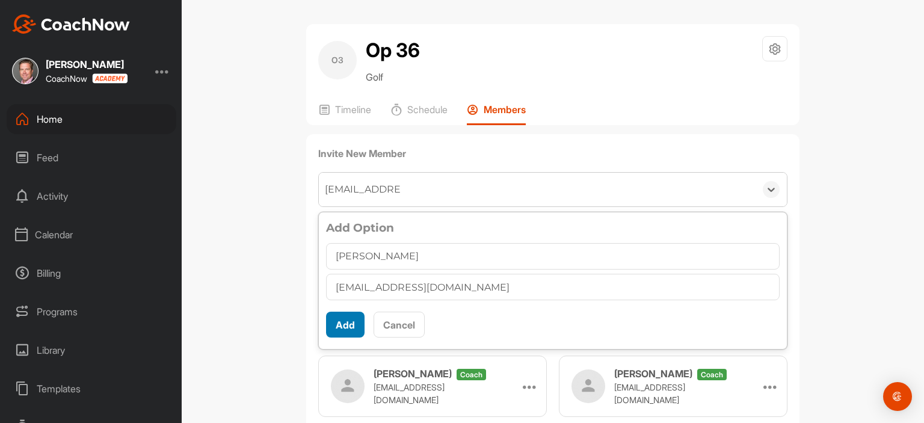
type input "[PERSON_NAME]"
click at [342, 320] on button "Add" at bounding box center [345, 325] width 39 height 26
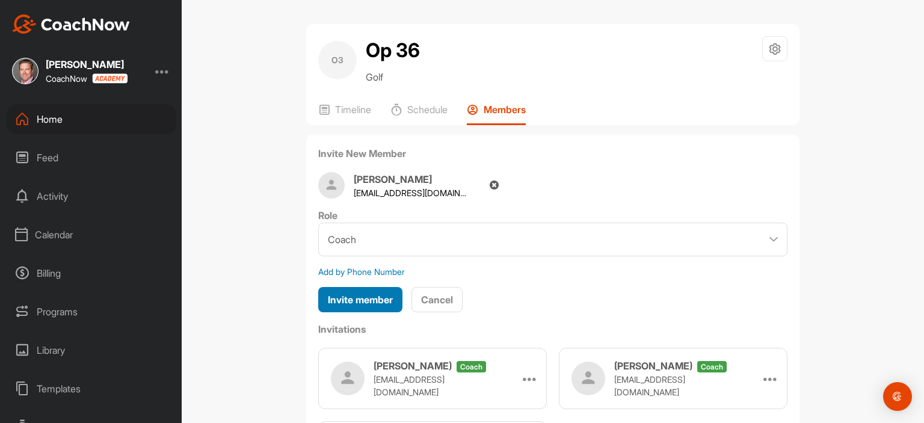
click at [363, 297] on span "Invite member" at bounding box center [360, 300] width 65 height 12
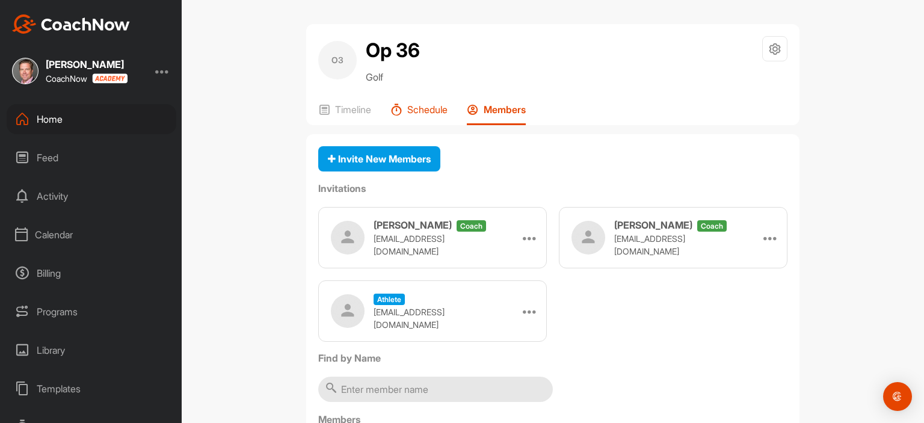
click at [425, 111] on p "Schedule" at bounding box center [427, 110] width 40 height 12
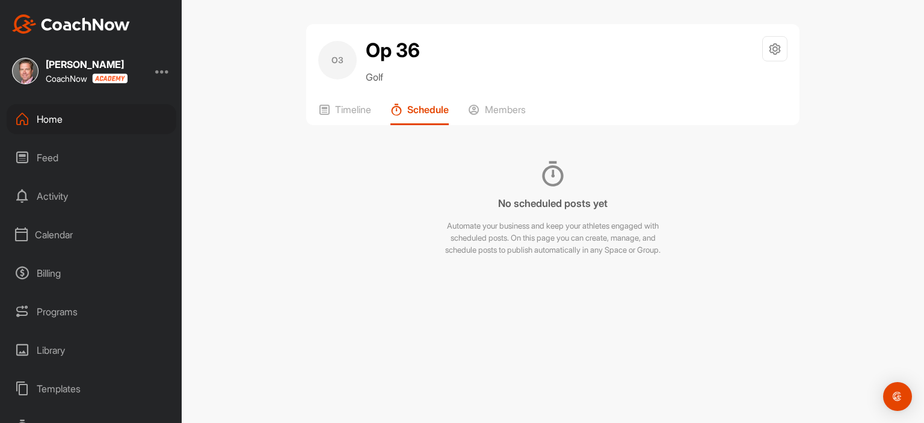
click at [553, 176] on icon at bounding box center [552, 173] width 25 height 25
click at [783, 46] on div at bounding box center [774, 48] width 25 height 25
click at [753, 83] on li "Space Settings" at bounding box center [739, 83] width 98 height 39
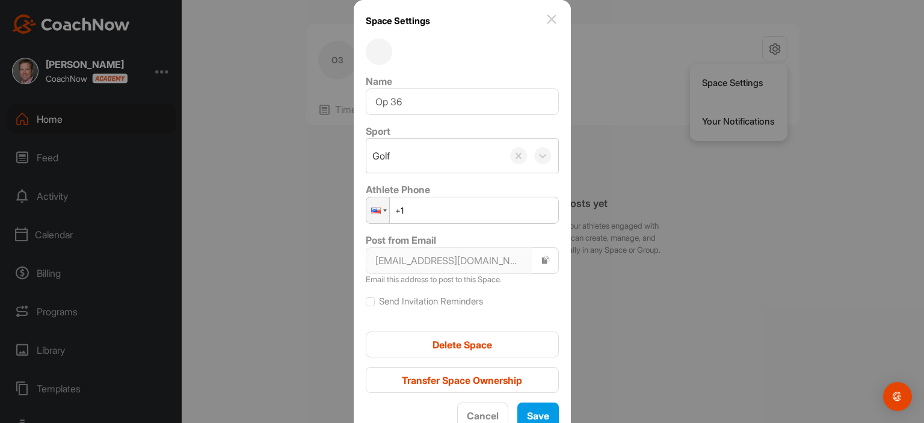
click at [545, 14] on img at bounding box center [552, 19] width 14 height 14
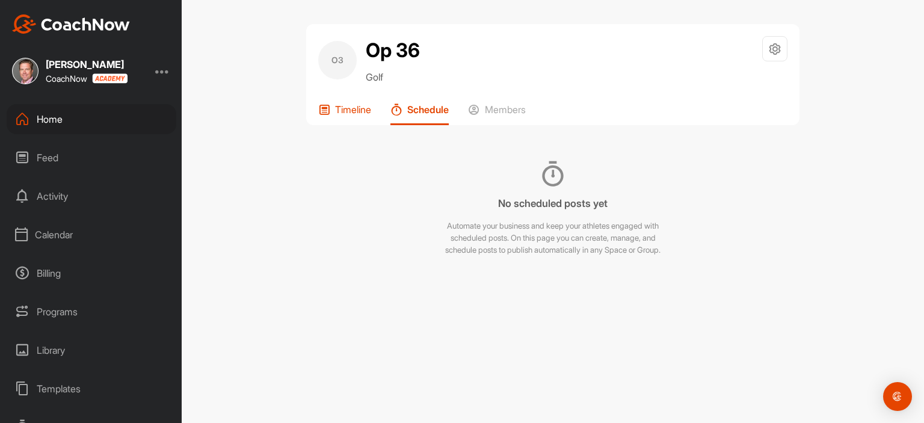
click at [345, 114] on p "Timeline" at bounding box center [353, 110] width 36 height 12
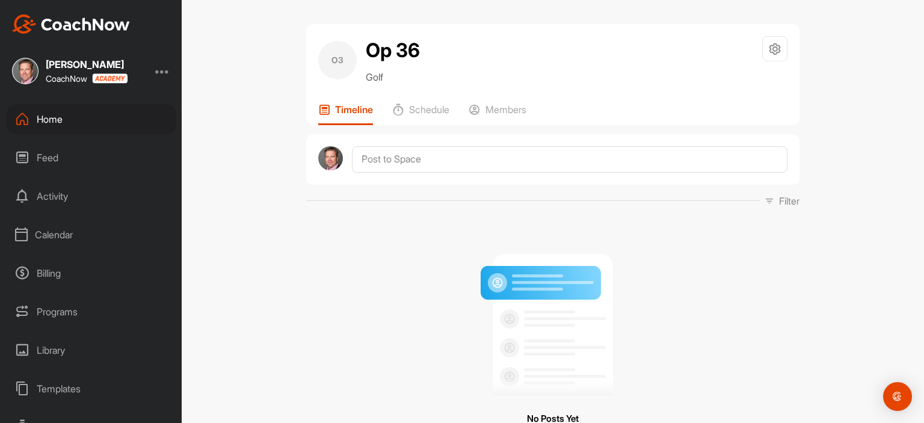
drag, startPoint x: 63, startPoint y: 348, endPoint x: 55, endPoint y: 352, distance: 8.6
click at [55, 352] on div "Library" at bounding box center [92, 350] width 170 height 30
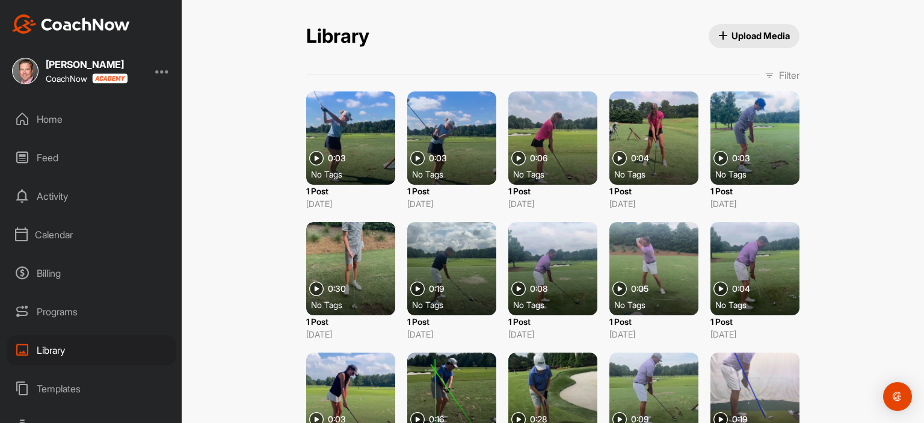
click at [61, 117] on div "Home" at bounding box center [92, 119] width 170 height 30
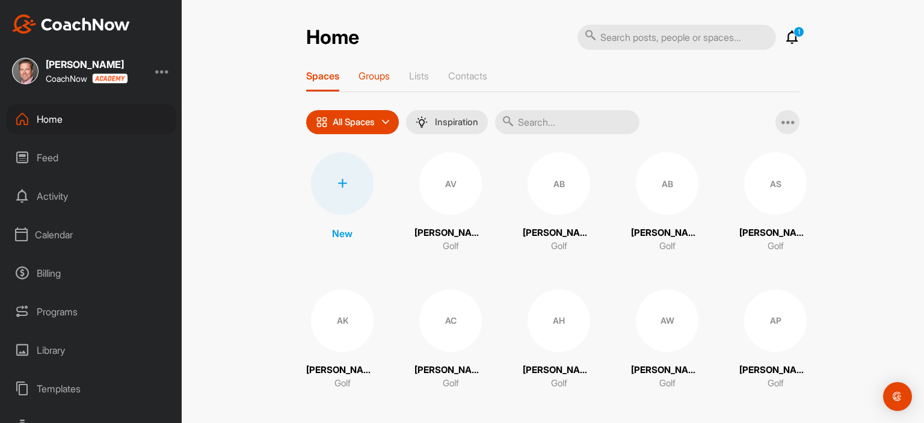
click at [373, 76] on p "Groups" at bounding box center [374, 76] width 31 height 12
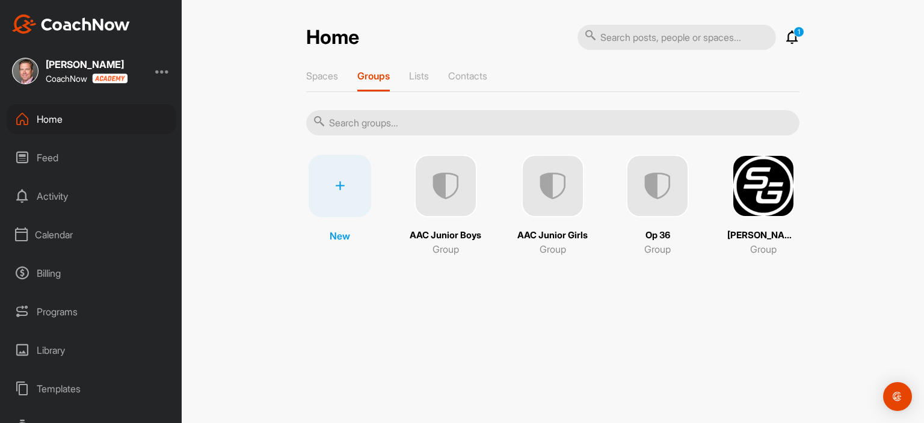
click at [661, 199] on img at bounding box center [657, 186] width 63 height 63
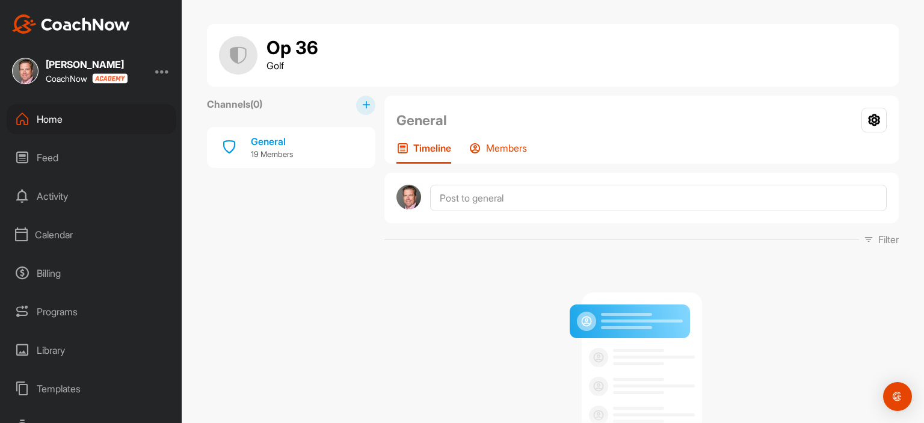
click at [490, 146] on p "Members" at bounding box center [506, 148] width 41 height 12
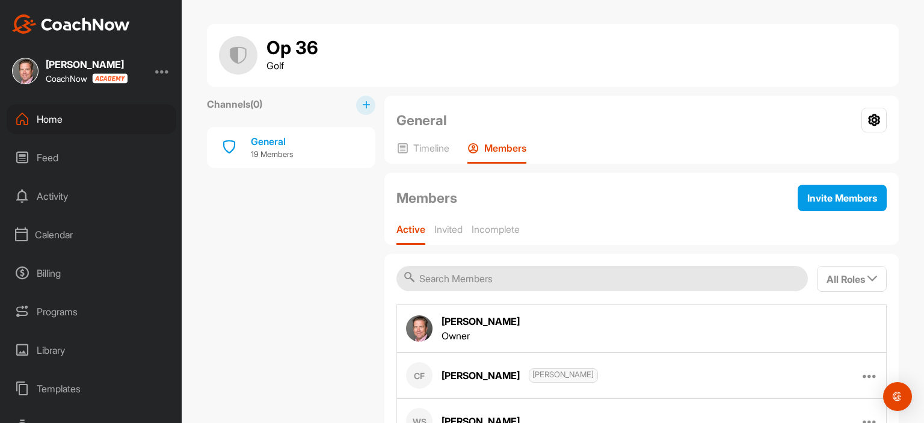
click at [461, 279] on input "text" at bounding box center [603, 278] width 412 height 25
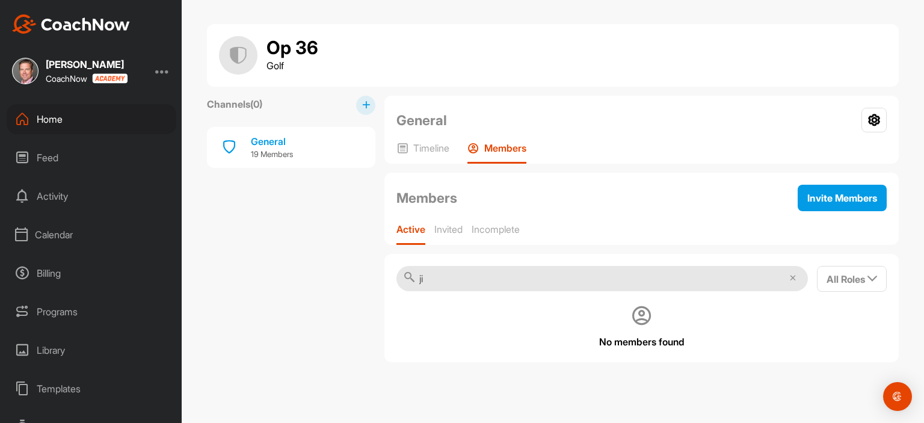
type input "j"
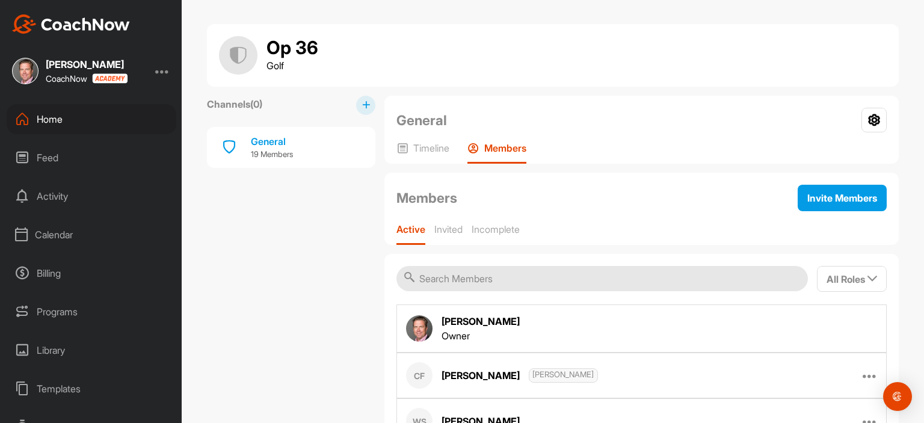
click at [50, 120] on div "Home" at bounding box center [92, 119] width 170 height 30
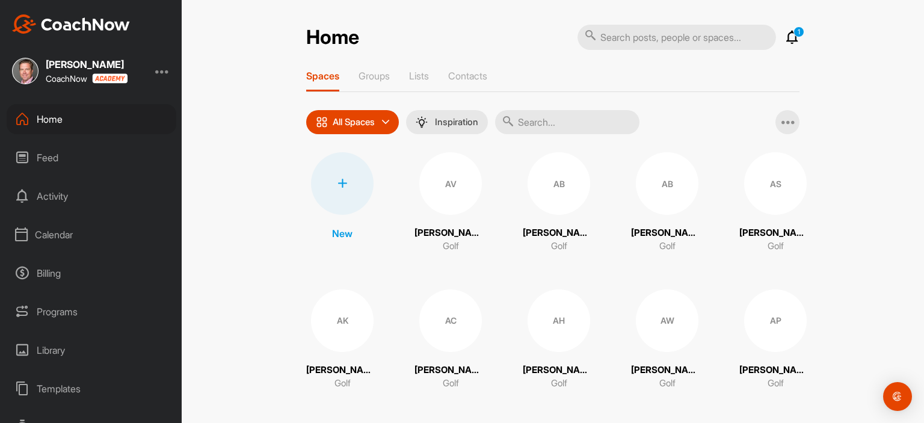
click at [522, 122] on input "text" at bounding box center [567, 122] width 144 height 24
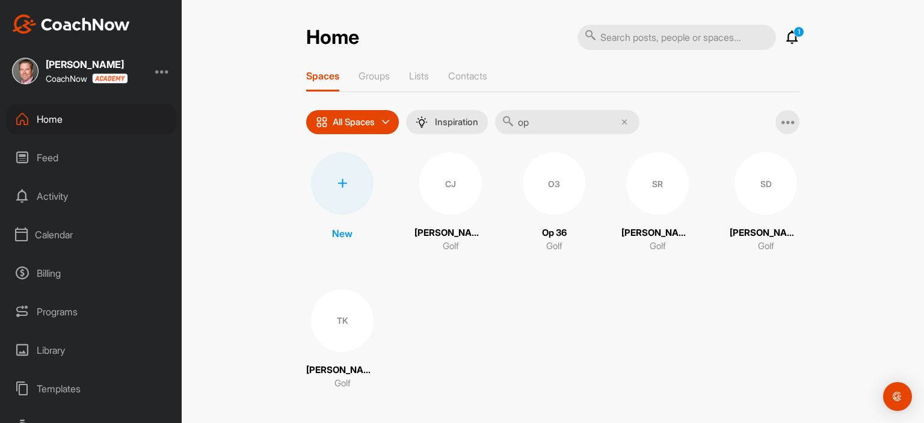
type input "op"
click at [563, 180] on div "O3" at bounding box center [554, 183] width 63 height 63
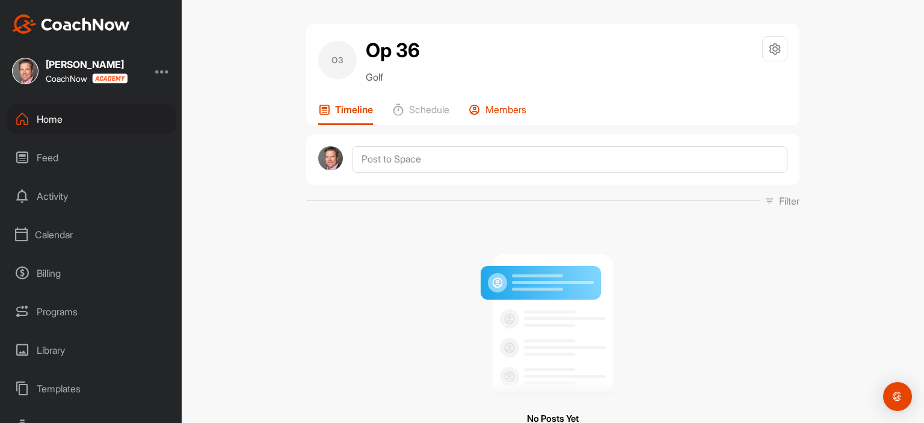
click at [507, 113] on p "Members" at bounding box center [506, 110] width 41 height 12
click at [63, 123] on div "Home" at bounding box center [92, 119] width 170 height 30
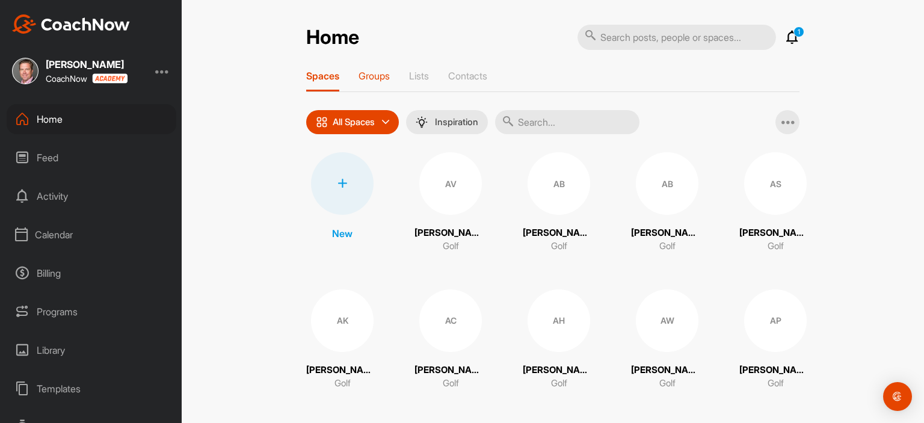
click at [373, 75] on p "Groups" at bounding box center [374, 76] width 31 height 12
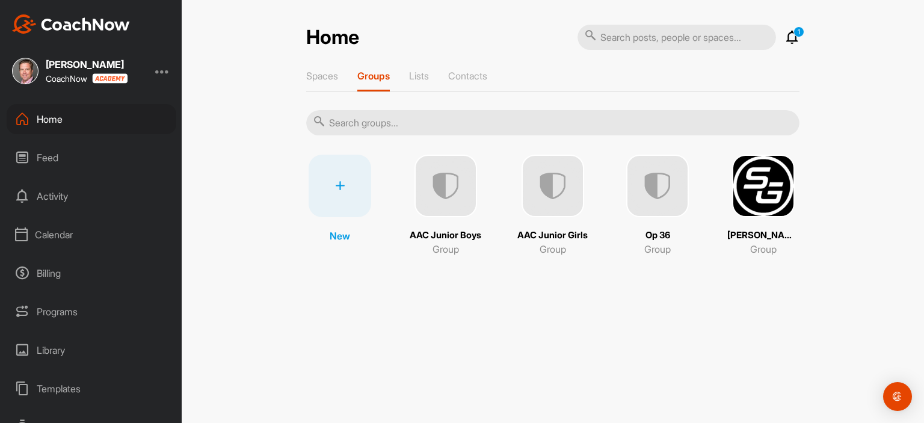
click at [670, 181] on img at bounding box center [657, 186] width 63 height 63
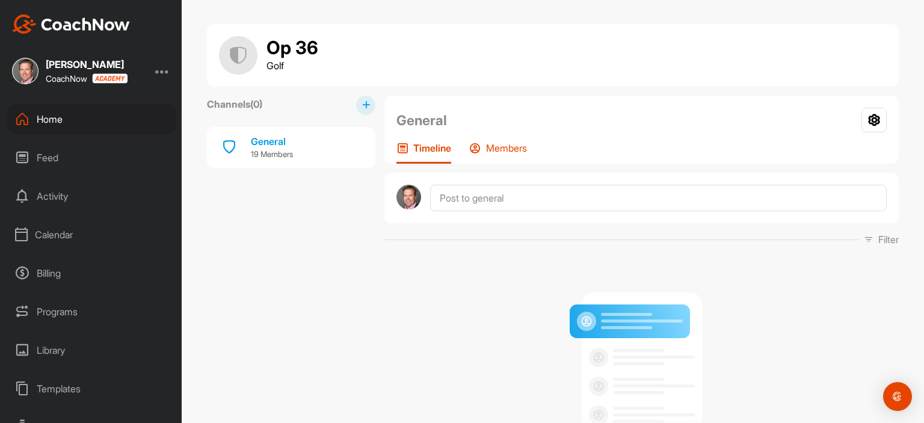
click at [497, 147] on p "Members" at bounding box center [506, 148] width 41 height 12
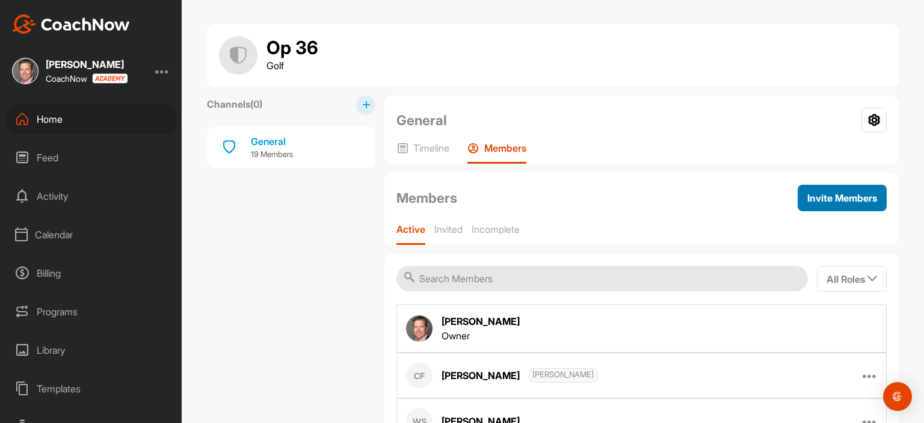
click at [818, 202] on span "Invite Members" at bounding box center [843, 198] width 70 height 12
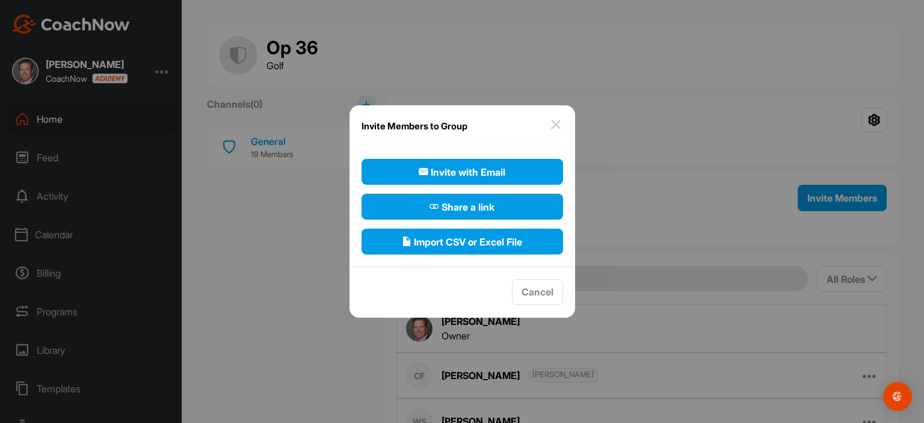
click at [556, 123] on img at bounding box center [556, 124] width 14 height 14
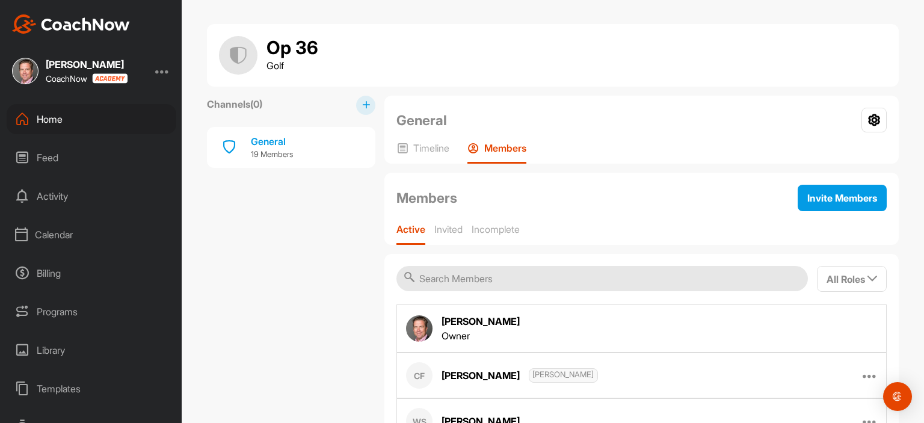
click at [554, 123] on div "General Group Settings Your Notifications" at bounding box center [642, 120] width 490 height 25
click at [164, 72] on div "[PERSON_NAME] CoachNow" at bounding box center [91, 71] width 182 height 26
click at [166, 70] on div at bounding box center [162, 71] width 14 height 14
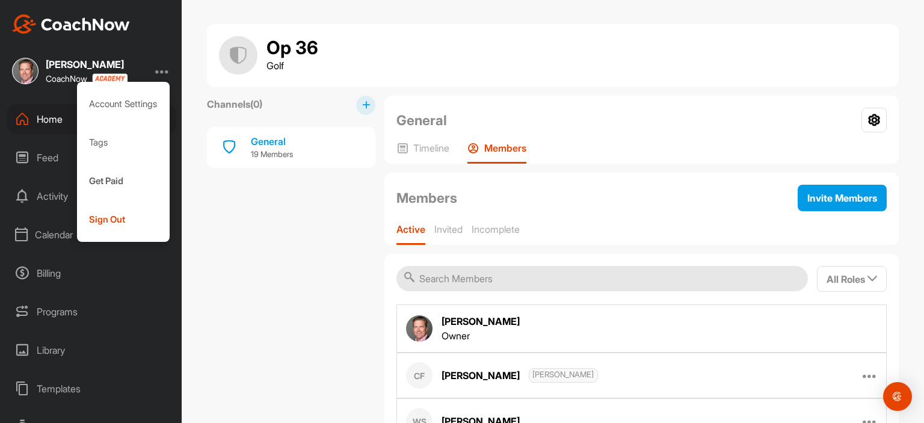
click at [165, 58] on div "[PERSON_NAME] CoachNow Account Settings Tags Get Paid Sign Out" at bounding box center [91, 71] width 182 height 26
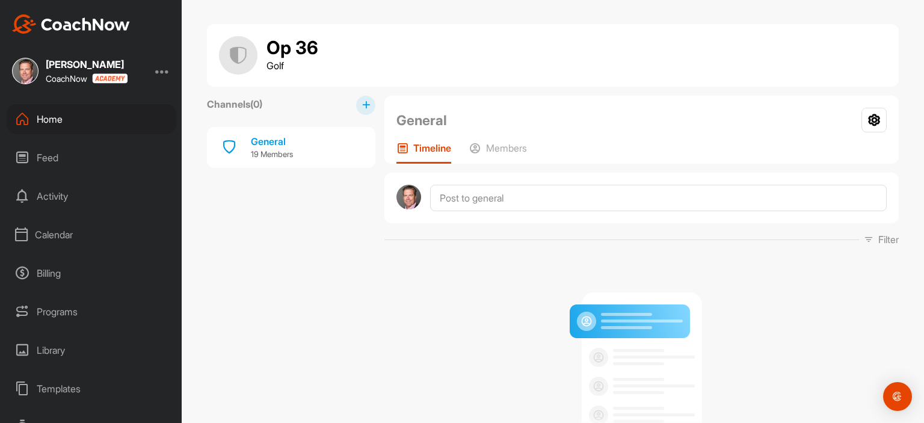
click at [42, 119] on div "Home" at bounding box center [92, 119] width 170 height 30
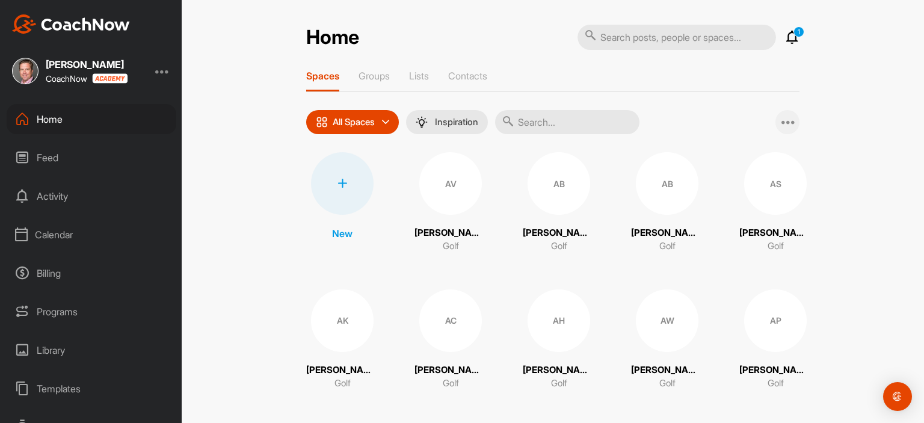
click at [776, 121] on div at bounding box center [788, 122] width 24 height 24
click at [783, 123] on icon at bounding box center [789, 122] width 14 height 14
click at [794, 33] on p "1" at bounding box center [799, 31] width 11 height 11
click at [786, 36] on icon at bounding box center [792, 37] width 14 height 14
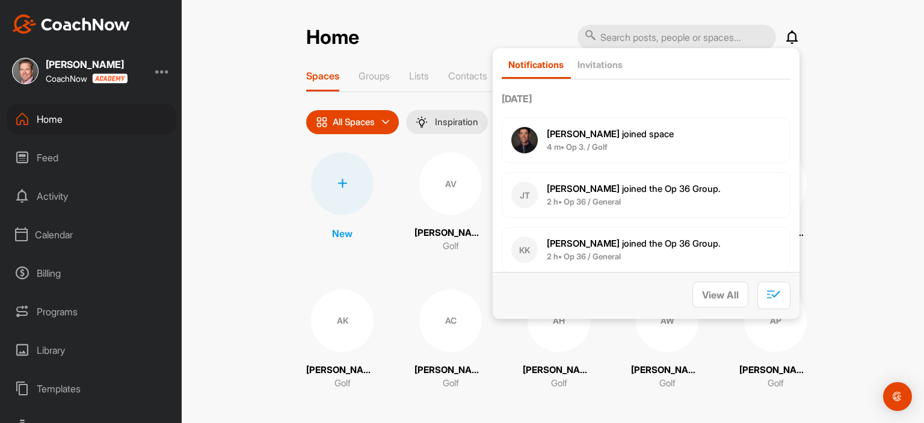
click at [864, 168] on div "Home Notifications Invitations [DATE] [PERSON_NAME] joined space 4 m • Op 3. / …" at bounding box center [553, 211] width 743 height 423
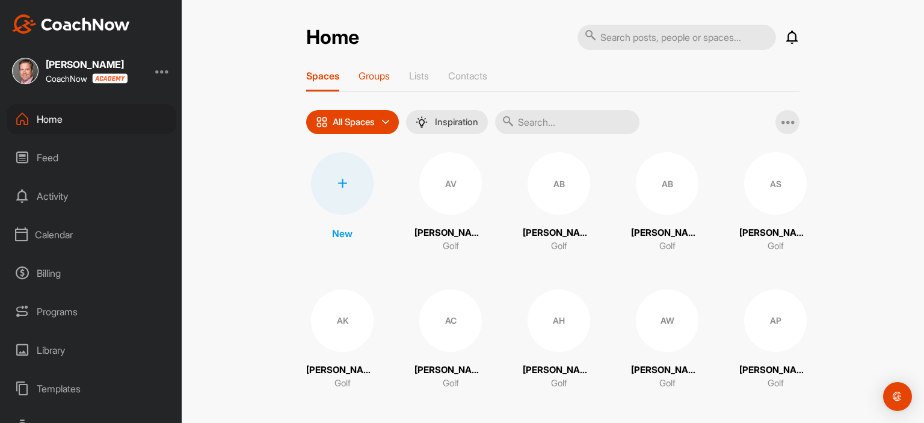
click at [372, 75] on p "Groups" at bounding box center [374, 76] width 31 height 12
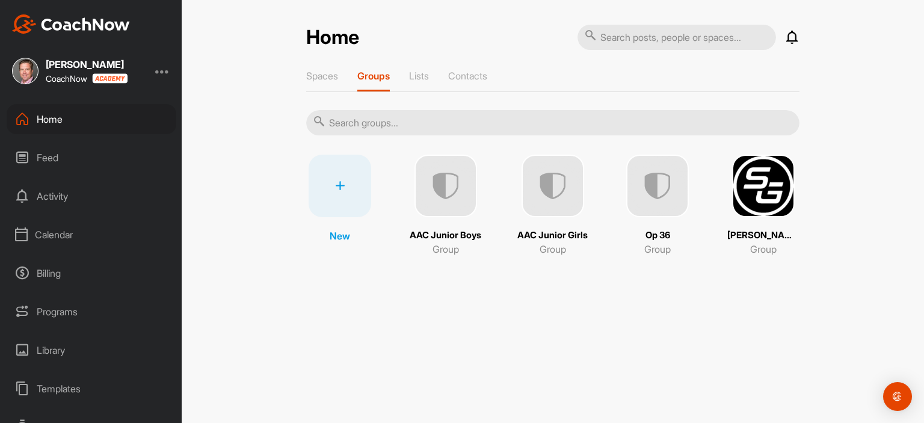
click at [657, 197] on img at bounding box center [657, 186] width 63 height 63
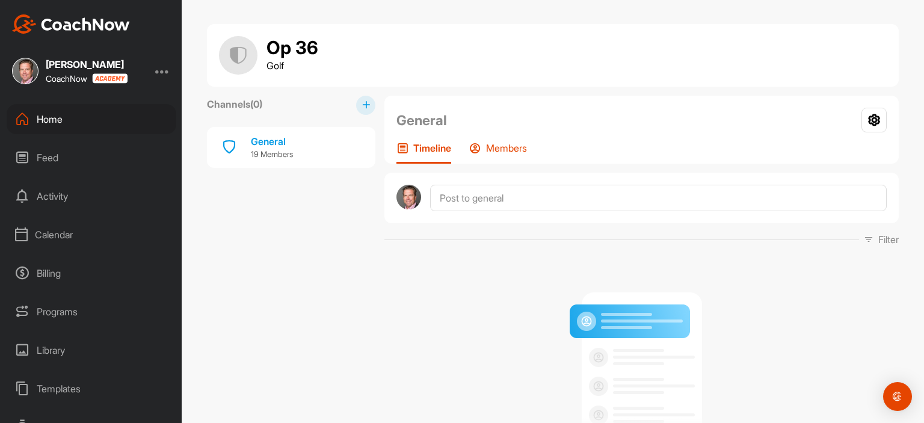
click at [512, 152] on p "Members" at bounding box center [506, 148] width 41 height 12
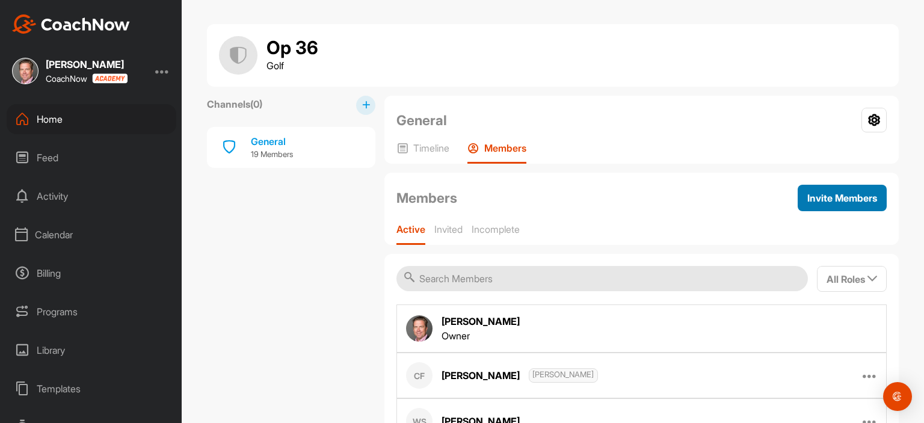
click at [828, 195] on span "Invite Members" at bounding box center [843, 198] width 70 height 12
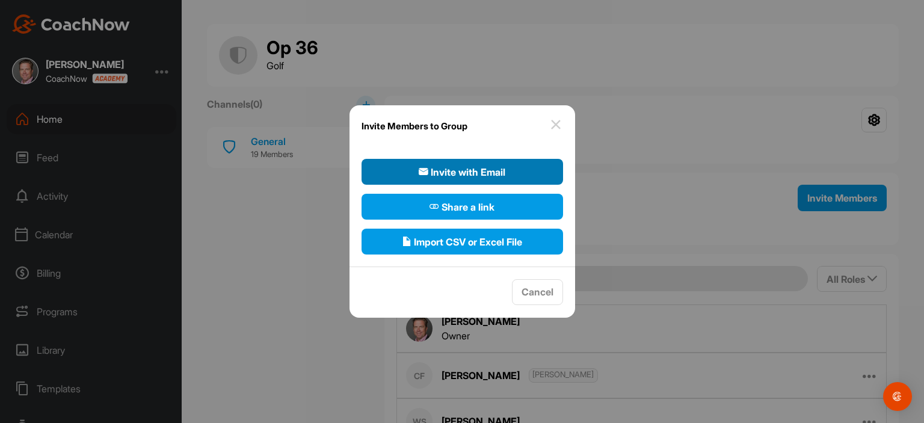
click at [474, 174] on span "Invite with Email" at bounding box center [462, 172] width 87 height 14
select select"] "player"
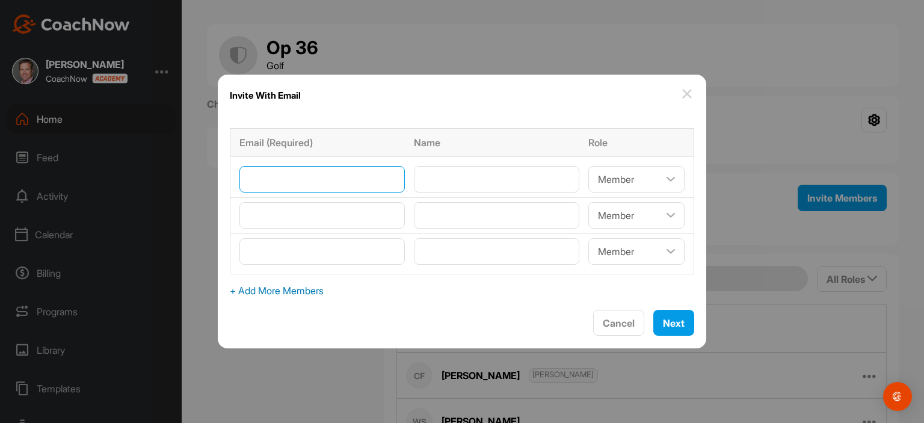
click at [277, 182] on input"] "email" at bounding box center [322, 179] width 165 height 26
type input"] "[EMAIL_ADDRESS][DOMAIN_NAME]"
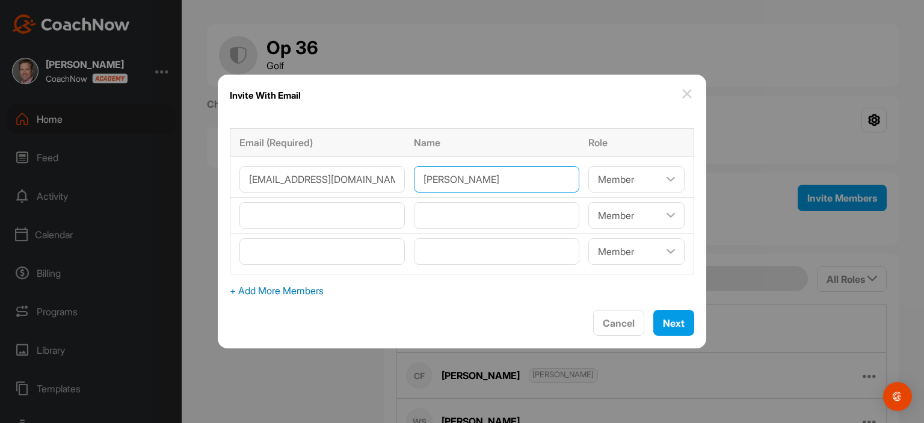
type input"] "[PERSON_NAME]"
click at [595, 173] on select"] "Coach/Admin Member Viewer" at bounding box center [637, 179] width 96 height 26
select select"] "coach"
click at [589, 166] on select"] "Coach/Admin Member Viewer" at bounding box center [637, 179] width 96 height 26
click at [306, 208] on input"] "email" at bounding box center [322, 215] width 165 height 26
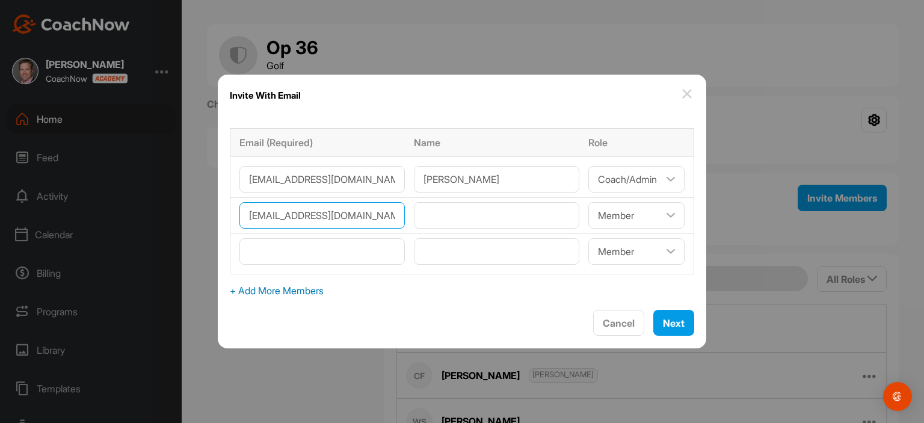
type input"] "[EMAIL_ADDRESS][DOMAIN_NAME]"
type input"] "[PERSON_NAME]"
click at [651, 217] on select"] "Coach/Admin Member Viewer" at bounding box center [637, 215] width 96 height 26
select select"] "coach"
click at [589, 202] on select"] "Coach/Admin Member Viewer" at bounding box center [637, 215] width 96 height 26
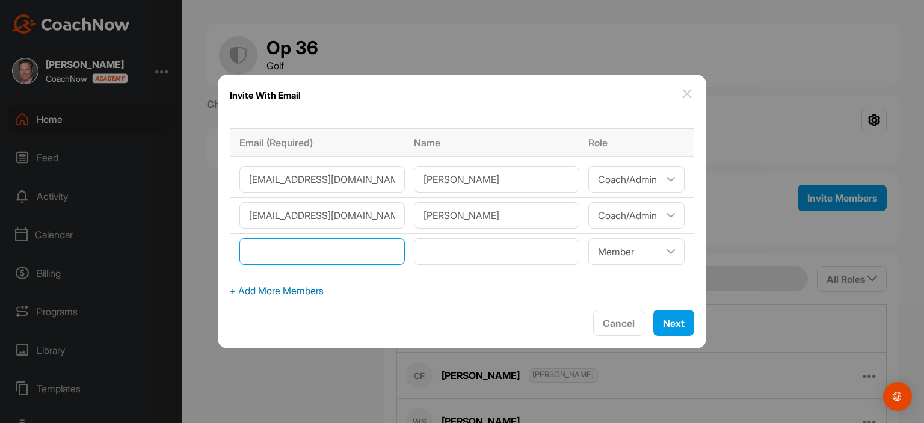
click at [311, 255] on input"] "email" at bounding box center [322, 251] width 165 height 26
type input"] "[EMAIL_ADDRESS][DOMAIN_NAME]"
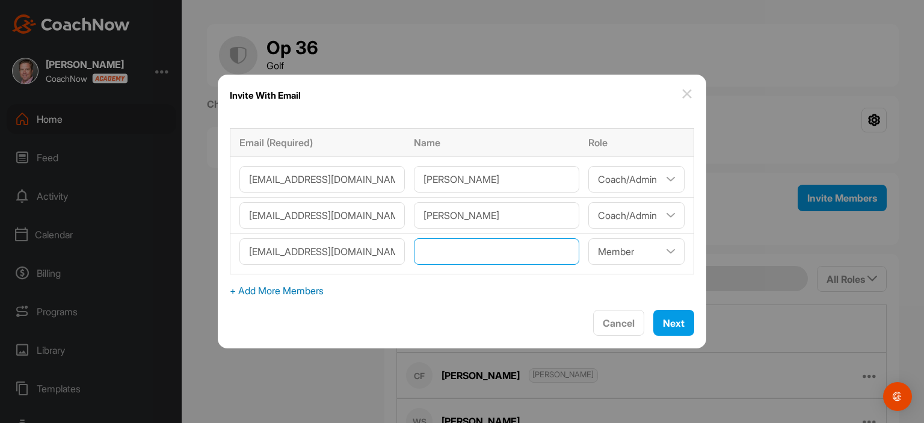
click at [446, 256] on input"] "text" at bounding box center [496, 251] width 165 height 26
type input"] "[PERSON_NAME]"
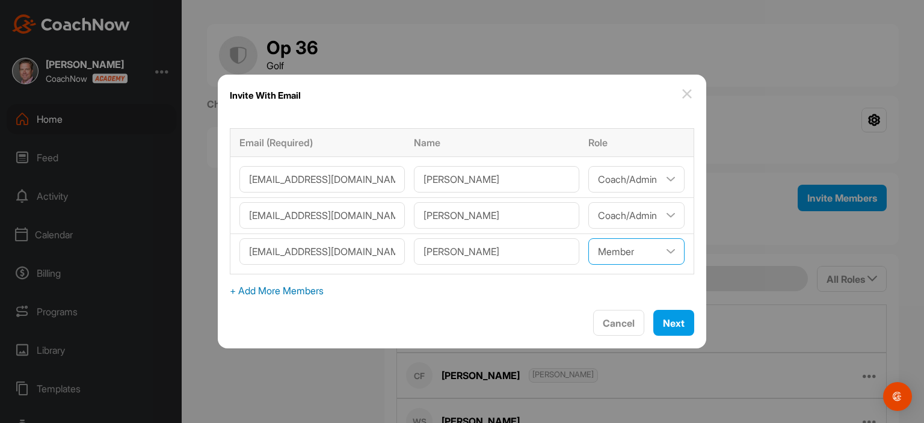
click at [644, 255] on select"] "Coach/Admin Member Viewer" at bounding box center [637, 251] width 96 height 26
select select"] "coach"
click at [589, 238] on select"] "Coach/Admin Member Viewer" at bounding box center [637, 251] width 96 height 26
click at [286, 291] on span "+ Add More Members" at bounding box center [462, 290] width 465 height 14
select select"] "player"
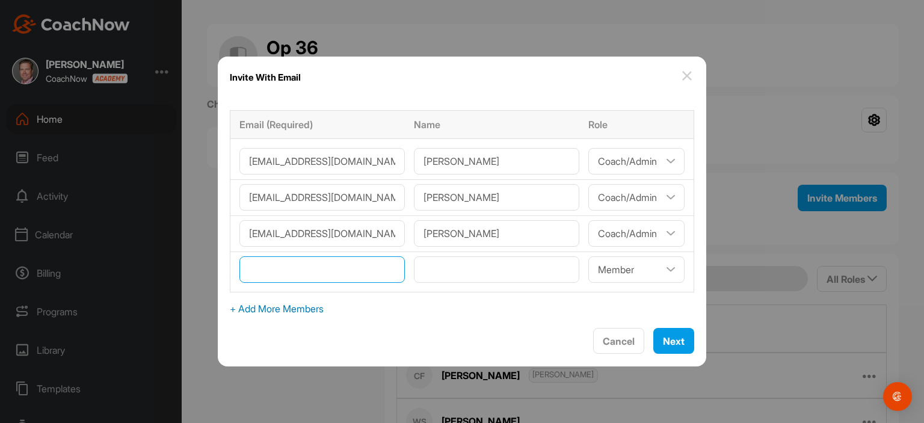
click at [277, 270] on input"] "email" at bounding box center [322, 269] width 165 height 26
type input"] "[EMAIL_ADDRESS][DOMAIN_NAME]"
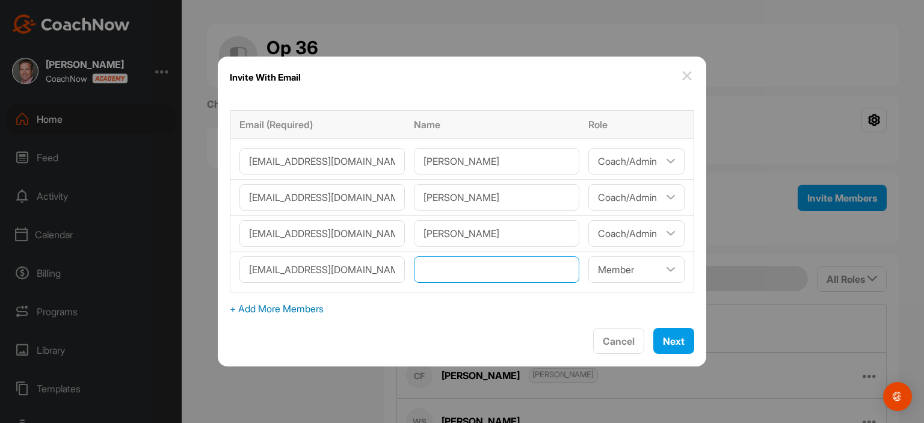
click at [472, 271] on input"] "text" at bounding box center [496, 269] width 165 height 26
type input"] "[PERSON_NAME]"
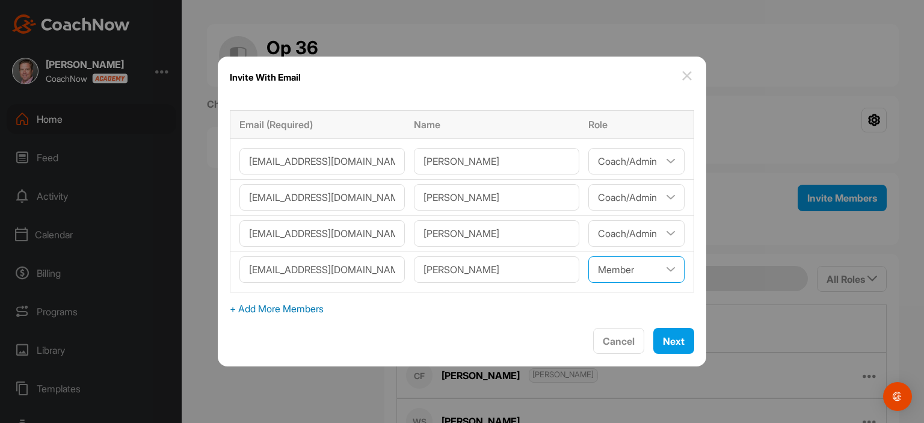
click at [637, 266] on select"] "Coach/Admin Member Viewer" at bounding box center [637, 269] width 96 height 26
select select"] "coach"
click at [589, 256] on select"] "Coach/Admin Member Viewer" at bounding box center [637, 269] width 96 height 26
click at [327, 312] on span "+ Add More Members" at bounding box center [462, 308] width 465 height 14
select select"] "player"
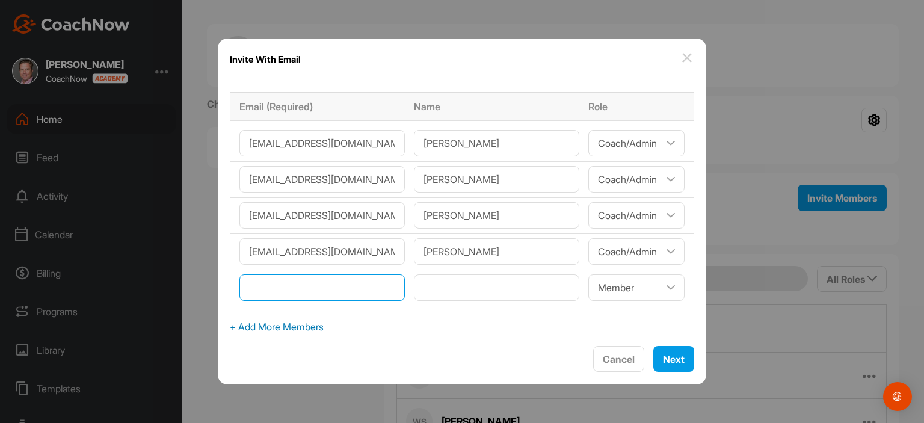
click at [278, 279] on input"] "email" at bounding box center [322, 287] width 165 height 26
type input"] "[EMAIL_ADDRESS][DOMAIN_NAME]"
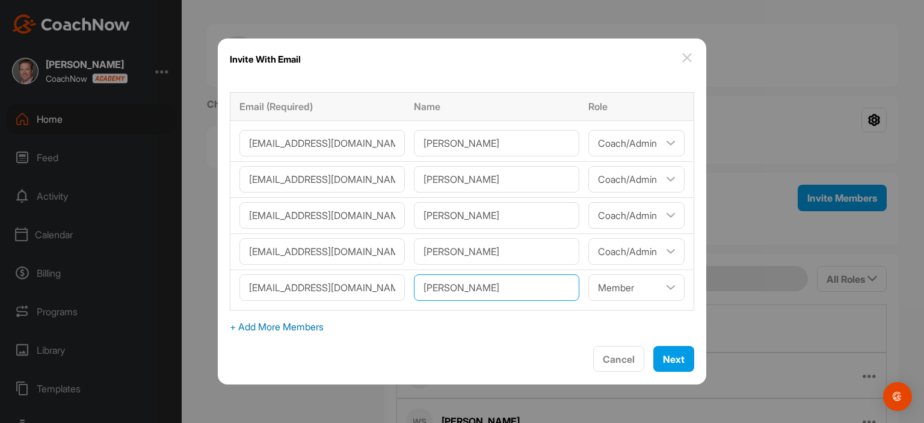
type input"] "[PERSON_NAME]"
click at [617, 292] on select"] "Coach/Admin Member Viewer" at bounding box center [637, 287] width 96 height 26
select select"] "coach"
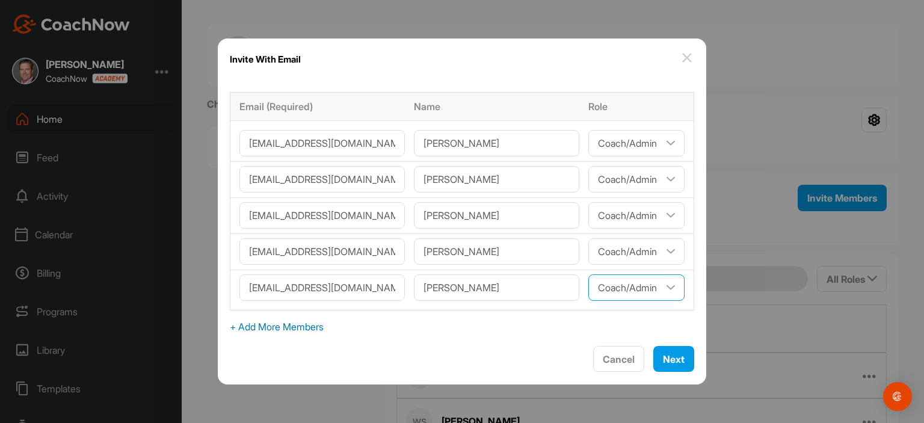
click at [589, 274] on select"] "Coach/Admin Member Viewer" at bounding box center [637, 287] width 96 height 26
click at [667, 359] on span "Next" at bounding box center [674, 359] width 22 height 12
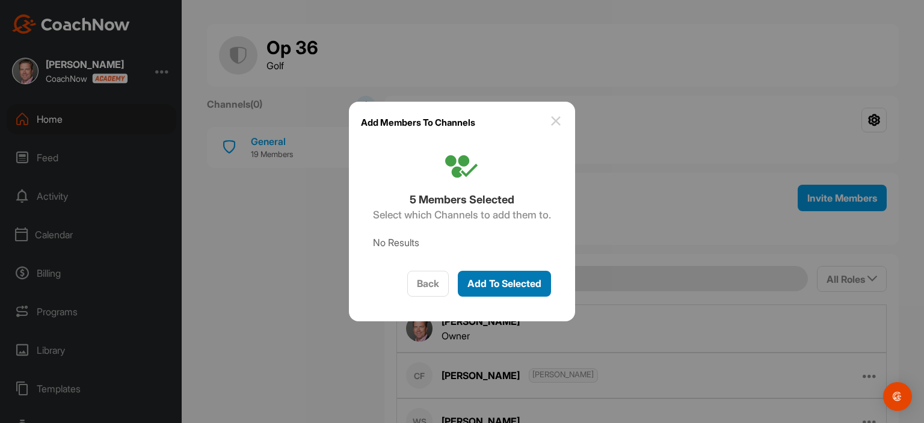
click at [530, 280] on span "Add To Selected" at bounding box center [505, 283] width 74 height 12
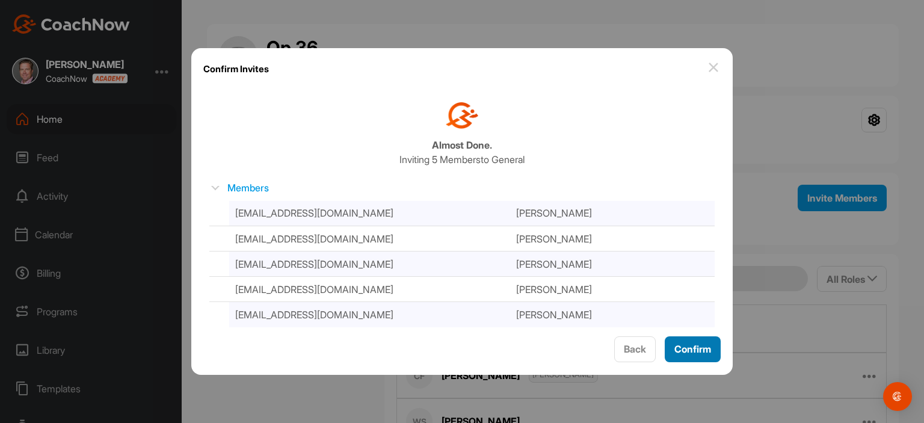
click at [708, 357] on button "Confirm" at bounding box center [693, 349] width 56 height 26
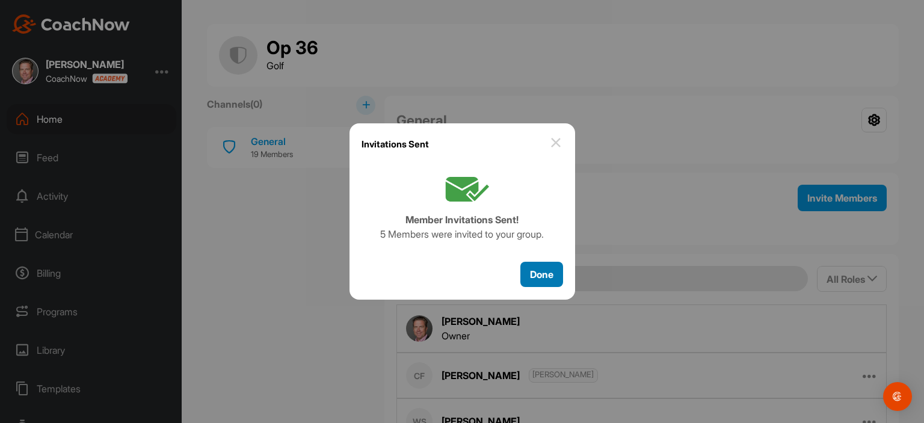
click at [537, 264] on button "Done" at bounding box center [542, 275] width 43 height 26
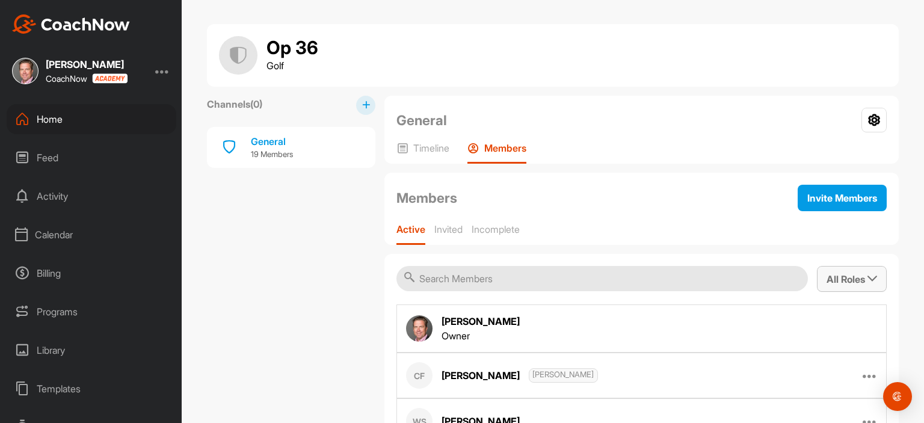
click at [858, 279] on span "All Roles" at bounding box center [852, 279] width 51 height 12
click at [791, 365] on input "Members" at bounding box center [795, 369] width 8 height 8
checkbox input "false"
click at [791, 395] on input "Viewers" at bounding box center [795, 395] width 8 height 8
checkbox input "false"
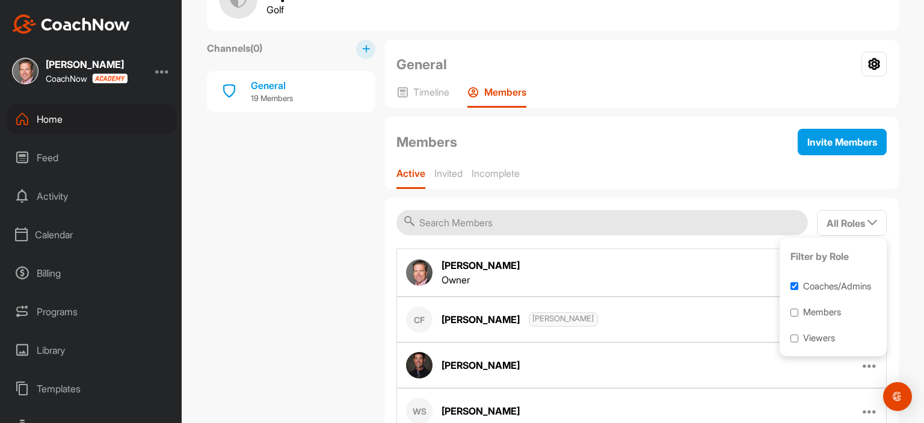
scroll to position [52, 0]
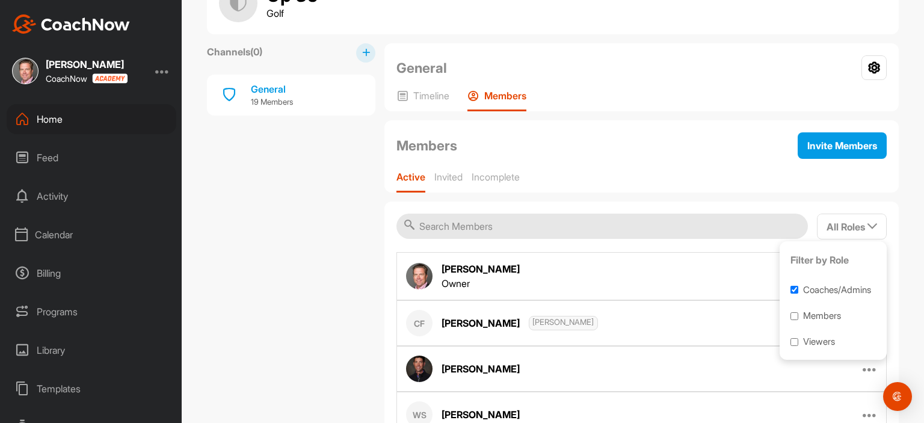
click at [791, 314] on input "Members" at bounding box center [795, 316] width 8 height 8
checkbox input "true"
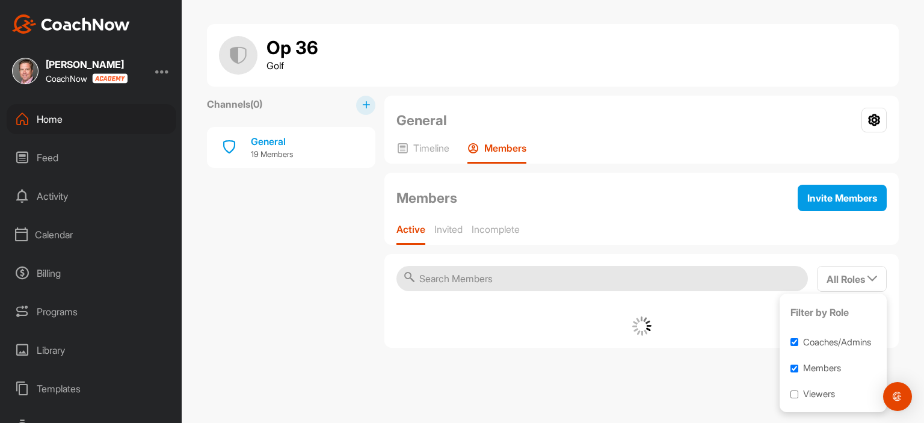
scroll to position [0, 0]
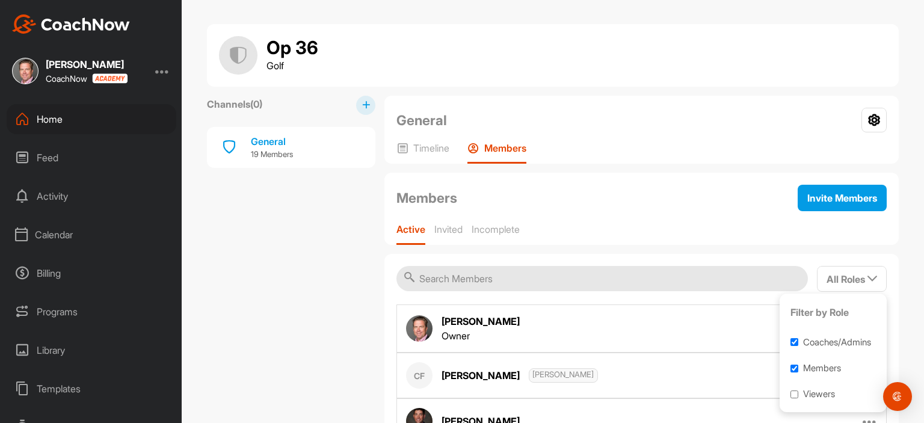
click at [791, 392] on input "Viewers" at bounding box center [795, 395] width 8 height 8
checkbox input "true"
click at [54, 192] on div "Activity" at bounding box center [92, 196] width 170 height 30
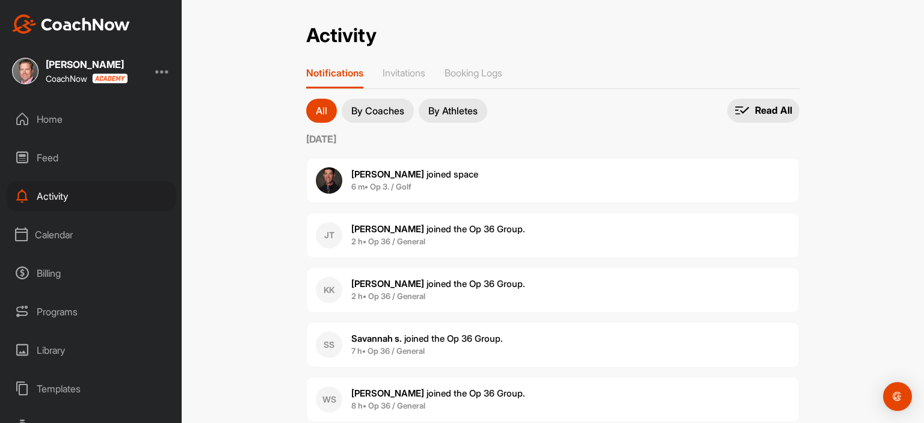
click at [52, 157] on div "Feed" at bounding box center [92, 158] width 170 height 30
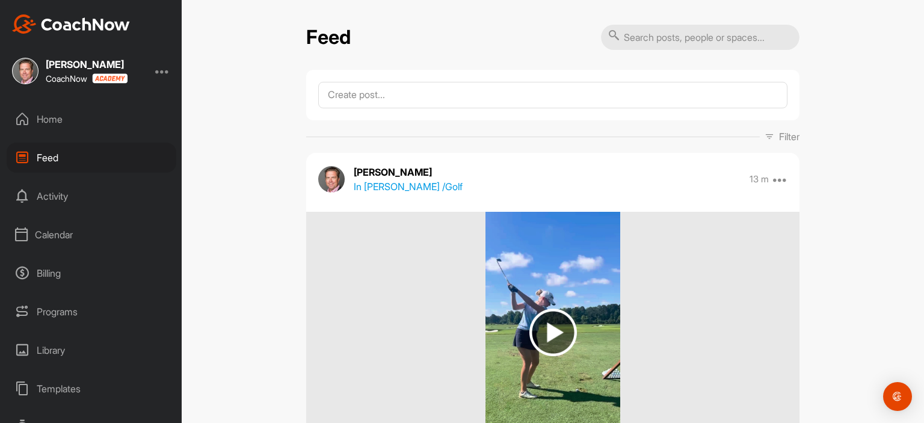
click at [61, 122] on div "Home" at bounding box center [92, 119] width 170 height 30
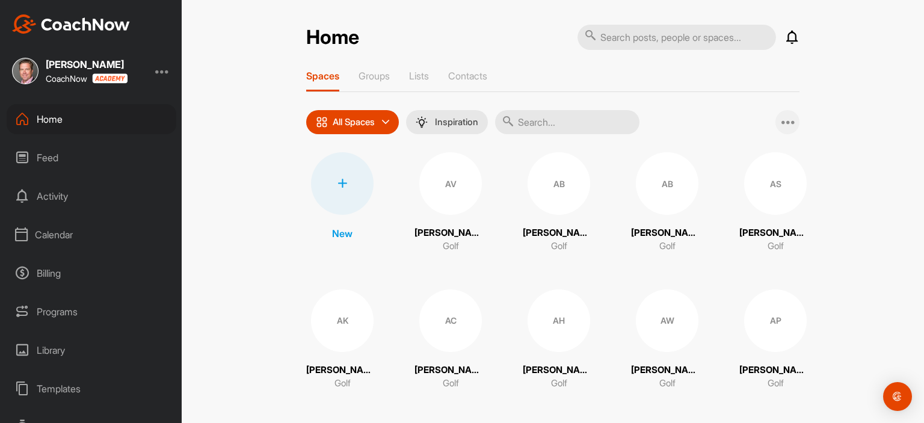
click at [790, 118] on div at bounding box center [788, 122] width 24 height 24
drag, startPoint x: 533, startPoint y: 195, endPoint x: 547, endPoint y: 184, distance: 18.0
click at [547, 184] on div "AB" at bounding box center [559, 183] width 63 height 63
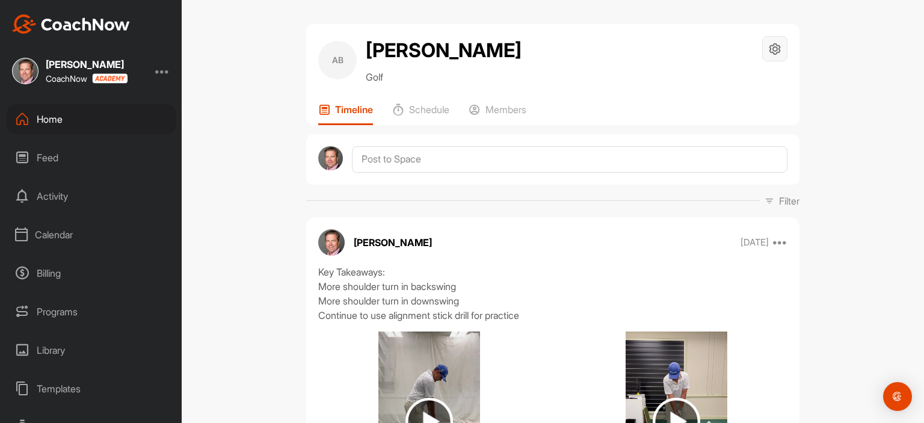
click at [774, 48] on icon at bounding box center [775, 49] width 14 height 14
click at [667, 65] on div "AB [PERSON_NAME] Golf Space Settings Your Notifications" at bounding box center [552, 60] width 469 height 48
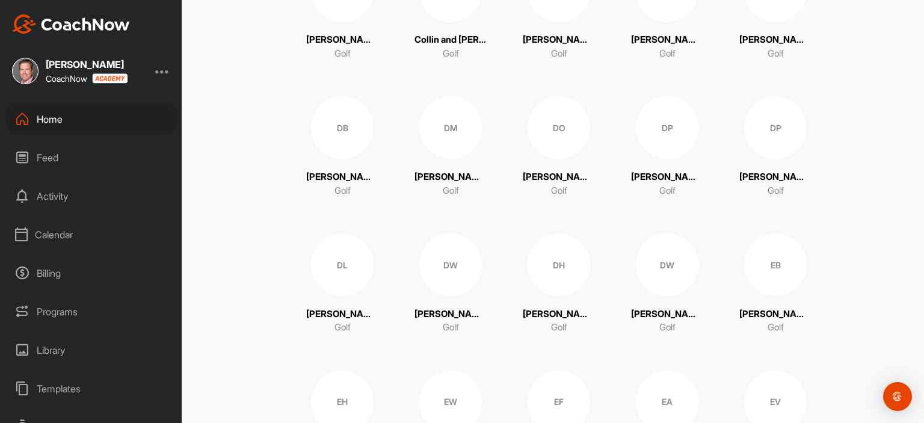
scroll to position [1714, 0]
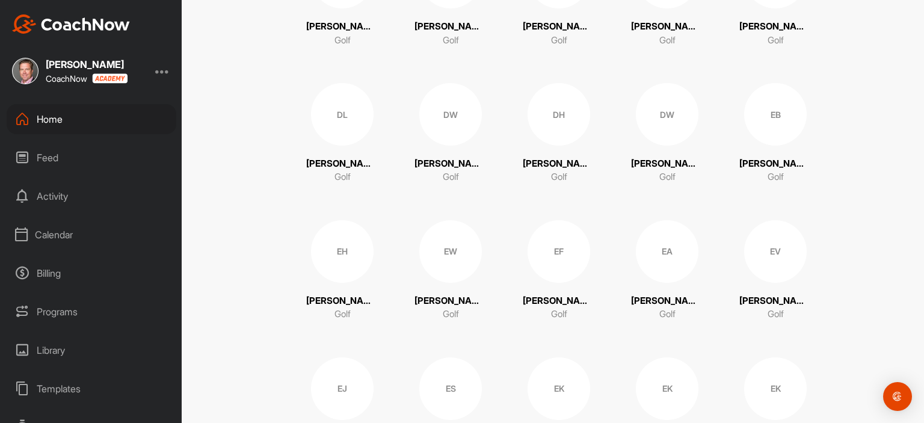
click at [459, 254] on div "EW" at bounding box center [450, 251] width 63 height 63
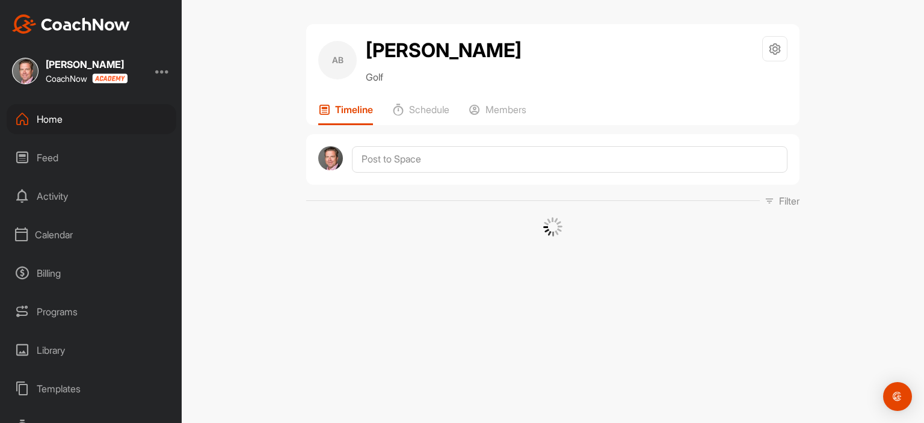
click at [459, 254] on div "AB [PERSON_NAME] Golf Space Settings Your Notifications Timeline Schedule Membe…" at bounding box center [553, 211] width 743 height 423
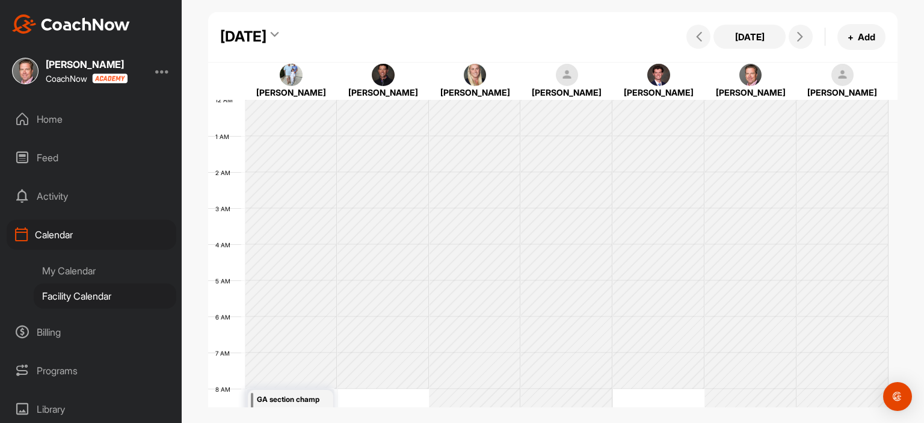
scroll to position [209, 0]
